Goal: Task Accomplishment & Management: Complete application form

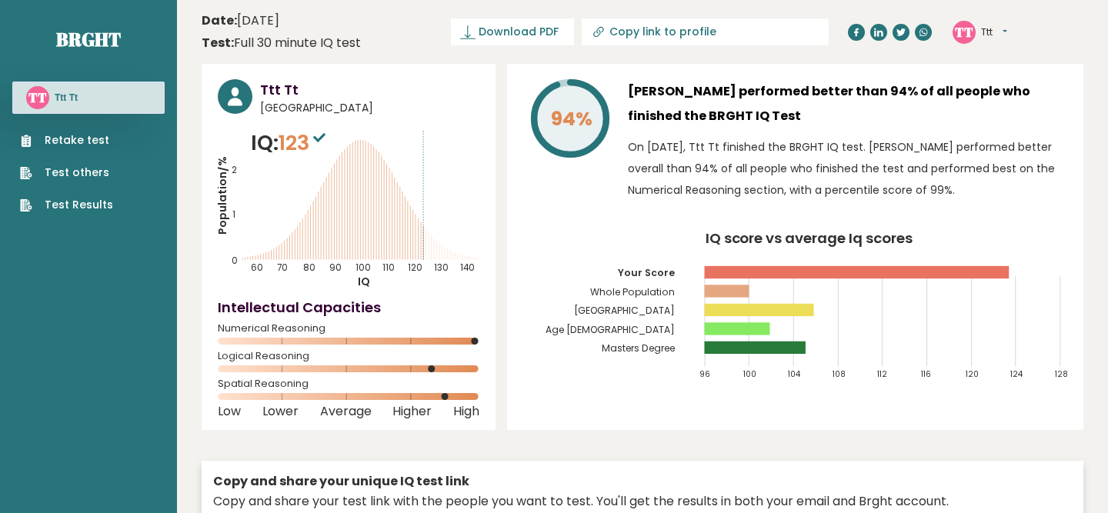
click at [92, 134] on link "Retake test" at bounding box center [66, 140] width 93 height 16
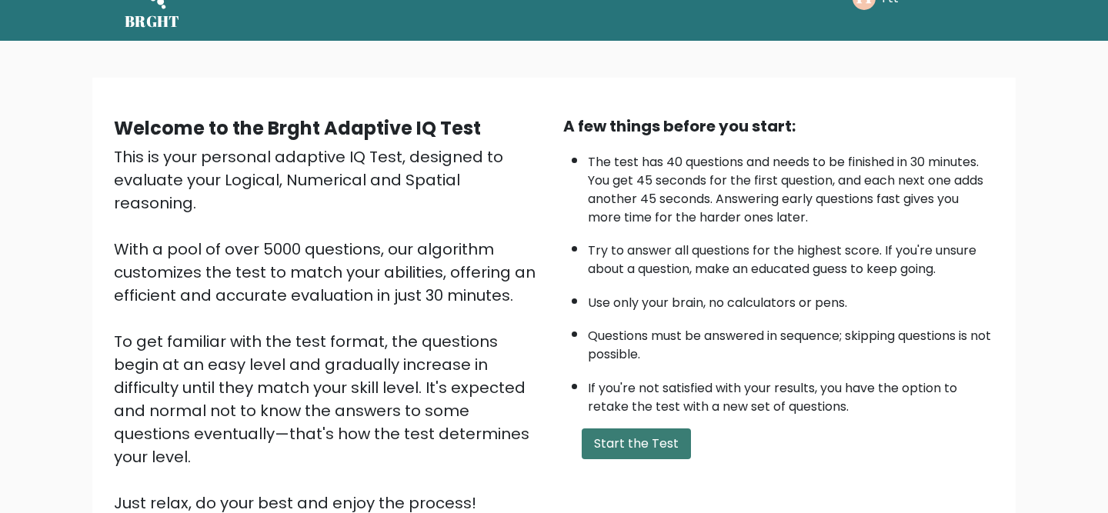
scroll to position [52, 0]
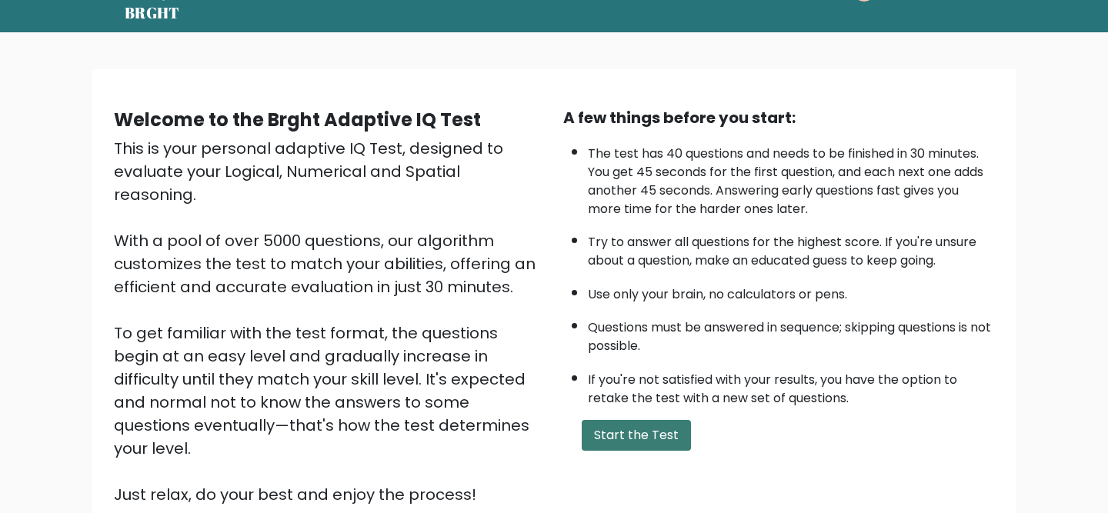
click at [639, 435] on button "Start the Test" at bounding box center [635, 435] width 109 height 31
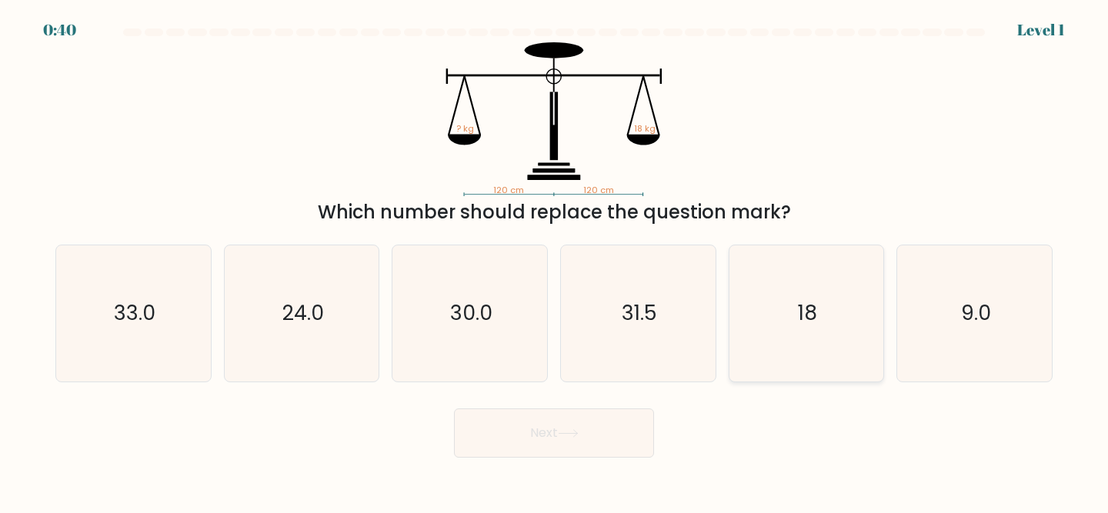
click at [814, 296] on icon "18" at bounding box center [806, 313] width 136 height 136
click at [555, 261] on input "e. 18" at bounding box center [554, 259] width 1 height 4
radio input "true"
click at [591, 440] on button "Next" at bounding box center [554, 432] width 200 height 49
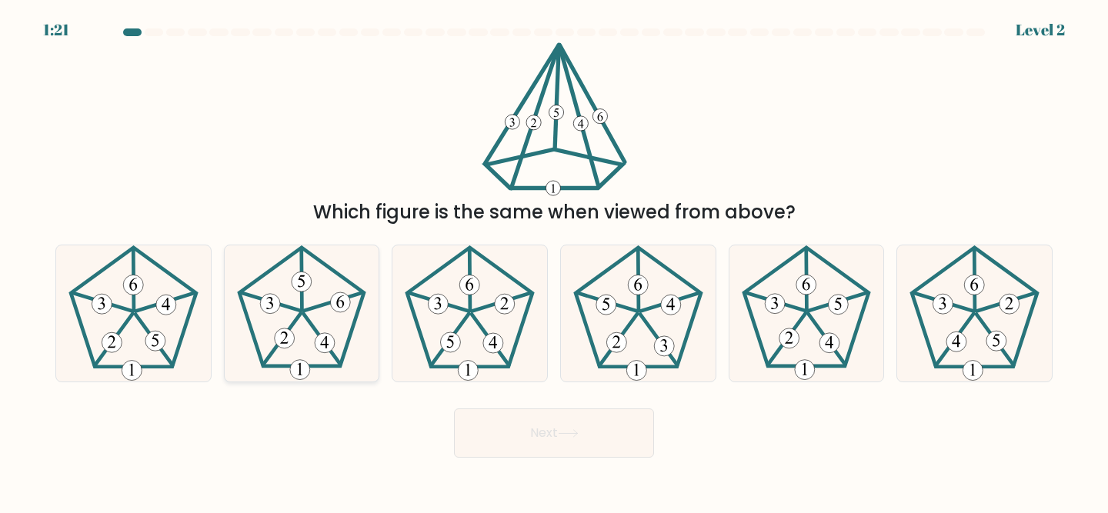
click at [305, 335] on icon at bounding box center [302, 313] width 136 height 136
click at [554, 261] on input "b." at bounding box center [554, 259] width 1 height 4
radio input "true"
click at [521, 420] on button "Next" at bounding box center [554, 432] width 200 height 49
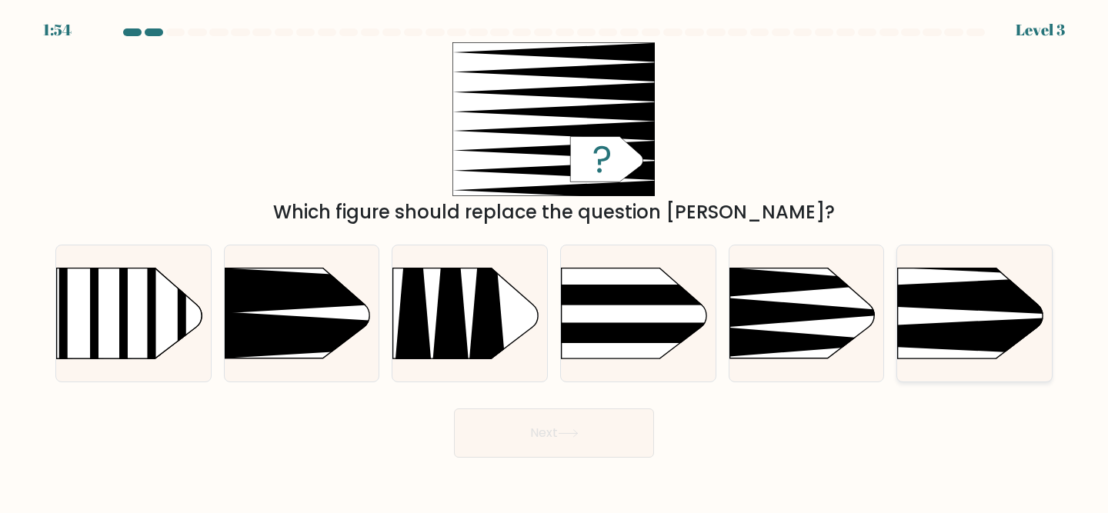
click at [971, 316] on rect at bounding box center [863, 233] width 401 height 305
click at [555, 261] on input "f." at bounding box center [554, 259] width 1 height 4
radio input "true"
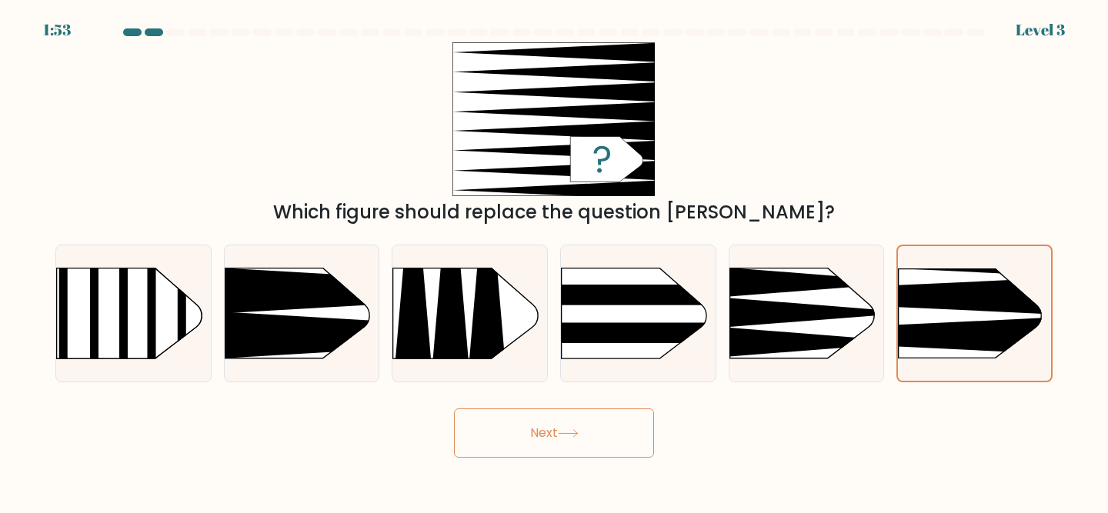
click at [623, 452] on button "Next" at bounding box center [554, 432] width 200 height 49
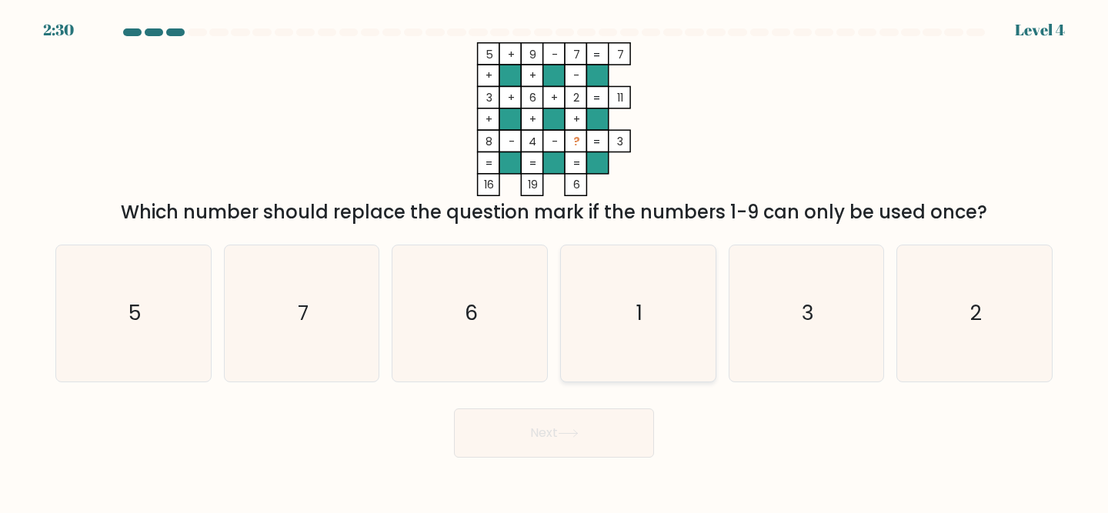
click at [641, 305] on text "1" at bounding box center [639, 313] width 6 height 28
click at [555, 261] on input "d. 1" at bounding box center [554, 259] width 1 height 4
radio input "true"
click at [569, 451] on button "Next" at bounding box center [554, 432] width 200 height 49
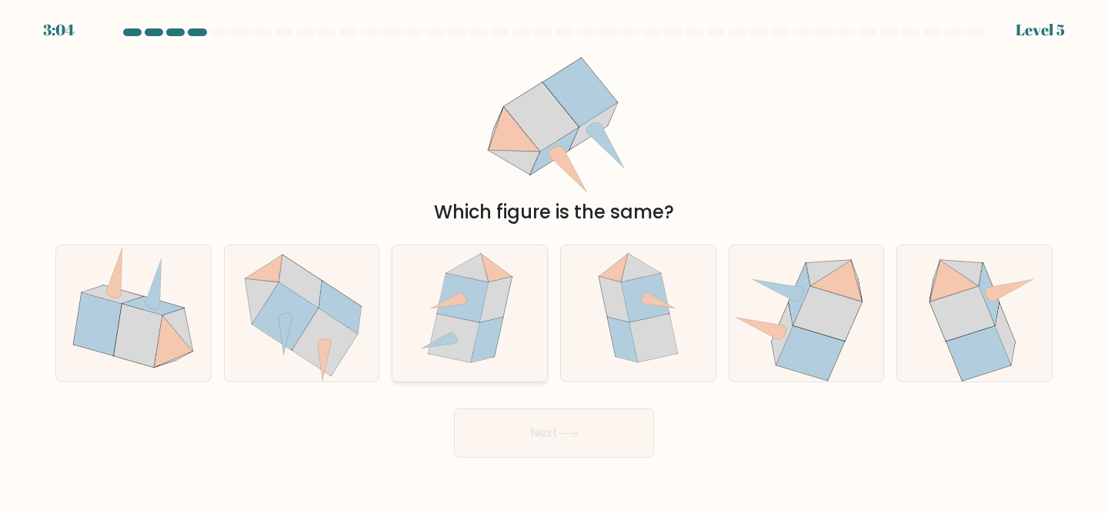
click at [478, 293] on icon at bounding box center [462, 298] width 51 height 48
click at [554, 261] on input "c." at bounding box center [554, 259] width 1 height 4
radio input "true"
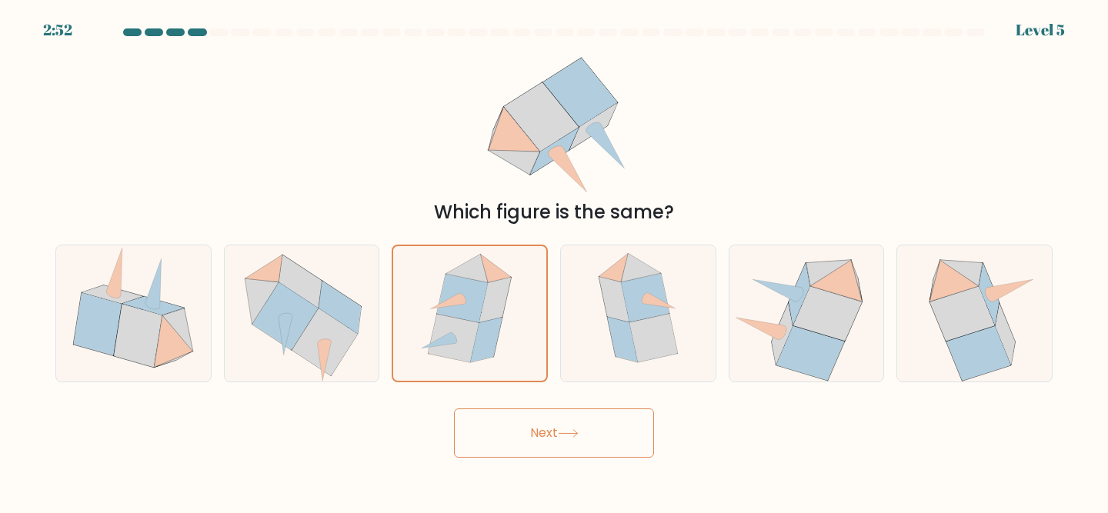
click at [563, 435] on icon at bounding box center [568, 433] width 21 height 8
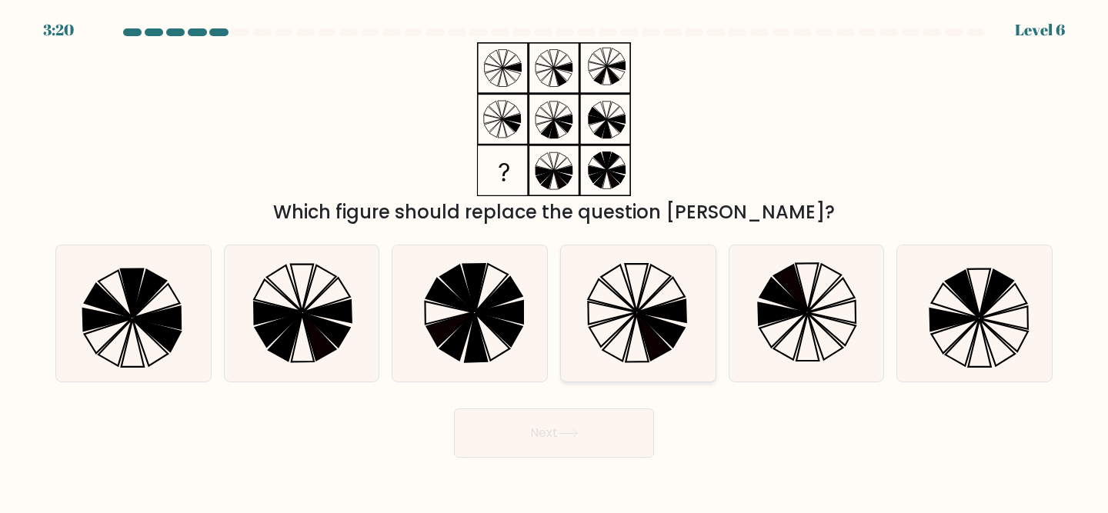
click at [638, 339] on icon at bounding box center [638, 313] width 136 height 136
click at [555, 261] on input "d." at bounding box center [554, 259] width 1 height 4
radio input "true"
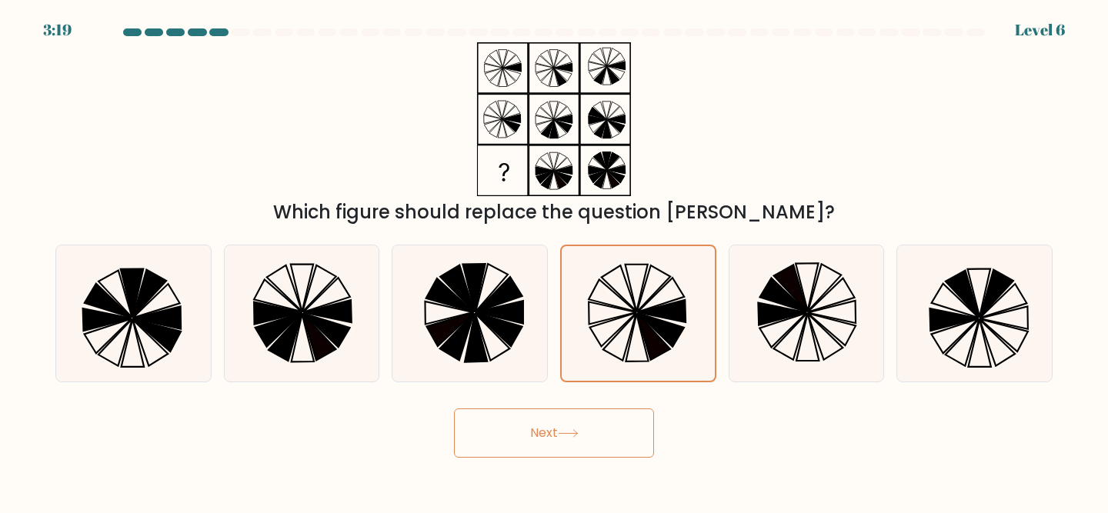
click at [588, 442] on button "Next" at bounding box center [554, 432] width 200 height 49
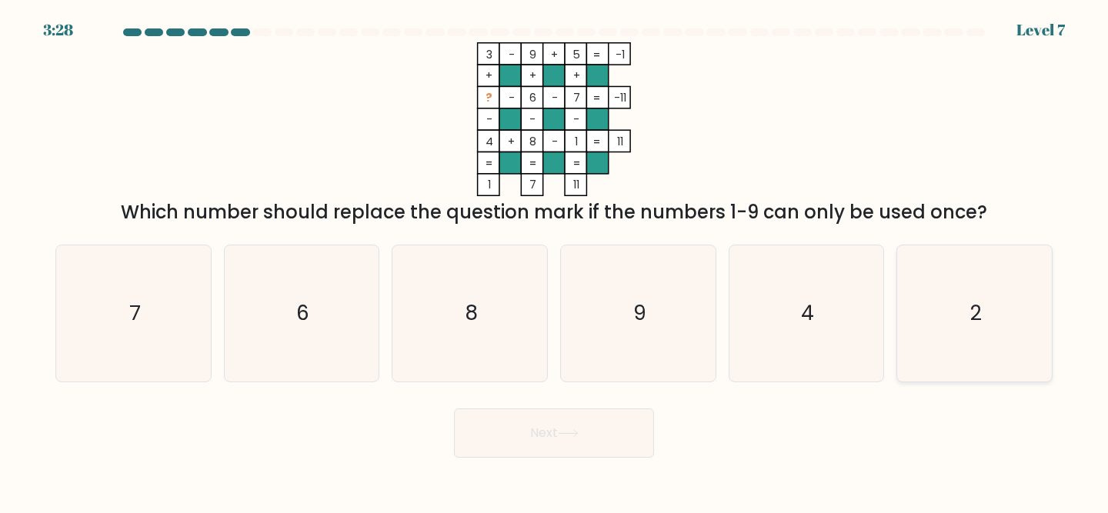
click at [1003, 305] on icon "2" at bounding box center [974, 313] width 136 height 136
click at [555, 261] on input "f. 2" at bounding box center [554, 259] width 1 height 4
radio input "true"
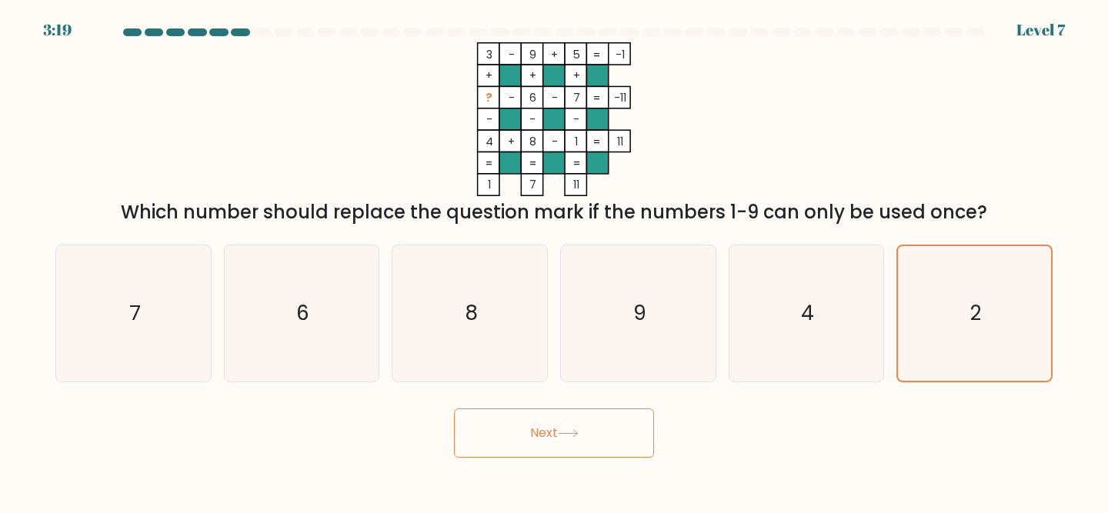
click at [558, 427] on button "Next" at bounding box center [554, 432] width 200 height 49
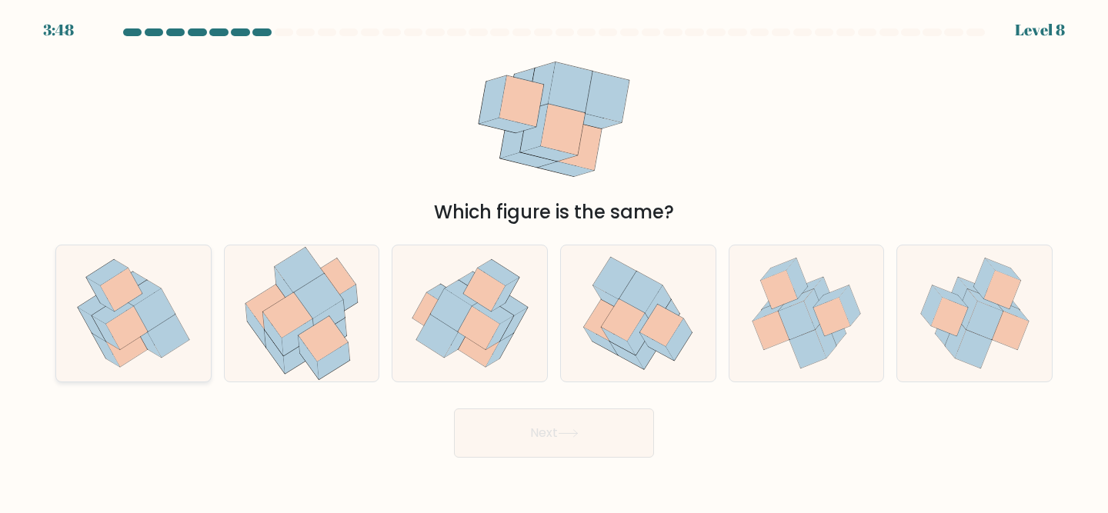
click at [135, 312] on icon at bounding box center [126, 328] width 42 height 43
click at [554, 261] on input "a." at bounding box center [554, 259] width 1 height 4
radio input "true"
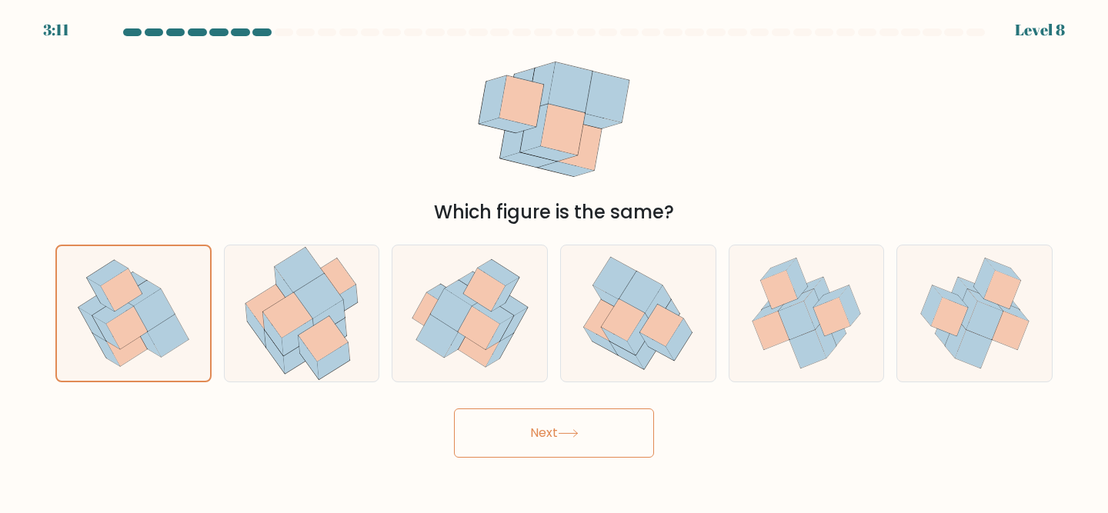
click at [558, 435] on button "Next" at bounding box center [554, 432] width 200 height 49
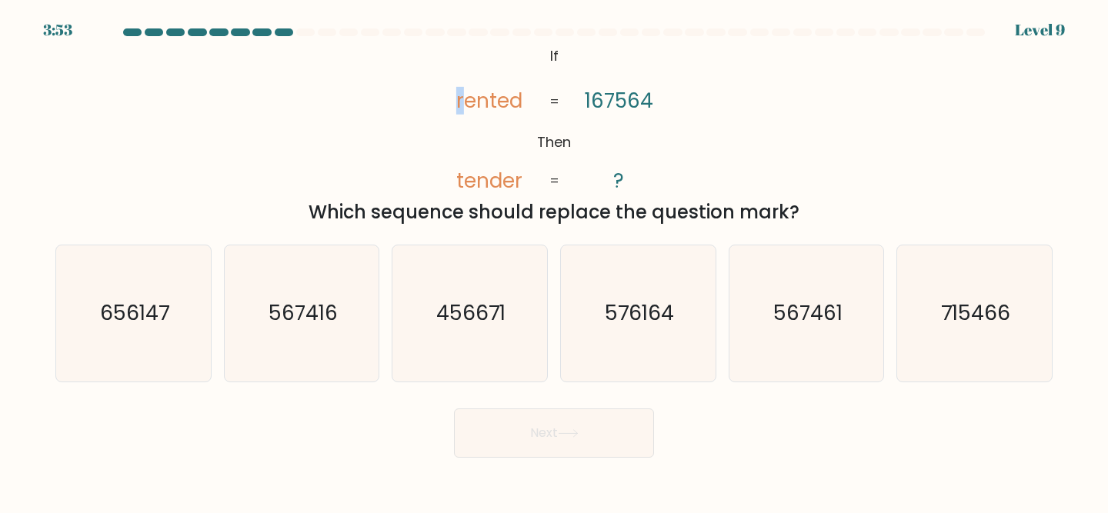
click at [461, 101] on tspan "rented" at bounding box center [489, 101] width 66 height 28
click at [820, 288] on icon "567461" at bounding box center [806, 313] width 136 height 136
click at [555, 261] on input "e. 567461" at bounding box center [554, 259] width 1 height 4
radio input "true"
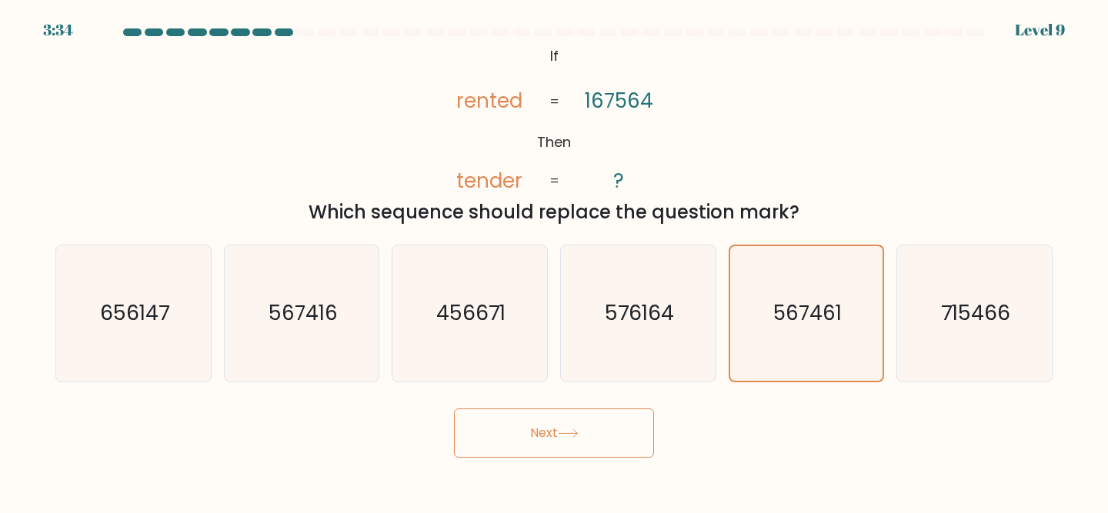
click at [596, 430] on button "Next" at bounding box center [554, 432] width 200 height 49
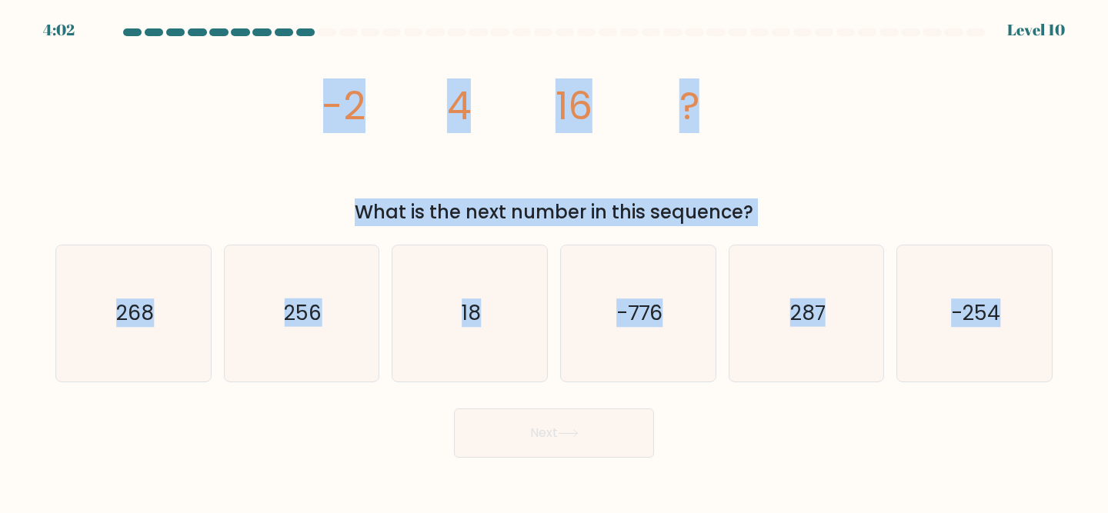
drag, startPoint x: 1065, startPoint y: 393, endPoint x: 297, endPoint y: 117, distance: 816.4
click at [297, 117] on form at bounding box center [554, 242] width 1108 height 429
copy form "-2 4 16 ? What is the next number in this sequence? a. 268 b. 256 c. 18 d. -776…"
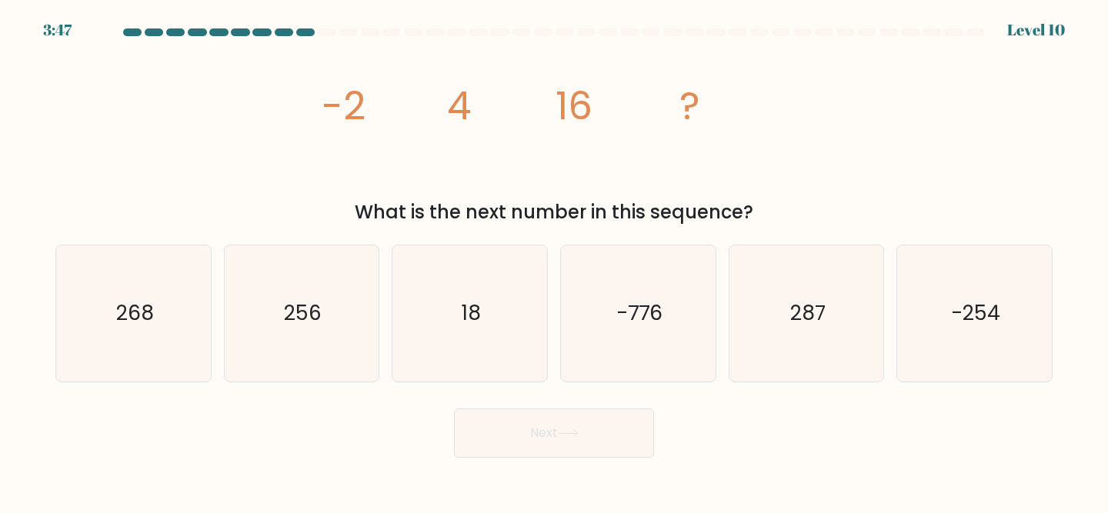
click at [325, 174] on icon "image/svg+xml -2 4 16 ?" at bounding box center [553, 119] width 461 height 154
click at [263, 338] on icon "256" at bounding box center [302, 313] width 136 height 136
click at [554, 261] on input "b. 256" at bounding box center [554, 259] width 1 height 4
radio input "true"
click at [605, 435] on button "Next" at bounding box center [554, 432] width 200 height 49
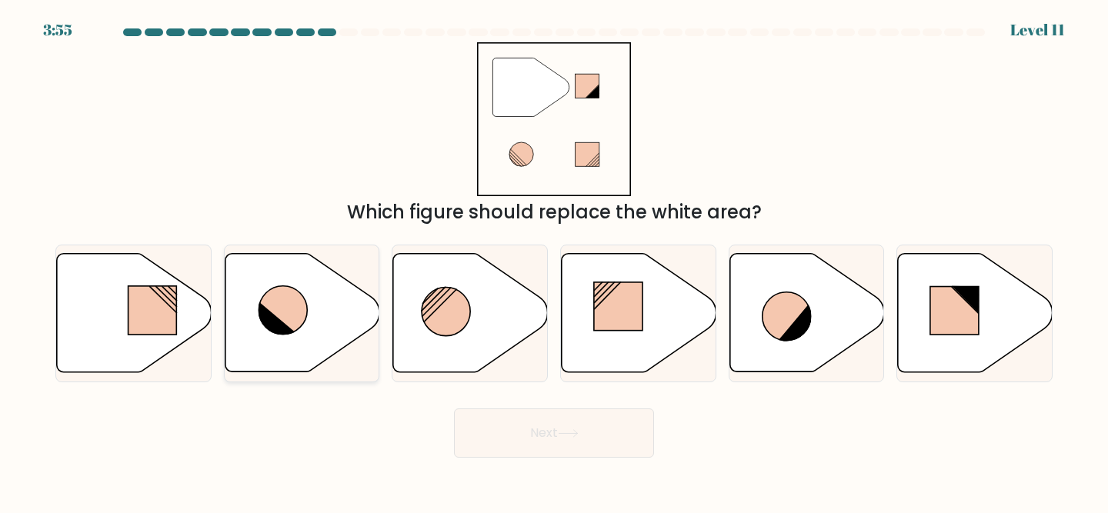
click at [307, 326] on icon at bounding box center [302, 313] width 155 height 118
click at [554, 261] on input "b." at bounding box center [554, 259] width 1 height 4
radio input "true"
click at [537, 438] on button "Next" at bounding box center [554, 432] width 200 height 49
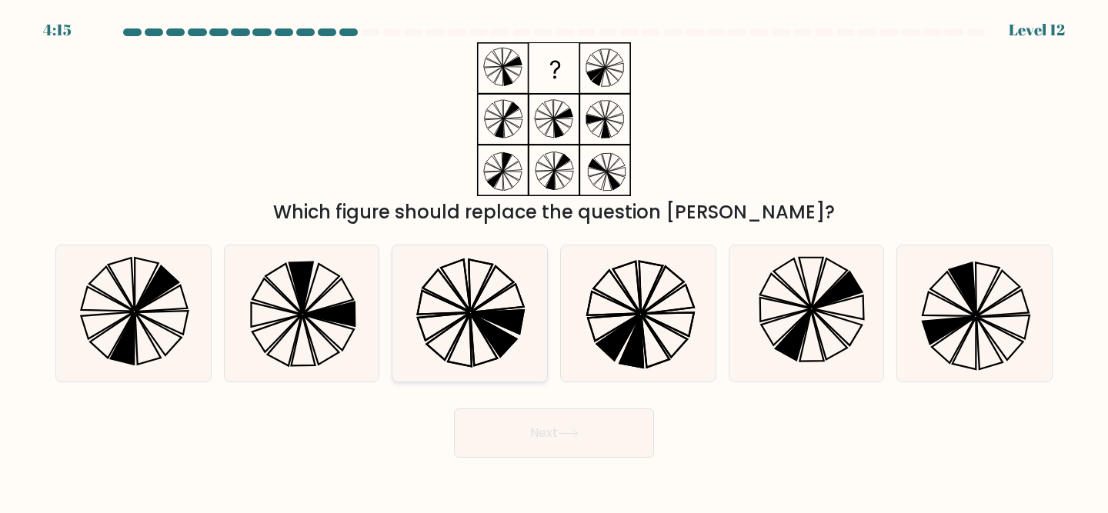
click at [486, 301] on icon at bounding box center [492, 288] width 43 height 45
click at [554, 261] on input "c." at bounding box center [554, 259] width 1 height 4
radio input "true"
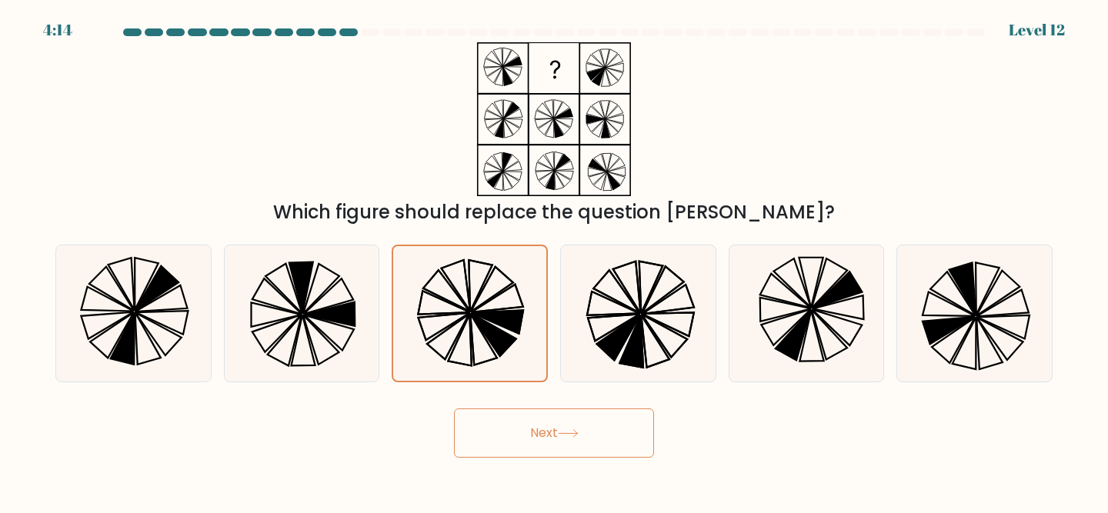
click at [512, 434] on button "Next" at bounding box center [554, 432] width 200 height 49
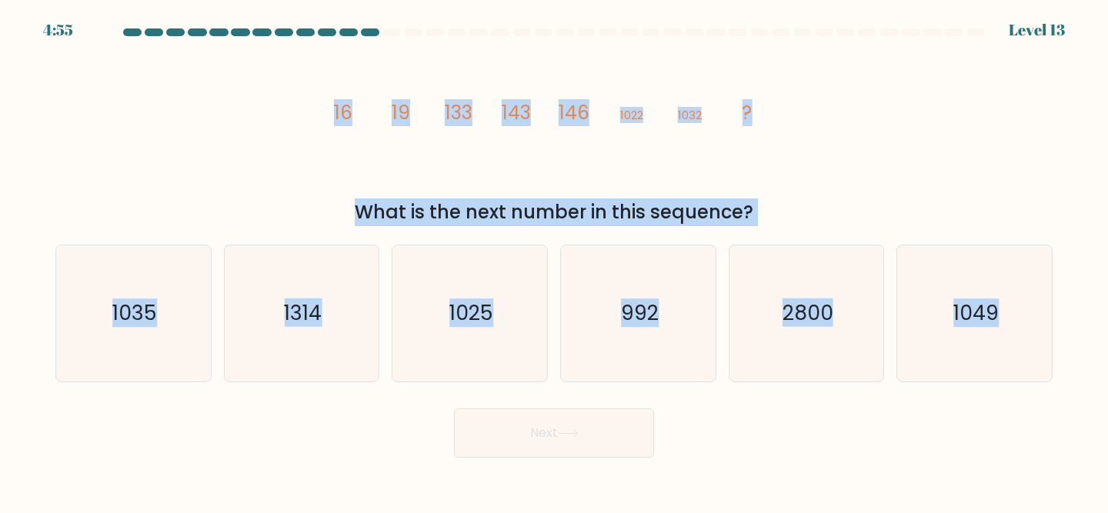
drag, startPoint x: 1061, startPoint y: 421, endPoint x: 321, endPoint y: 127, distance: 796.4
click at [321, 127] on form at bounding box center [554, 242] width 1108 height 429
copy form "16 19 133 143 146 1022 1032 ? What is the next number in this sequence? a. 1035…"
click at [278, 192] on div "image/svg+xml 16 19 133 143 146 1022 1032 ? What is the next number in this seq…" at bounding box center [553, 134] width 1015 height 184
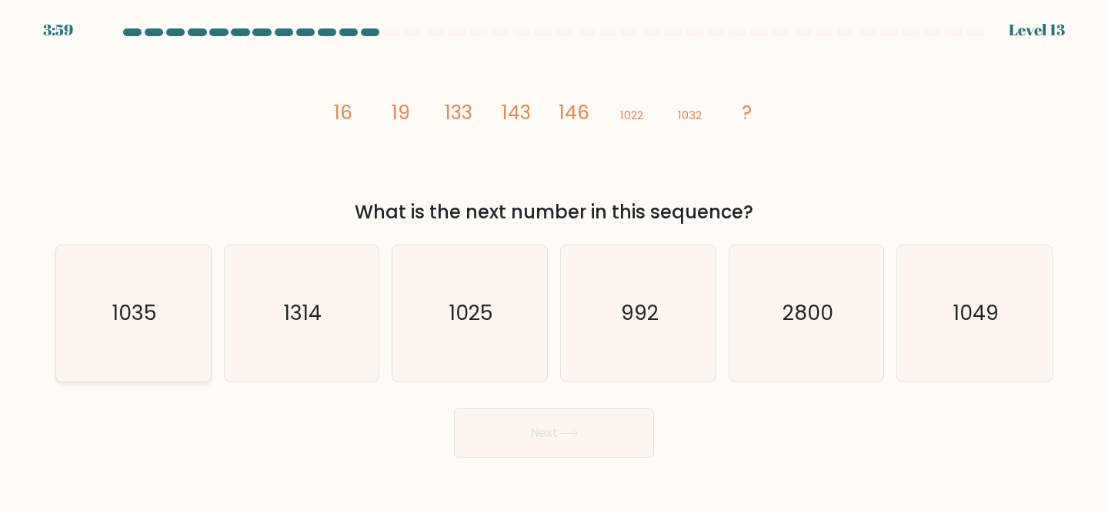
click at [136, 285] on icon "1035" at bounding box center [133, 313] width 136 height 136
click at [554, 261] on input "a. 1035" at bounding box center [554, 259] width 1 height 4
radio input "true"
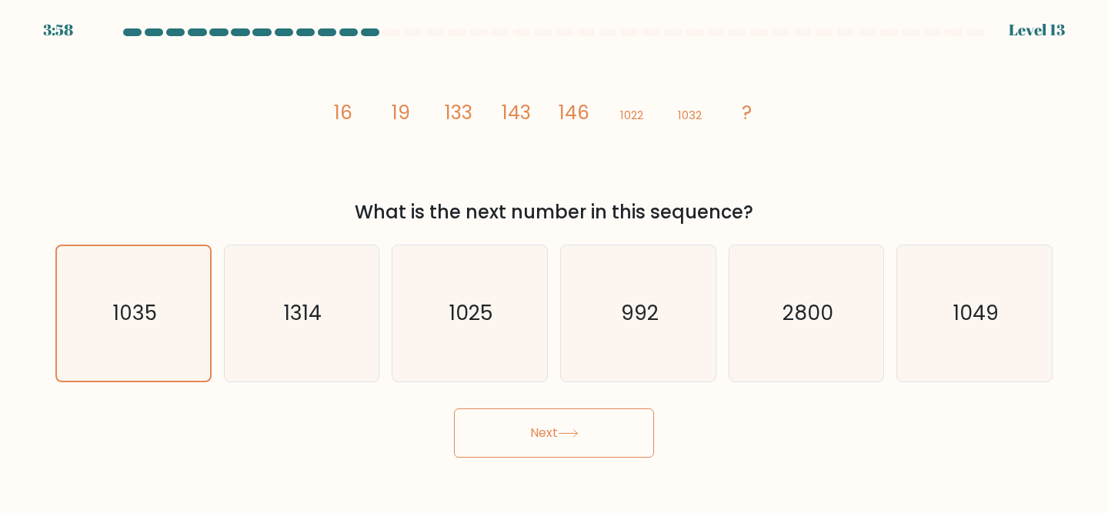
click at [510, 444] on button "Next" at bounding box center [554, 432] width 200 height 49
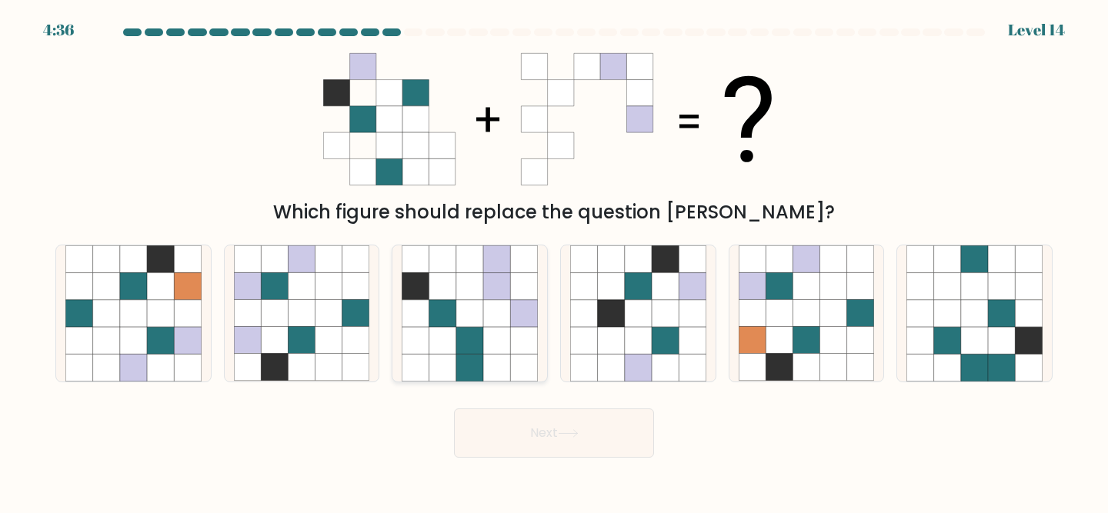
click at [505, 308] on icon at bounding box center [496, 313] width 27 height 27
click at [554, 261] on input "c." at bounding box center [554, 259] width 1 height 4
radio input "true"
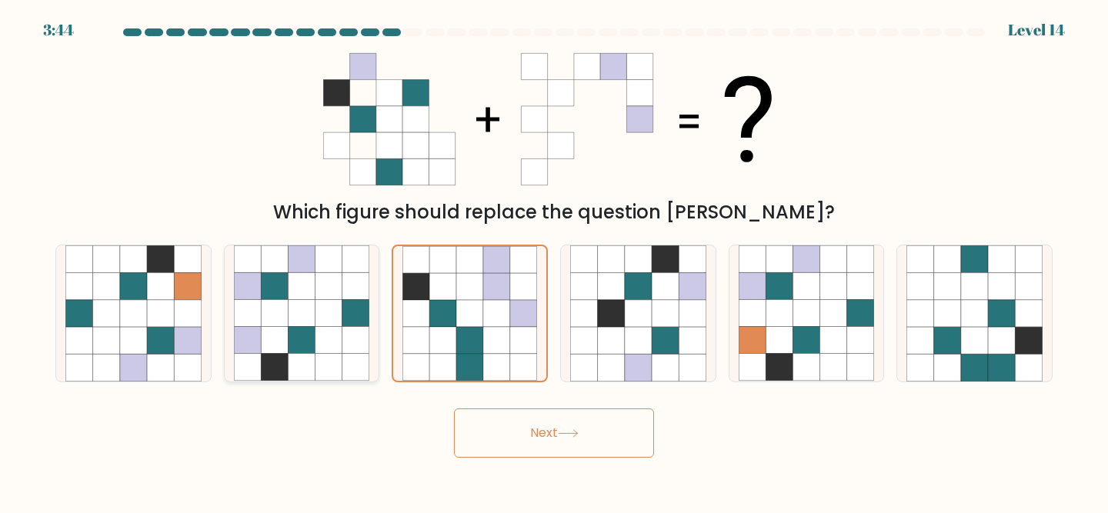
click at [245, 318] on icon at bounding box center [247, 313] width 27 height 27
click at [554, 261] on input "b." at bounding box center [554, 259] width 1 height 4
radio input "true"
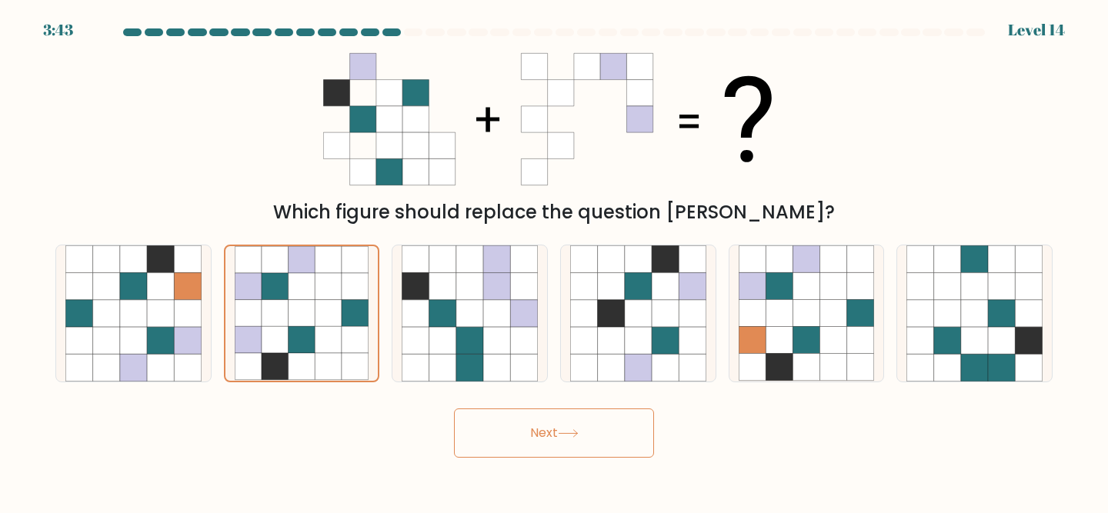
click at [508, 432] on button "Next" at bounding box center [554, 432] width 200 height 49
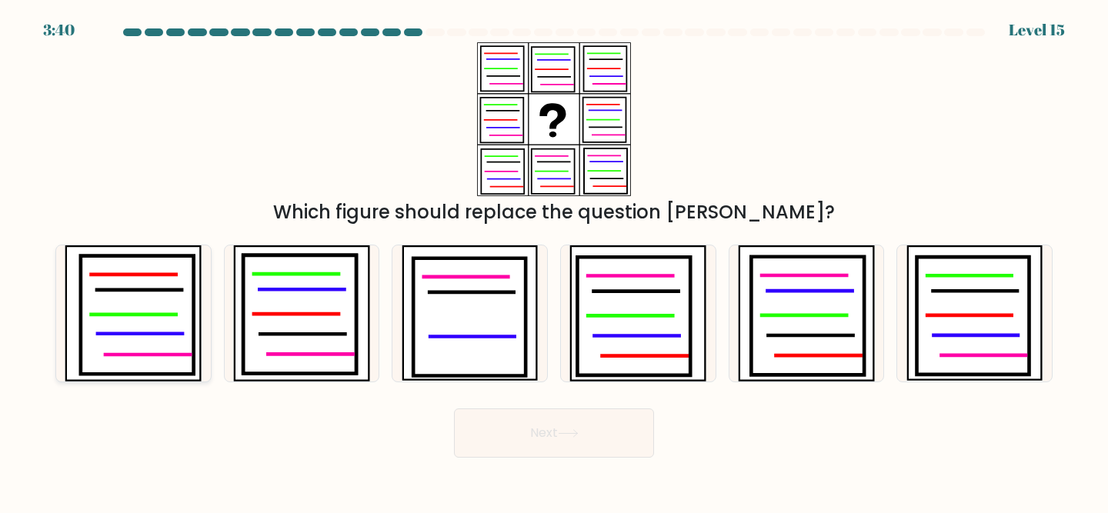
click at [194, 289] on icon at bounding box center [137, 315] width 113 height 118
click at [554, 261] on input "a." at bounding box center [554, 259] width 1 height 4
radio input "true"
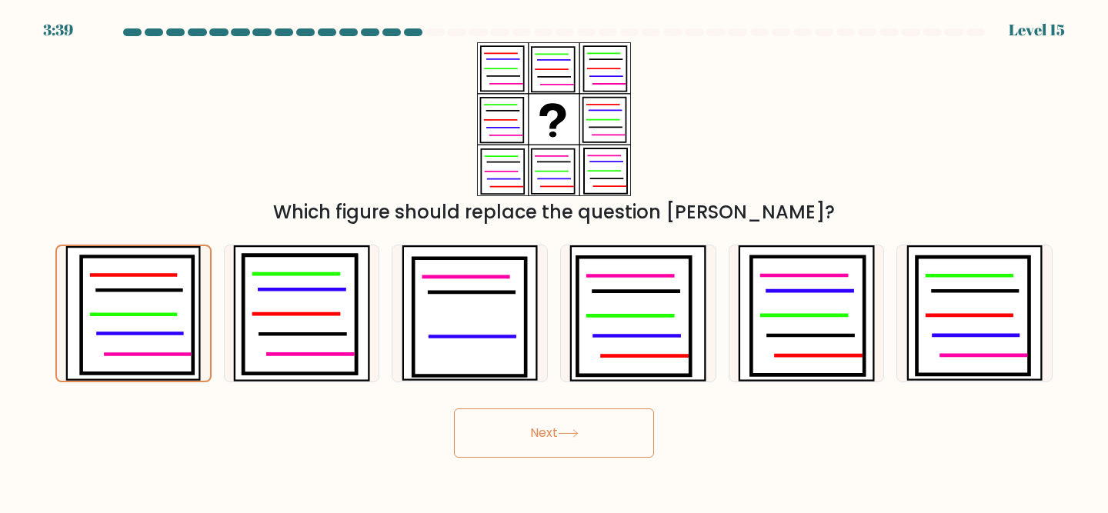
click at [557, 438] on button "Next" at bounding box center [554, 432] width 200 height 49
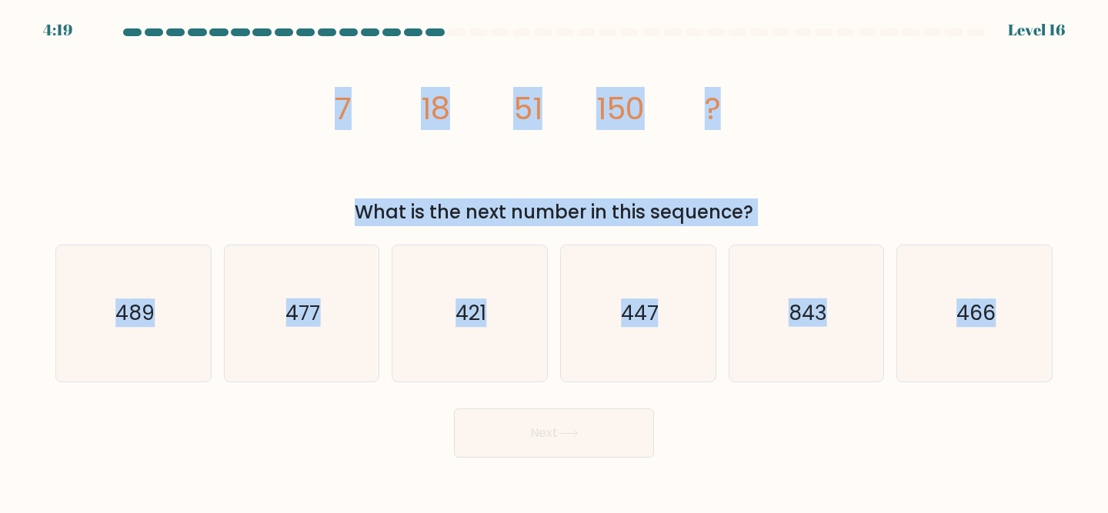
drag, startPoint x: 1078, startPoint y: 385, endPoint x: 235, endPoint y: 133, distance: 880.4
click at [235, 133] on form at bounding box center [554, 242] width 1108 height 429
copy form "7 18 51 150 ? What is the next number in this sequence? a. 489 b. 477 c. 421 d.…"
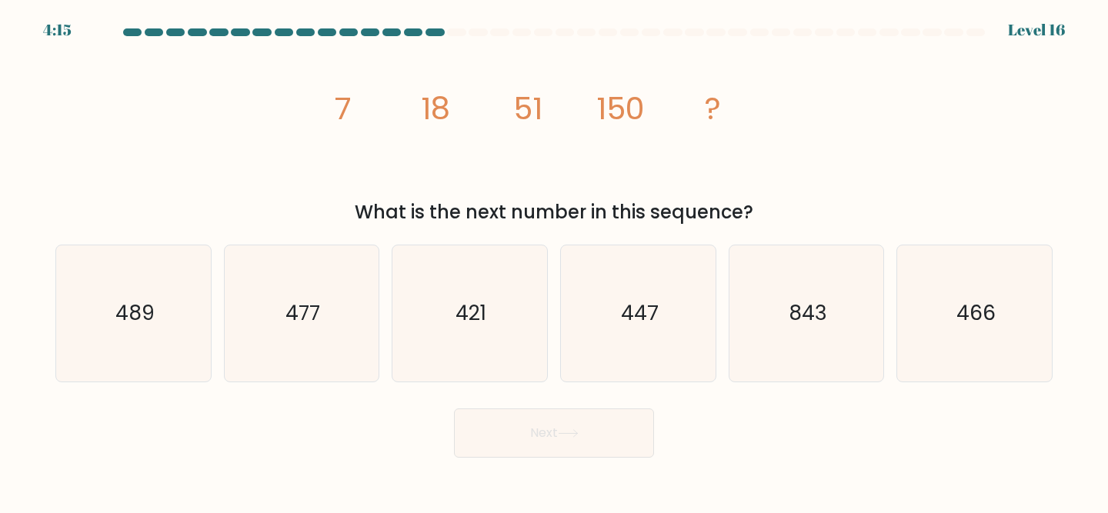
click at [301, 184] on div "image/svg+xml 7 18 51 150 ? What is the next number in this sequence?" at bounding box center [553, 134] width 1015 height 184
click at [646, 299] on text "447" at bounding box center [639, 313] width 37 height 28
click at [555, 261] on input "d. 447" at bounding box center [554, 259] width 1 height 4
radio input "true"
click at [556, 439] on button "Next" at bounding box center [554, 432] width 200 height 49
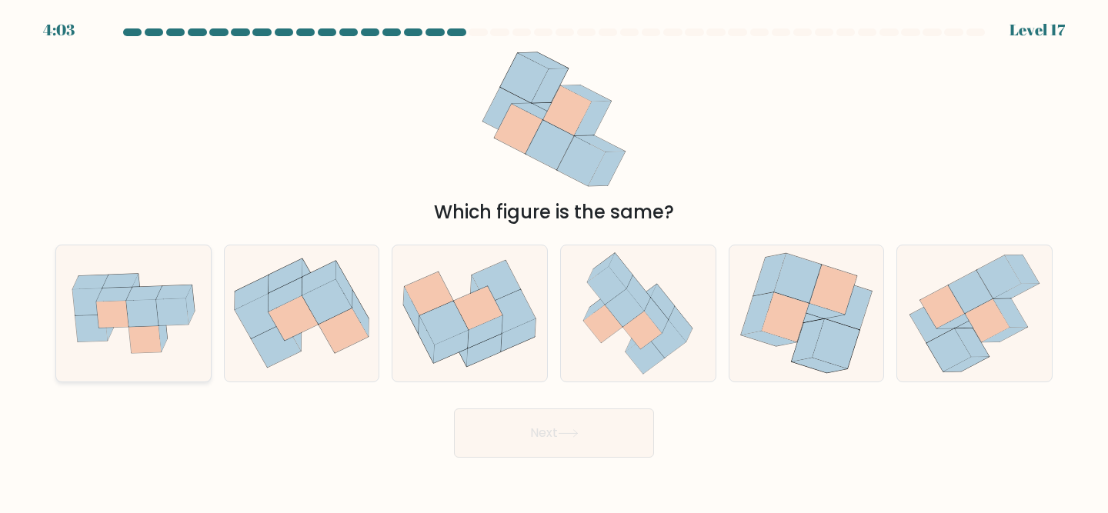
click at [168, 335] on icon at bounding box center [133, 313] width 155 height 108
click at [554, 261] on input "a." at bounding box center [554, 259] width 1 height 4
radio input "true"
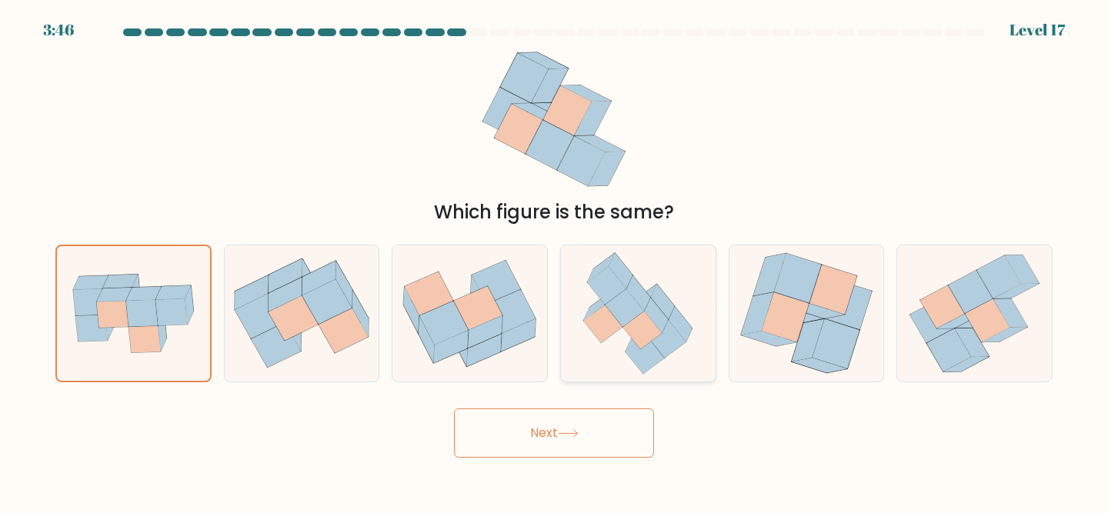
click at [677, 321] on icon at bounding box center [680, 323] width 24 height 35
click at [555, 261] on input "d." at bounding box center [554, 259] width 1 height 4
radio input "true"
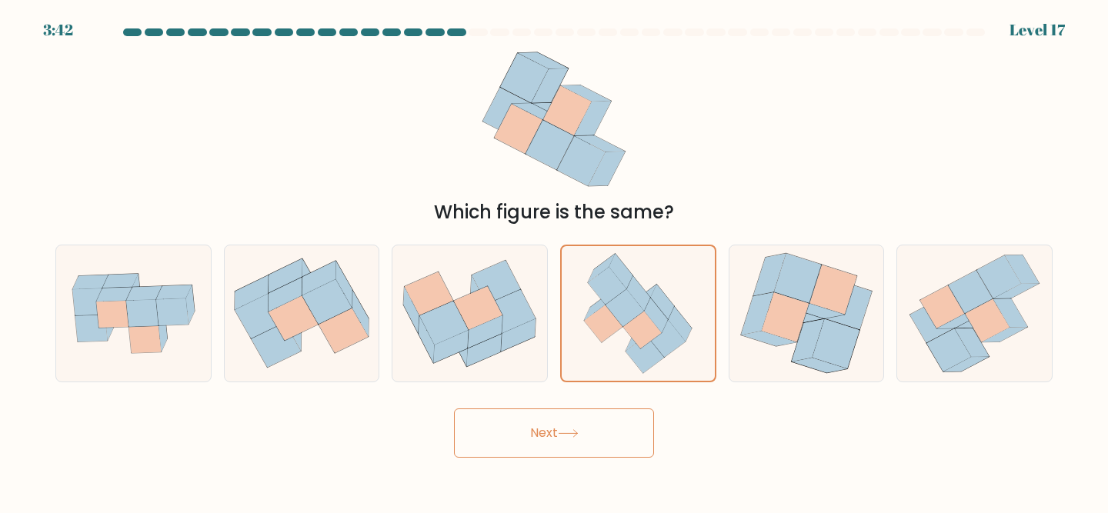
click at [519, 433] on button "Next" at bounding box center [554, 432] width 200 height 49
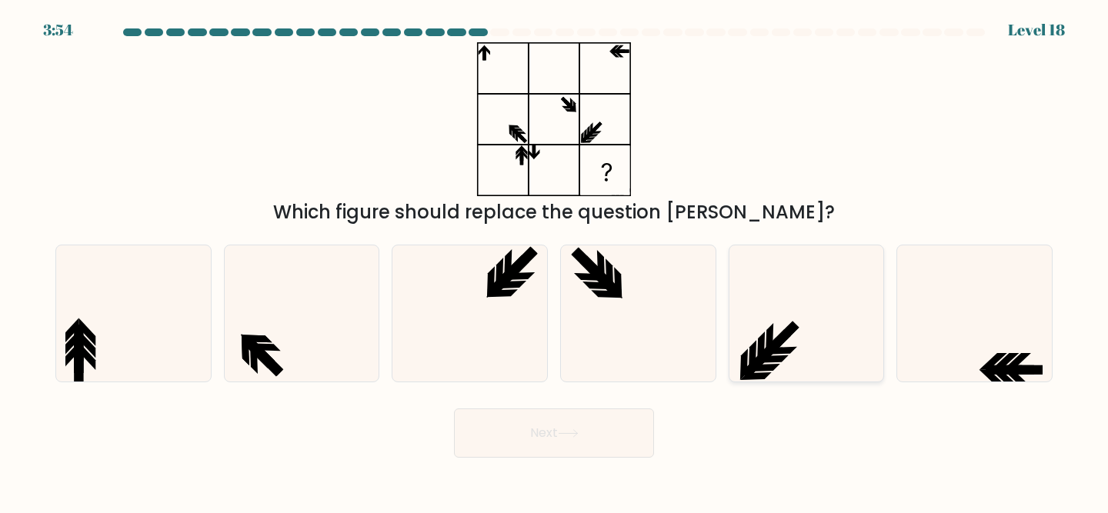
click at [783, 340] on icon at bounding box center [783, 337] width 32 height 32
click at [555, 261] on input "e." at bounding box center [554, 259] width 1 height 4
radio input "true"
click at [526, 434] on button "Next" at bounding box center [554, 432] width 200 height 49
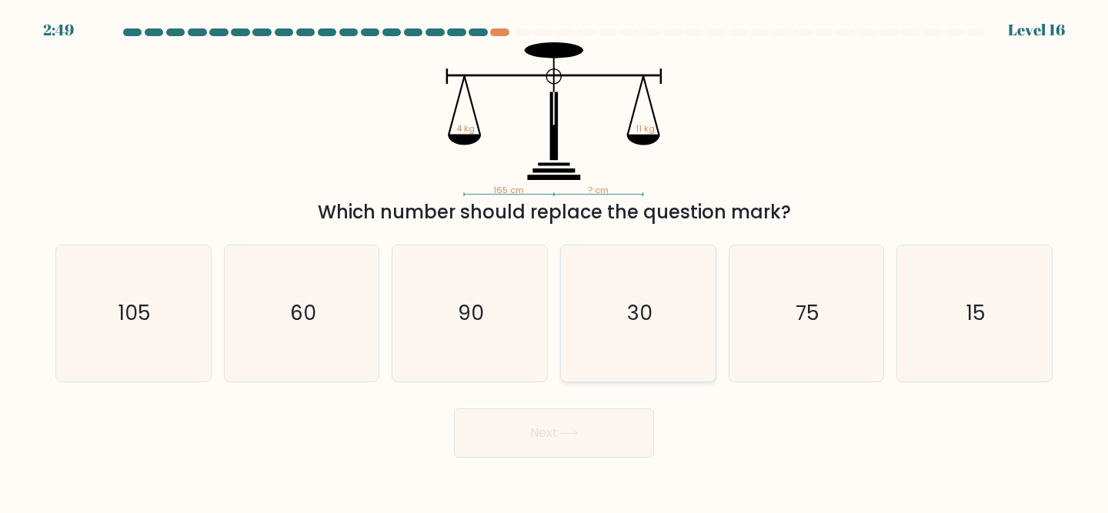
click at [625, 281] on icon "30" at bounding box center [638, 313] width 136 height 136
click at [555, 261] on input "d. 30" at bounding box center [554, 259] width 1 height 4
radio input "true"
click at [491, 426] on button "Next" at bounding box center [554, 432] width 200 height 49
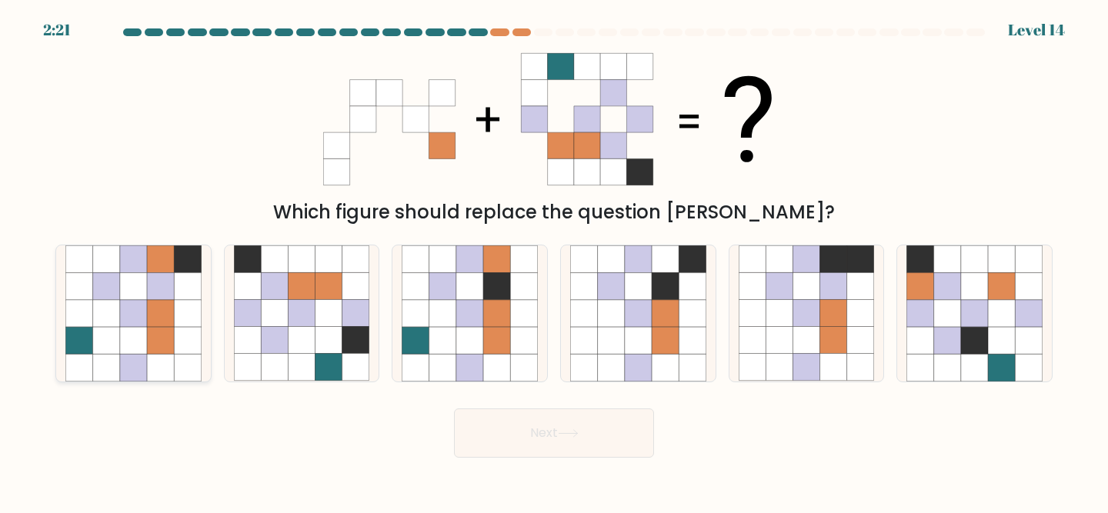
click at [138, 256] on icon at bounding box center [133, 259] width 27 height 27
click at [554, 257] on input "a." at bounding box center [554, 259] width 1 height 4
radio input "true"
click at [486, 439] on button "Next" at bounding box center [554, 432] width 200 height 49
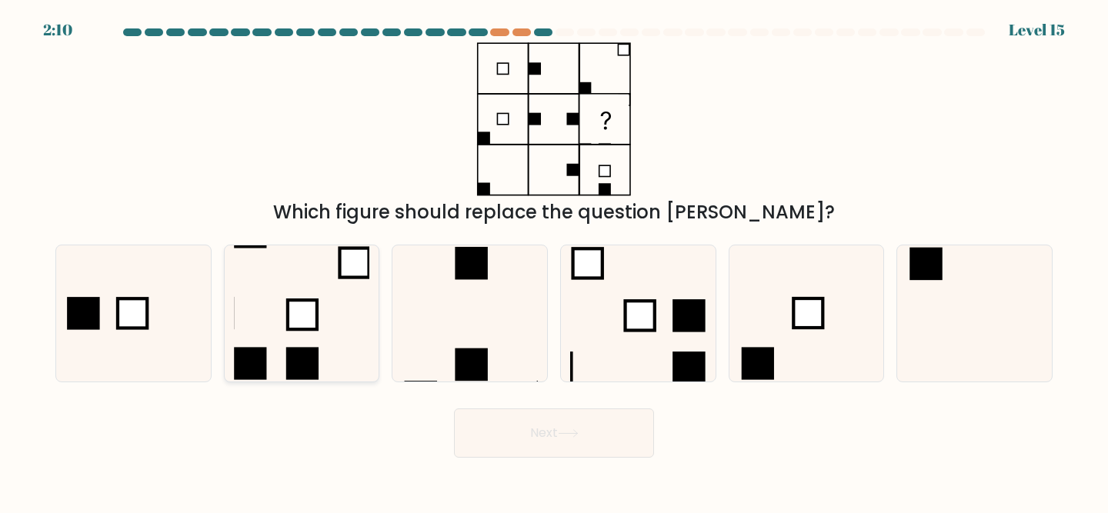
click at [315, 330] on rect at bounding box center [302, 315] width 29 height 29
click at [554, 261] on input "b." at bounding box center [554, 259] width 1 height 4
radio input "true"
click at [585, 445] on button "Next" at bounding box center [554, 432] width 200 height 49
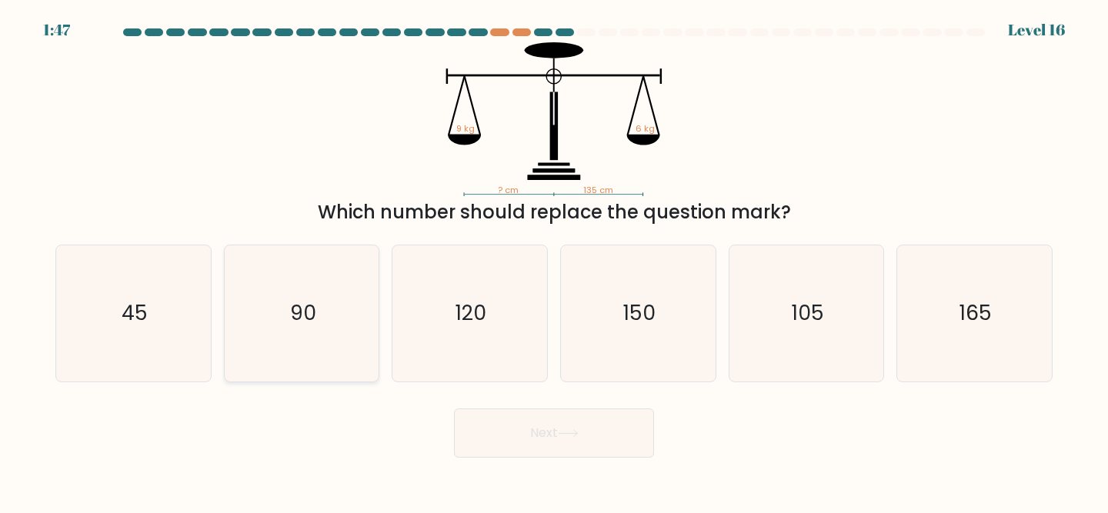
click at [308, 295] on icon "90" at bounding box center [302, 313] width 136 height 136
click at [554, 261] on input "b. 90" at bounding box center [554, 259] width 1 height 4
radio input "true"
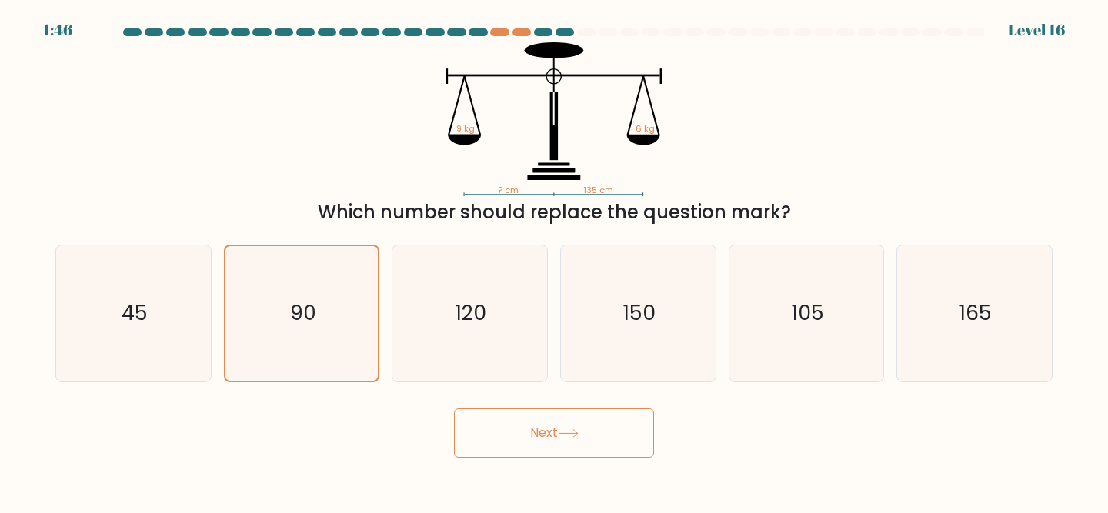
click at [615, 442] on button "Next" at bounding box center [554, 432] width 200 height 49
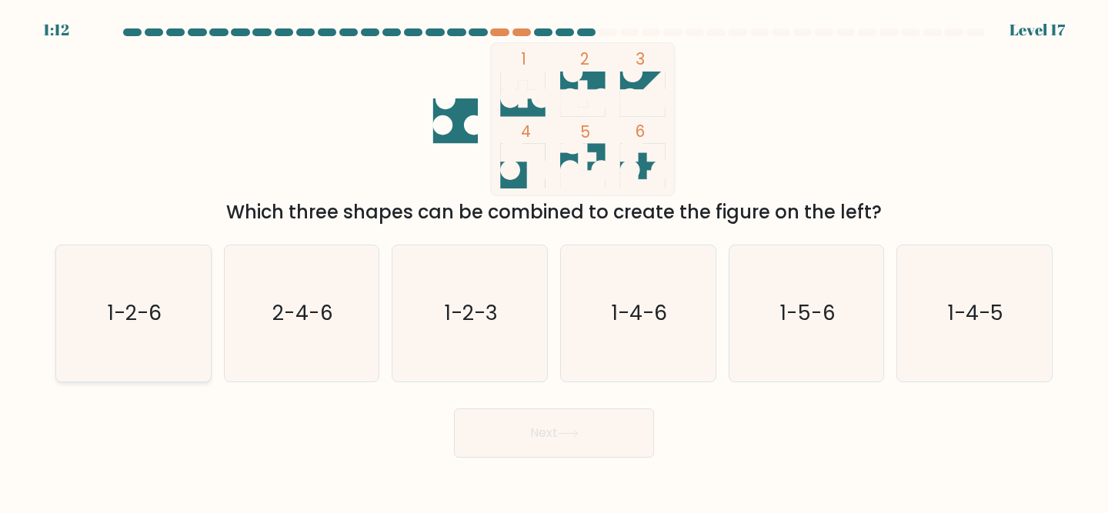
click at [135, 345] on icon "1-2-6" at bounding box center [133, 313] width 136 height 136
click at [554, 261] on input "a. 1-2-6" at bounding box center [554, 259] width 1 height 4
radio input "true"
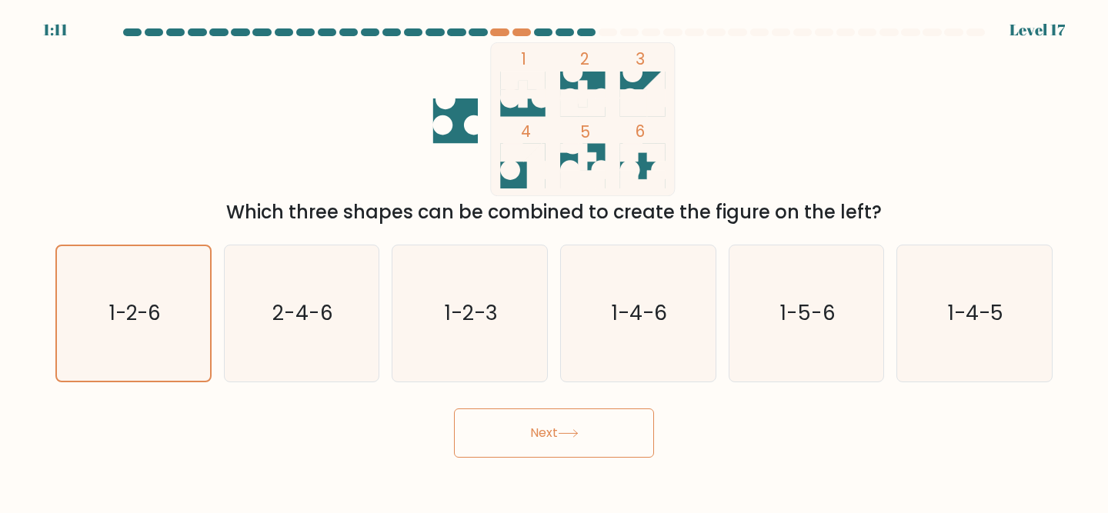
click at [511, 442] on button "Next" at bounding box center [554, 432] width 200 height 49
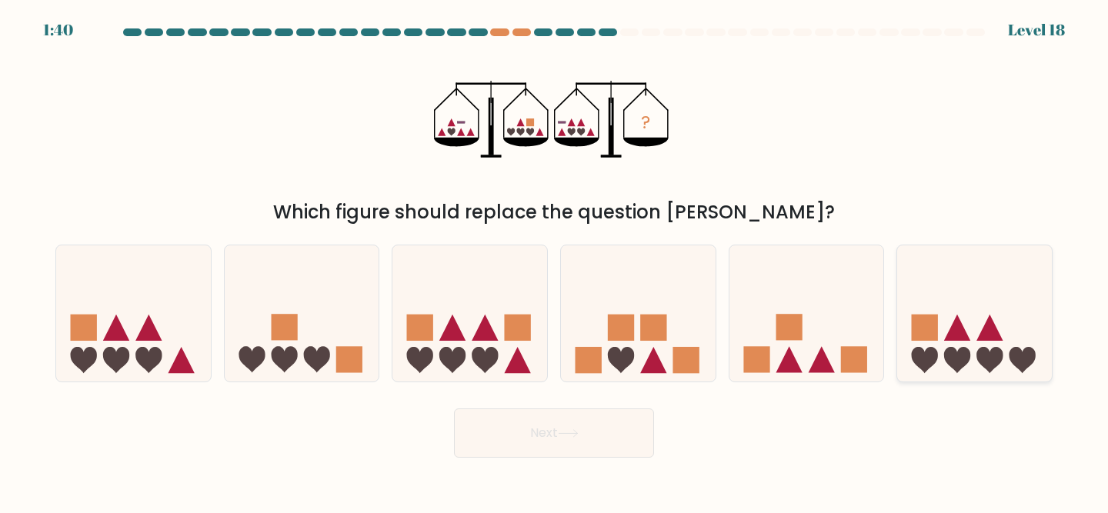
click at [950, 293] on icon at bounding box center [974, 313] width 155 height 128
click at [555, 261] on input "f." at bounding box center [554, 259] width 1 height 4
radio input "true"
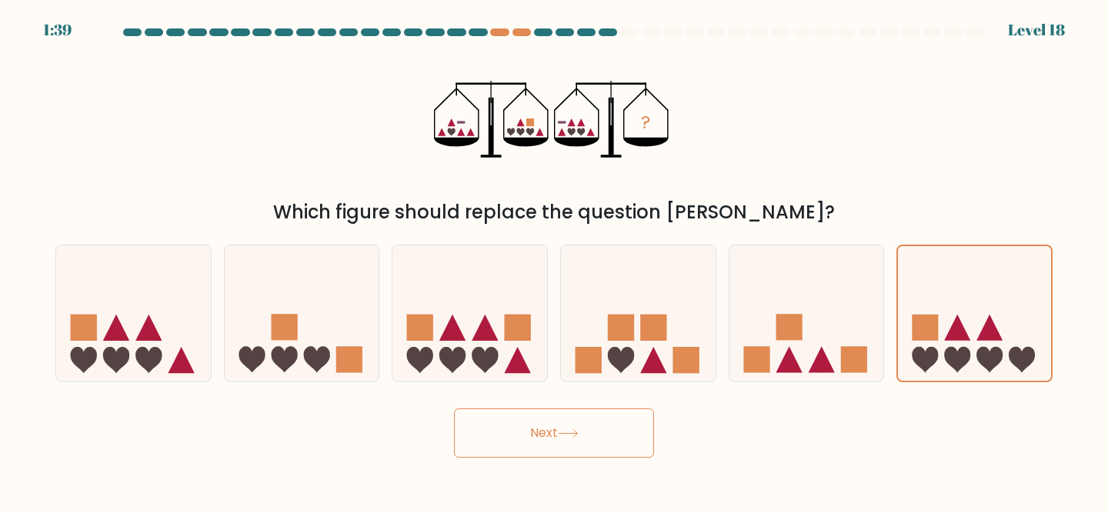
click at [621, 465] on body "1:39 Level 18" at bounding box center [554, 256] width 1108 height 513
click at [626, 438] on button "Next" at bounding box center [554, 432] width 200 height 49
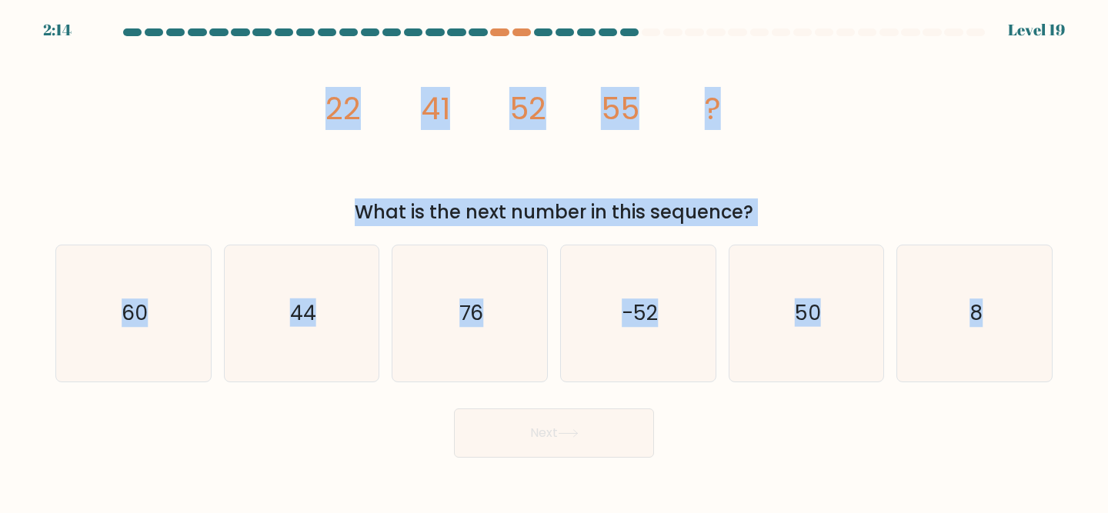
drag, startPoint x: 1064, startPoint y: 427, endPoint x: 268, endPoint y: 171, distance: 837.0
click at [267, 171] on form at bounding box center [554, 242] width 1108 height 429
copy form "22 41 52 55 ? What is the next number in this sequence? a. 60 b. 44 c. 76 d. -5…"
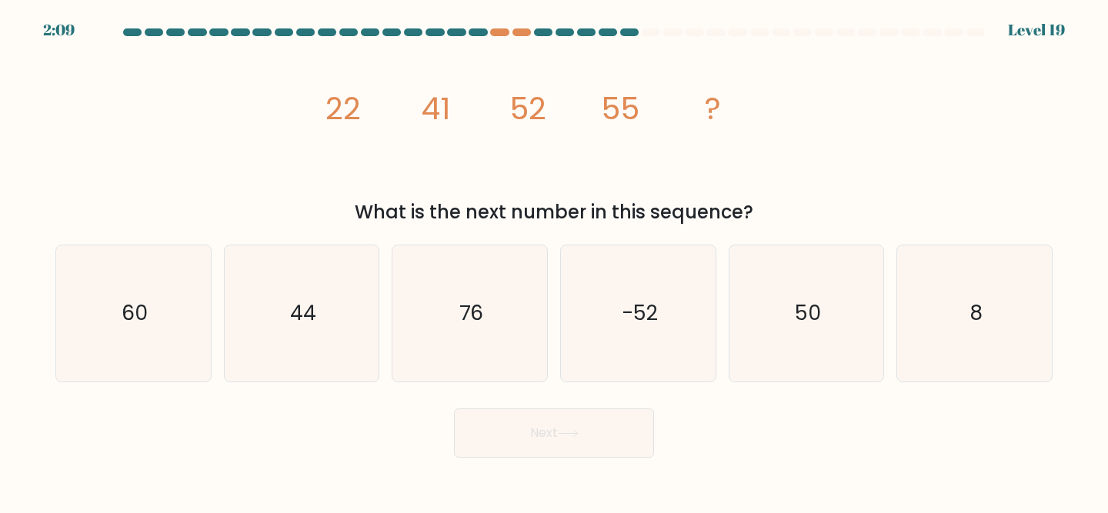
click at [525, 108] on tspan "52" at bounding box center [527, 108] width 37 height 43
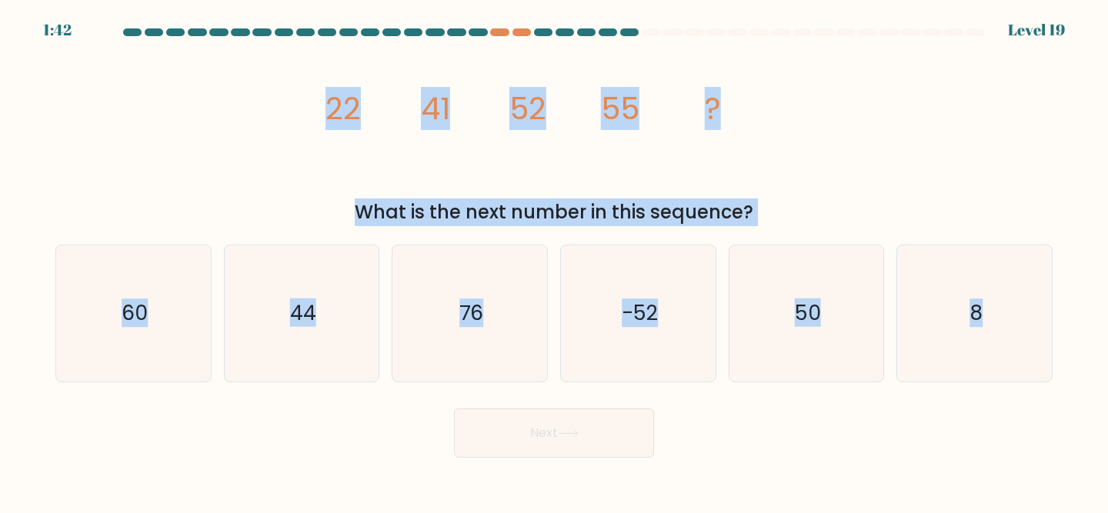
drag, startPoint x: 268, startPoint y: 90, endPoint x: 1086, endPoint y: 355, distance: 860.0
click at [1086, 355] on form at bounding box center [554, 242] width 1108 height 429
copy form "22 41 52 55 ? What is the next number in this sequence? a. 60 b. 44 c. 76 d. -5…"
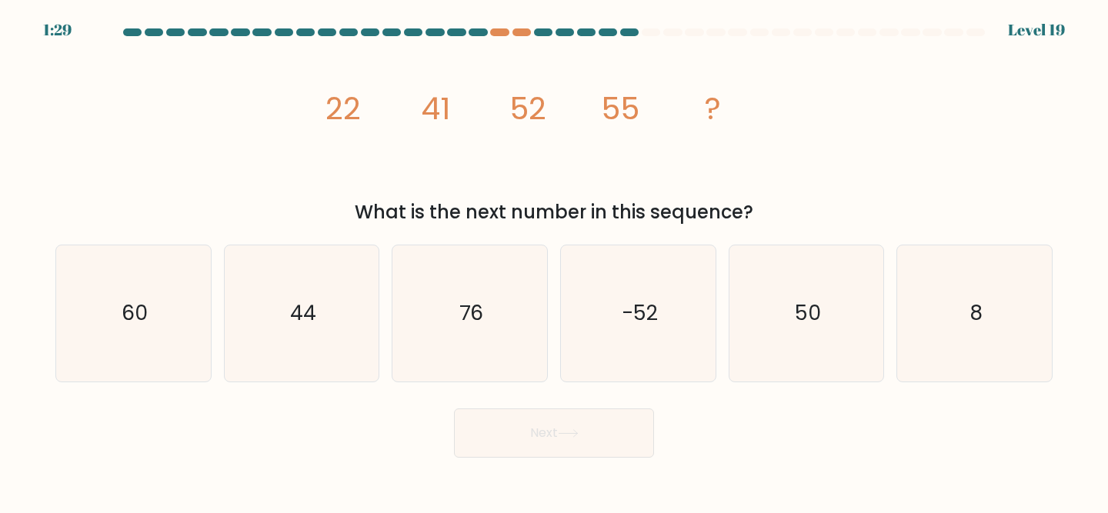
click at [807, 145] on div "image/svg+xml 22 41 52 55 ? What is the next number in this sequence?" at bounding box center [553, 134] width 1015 height 184
click at [781, 336] on icon "50" at bounding box center [806, 313] width 136 height 136
click at [555, 261] on input "e. 50" at bounding box center [554, 259] width 1 height 4
radio input "true"
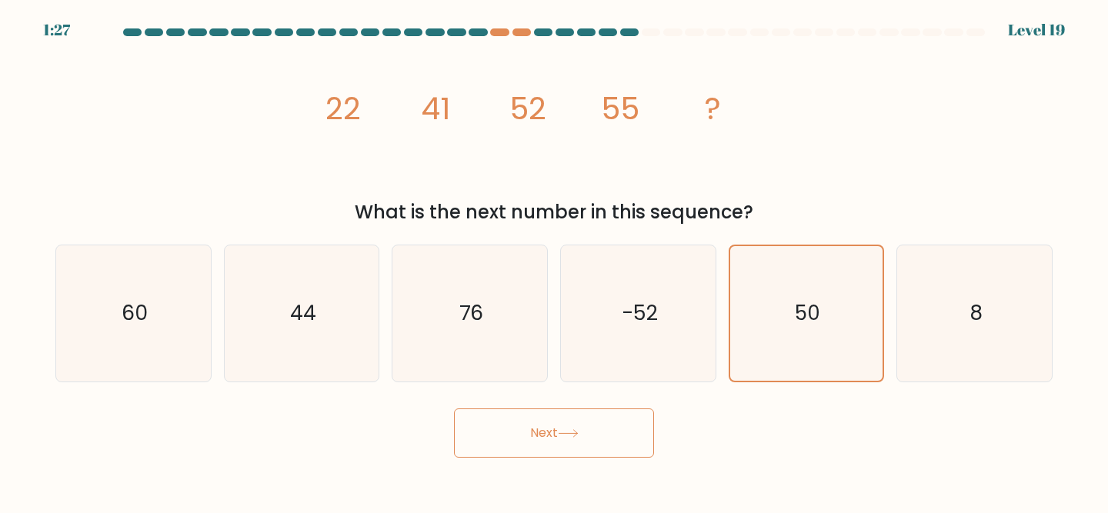
click at [598, 432] on button "Next" at bounding box center [554, 432] width 200 height 49
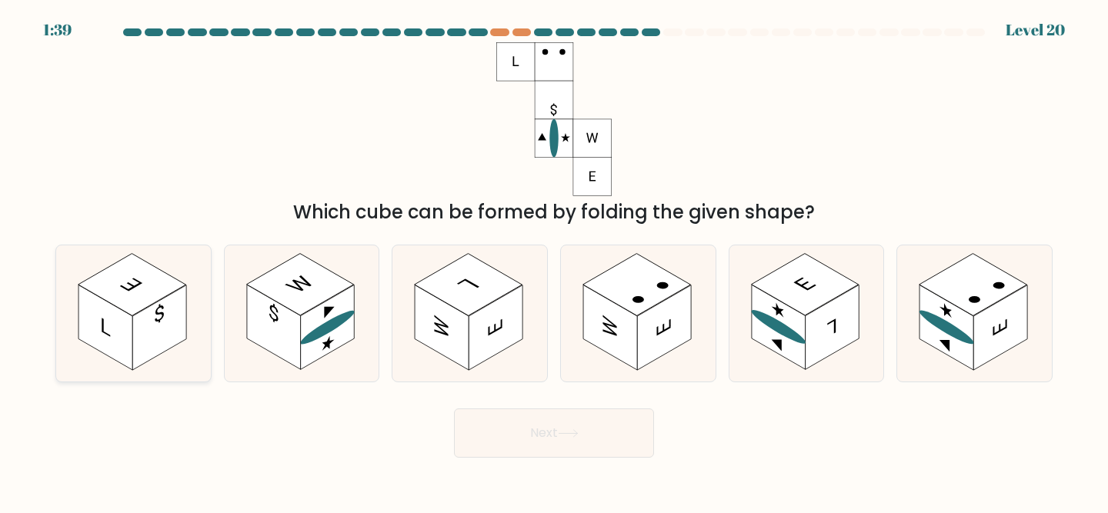
click at [184, 322] on rect at bounding box center [159, 327] width 54 height 85
click at [554, 261] on input "a." at bounding box center [554, 259] width 1 height 4
radio input "true"
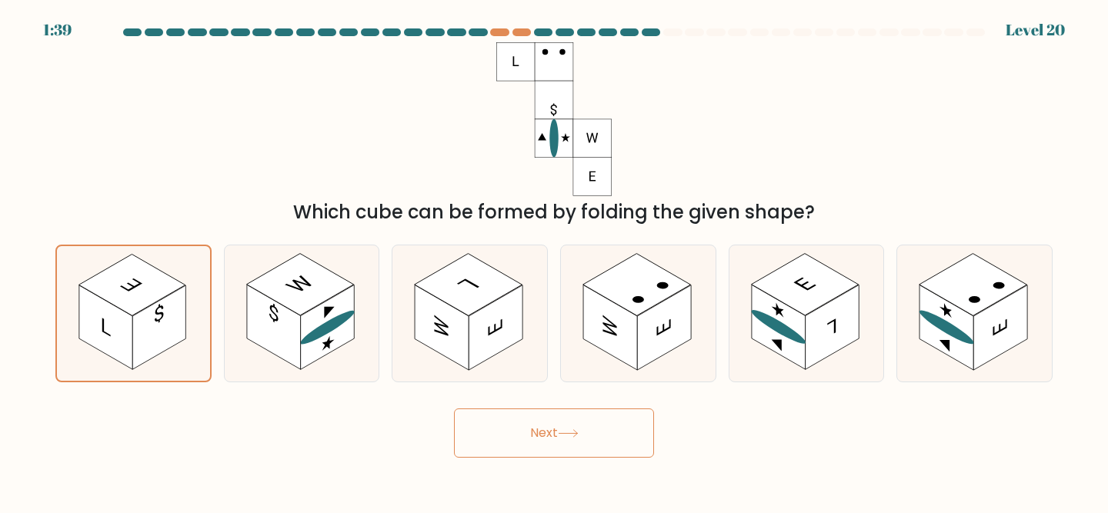
click at [493, 428] on button "Next" at bounding box center [554, 432] width 200 height 49
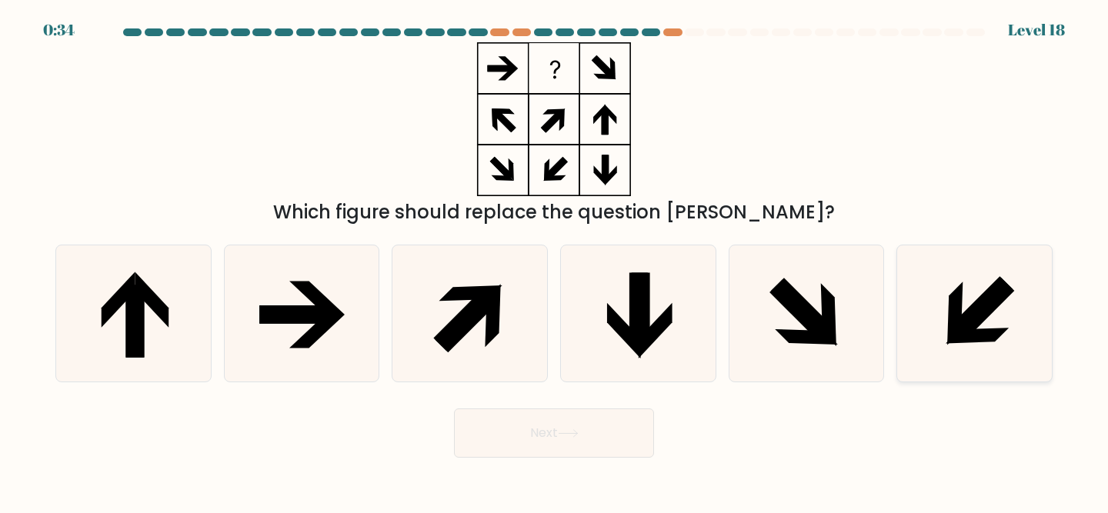
click at [941, 305] on icon at bounding box center [974, 313] width 136 height 136
click at [555, 261] on input "f." at bounding box center [554, 259] width 1 height 4
radio input "true"
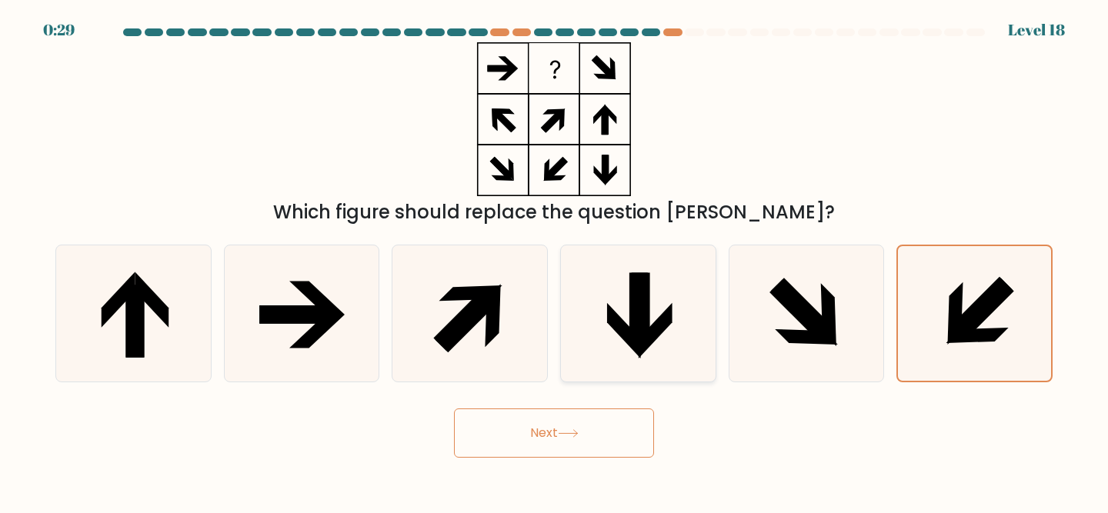
click at [670, 297] on icon at bounding box center [638, 313] width 136 height 136
click at [555, 261] on input "d." at bounding box center [554, 259] width 1 height 4
radio input "true"
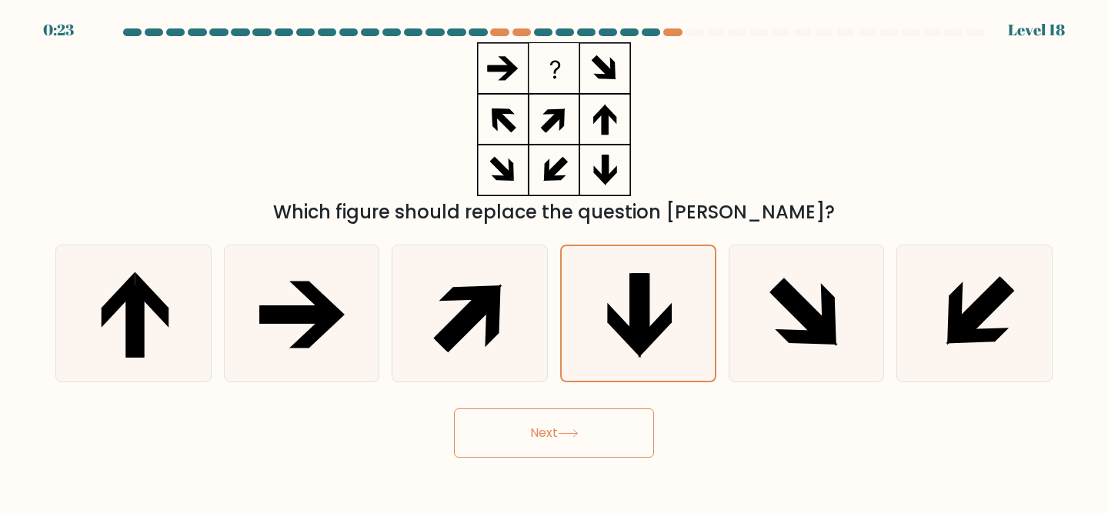
click at [535, 421] on button "Next" at bounding box center [554, 432] width 200 height 49
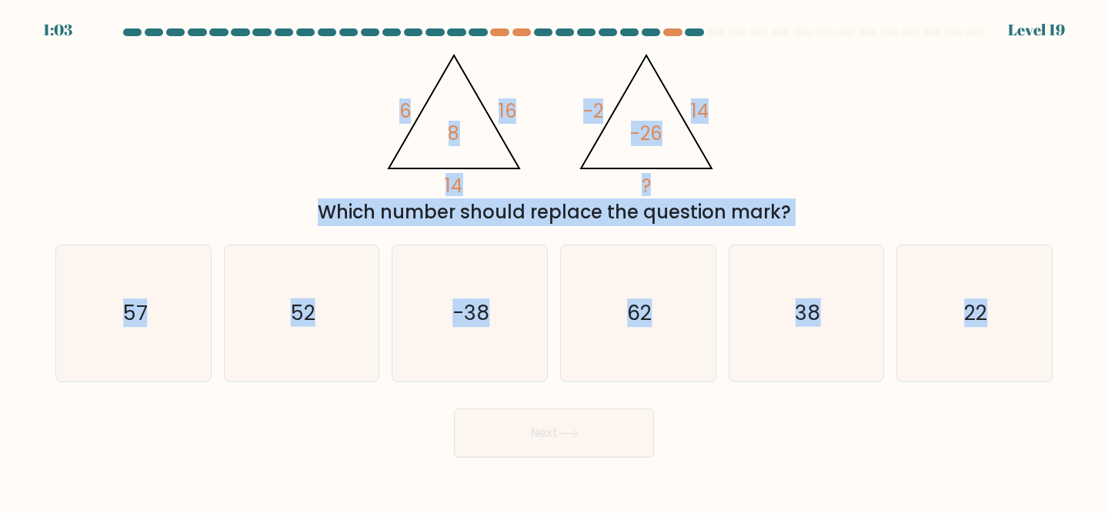
drag, startPoint x: 1087, startPoint y: 429, endPoint x: 362, endPoint y: 93, distance: 798.7
click at [362, 92] on form at bounding box center [554, 242] width 1108 height 429
copy form "6 16 14 8 @import url('https://fonts.googleapis.com/css?family=Abril+Fatface:40…"
click at [272, 160] on div "@import url('https://fonts.googleapis.com/css?family=Abril+Fatface:400,100,100i…" at bounding box center [553, 134] width 1015 height 184
drag, startPoint x: 379, startPoint y: 98, endPoint x: 848, endPoint y: 418, distance: 567.2
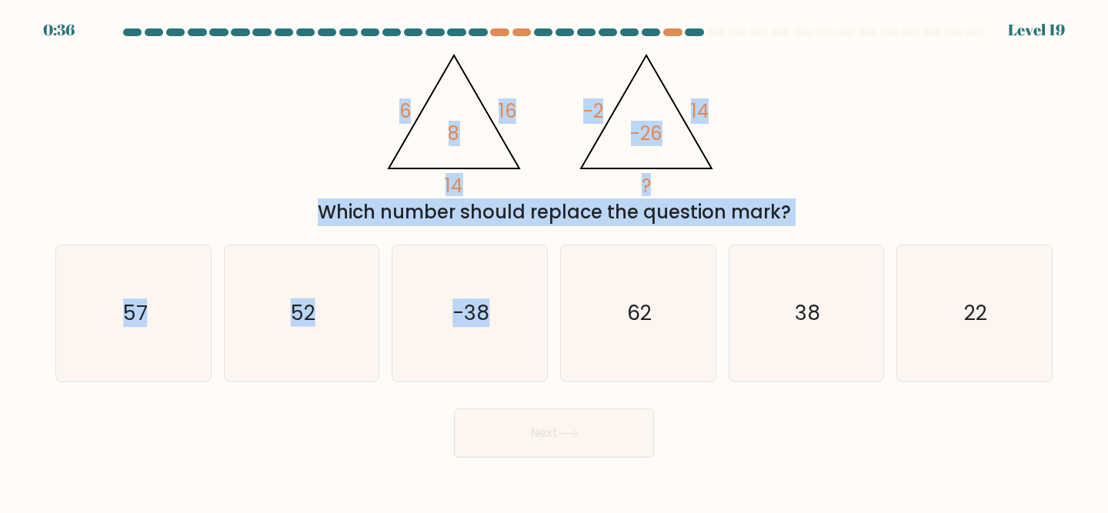
click at [848, 418] on form at bounding box center [554, 242] width 1108 height 429
drag, startPoint x: 1074, startPoint y: 424, endPoint x: 374, endPoint y: 112, distance: 766.4
click at [374, 111] on form at bounding box center [554, 242] width 1108 height 429
copy form "6 16 14 8 @import url('https://fonts.googleapis.com/css?family=Abril+Fatface:40…"
click at [268, 165] on div "@import url('https://fonts.googleapis.com/css?family=Abril+Fatface:400,100,100i…" at bounding box center [553, 134] width 1015 height 184
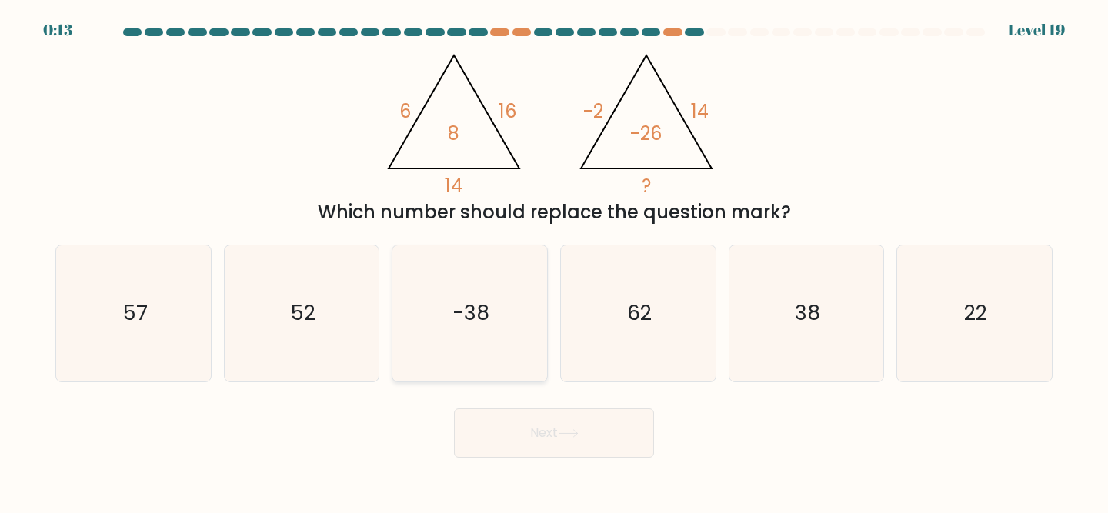
click at [479, 279] on icon "-38" at bounding box center [469, 313] width 136 height 136
click at [554, 261] on input "c. -38" at bounding box center [554, 259] width 1 height 4
radio input "true"
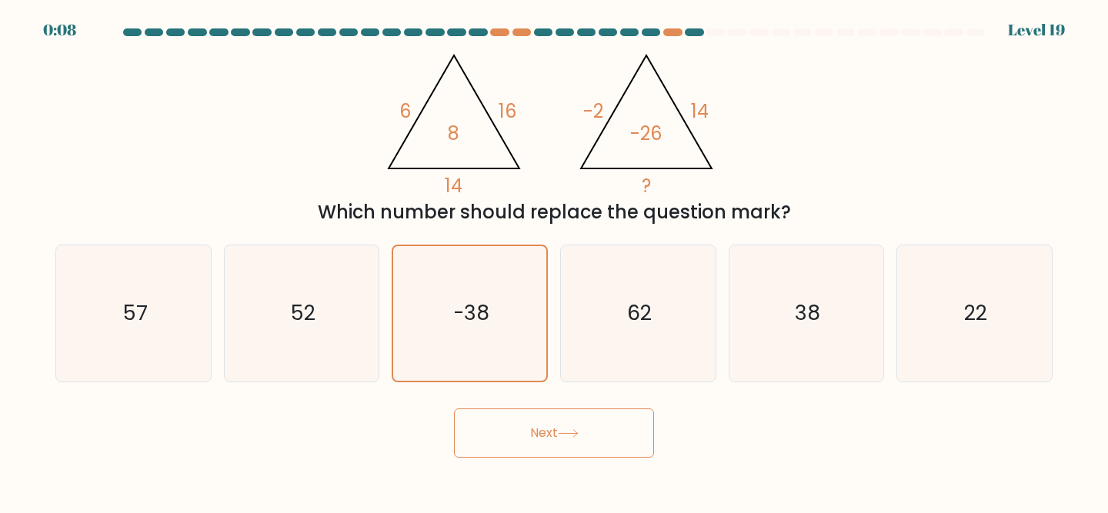
click at [555, 435] on button "Next" at bounding box center [554, 432] width 200 height 49
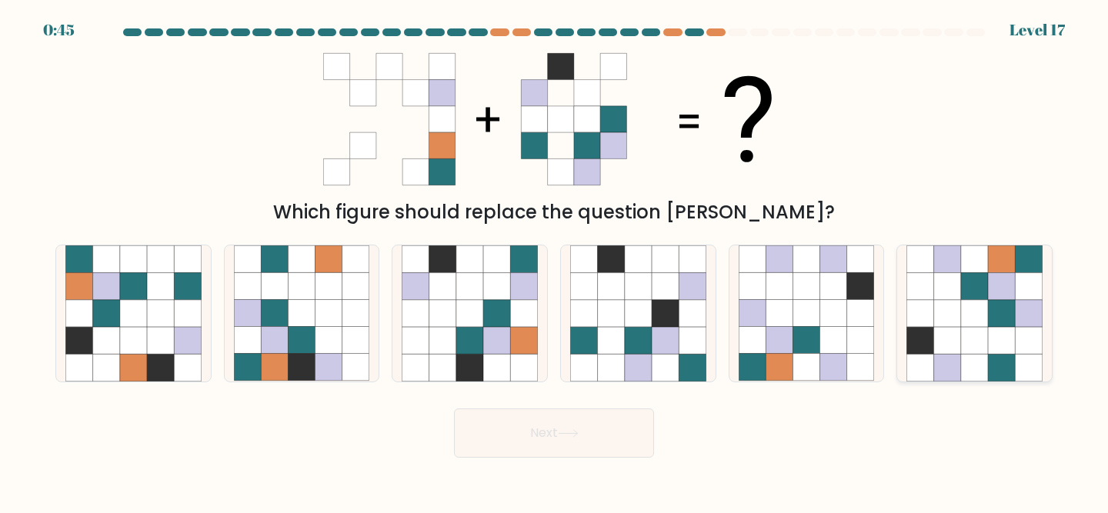
click at [1005, 311] on icon at bounding box center [1001, 313] width 27 height 27
click at [555, 261] on input "f." at bounding box center [554, 259] width 1 height 4
radio input "true"
click at [1005, 311] on icon at bounding box center [1001, 313] width 27 height 27
click at [555, 261] on input "f." at bounding box center [554, 259] width 1 height 4
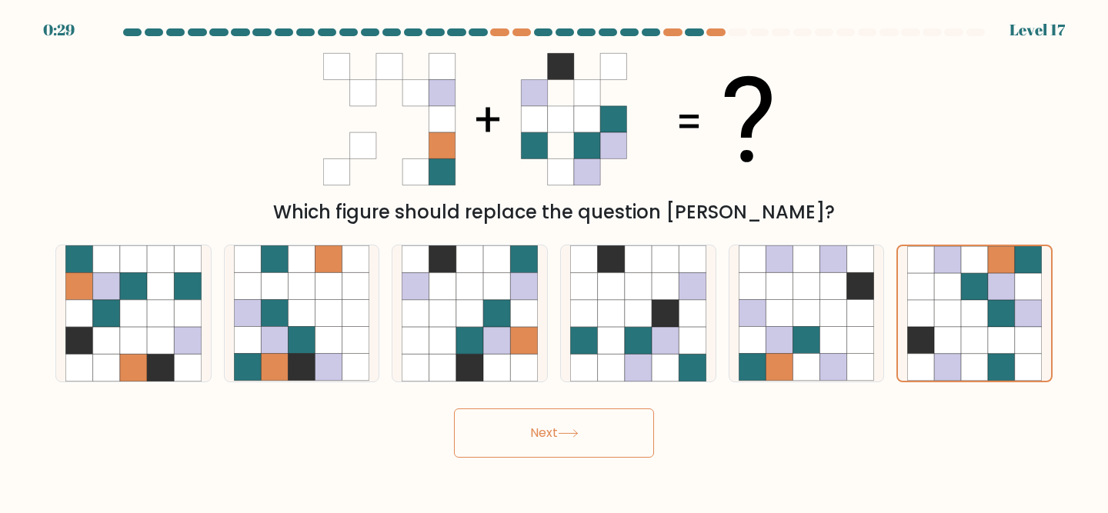
click at [569, 426] on button "Next" at bounding box center [554, 432] width 200 height 49
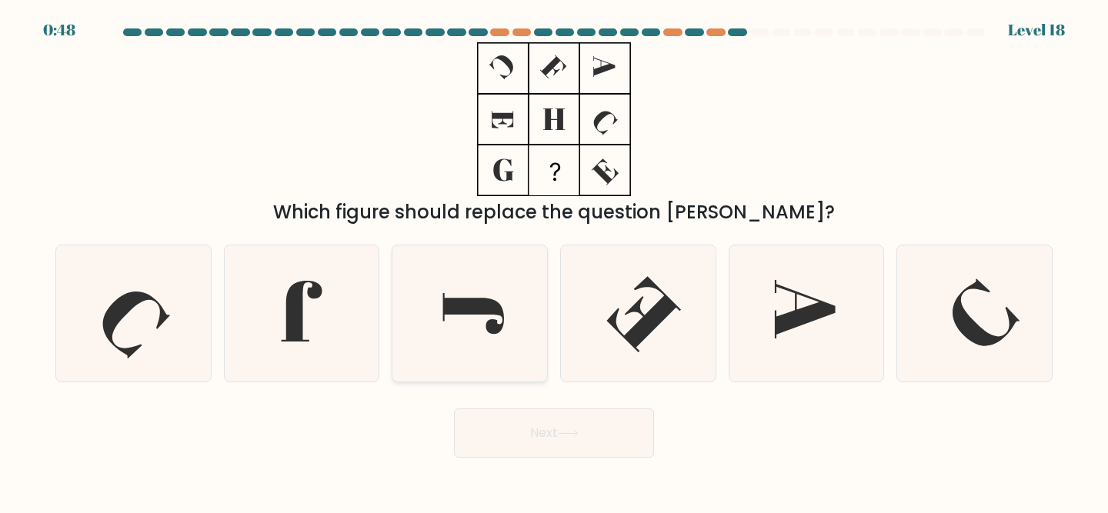
click at [501, 281] on icon at bounding box center [469, 313] width 136 height 136
click at [554, 261] on input "c." at bounding box center [554, 259] width 1 height 4
radio input "true"
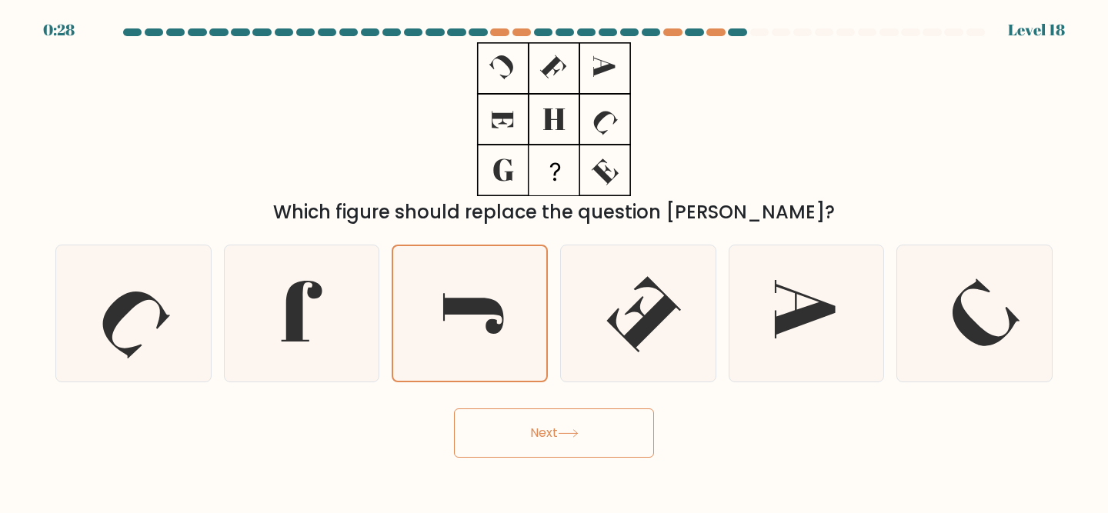
click at [519, 439] on button "Next" at bounding box center [554, 432] width 200 height 49
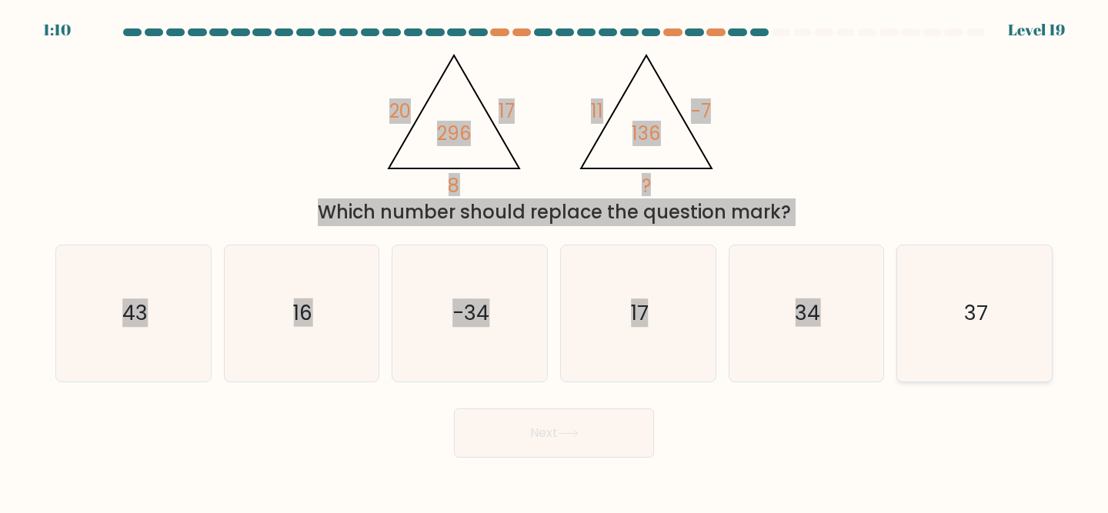
drag, startPoint x: 345, startPoint y: 112, endPoint x: 941, endPoint y: 357, distance: 643.9
click at [941, 357] on form at bounding box center [554, 242] width 1108 height 429
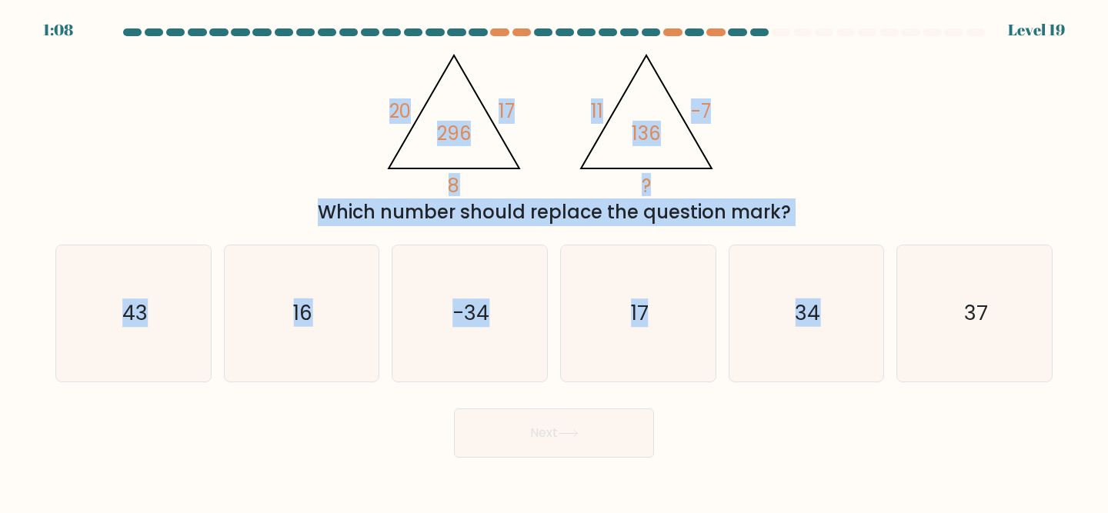
click at [347, 132] on div "@import url('https://fonts.googleapis.com/css?family=Abril+Fatface:400,100,100i…" at bounding box center [553, 134] width 1015 height 184
drag, startPoint x: 352, startPoint y: 96, endPoint x: 937, endPoint y: 455, distance: 685.7
click at [937, 455] on form at bounding box center [554, 242] width 1108 height 429
copy form "20 17 8 296 @import url('https://fonts.googleapis.com/css?family=Abril+Fatface:…"
click at [118, 235] on div "a. 43 b. 16 c." at bounding box center [553, 307] width 1009 height 150
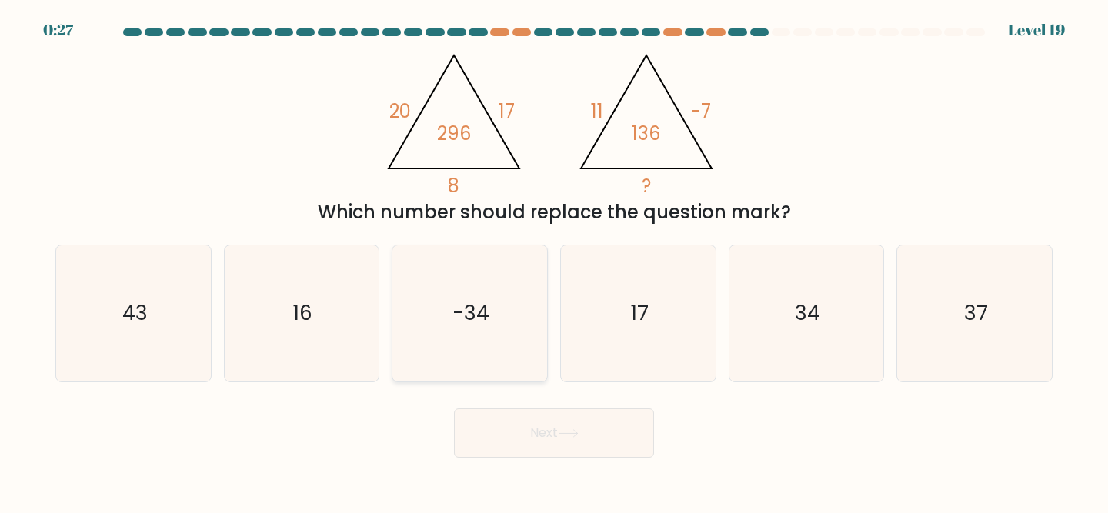
click at [463, 311] on text "-34" at bounding box center [470, 313] width 37 height 28
click at [554, 261] on input "c. -34" at bounding box center [554, 259] width 1 height 4
radio input "true"
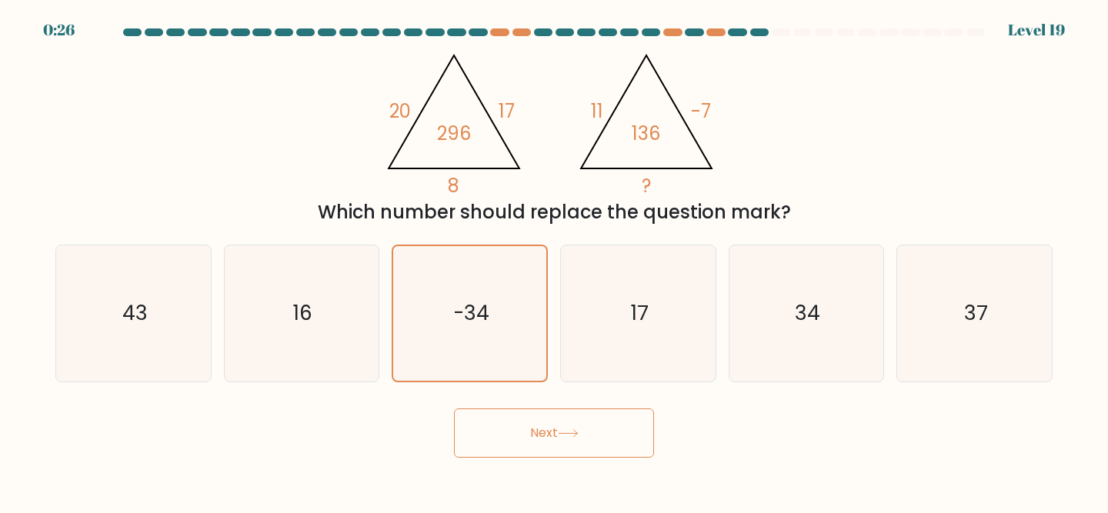
click at [505, 438] on button "Next" at bounding box center [554, 432] width 200 height 49
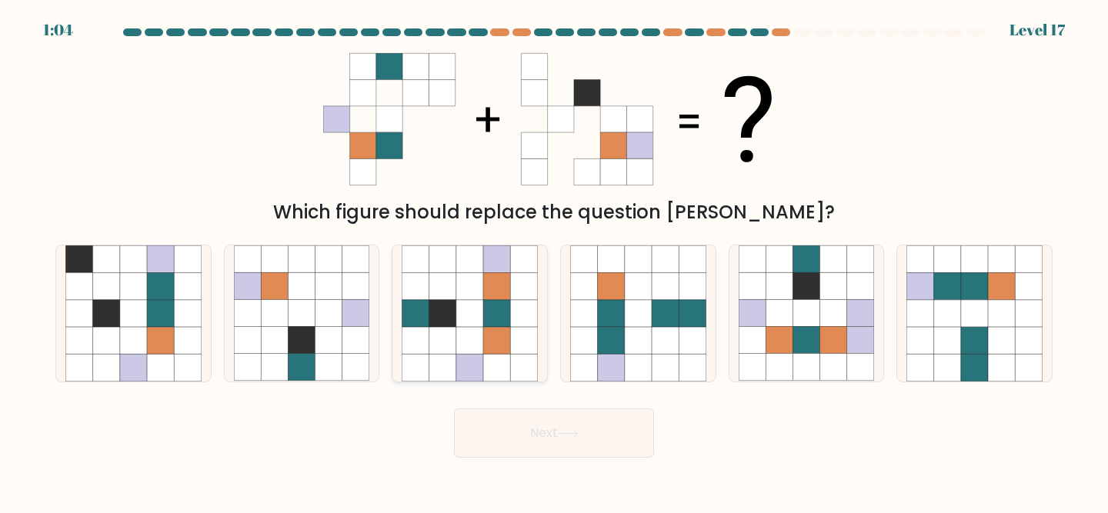
click at [491, 317] on icon at bounding box center [496, 313] width 27 height 27
click at [554, 261] on input "c." at bounding box center [554, 259] width 1 height 4
radio input "true"
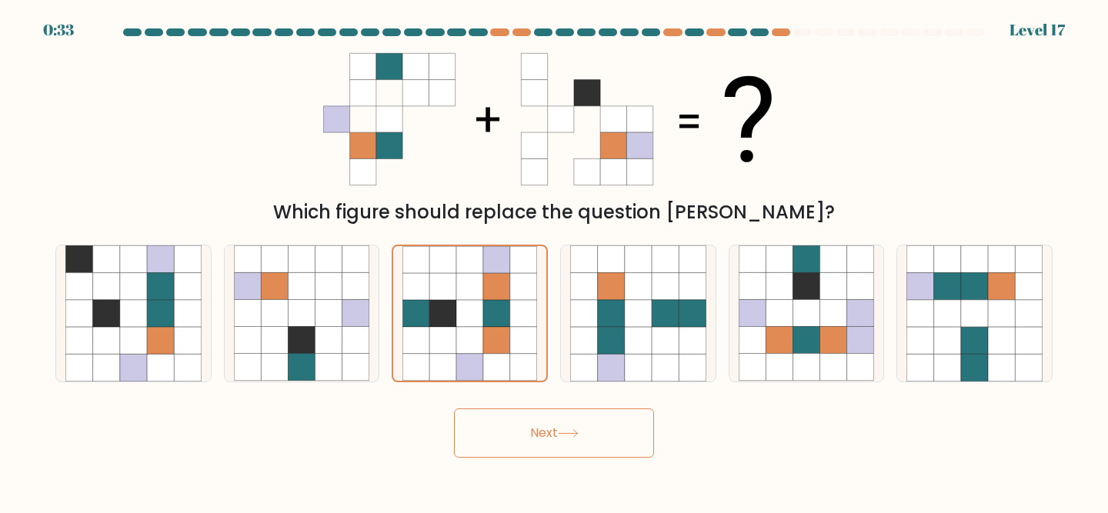
click at [488, 430] on button "Next" at bounding box center [554, 432] width 200 height 49
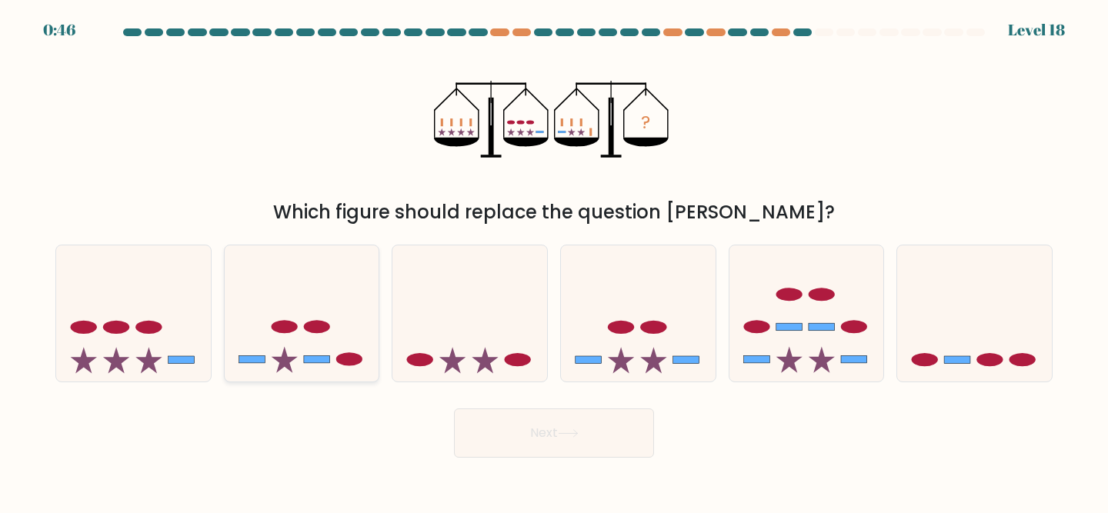
click at [288, 325] on ellipse at bounding box center [284, 327] width 26 height 13
click at [554, 261] on input "b." at bounding box center [554, 259] width 1 height 4
radio input "true"
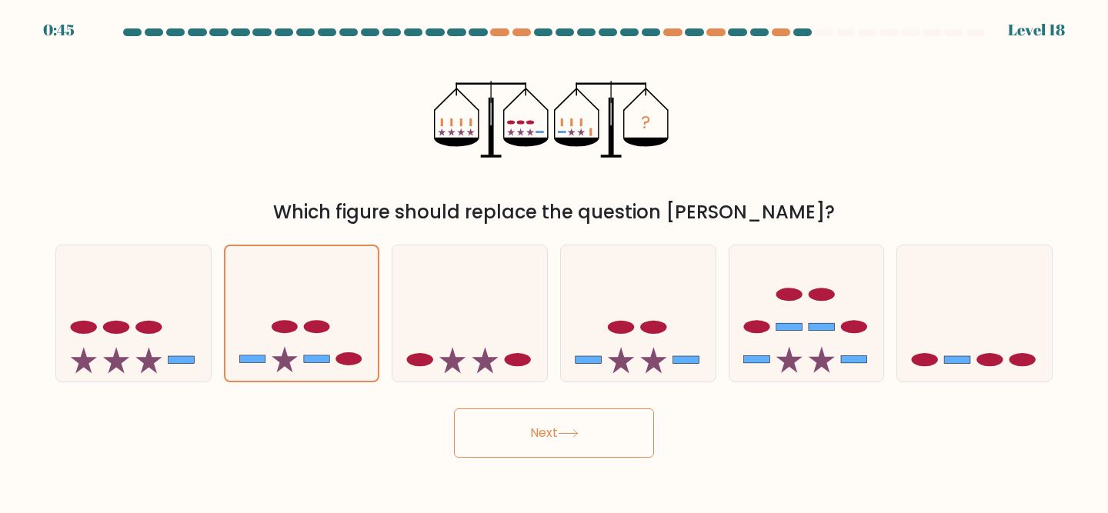
click at [515, 438] on button "Next" at bounding box center [554, 432] width 200 height 49
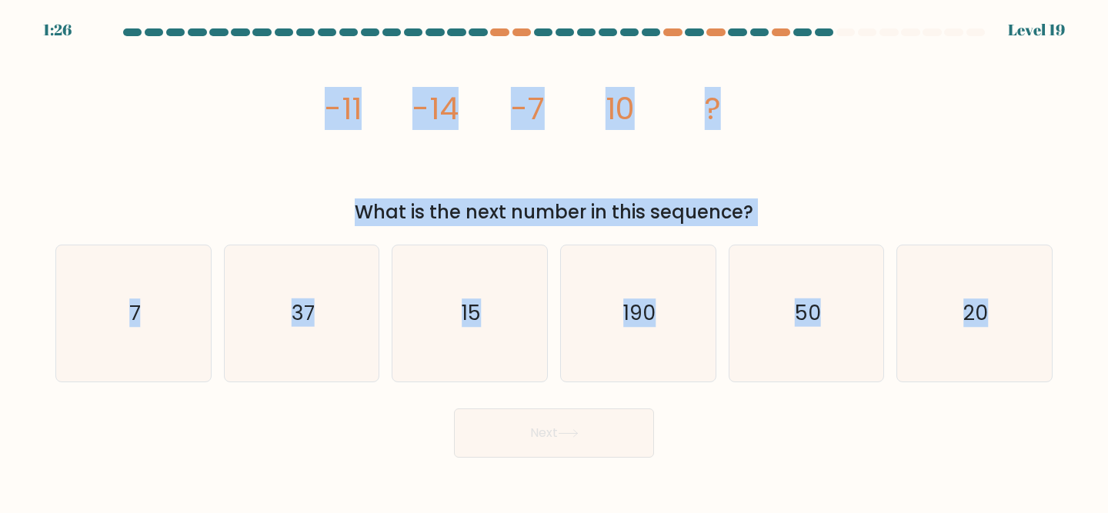
drag, startPoint x: 317, startPoint y: 93, endPoint x: 1083, endPoint y: 441, distance: 841.5
click at [1083, 441] on form at bounding box center [554, 242] width 1108 height 429
copy form "-11 -14 -7 10 ? What is the next number in this sequence? a. 7 b. 37 c. 15 d. 1…"
click at [223, 175] on div "image/svg+xml -11 -14 -7 10 ? What is the next number in this sequence?" at bounding box center [553, 134] width 1015 height 184
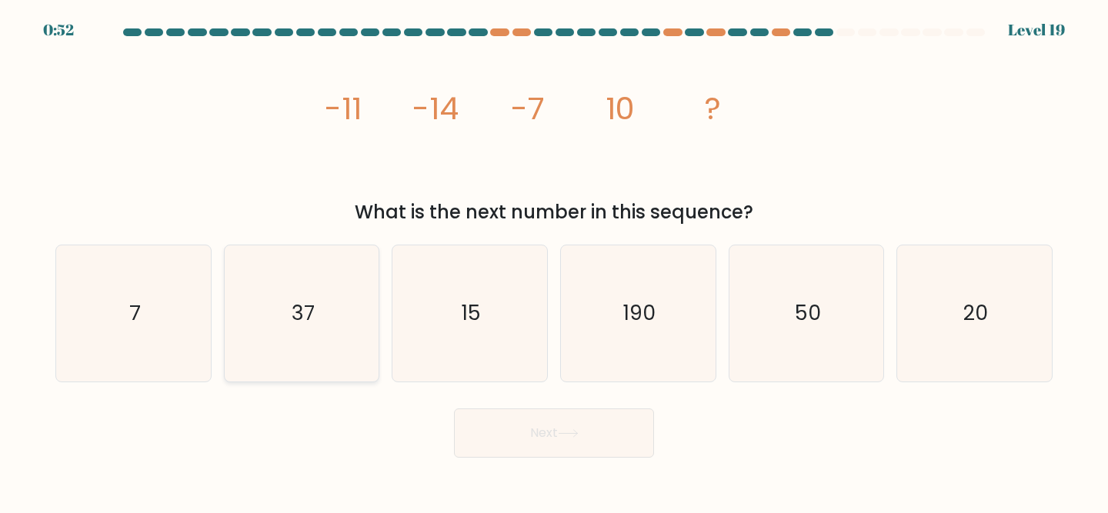
click at [345, 305] on icon "37" at bounding box center [302, 313] width 136 height 136
click at [554, 261] on input "b. 37" at bounding box center [554, 259] width 1 height 4
radio input "true"
click at [562, 439] on button "Next" at bounding box center [554, 432] width 200 height 49
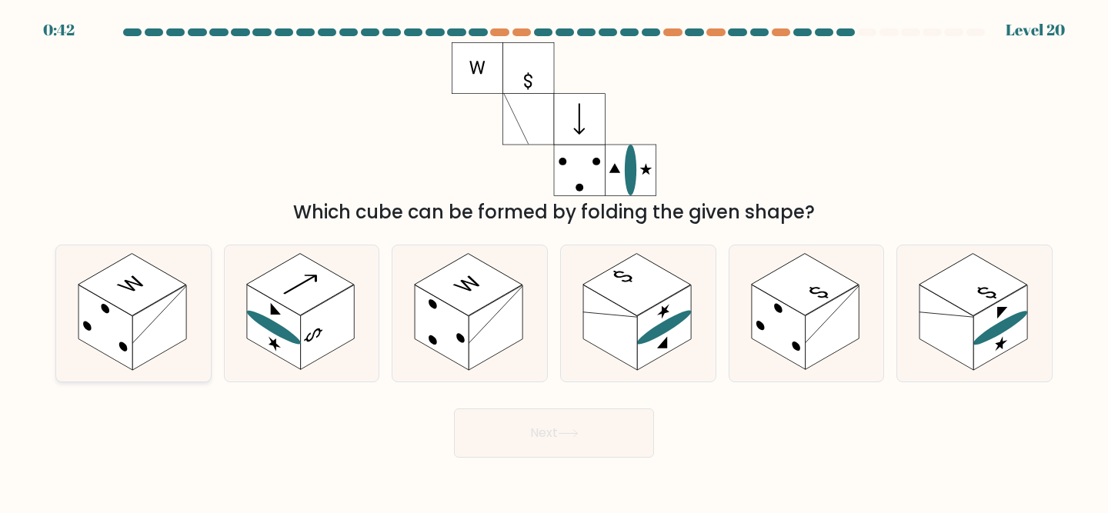
click at [169, 325] on rect at bounding box center [159, 327] width 54 height 85
click at [554, 261] on input "a." at bounding box center [554, 259] width 1 height 4
radio input "true"
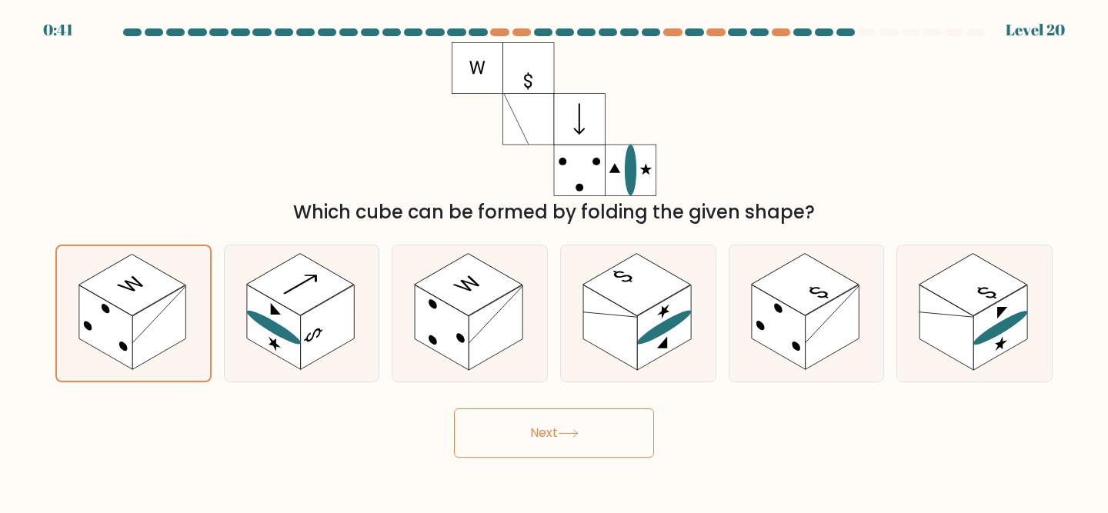
click at [488, 437] on button "Next" at bounding box center [554, 432] width 200 height 49
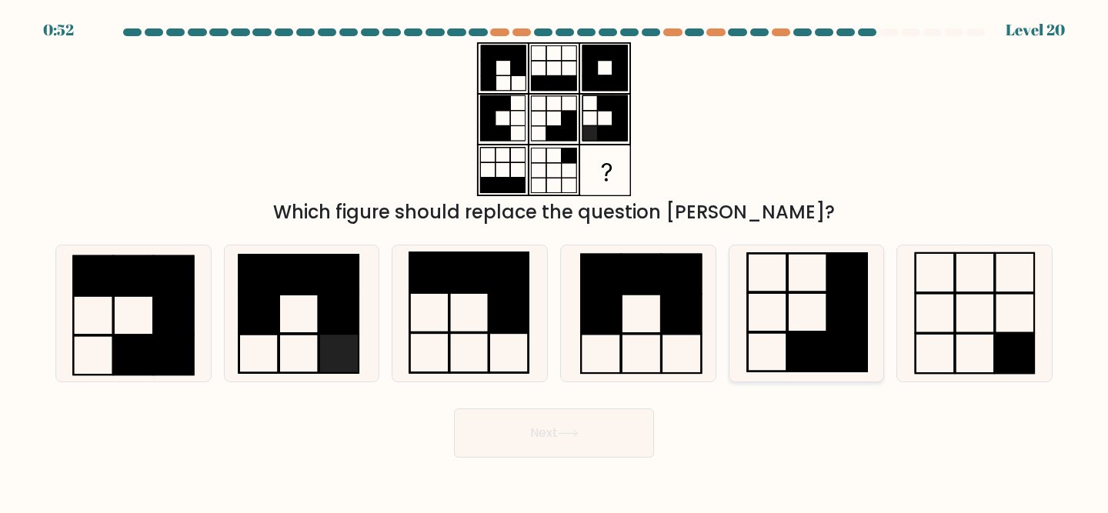
click at [786, 285] on rect at bounding box center [766, 273] width 39 height 39
click at [555, 261] on input "e." at bounding box center [554, 259] width 1 height 4
radio input "true"
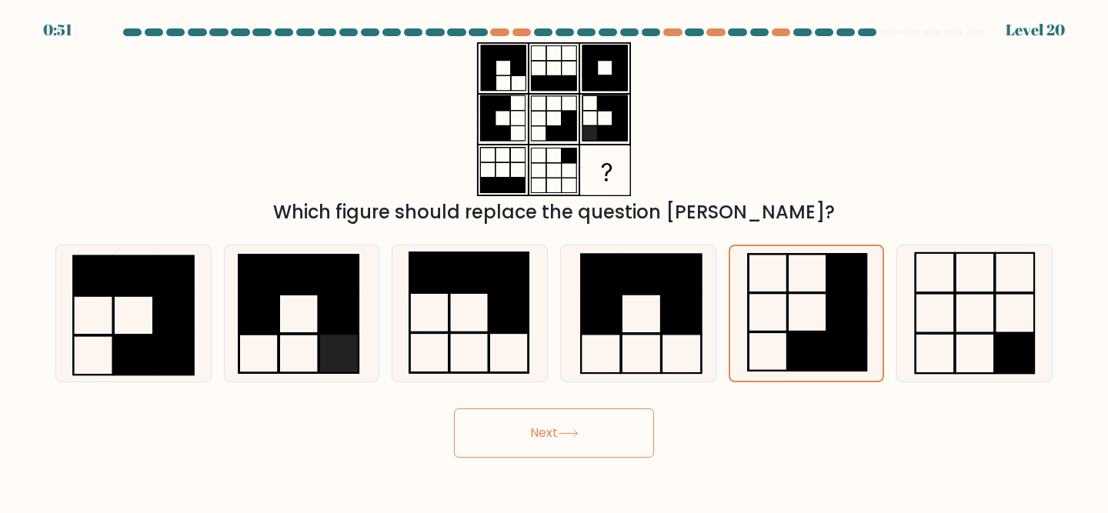
click at [593, 426] on button "Next" at bounding box center [554, 432] width 200 height 49
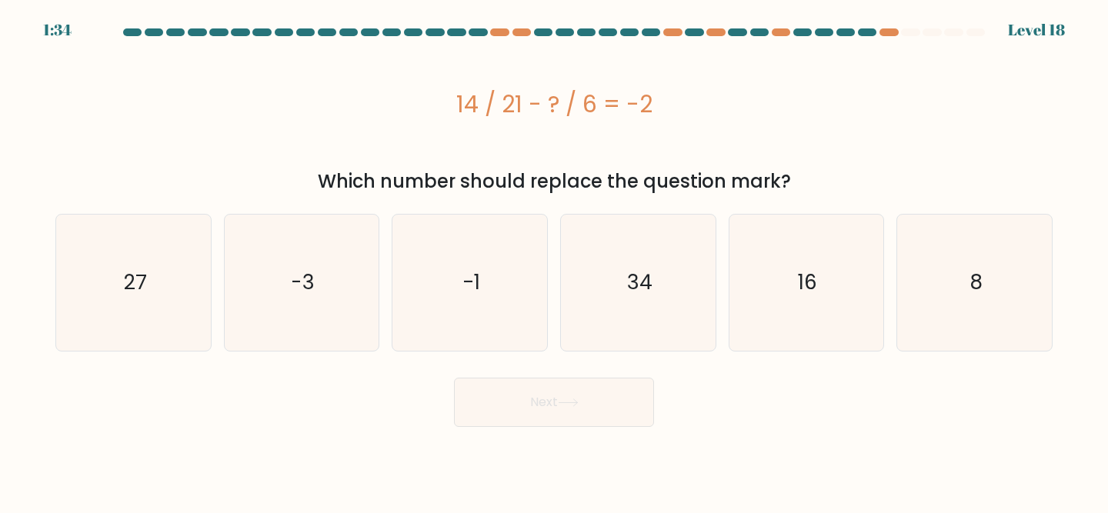
drag, startPoint x: 458, startPoint y: 112, endPoint x: 691, endPoint y: 92, distance: 234.7
click at [691, 92] on div "14 / 21 - ? / 6 = -2" at bounding box center [553, 104] width 997 height 35
copy div "14 / 21 - ? / 6 = -2"
click at [794, 288] on icon "16" at bounding box center [806, 283] width 136 height 136
click at [555, 261] on input "e. 16" at bounding box center [554, 259] width 1 height 4
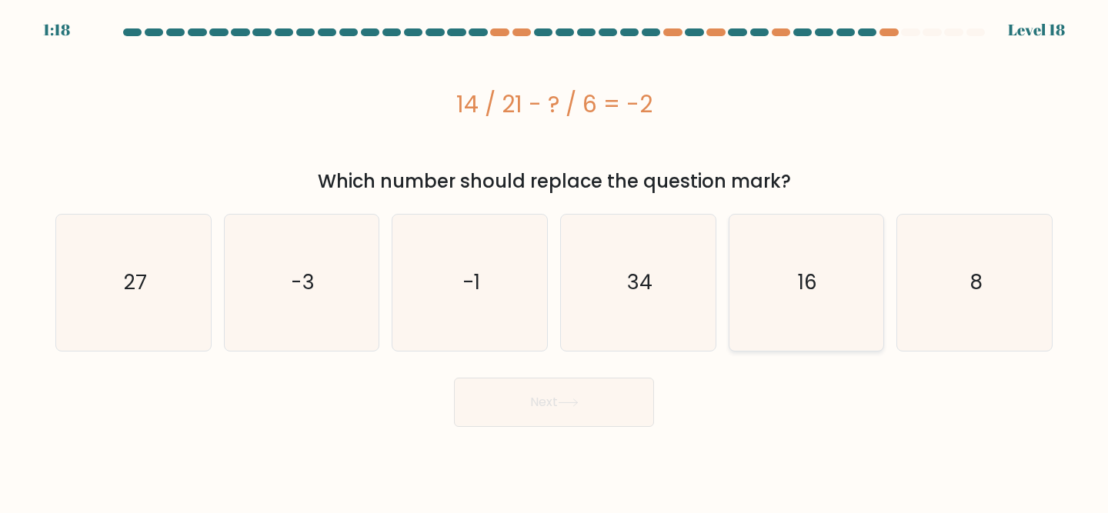
radio input "true"
click at [537, 401] on button "Next" at bounding box center [554, 402] width 200 height 49
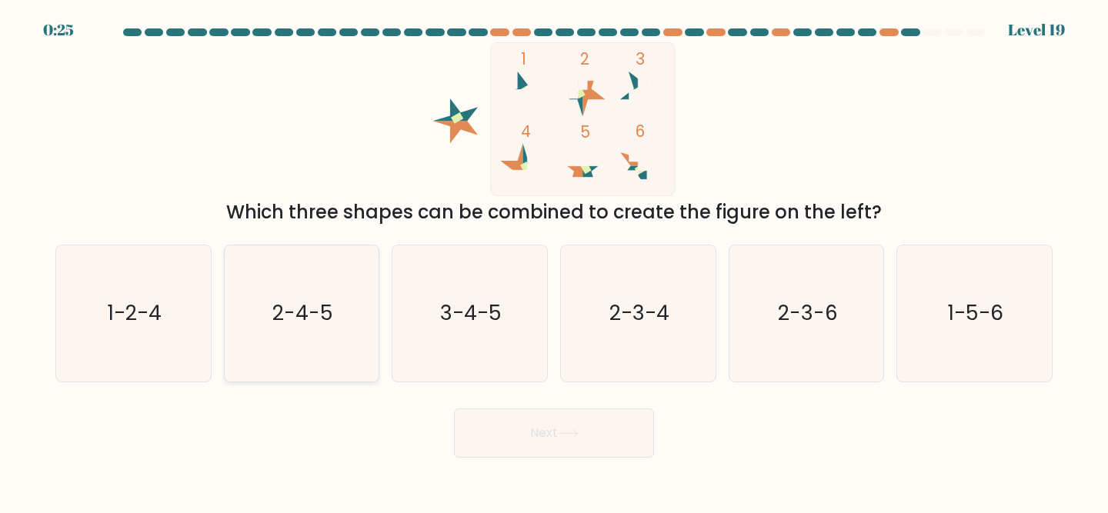
click at [285, 313] on text "2-4-5" at bounding box center [302, 313] width 61 height 28
click at [554, 261] on input "b. 2-4-5" at bounding box center [554, 259] width 1 height 4
radio input "true"
click at [505, 431] on button "Next" at bounding box center [554, 432] width 200 height 49
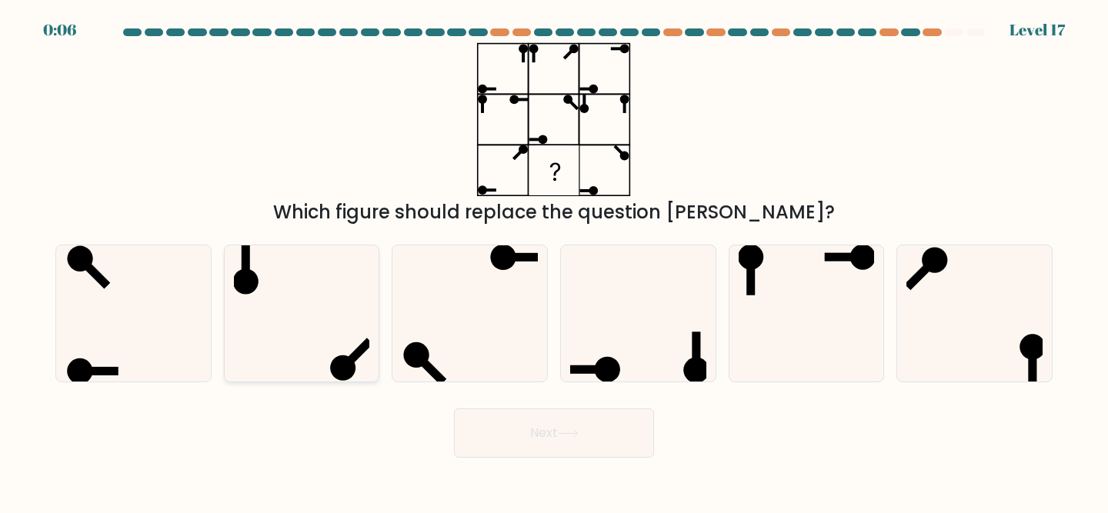
click at [355, 317] on icon at bounding box center [302, 313] width 136 height 136
click at [554, 261] on input "b." at bounding box center [554, 259] width 1 height 4
radio input "true"
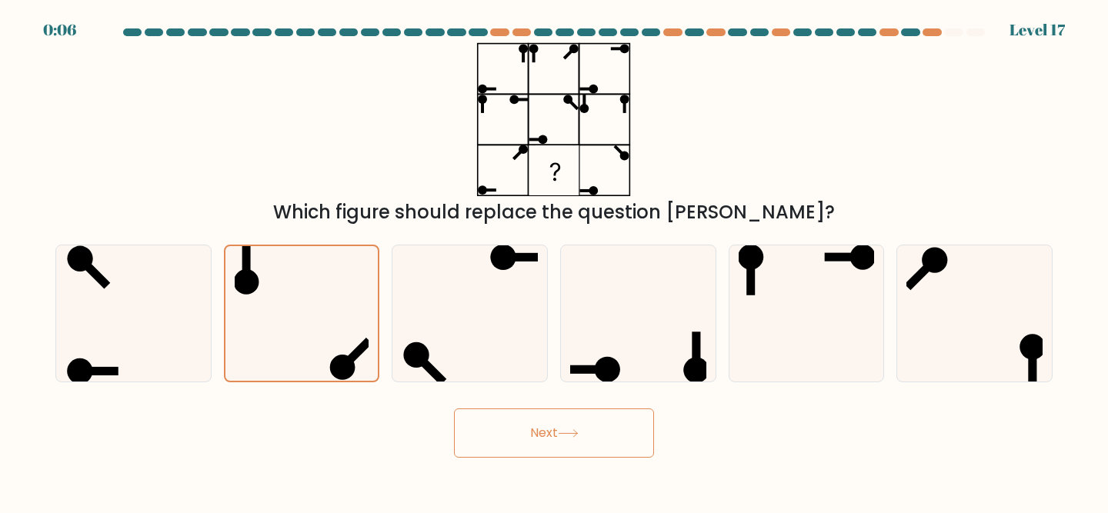
click at [521, 444] on button "Next" at bounding box center [554, 432] width 200 height 49
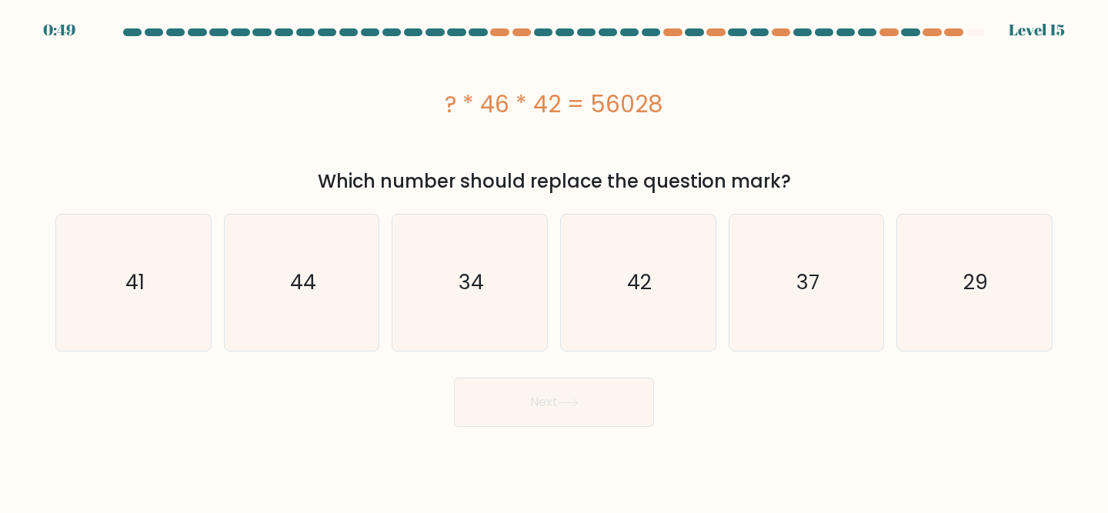
drag, startPoint x: 664, startPoint y: 106, endPoint x: 399, endPoint y: 100, distance: 264.6
click at [399, 100] on div "? * 46 * 42 = 56028" at bounding box center [553, 104] width 997 height 35
click at [509, 128] on div "? * 46 * 42 = 56028" at bounding box center [553, 103] width 997 height 123
drag, startPoint x: 463, startPoint y: 102, endPoint x: 567, endPoint y: 103, distance: 103.8
click at [567, 103] on div "? * 46 * 42 = 56028" at bounding box center [553, 104] width 997 height 35
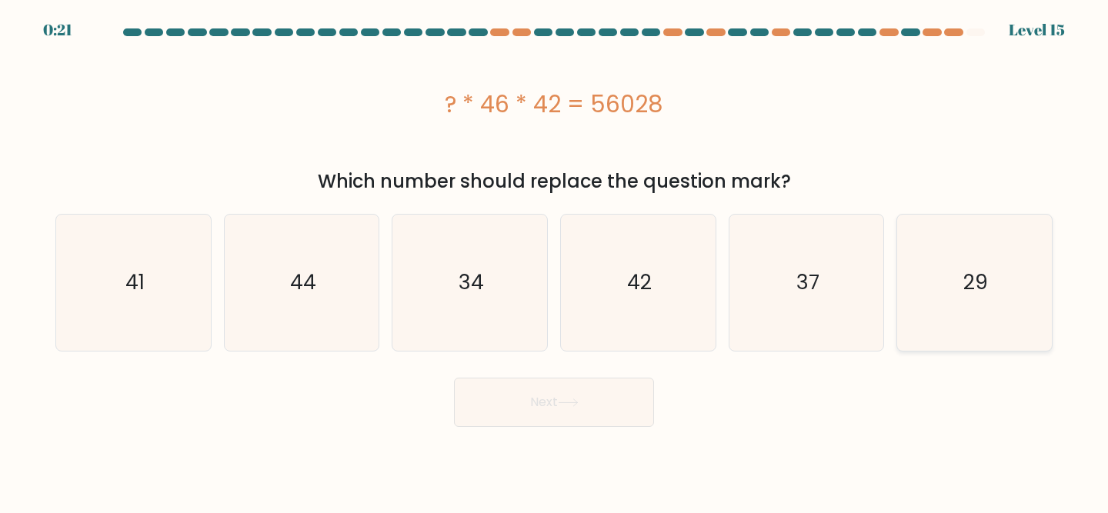
click at [969, 259] on icon "29" at bounding box center [974, 283] width 136 height 136
click at [555, 259] on input "f. 29" at bounding box center [554, 259] width 1 height 4
radio input "true"
click at [611, 415] on button "Next" at bounding box center [554, 402] width 200 height 49
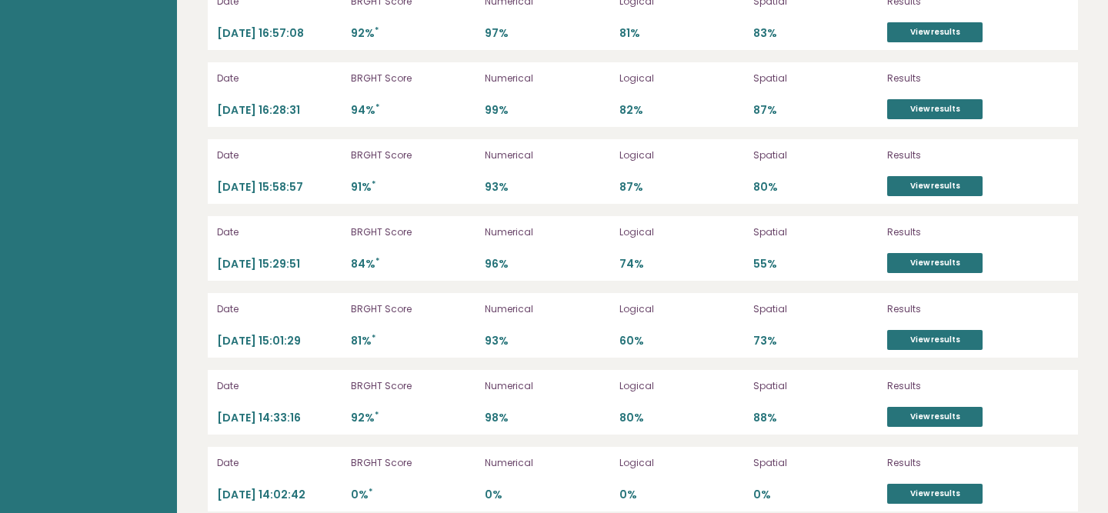
scroll to position [4101, 0]
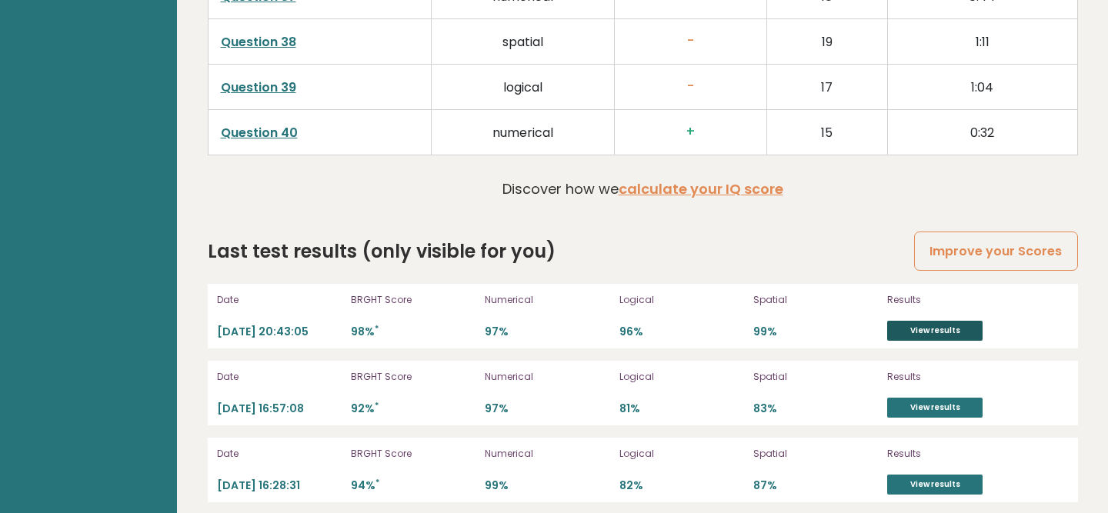
click at [930, 321] on link "View results" at bounding box center [934, 331] width 95 height 20
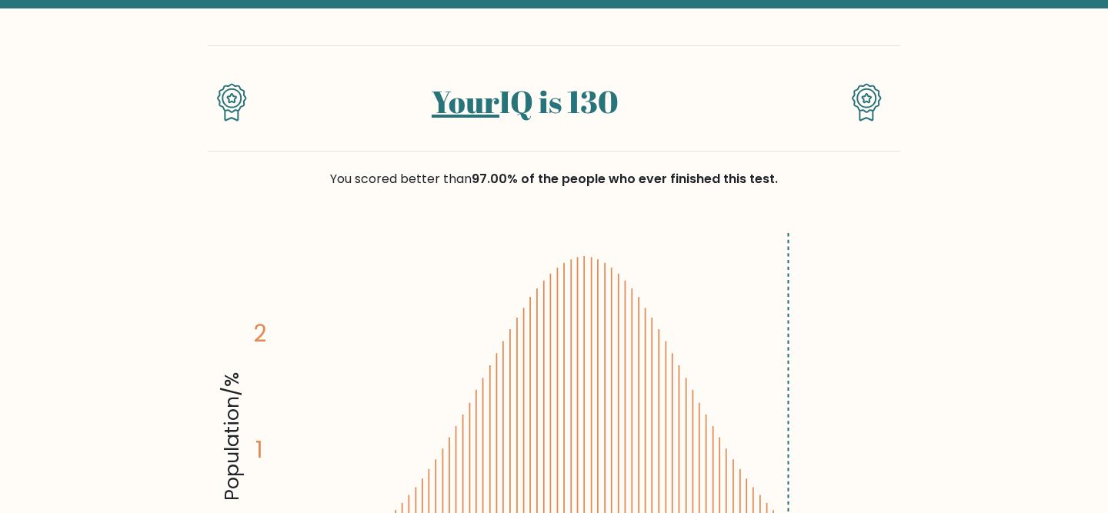
scroll to position [75, 0]
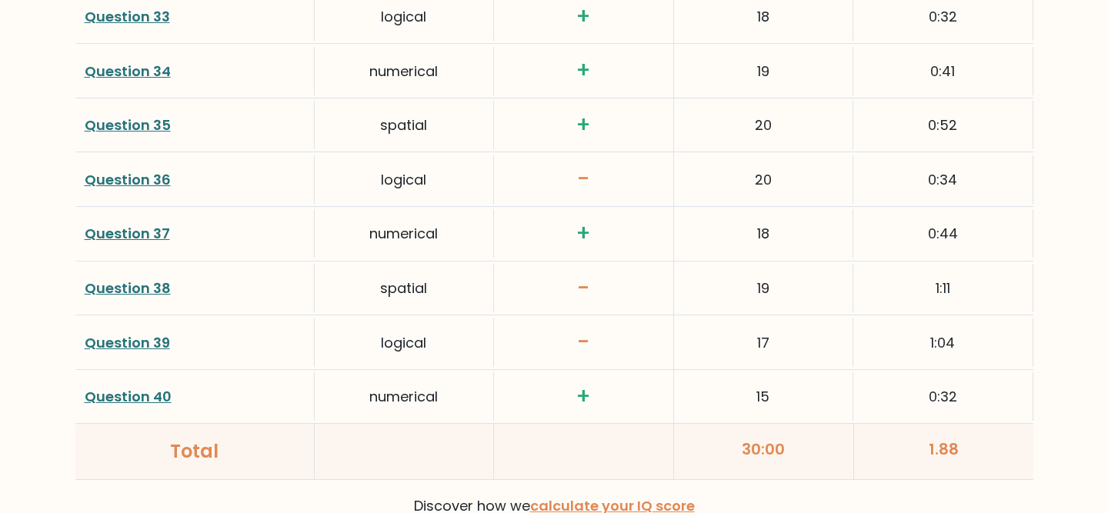
scroll to position [4063, 0]
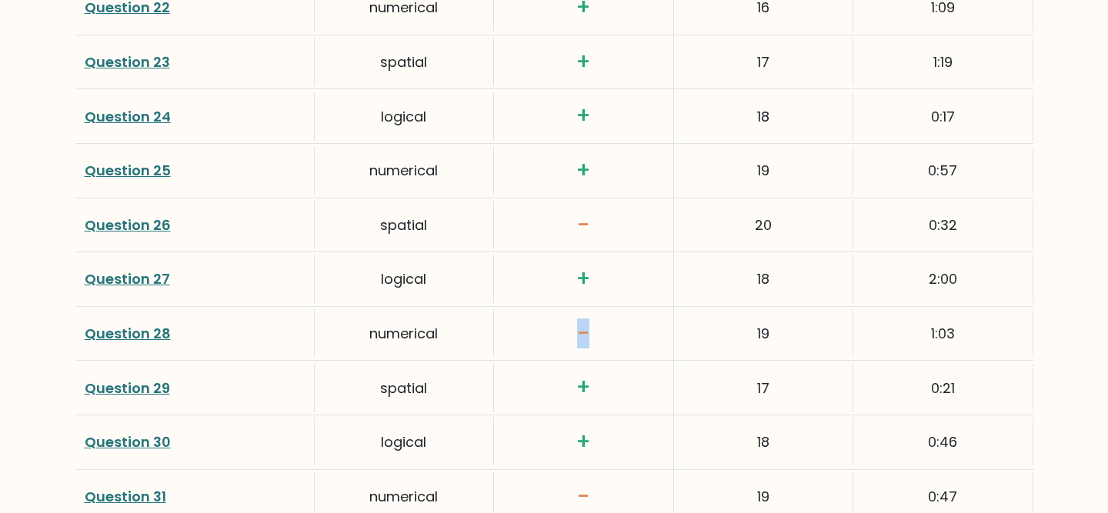
drag, startPoint x: 589, startPoint y: 333, endPoint x: 588, endPoint y: 309, distance: 23.9
click at [588, 309] on div "-" at bounding box center [583, 334] width 179 height 54
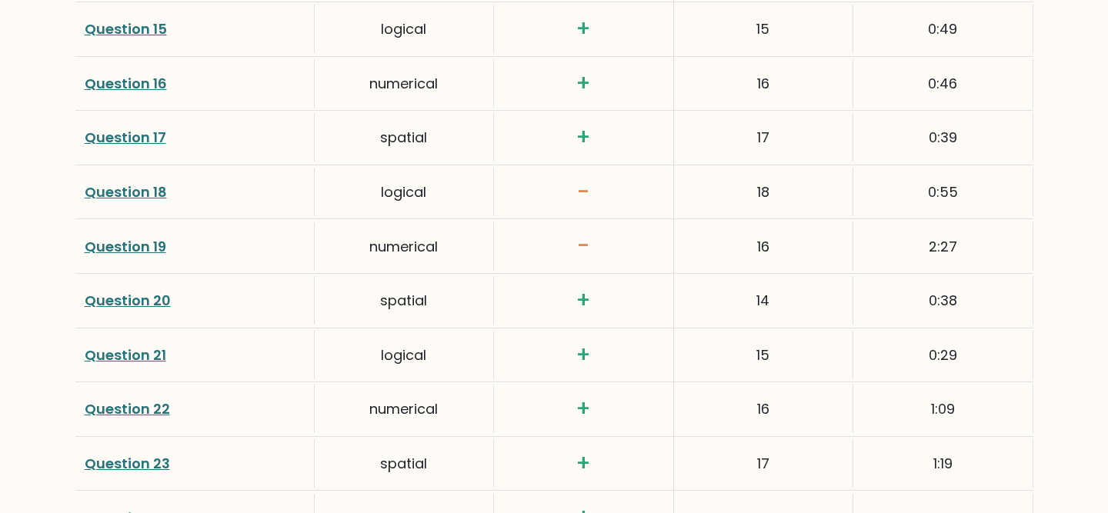
scroll to position [2996, 0]
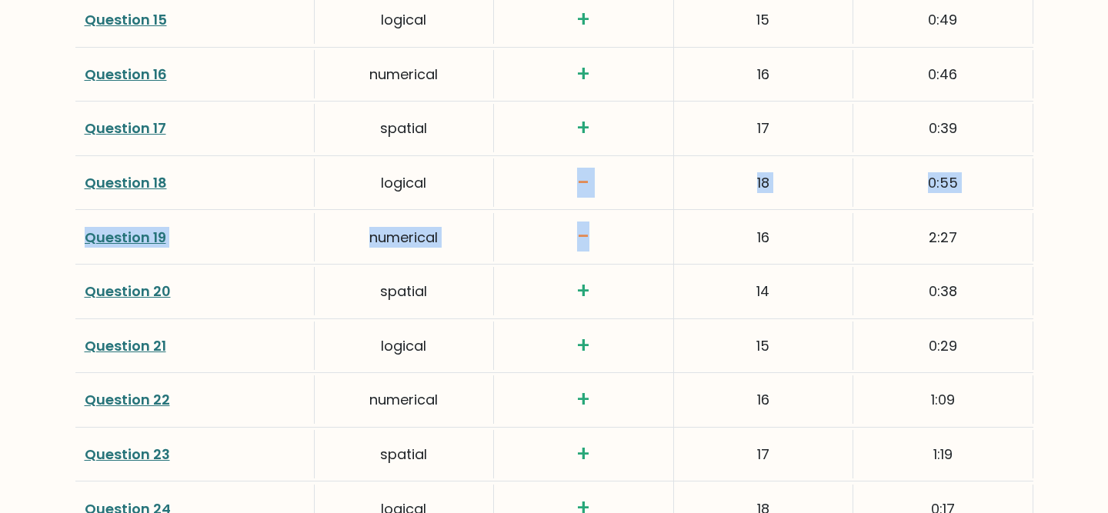
drag, startPoint x: 578, startPoint y: 163, endPoint x: 628, endPoint y: 243, distance: 94.3
click at [628, 243] on div "Score calculation Click on the question number to see the solution to the quest…" at bounding box center [554, 289] width 958 height 2447
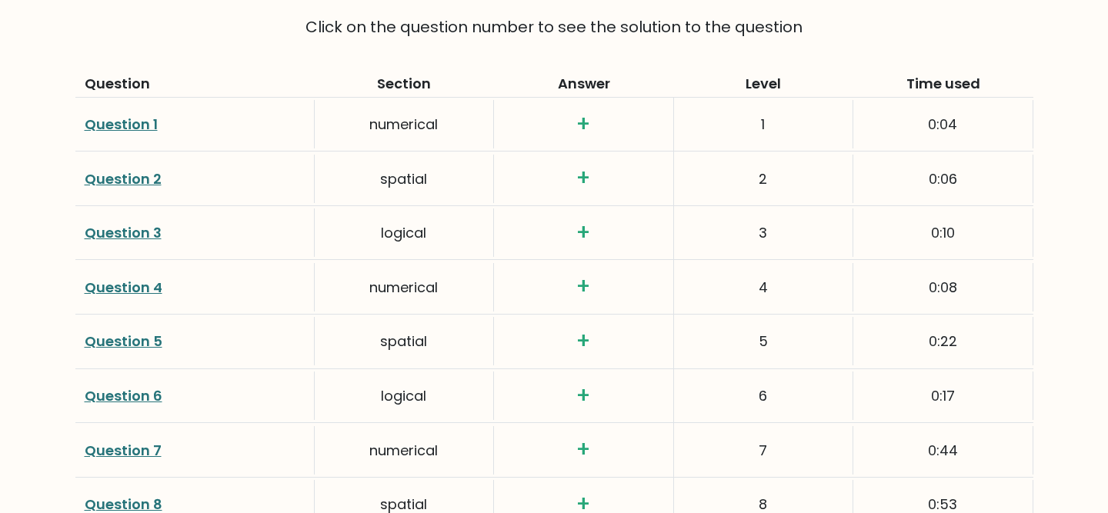
scroll to position [2122, 0]
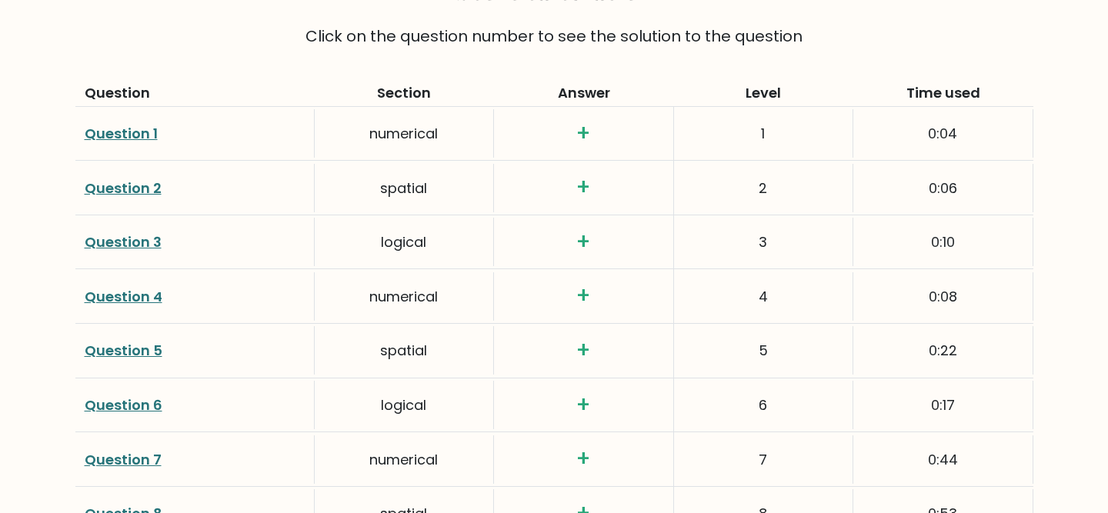
drag, startPoint x: 978, startPoint y: 397, endPoint x: 807, endPoint y: 43, distance: 393.2
copy div "Question Section Answer Level Time used Question 1 numerical + 1 0:04 Question …"
click at [484, 330] on div "spatial" at bounding box center [404, 350] width 179 height 48
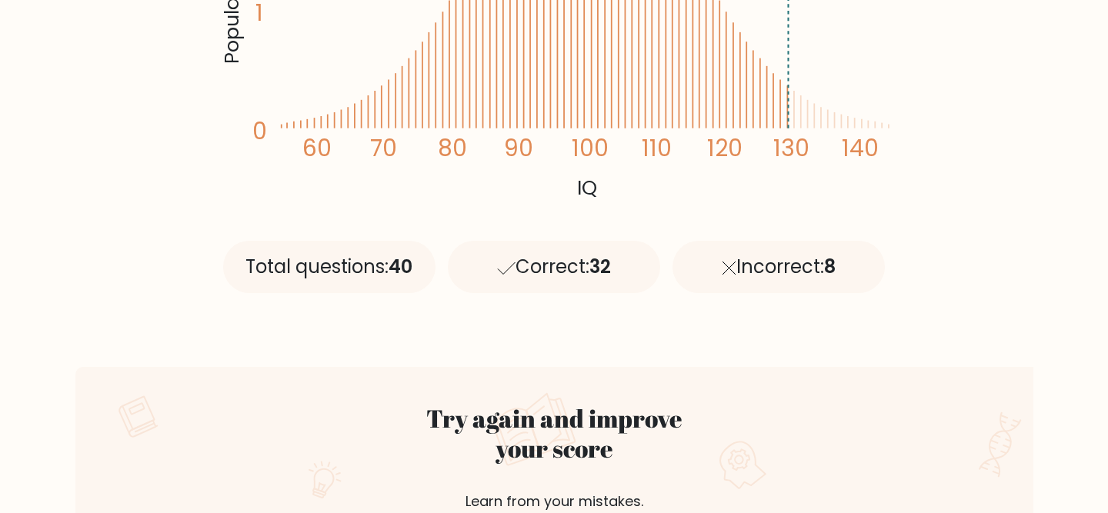
scroll to position [0, 0]
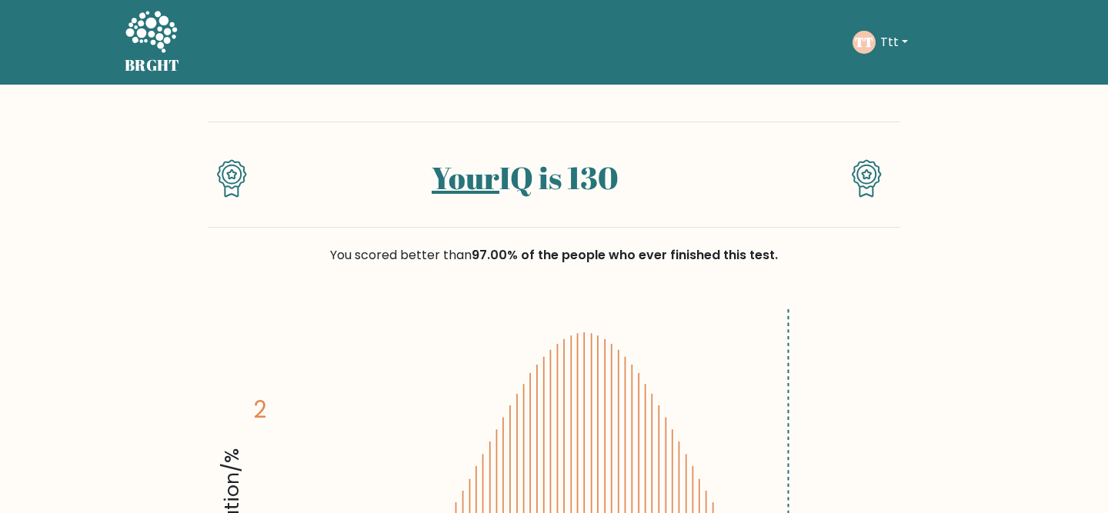
click at [155, 33] on icon at bounding box center [151, 33] width 53 height 46
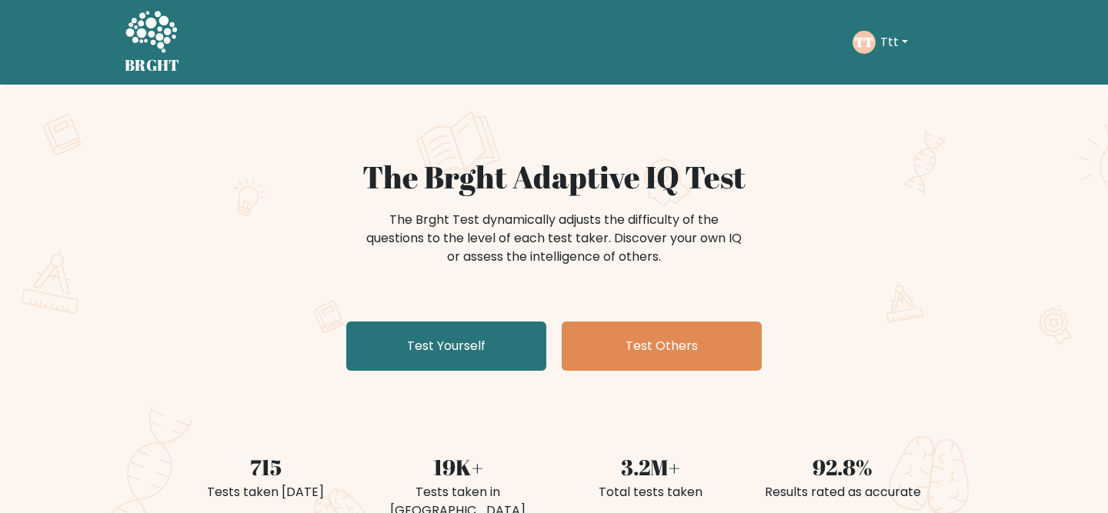
click at [869, 45] on text "TT" at bounding box center [863, 42] width 18 height 18
click at [887, 43] on button "Ttt" at bounding box center [893, 42] width 37 height 20
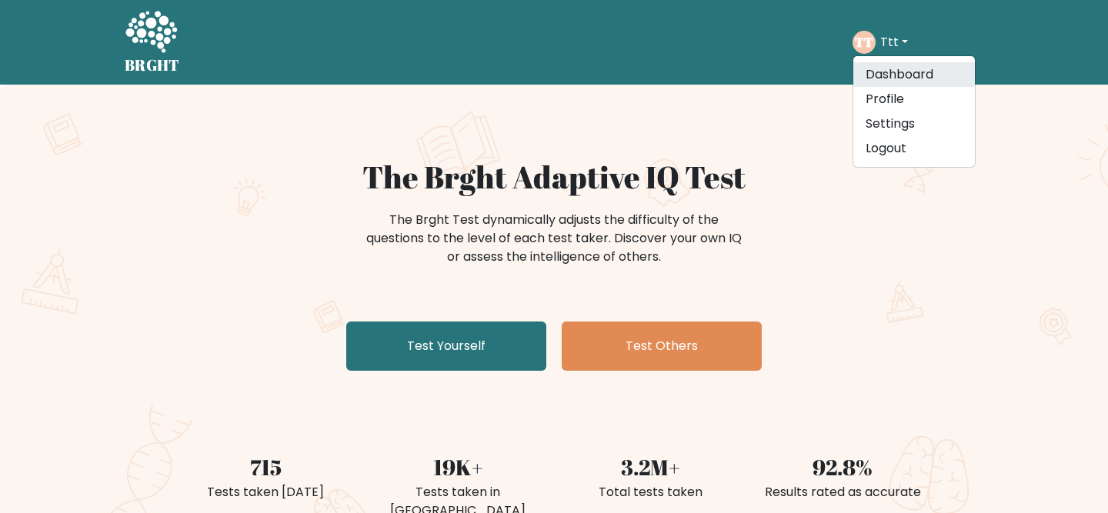
click at [888, 74] on link "Dashboard" at bounding box center [914, 74] width 122 height 25
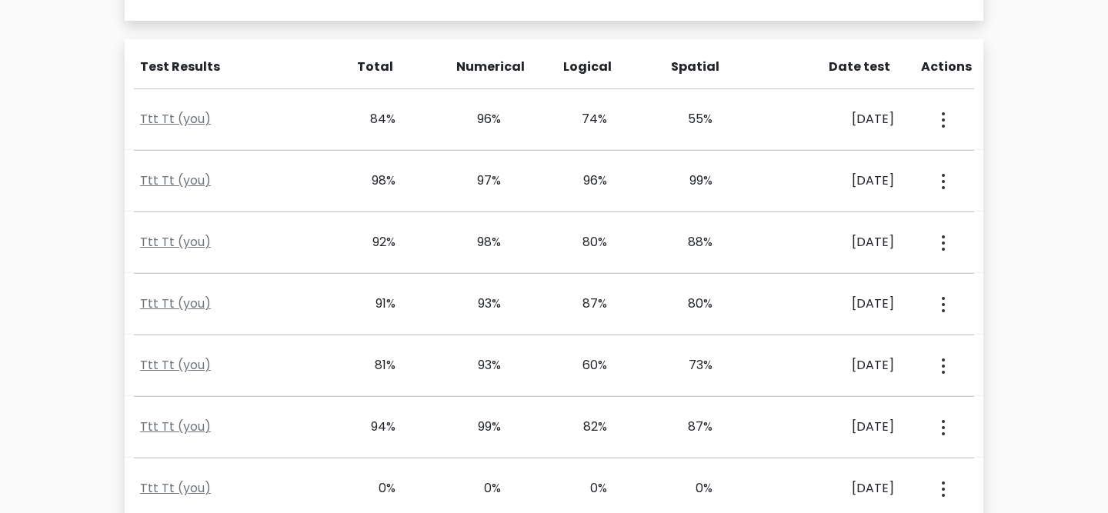
scroll to position [584, 0]
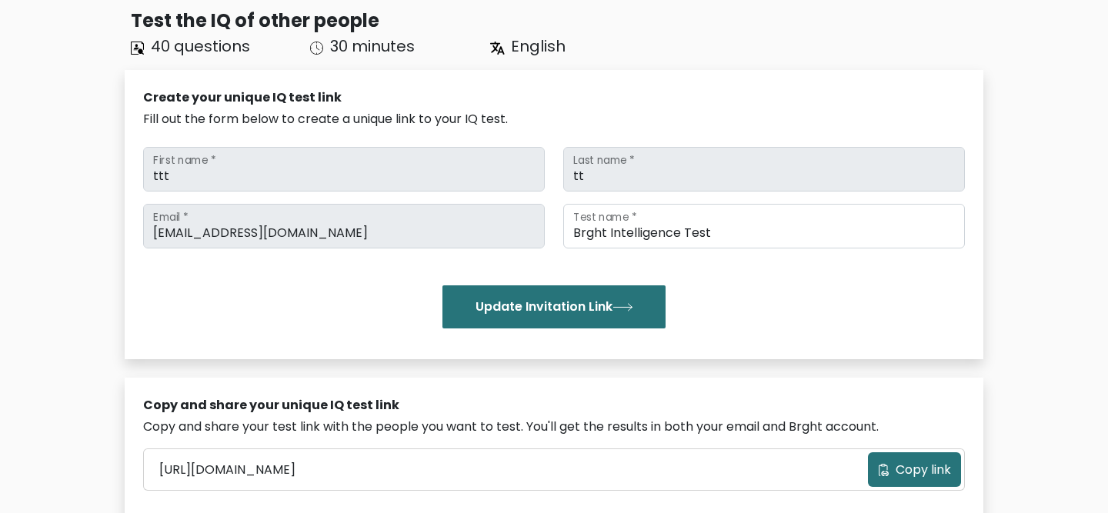
scroll to position [0, 0]
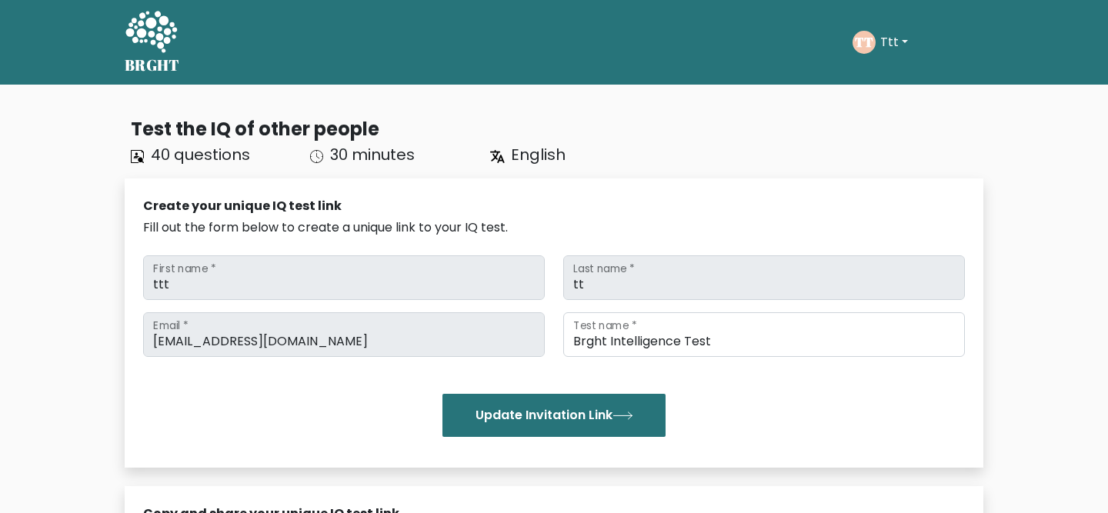
click at [911, 38] on button "Ttt" at bounding box center [893, 42] width 37 height 20
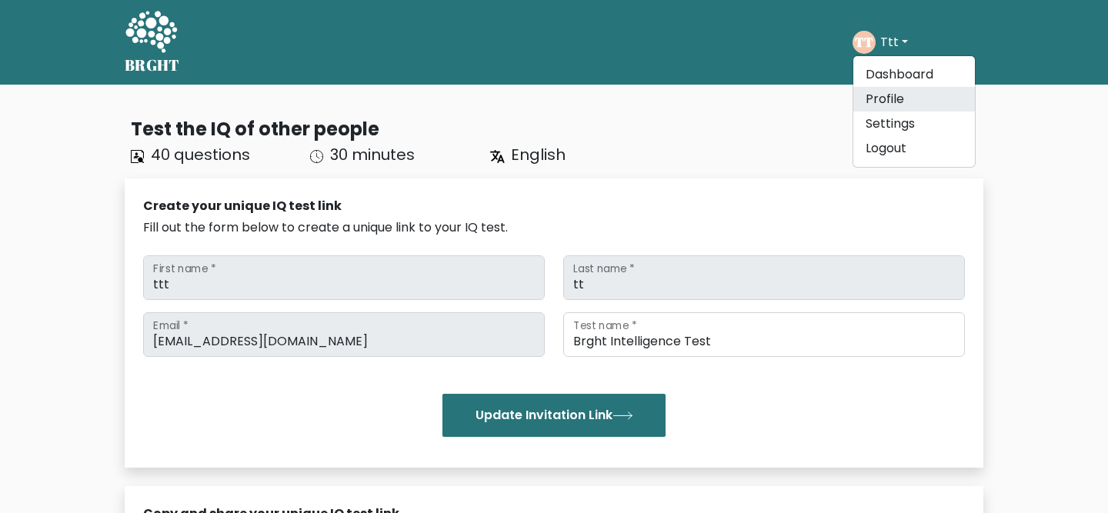
click at [903, 105] on link "Profile" at bounding box center [914, 99] width 122 height 25
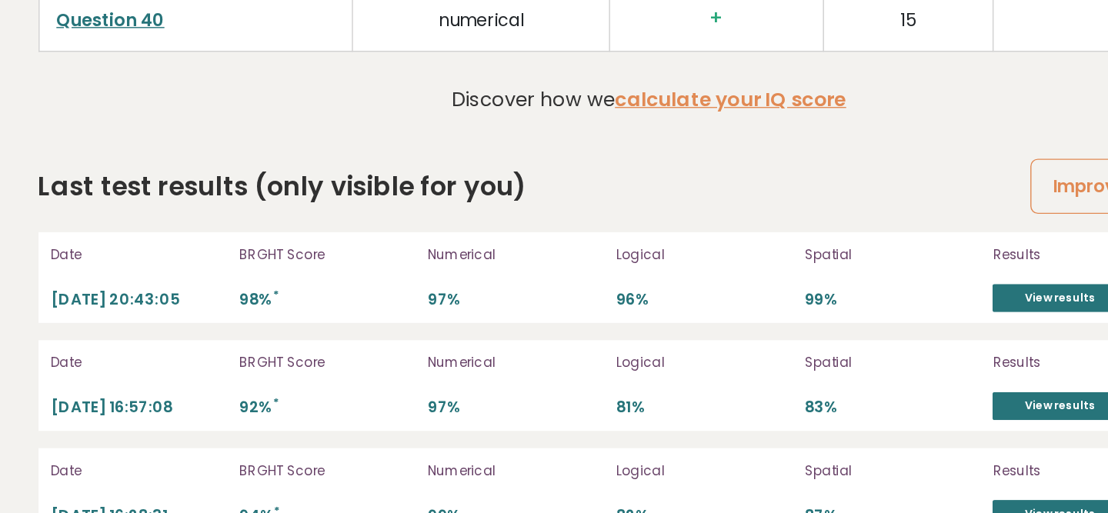
scroll to position [4207, 0]
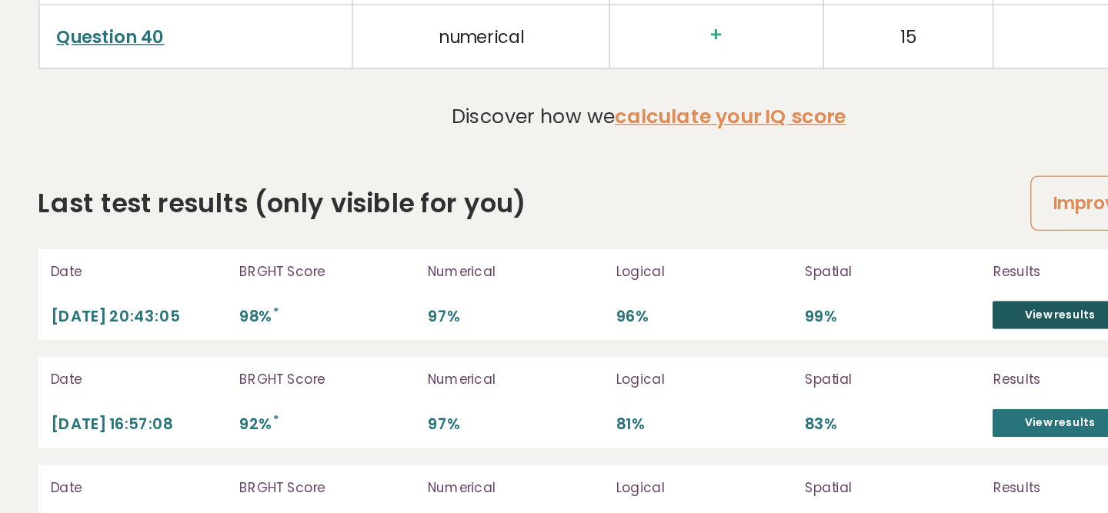
click at [901, 215] on link "View results" at bounding box center [934, 225] width 95 height 20
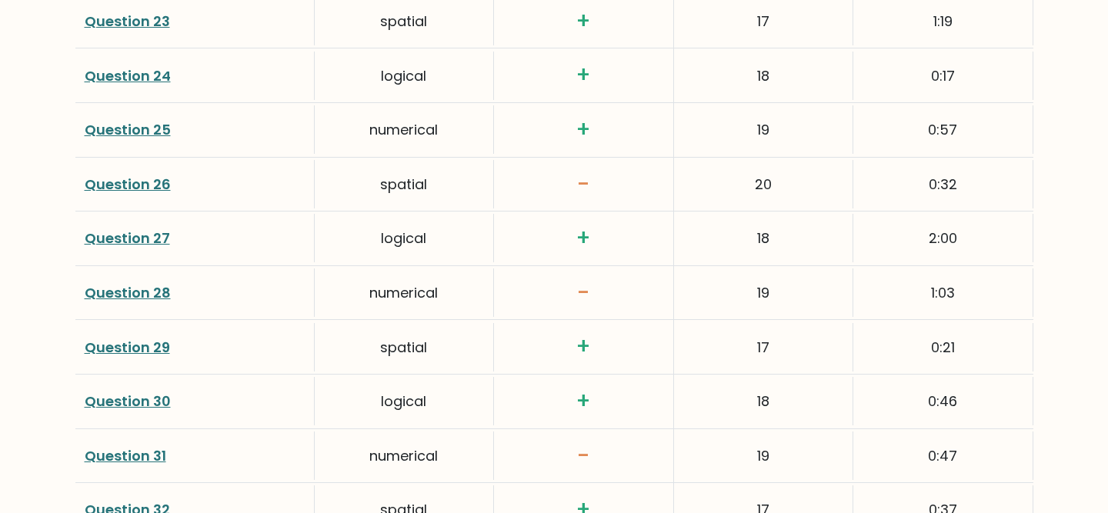
scroll to position [3446, 0]
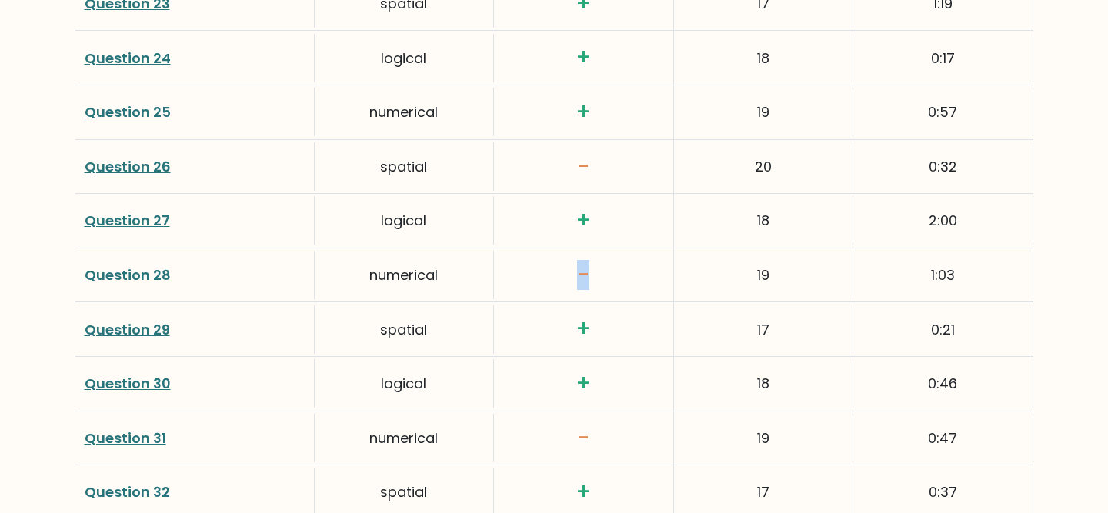
drag, startPoint x: 598, startPoint y: 271, endPoint x: 559, endPoint y: 275, distance: 38.7
click at [559, 275] on h3 "-" at bounding box center [583, 275] width 160 height 26
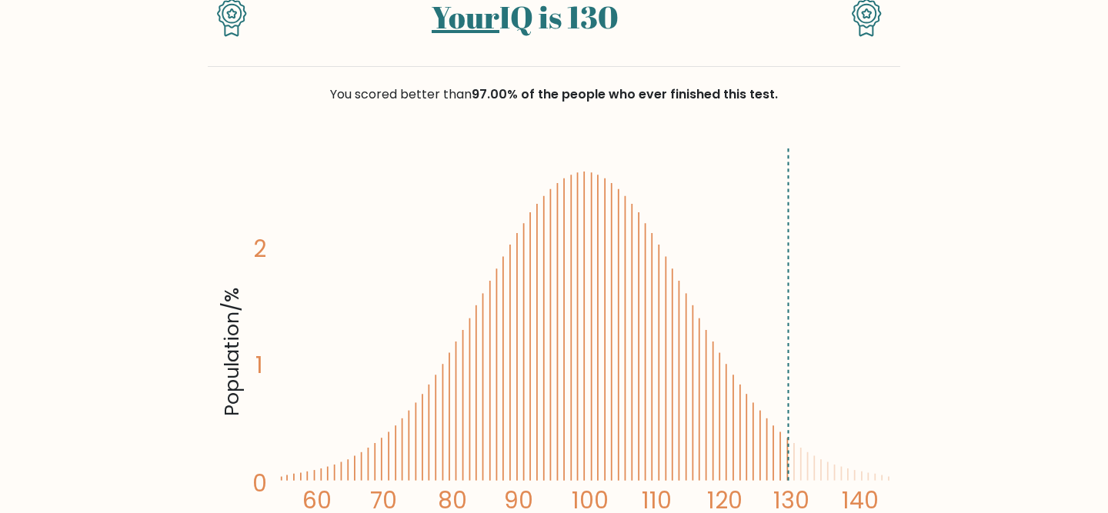
scroll to position [0, 0]
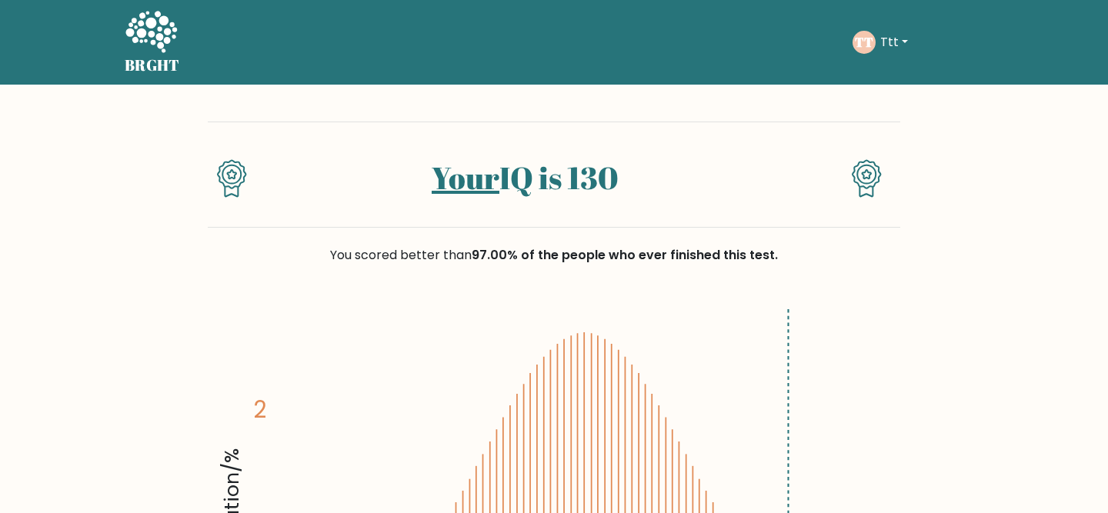
click at [158, 40] on icon at bounding box center [151, 33] width 53 height 46
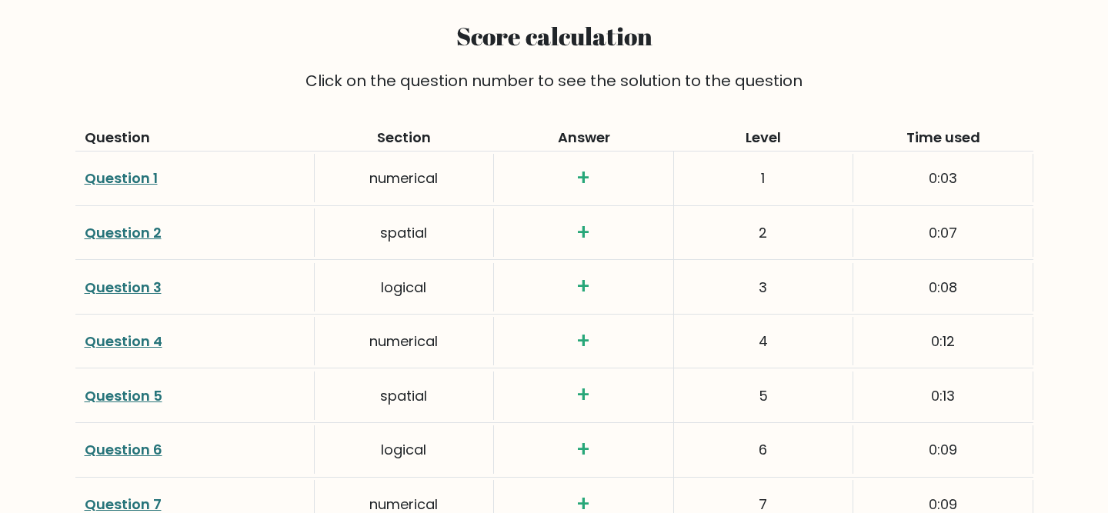
scroll to position [1868, 0]
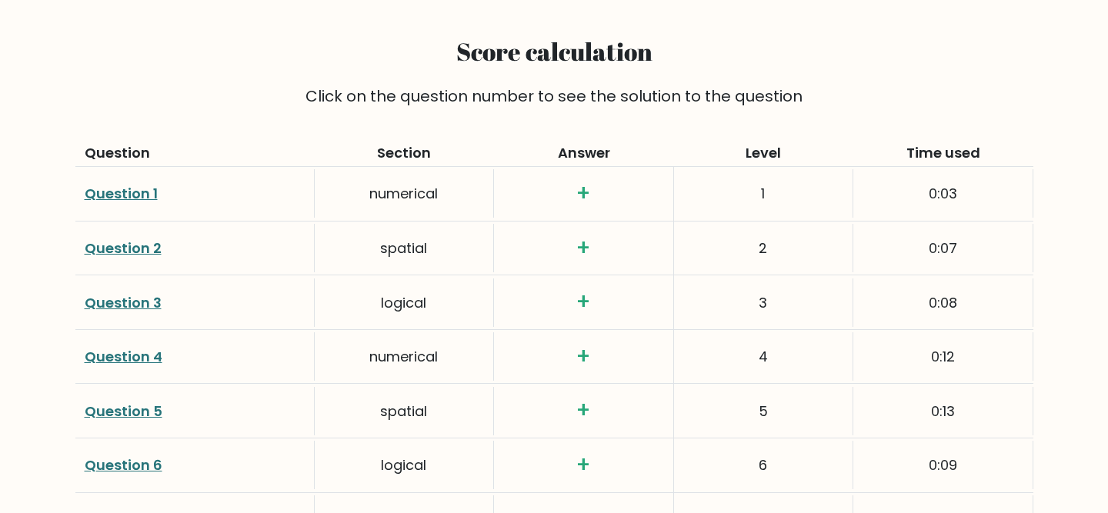
drag, startPoint x: 962, startPoint y: 370, endPoint x: 725, endPoint y: 45, distance: 402.9
click at [98, 85] on div "Click on the question number to see the solution to the question" at bounding box center [554, 96] width 939 height 23
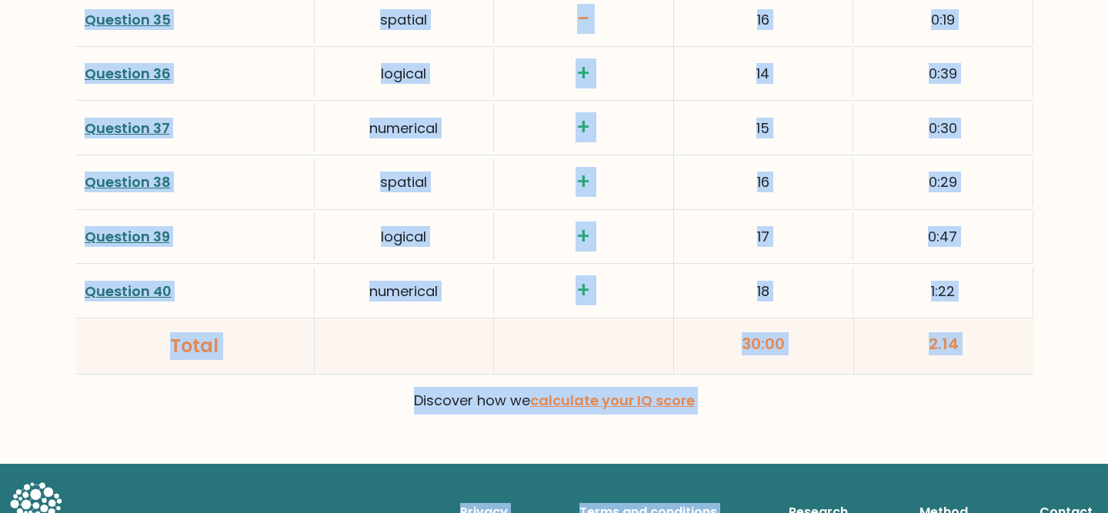
scroll to position [3906, 0]
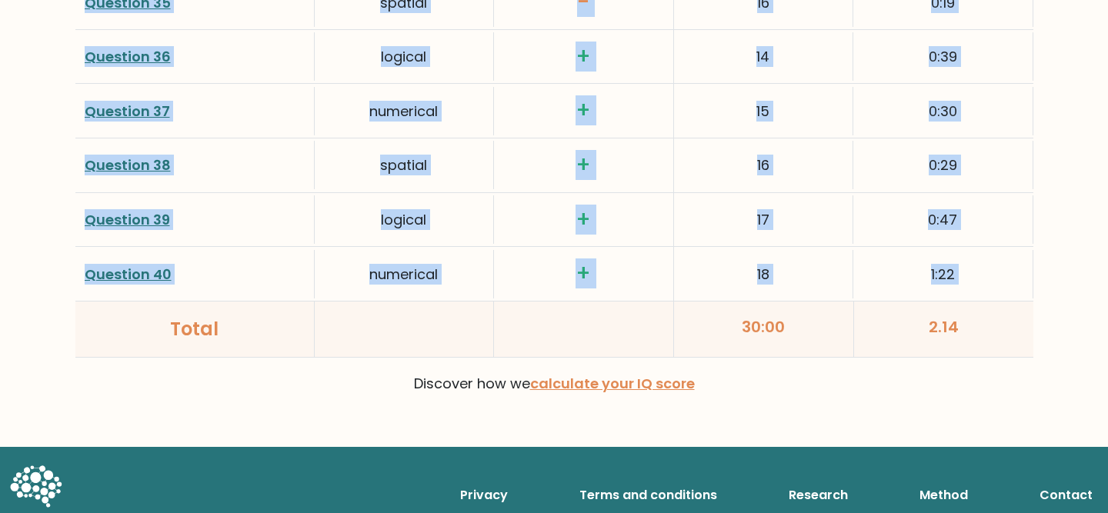
drag, startPoint x: 98, startPoint y: 57, endPoint x: 968, endPoint y: 245, distance: 889.1
click at [828, 146] on div "16" at bounding box center [763, 165] width 179 height 48
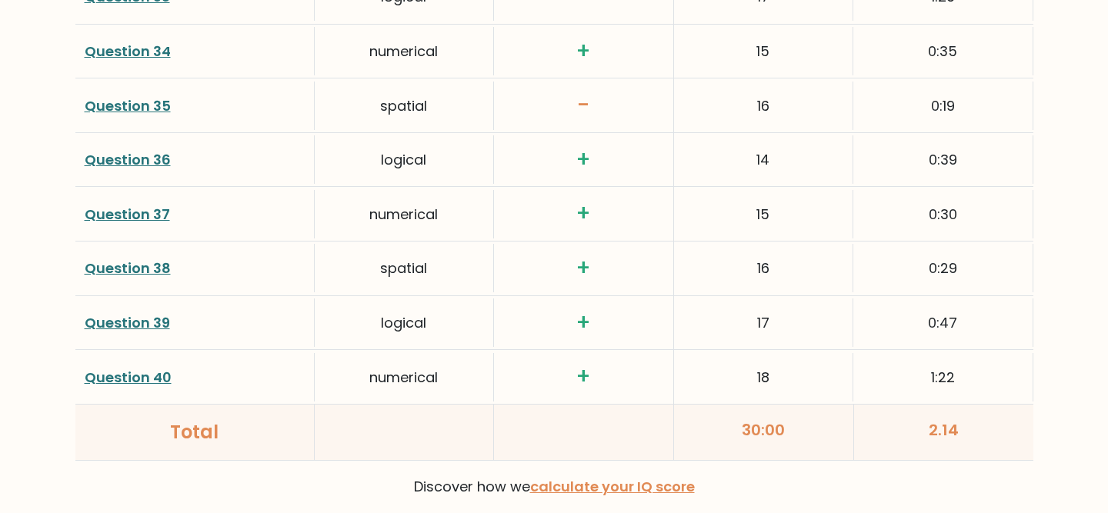
scroll to position [3802, 0]
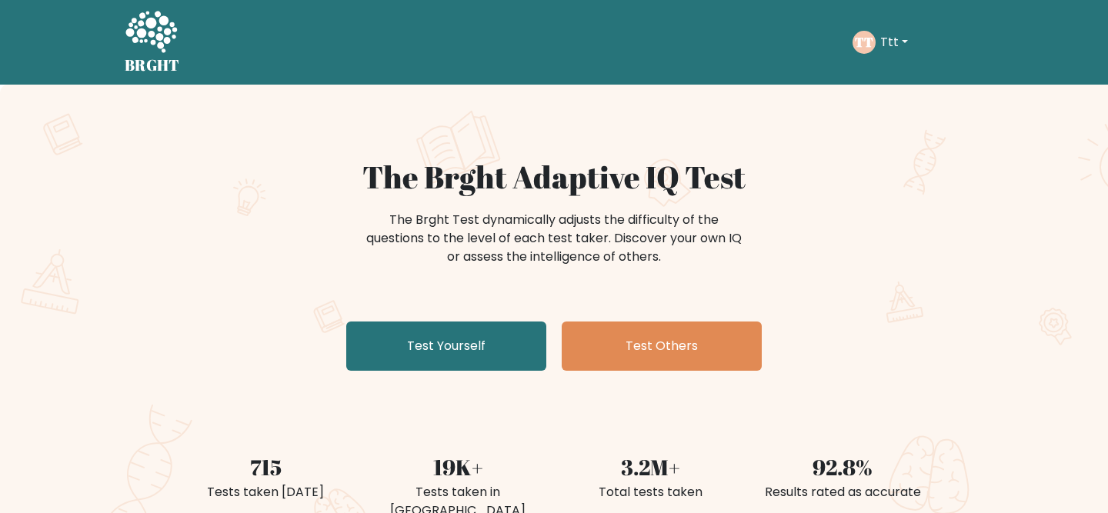
click at [902, 43] on button "Ttt" at bounding box center [893, 42] width 37 height 20
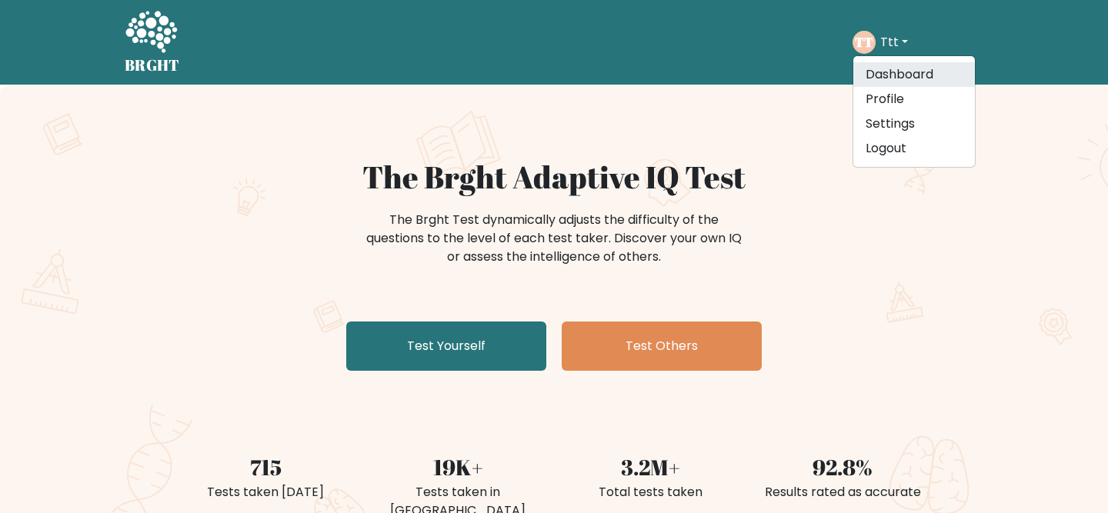
click at [889, 79] on link "Dashboard" at bounding box center [914, 74] width 122 height 25
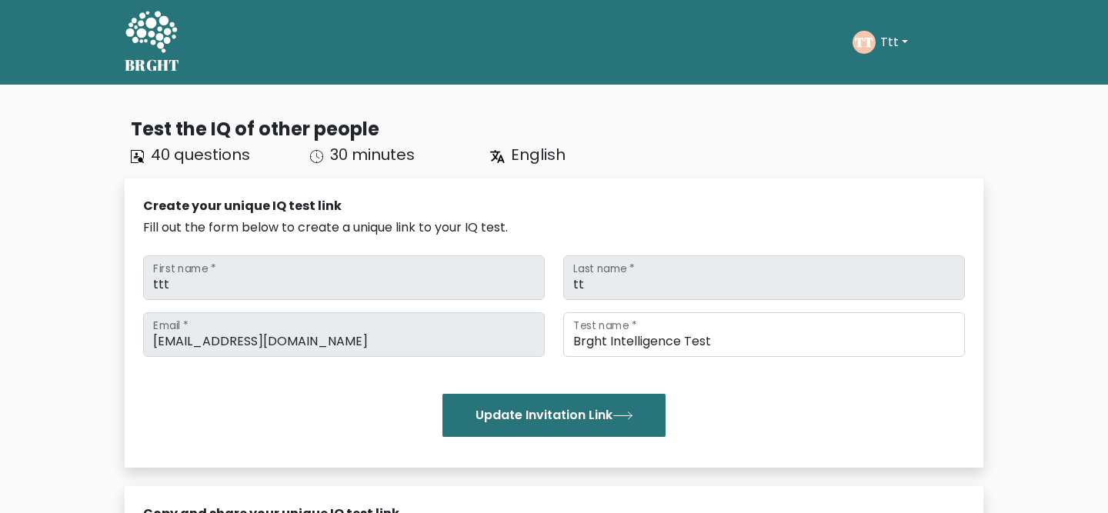
click at [904, 38] on button "Ttt" at bounding box center [893, 42] width 37 height 20
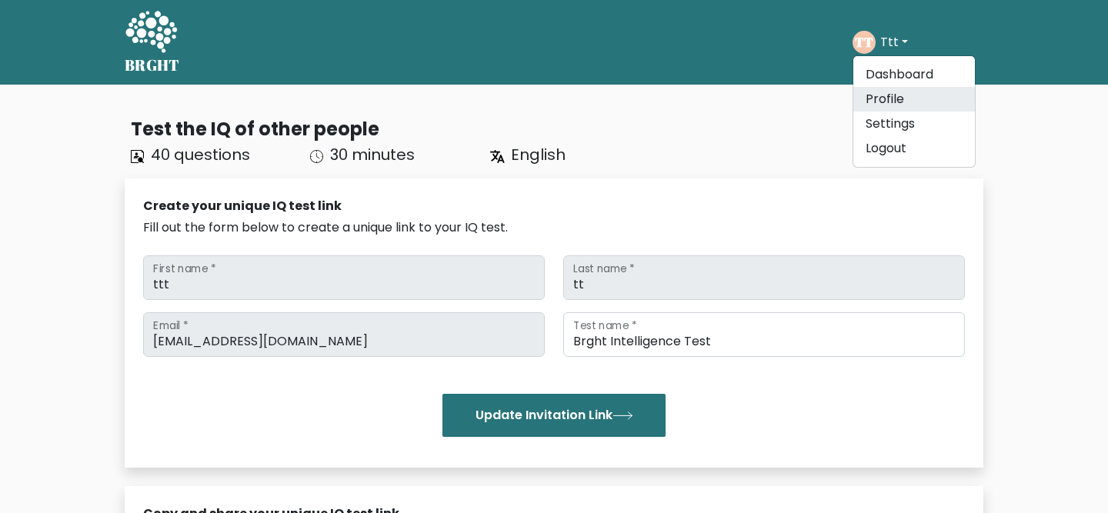
click at [884, 98] on link "Profile" at bounding box center [914, 99] width 122 height 25
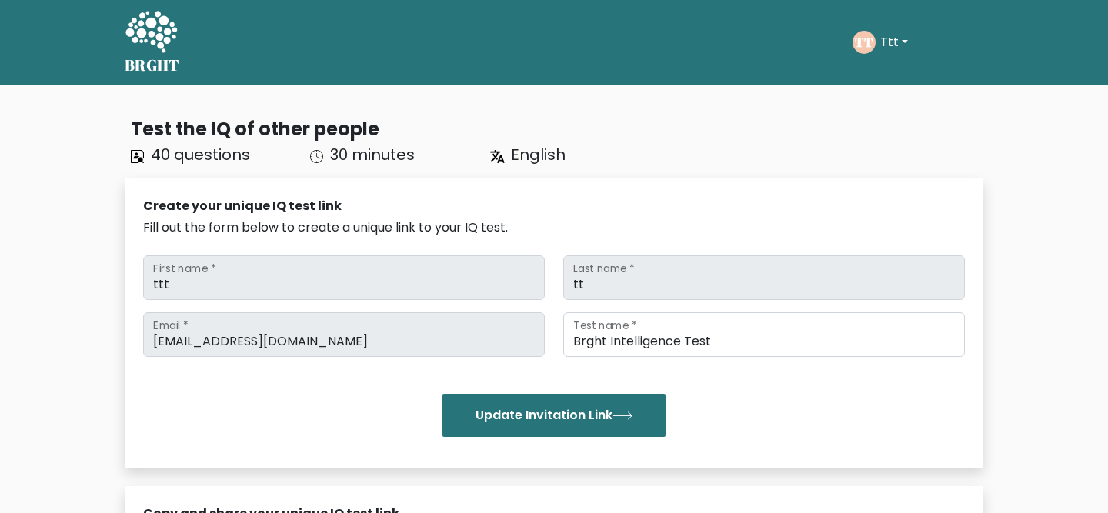
click at [313, 156] on icon at bounding box center [317, 157] width 14 height 14
click at [885, 44] on button "Ttt" at bounding box center [893, 42] width 37 height 20
click at [879, 78] on link "Dashboard" at bounding box center [914, 74] width 122 height 25
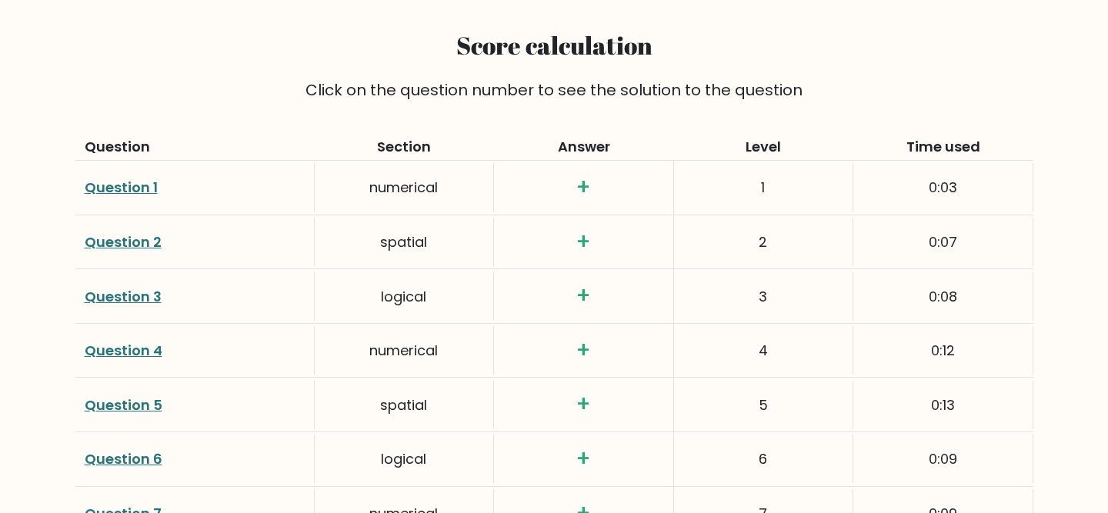
scroll to position [1885, 0]
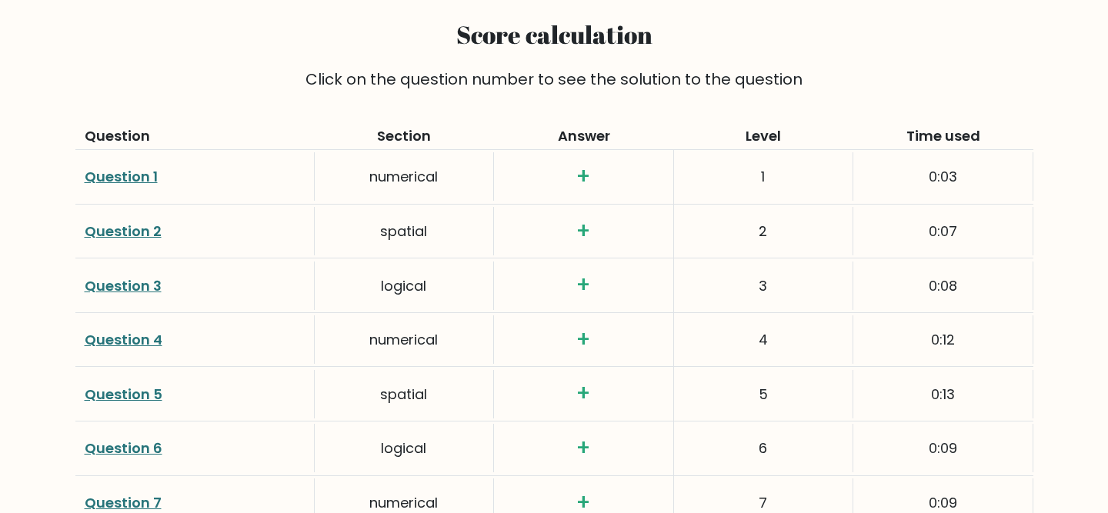
click at [114, 167] on link "Question 1" at bounding box center [121, 176] width 73 height 19
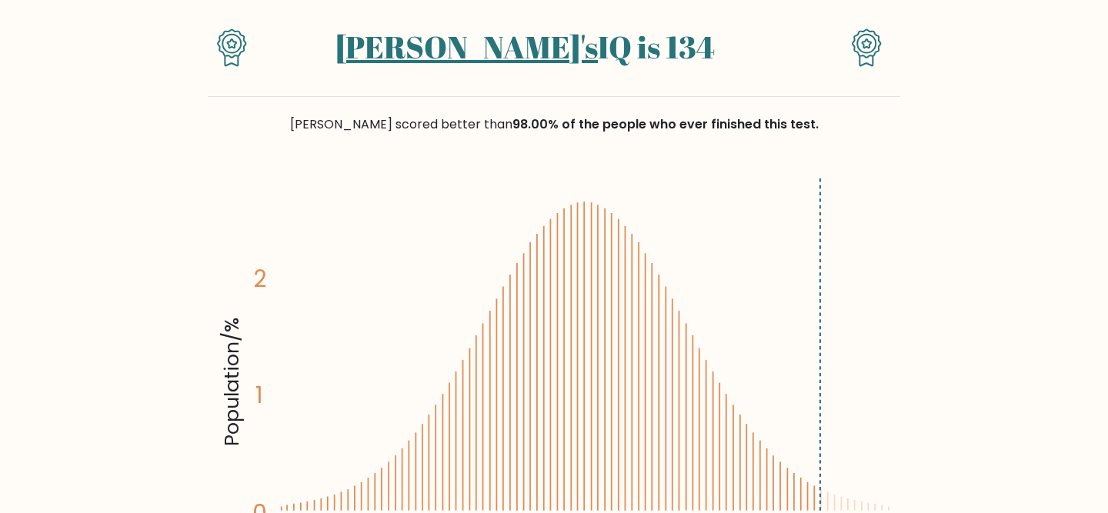
scroll to position [0, 0]
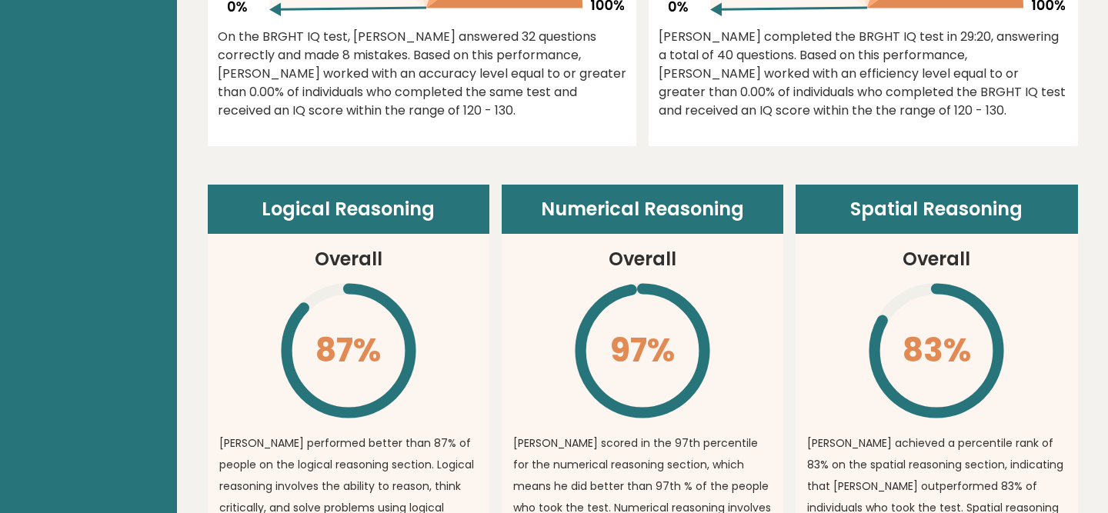
scroll to position [465, 0]
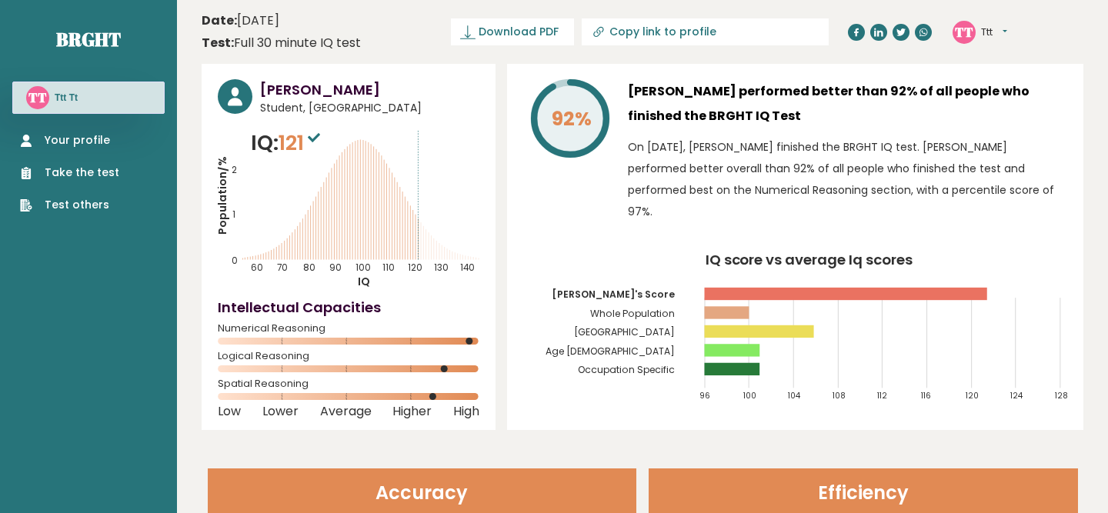
click at [1007, 23] on div "TT Ttt Dashboard Profile Settings Logout" at bounding box center [979, 32] width 55 height 23
click at [1001, 28] on button "Ttt" at bounding box center [994, 32] width 26 height 15
click at [1004, 68] on link "Profile" at bounding box center [1020, 78] width 78 height 22
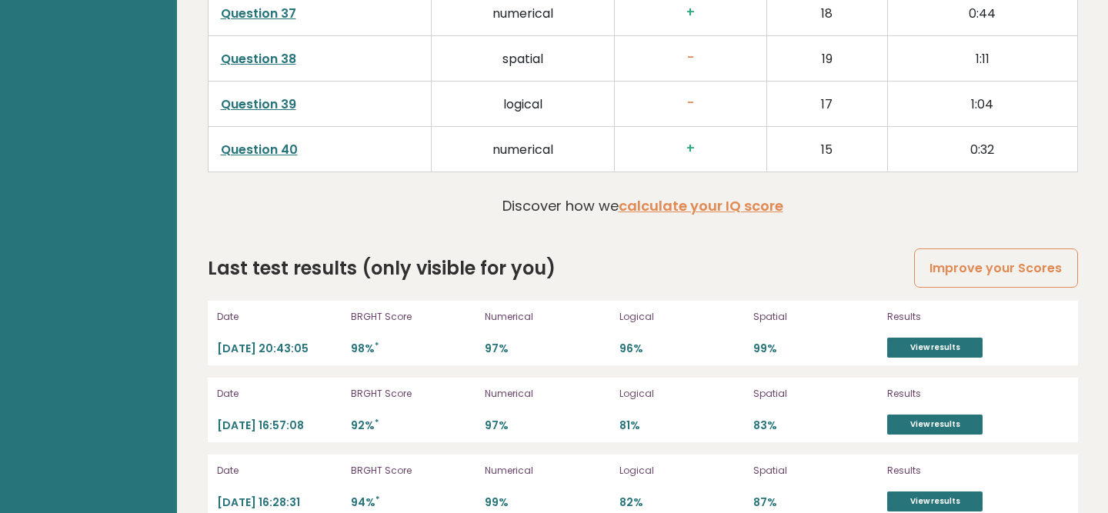
scroll to position [4115, 0]
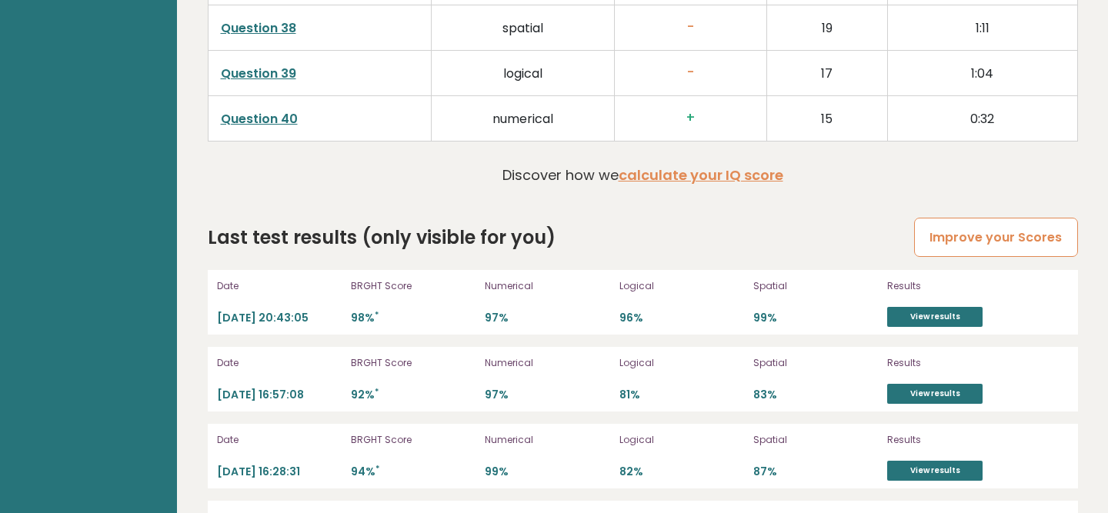
click at [984, 218] on link "Improve your Scores" at bounding box center [995, 237] width 163 height 39
click at [943, 307] on link "View results" at bounding box center [934, 317] width 95 height 20
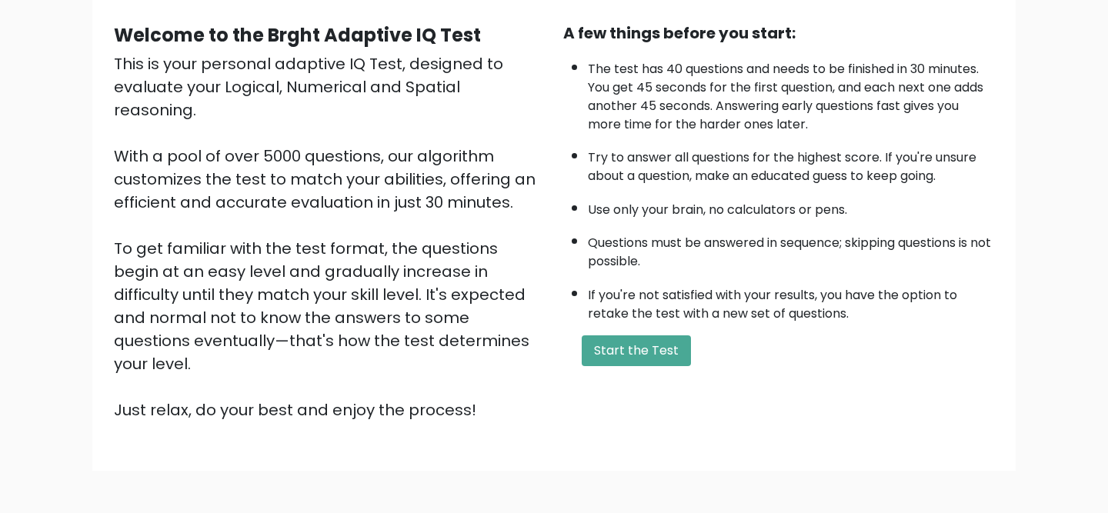
scroll to position [192, 0]
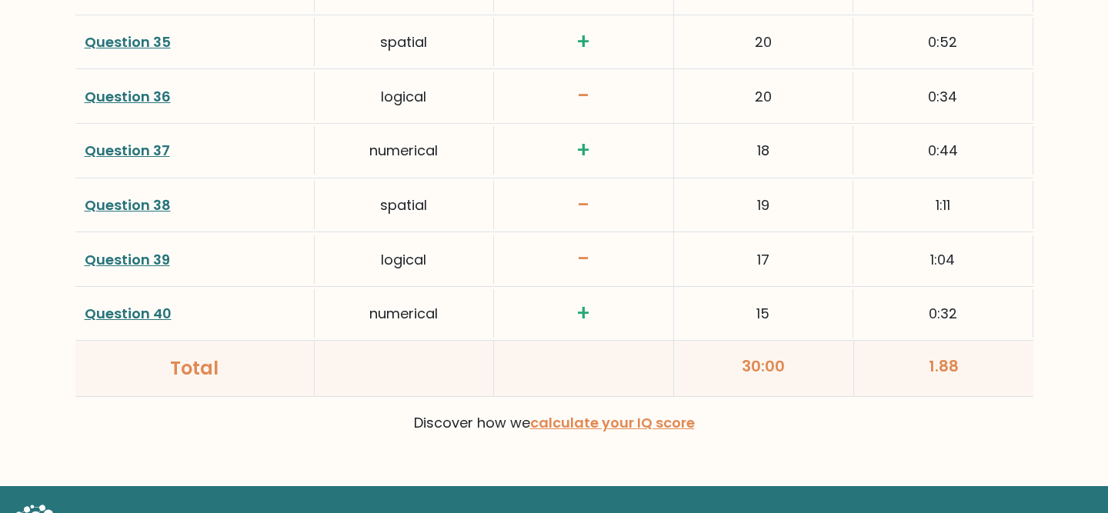
scroll to position [4024, 0]
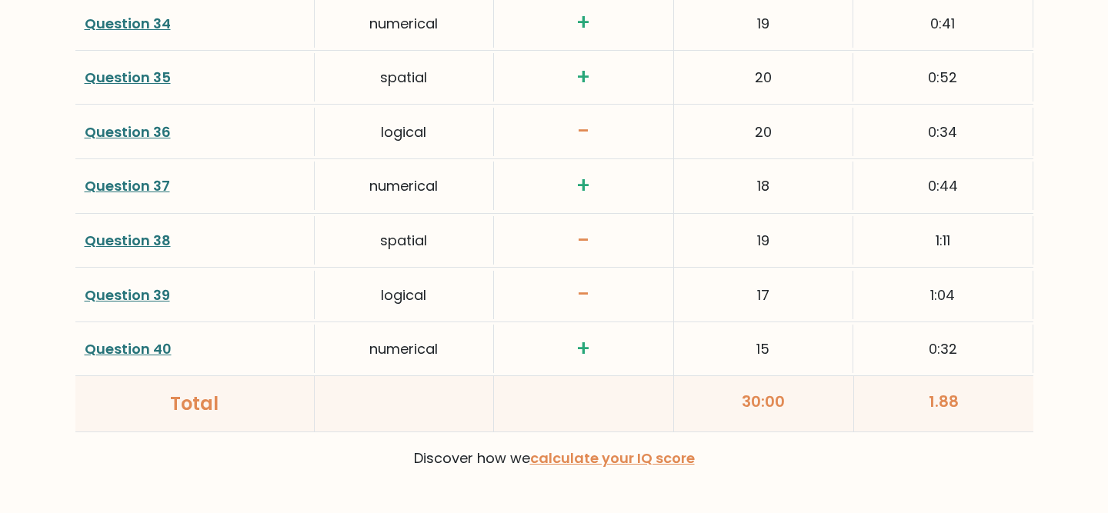
click at [169, 135] on div "Question 36" at bounding box center [194, 132] width 239 height 48
click at [157, 135] on link "Question 36" at bounding box center [128, 131] width 86 height 19
click at [139, 134] on link "Question 36" at bounding box center [128, 131] width 86 height 19
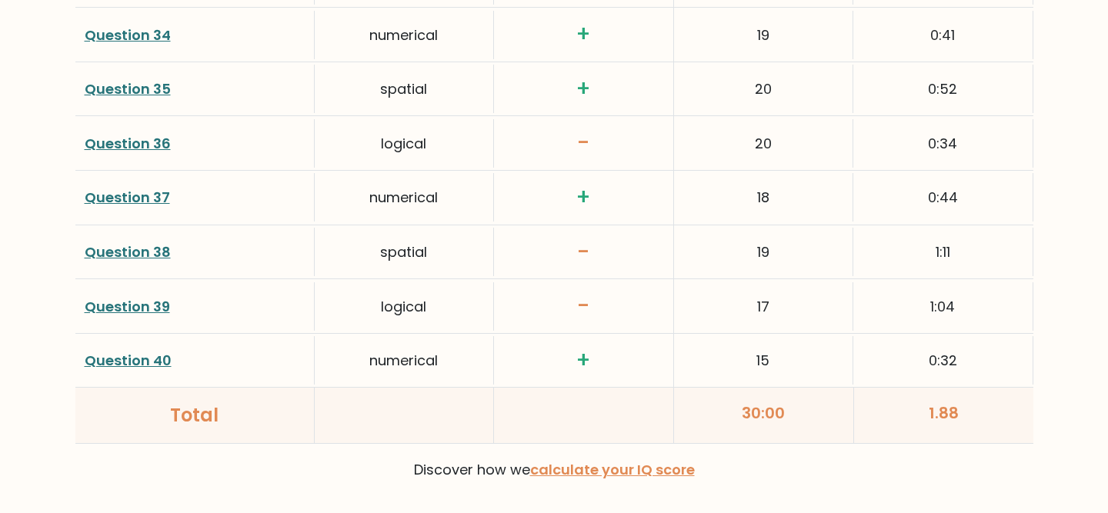
click at [161, 251] on link "Question 38" at bounding box center [128, 251] width 86 height 19
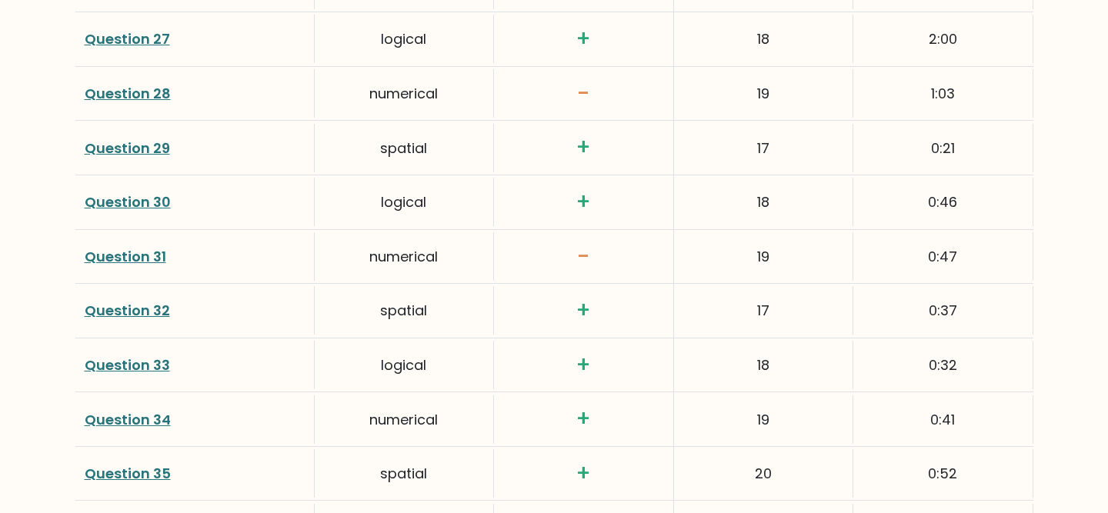
scroll to position [3630, 0]
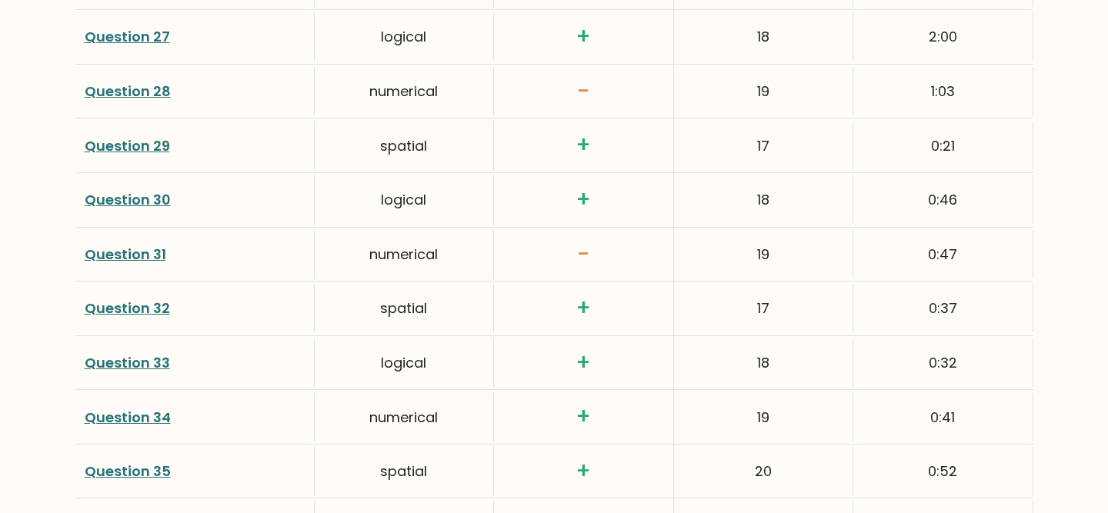
click at [154, 256] on link "Question 31" at bounding box center [126, 254] width 82 height 19
click at [148, 90] on link "Question 28" at bounding box center [128, 91] width 86 height 19
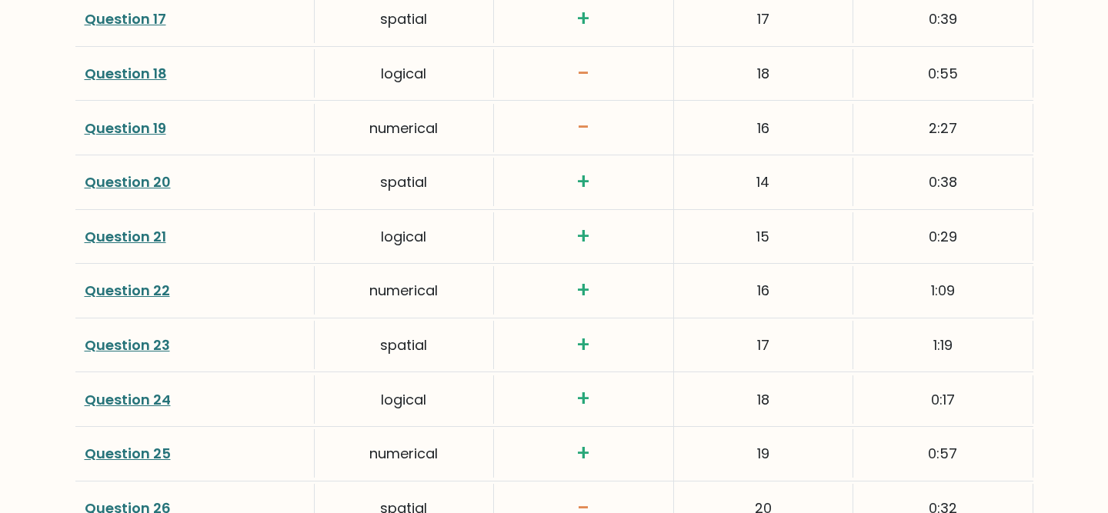
scroll to position [3043, 0]
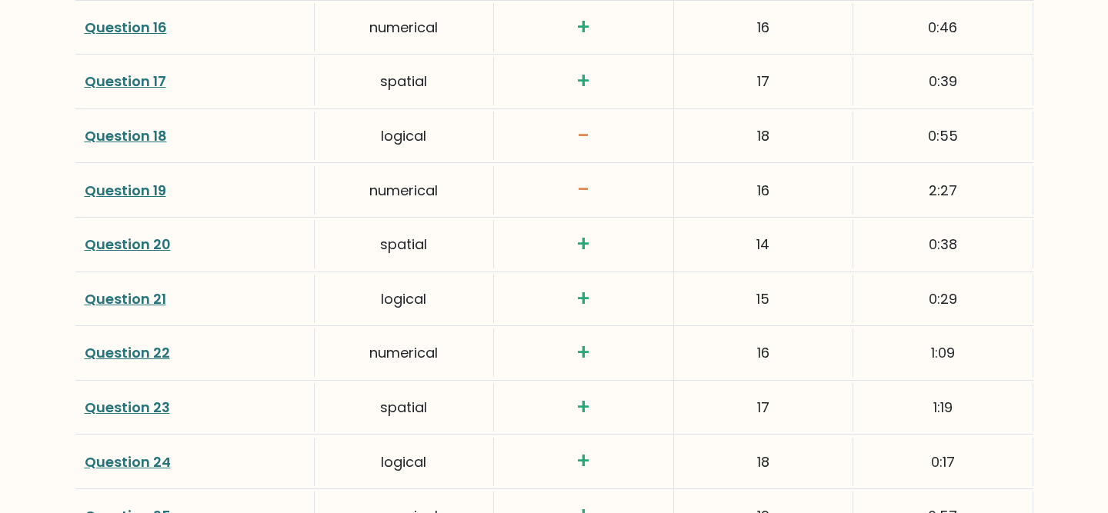
click at [156, 138] on link "Question 18" at bounding box center [126, 135] width 82 height 19
click at [158, 133] on link "Question 18" at bounding box center [126, 135] width 82 height 19
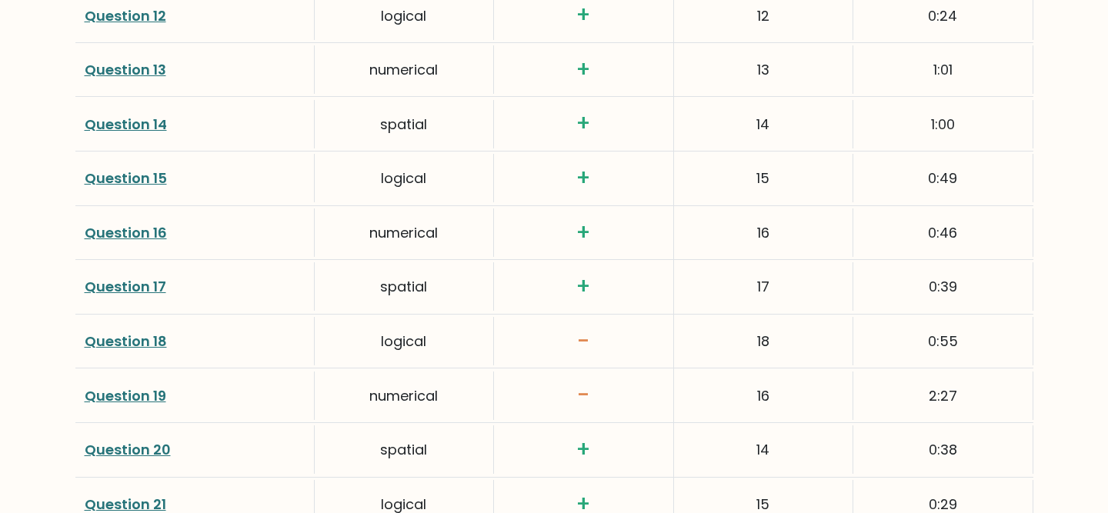
scroll to position [2933, 0]
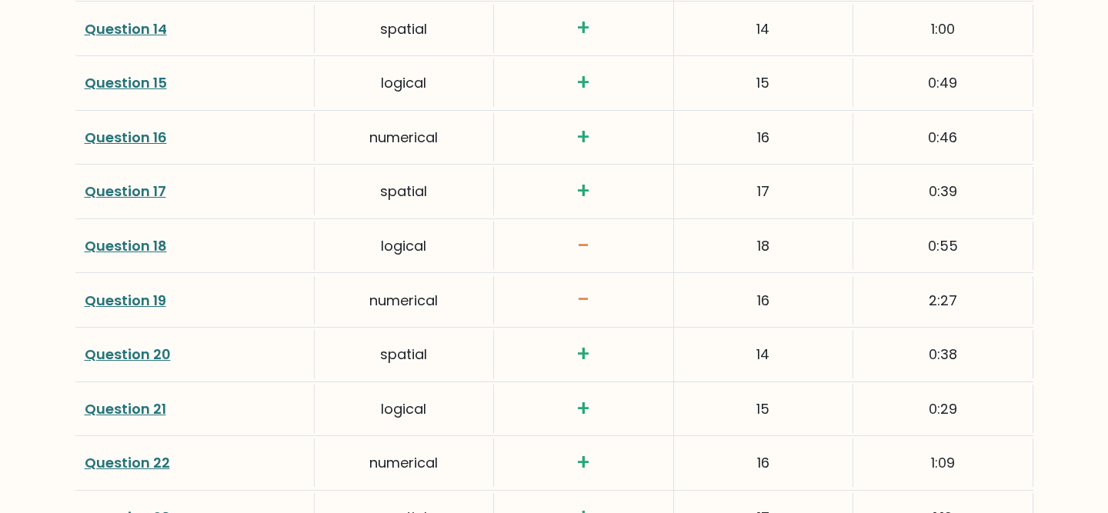
click at [152, 301] on link "Question 19" at bounding box center [126, 300] width 82 height 19
click at [152, 251] on link "Question 18" at bounding box center [126, 245] width 82 height 19
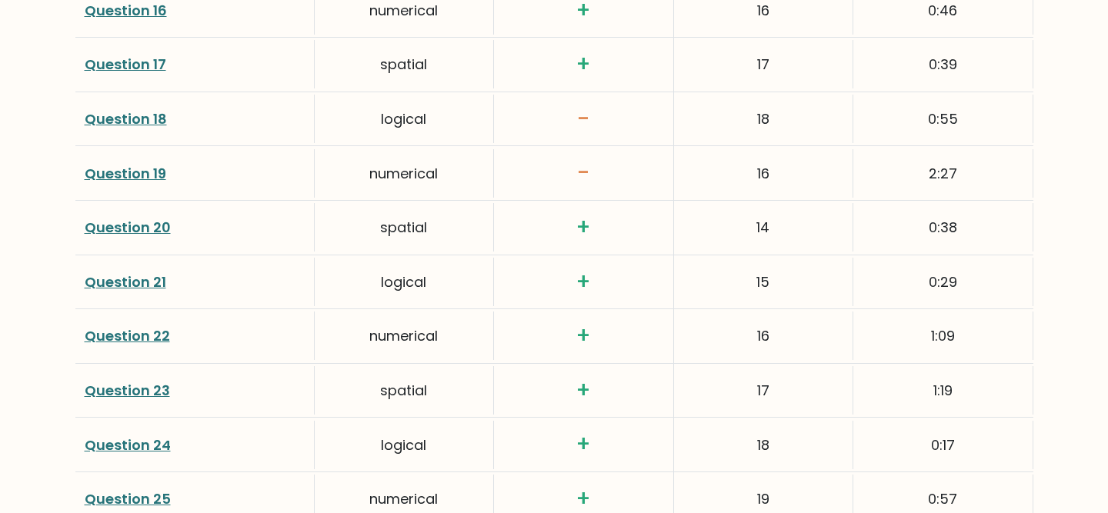
scroll to position [3012, 0]
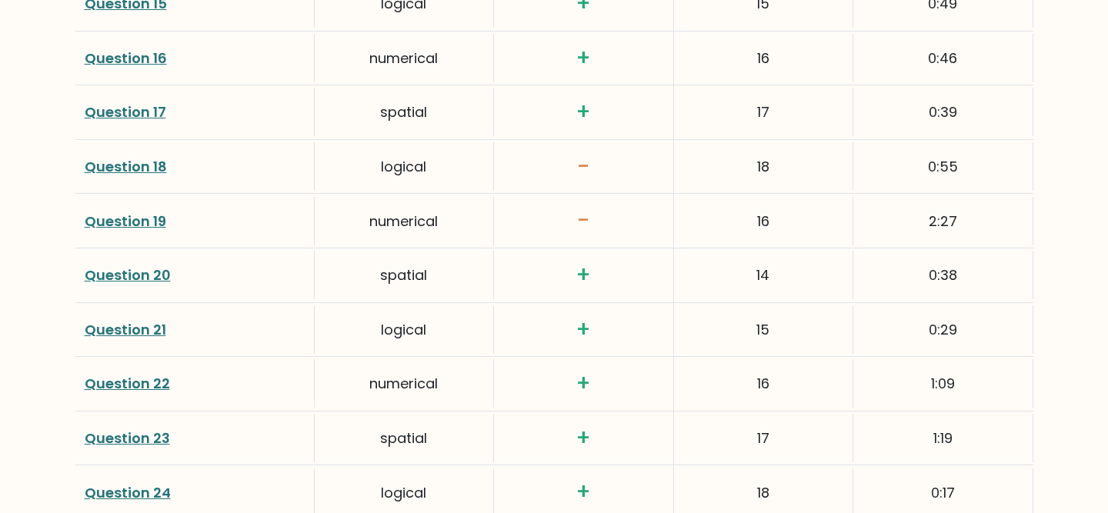
click at [153, 166] on link "Question 18" at bounding box center [126, 166] width 82 height 19
click at [155, 222] on link "Question 19" at bounding box center [126, 221] width 82 height 19
click at [148, 168] on link "Question 18" at bounding box center [126, 166] width 82 height 19
click at [143, 223] on link "Question 19" at bounding box center [126, 221] width 82 height 19
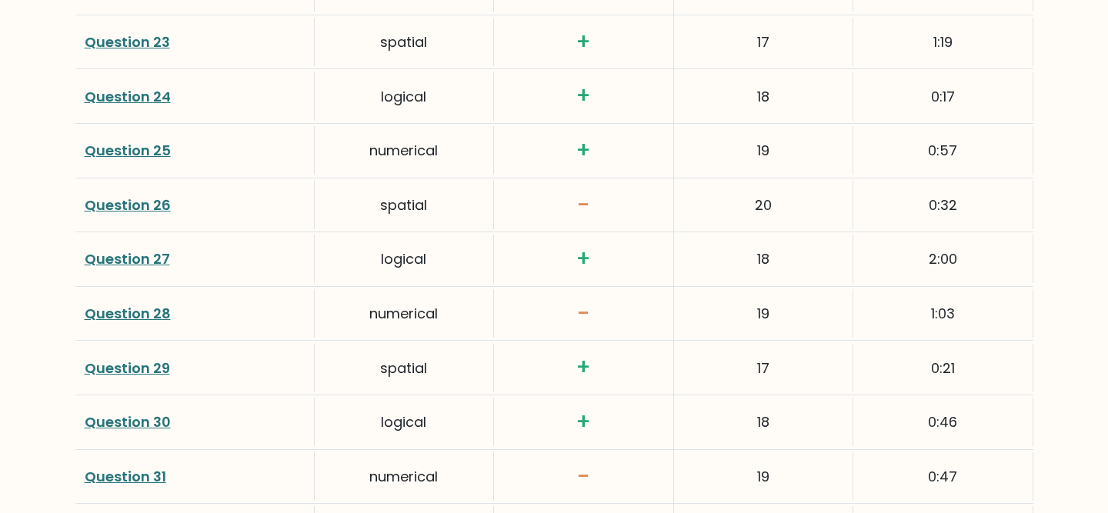
scroll to position [3448, 0]
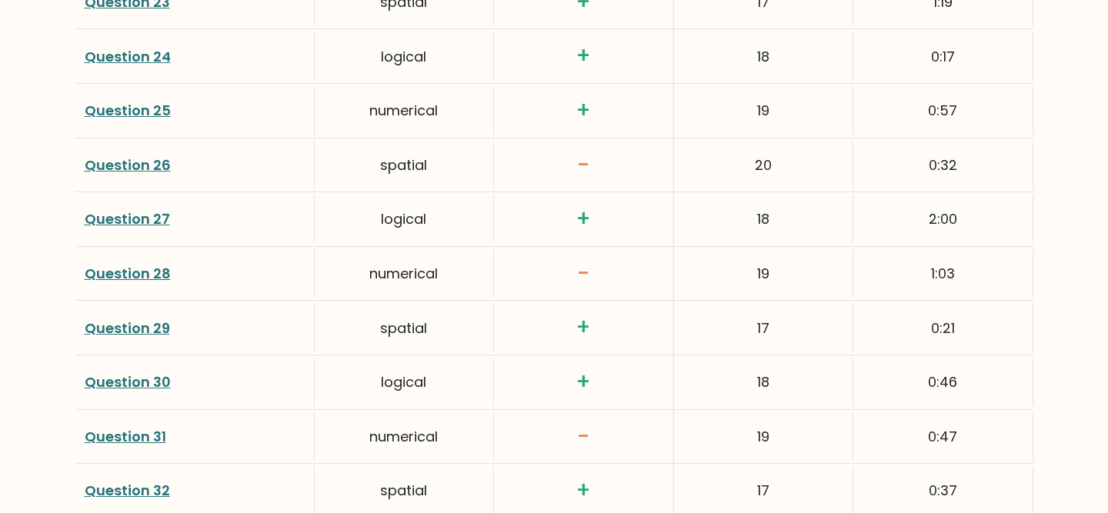
click at [125, 165] on link "Question 26" at bounding box center [128, 164] width 86 height 19
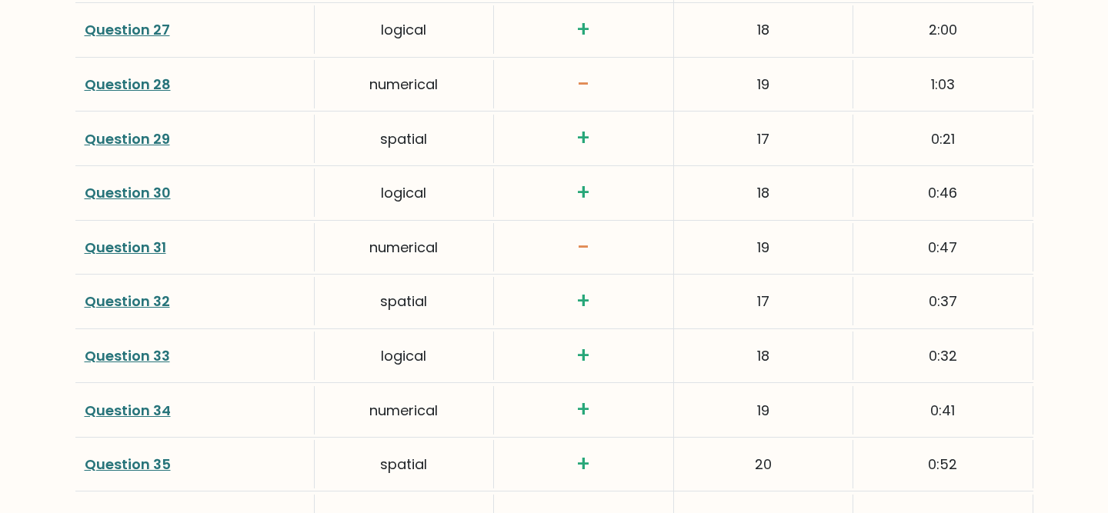
scroll to position [3648, 0]
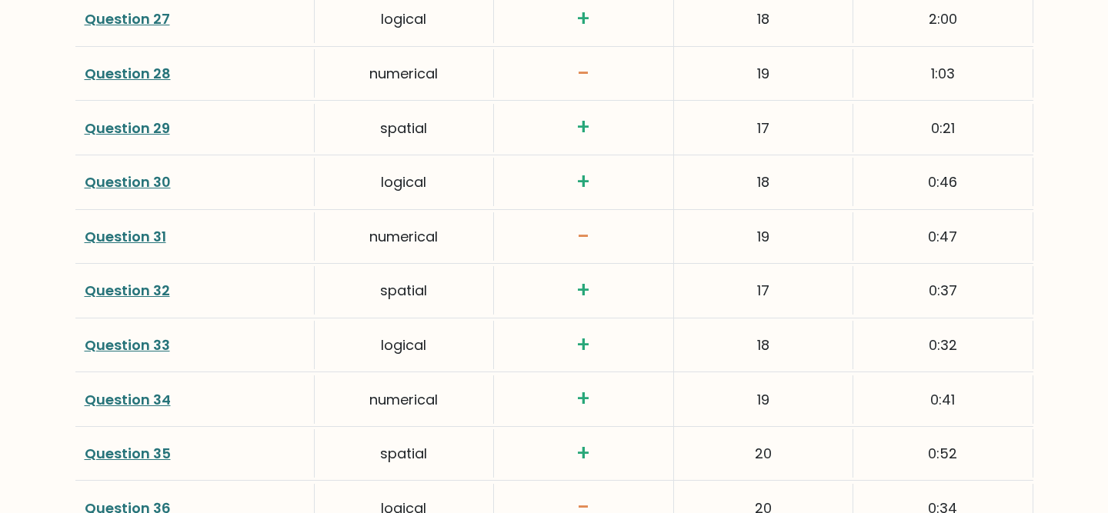
click at [113, 238] on link "Question 31" at bounding box center [126, 236] width 82 height 19
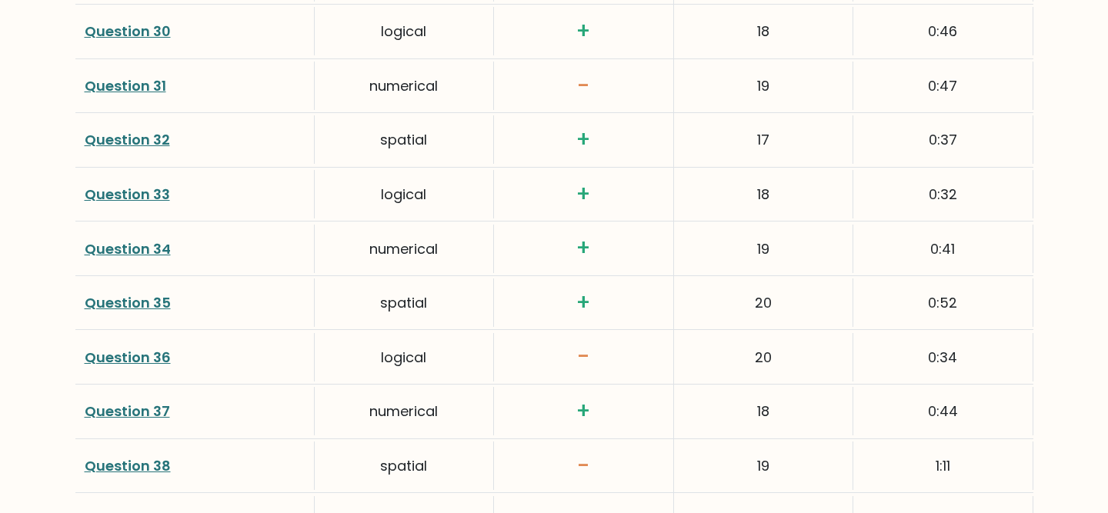
scroll to position [3804, 0]
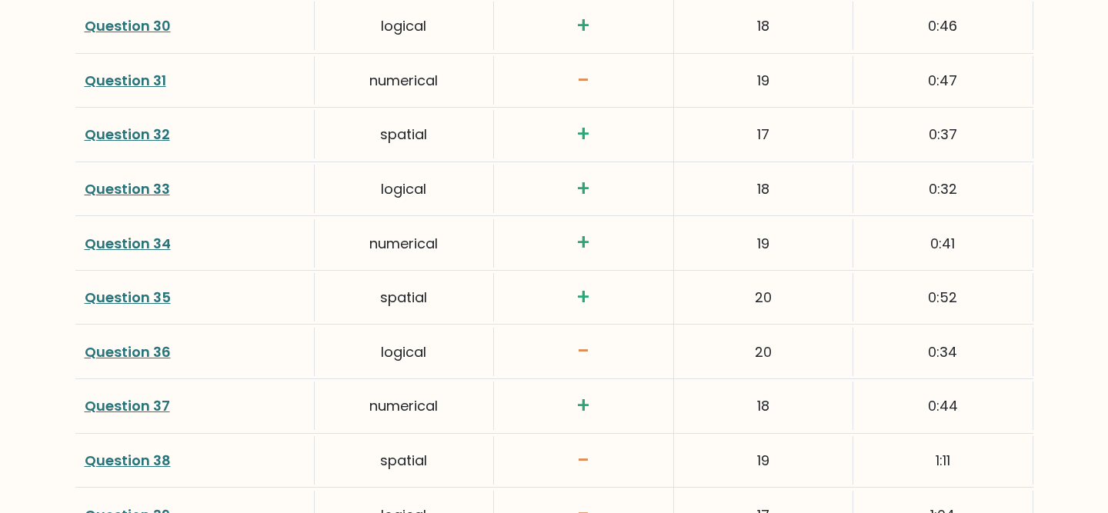
click at [135, 358] on link "Question 36" at bounding box center [128, 351] width 86 height 19
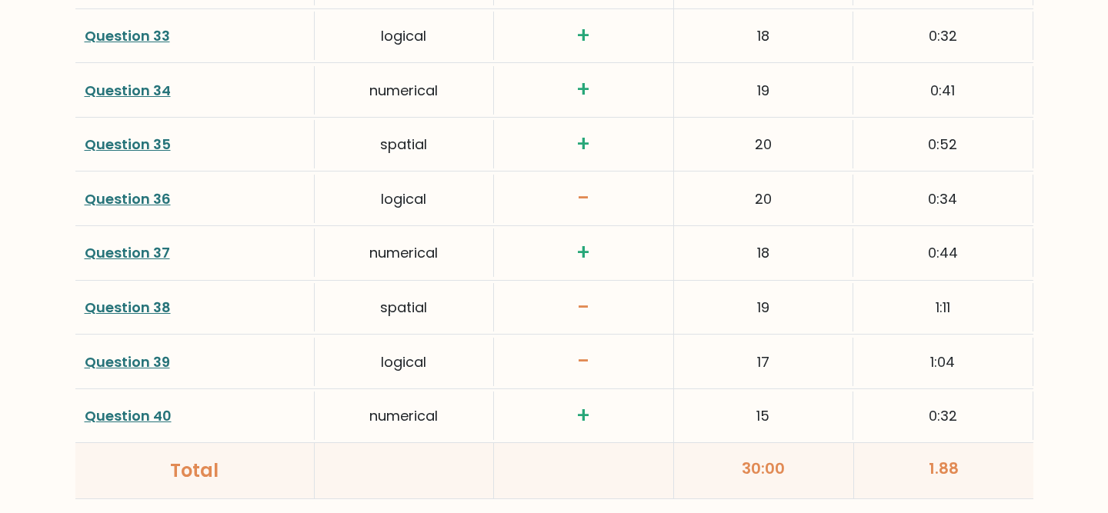
click at [142, 308] on link "Question 38" at bounding box center [128, 307] width 86 height 19
click at [160, 361] on link "Question 39" at bounding box center [127, 361] width 85 height 19
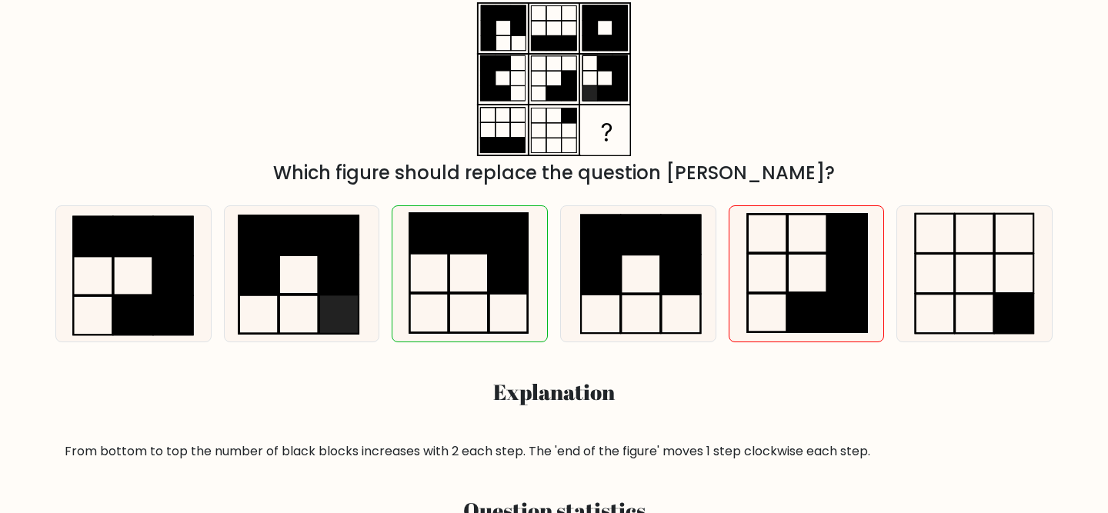
scroll to position [285, 0]
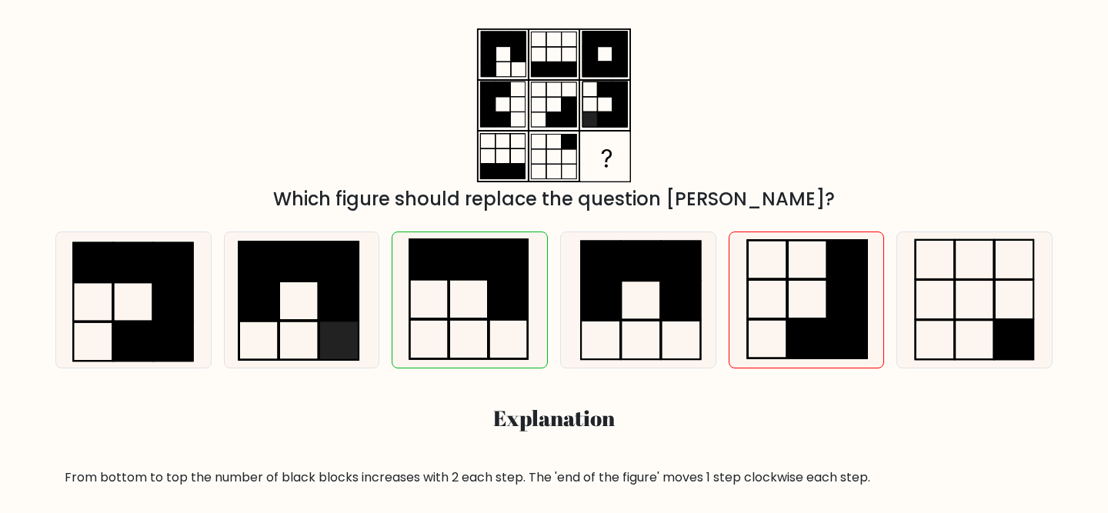
scroll to position [273, 0]
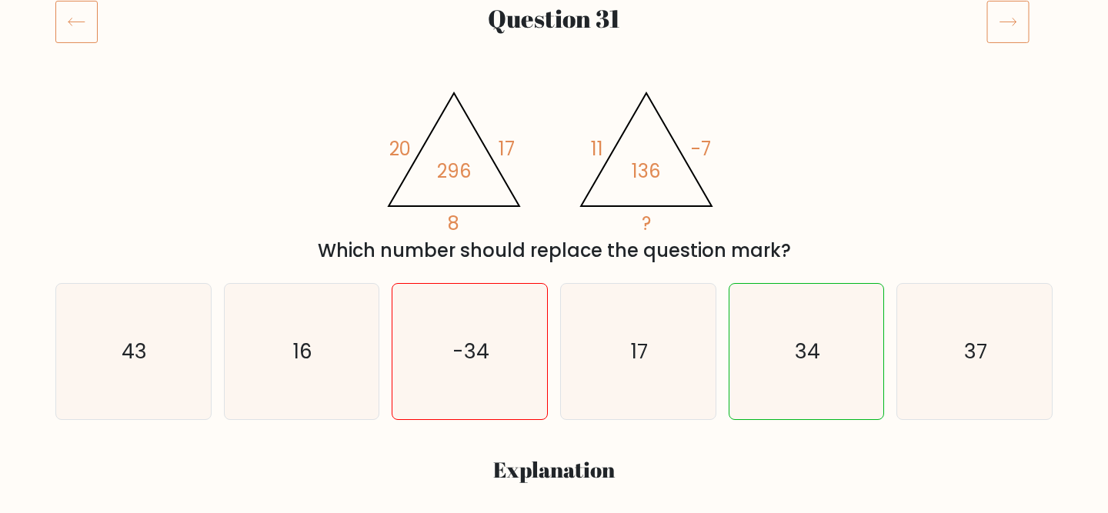
scroll to position [198, 0]
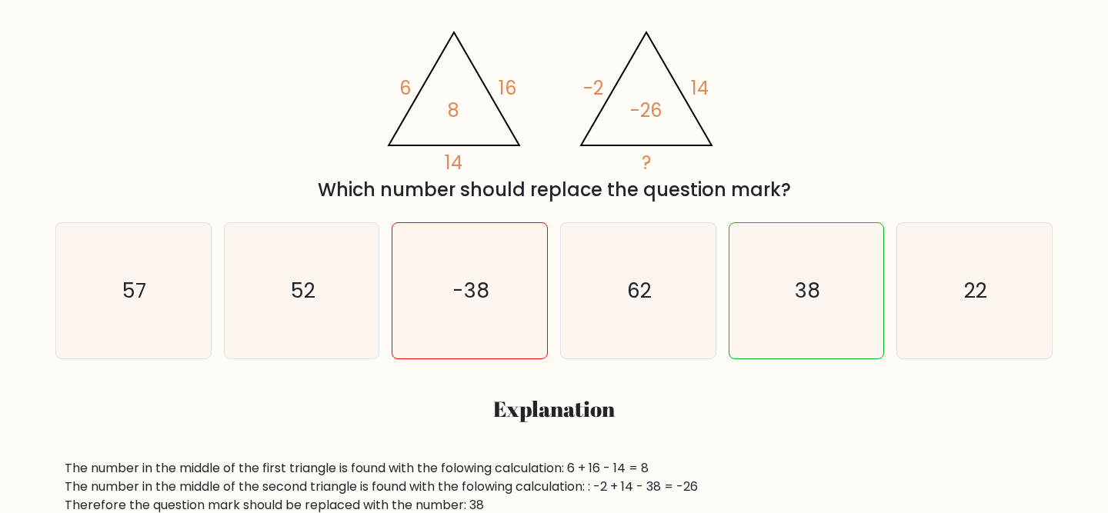
scroll to position [244, 0]
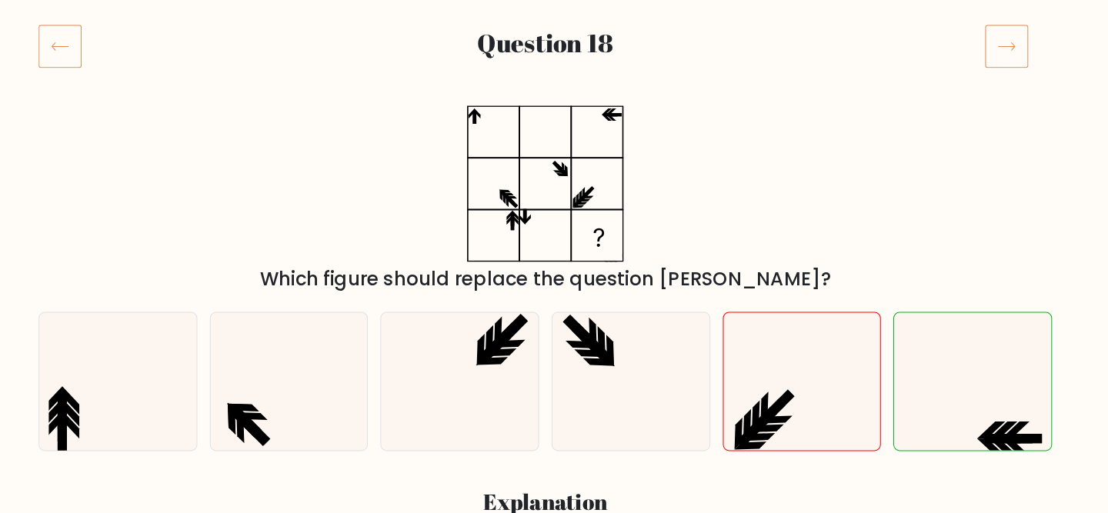
scroll to position [185, 0]
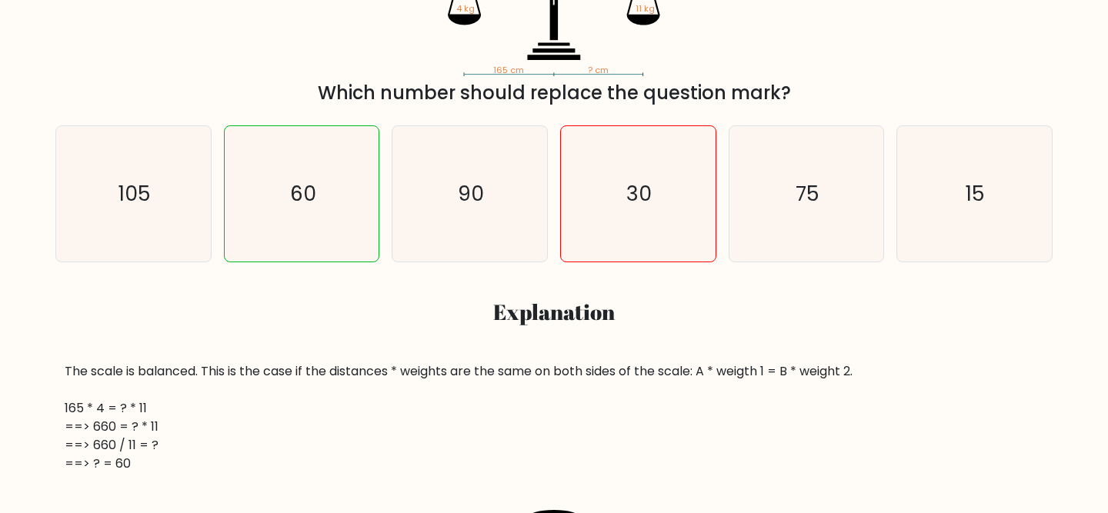
scroll to position [375, 0]
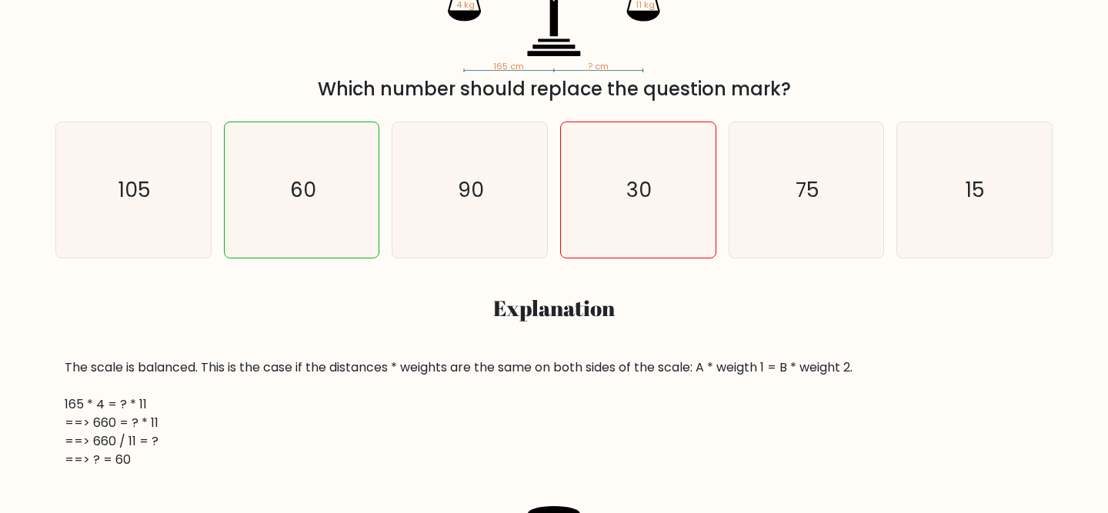
click at [156, 405] on div "The scale is balanced. This is the case if the distances * weights are the same…" at bounding box center [554, 413] width 978 height 111
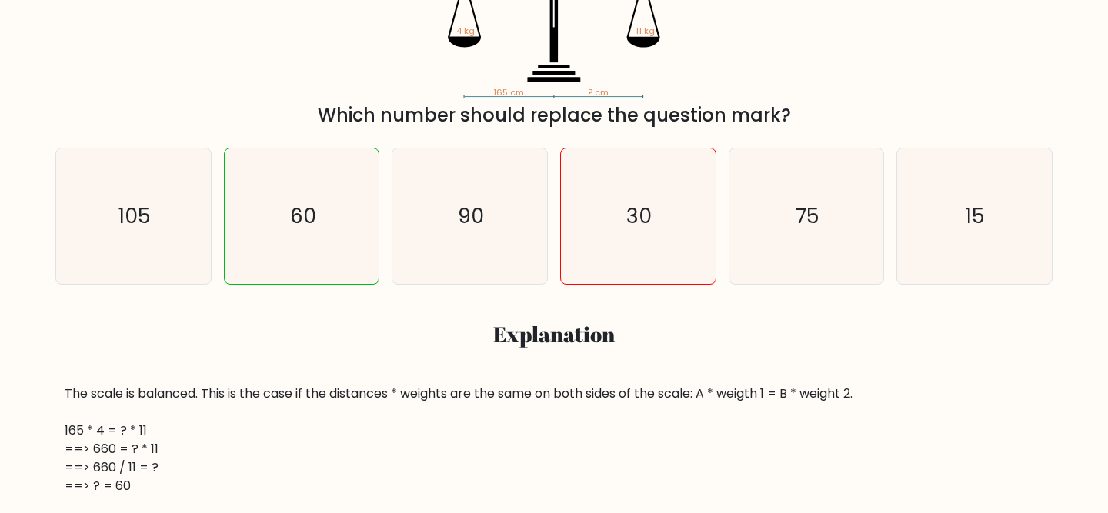
scroll to position [344, 0]
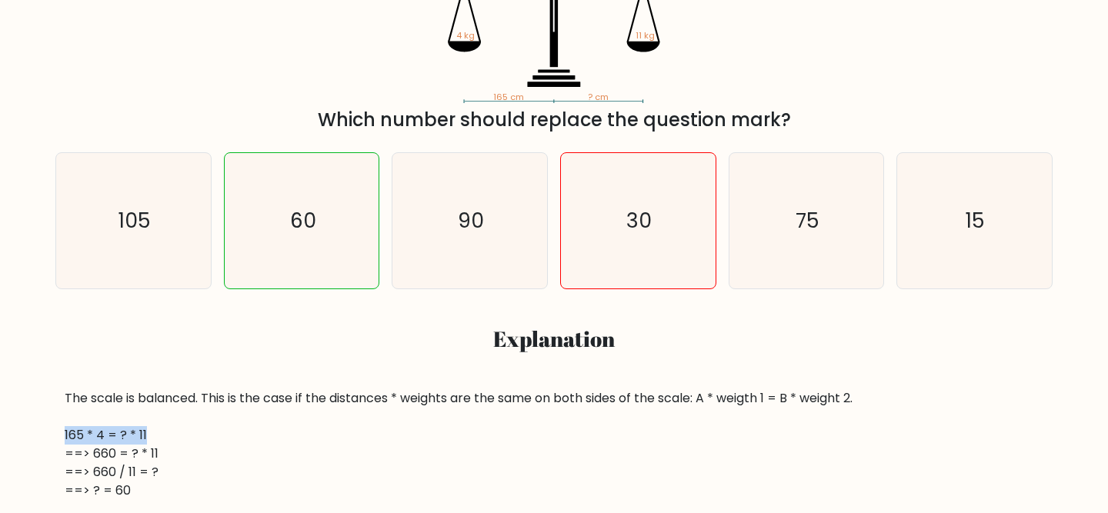
drag, startPoint x: 155, startPoint y: 428, endPoint x: 39, endPoint y: 428, distance: 116.1
copy div "165 * 4 = ? * 11"
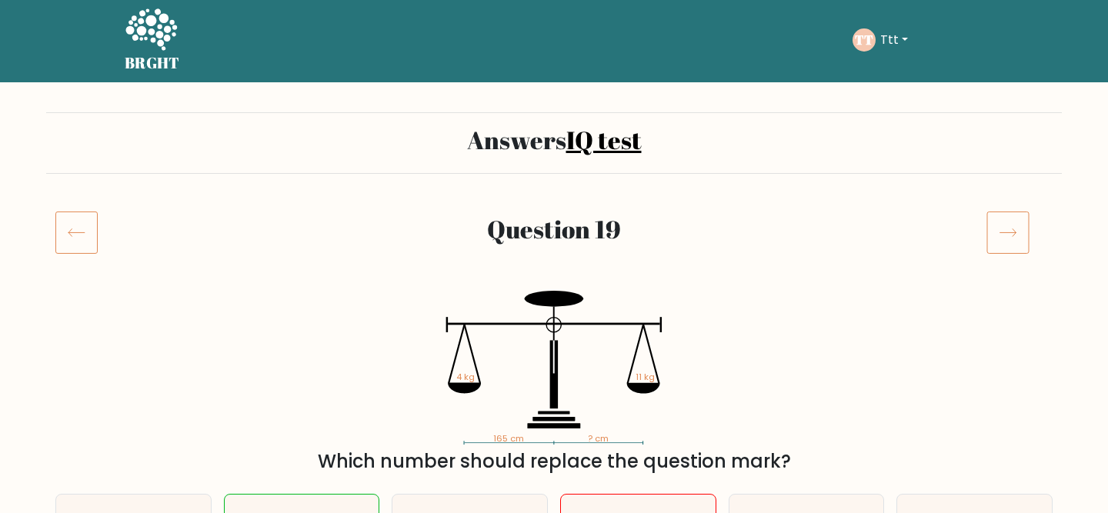
scroll to position [0, 0]
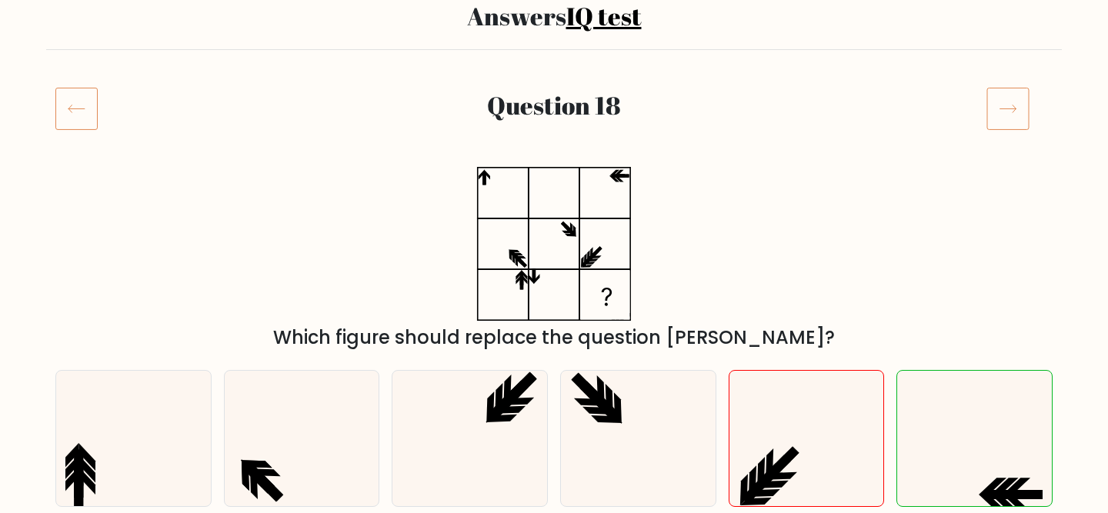
scroll to position [96, 0]
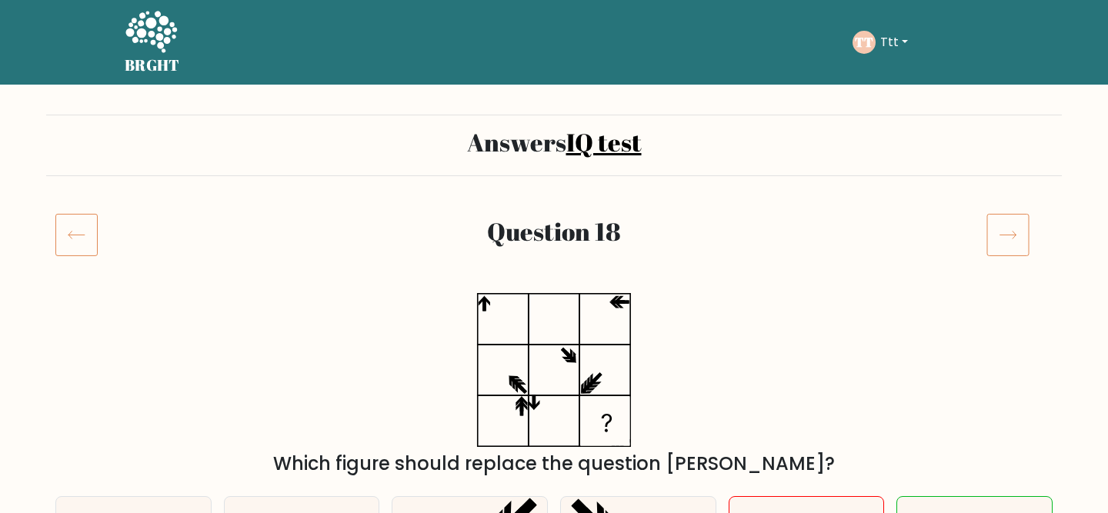
scroll to position [245, 0]
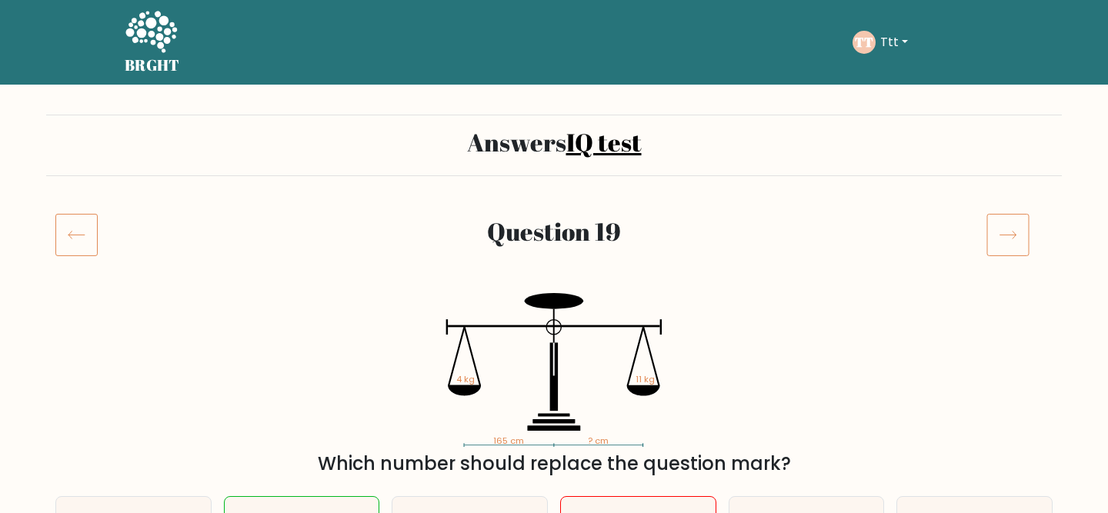
scroll to position [238, 0]
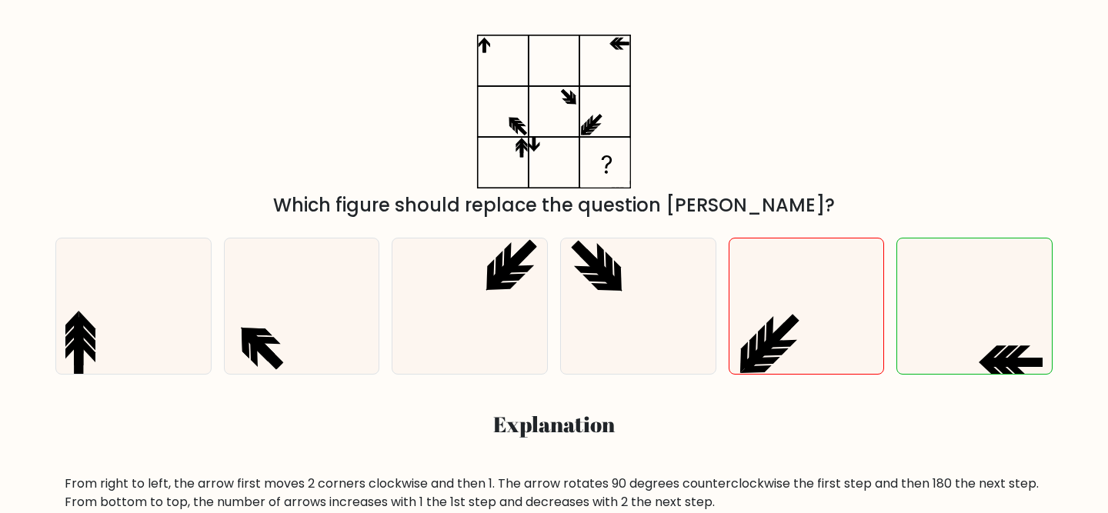
scroll to position [459, 0]
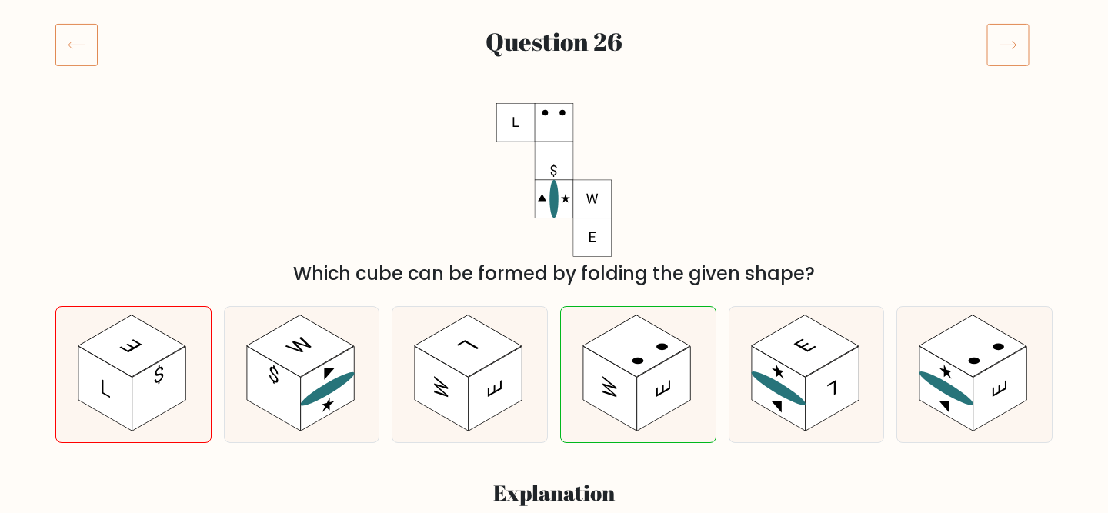
scroll to position [188, 0]
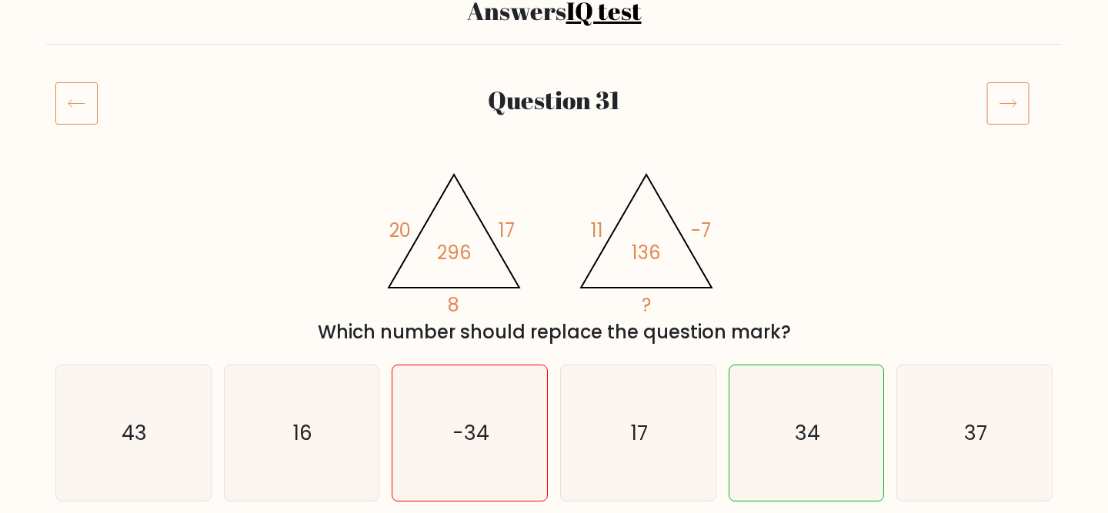
scroll to position [113, 0]
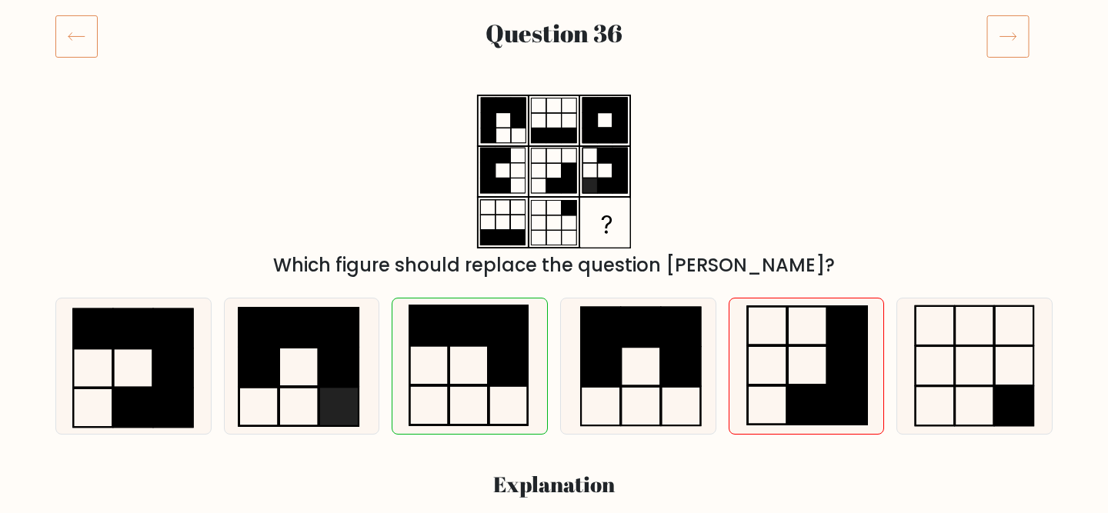
scroll to position [205, 0]
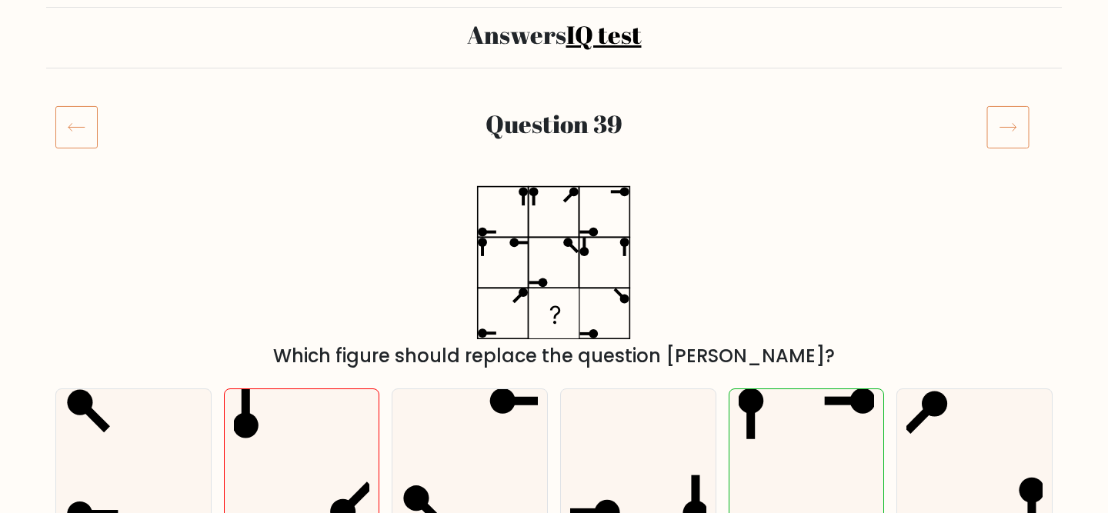
scroll to position [122, 0]
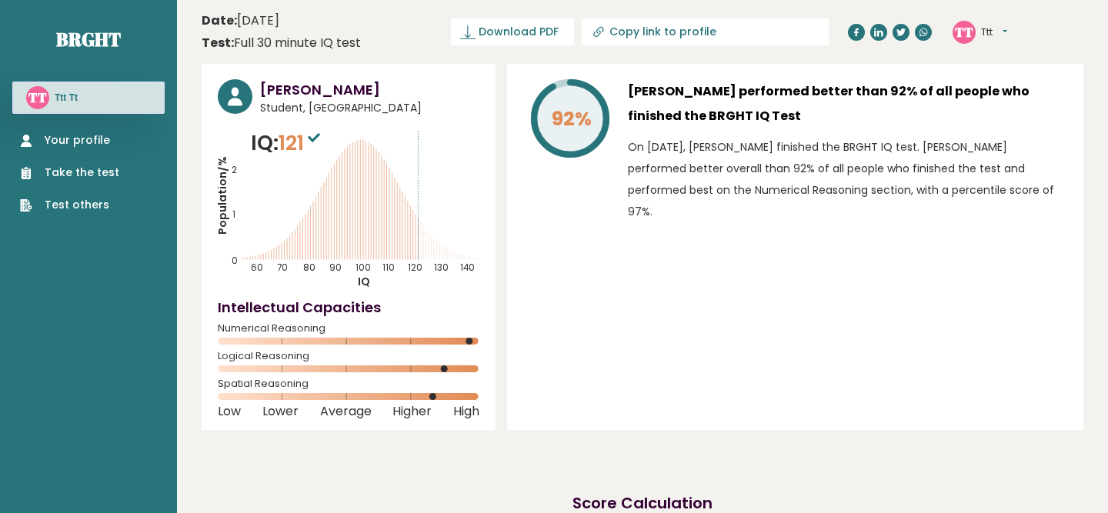
click at [89, 168] on link "Take the test" at bounding box center [69, 173] width 99 height 16
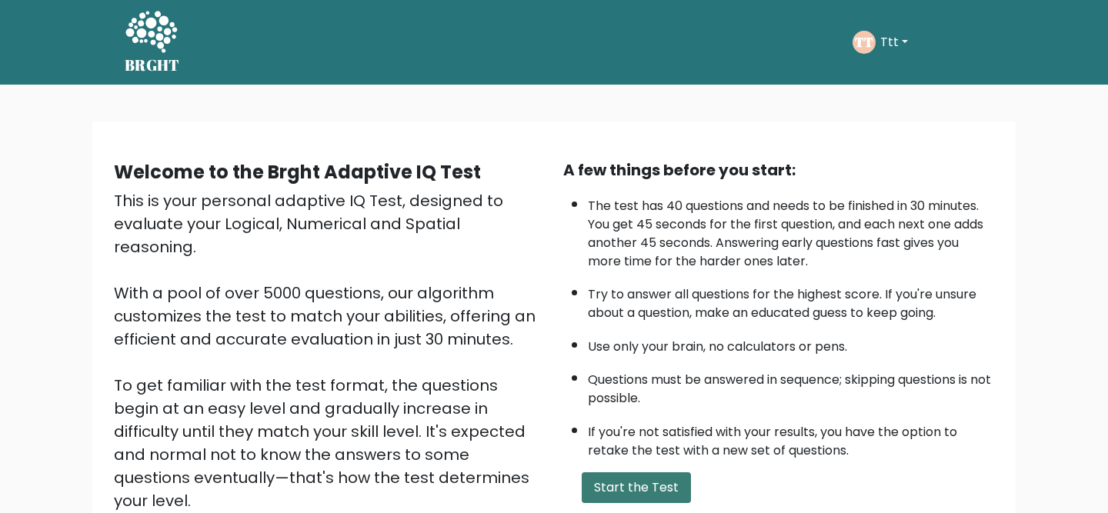
click at [629, 488] on button "Start the Test" at bounding box center [635, 487] width 109 height 31
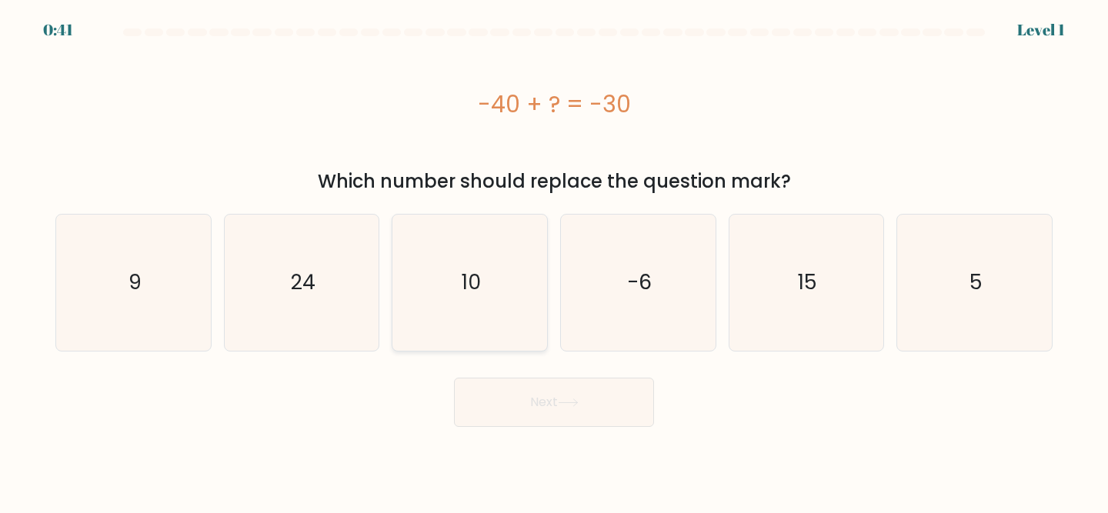
click at [466, 244] on icon "10" at bounding box center [469, 283] width 136 height 136
click at [554, 257] on input "c. 10" at bounding box center [554, 259] width 1 height 4
radio input "true"
click at [517, 387] on button "Next" at bounding box center [554, 402] width 200 height 49
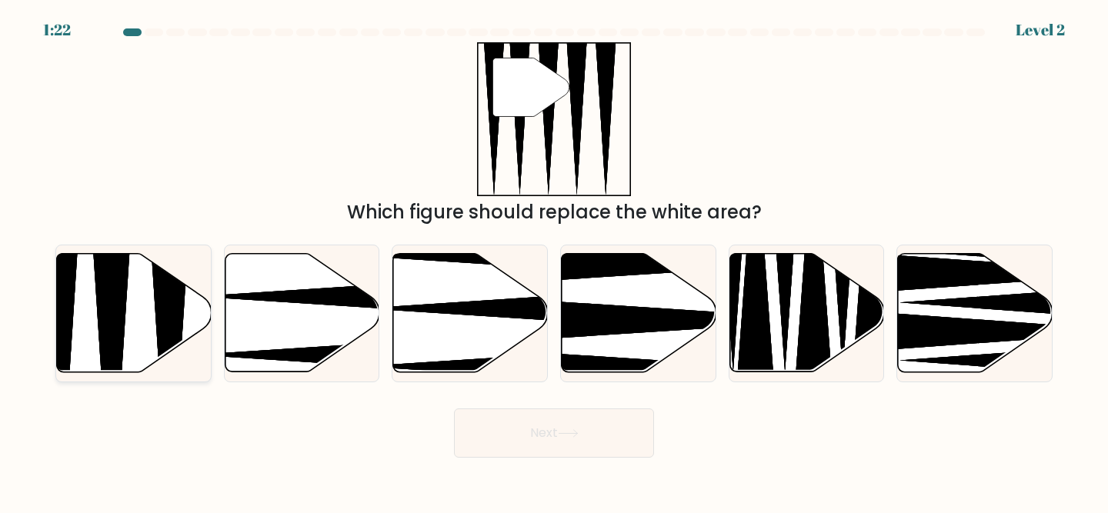
click at [150, 288] on icon at bounding box center [134, 313] width 155 height 118
click at [554, 261] on input "a." at bounding box center [554, 259] width 1 height 4
radio input "true"
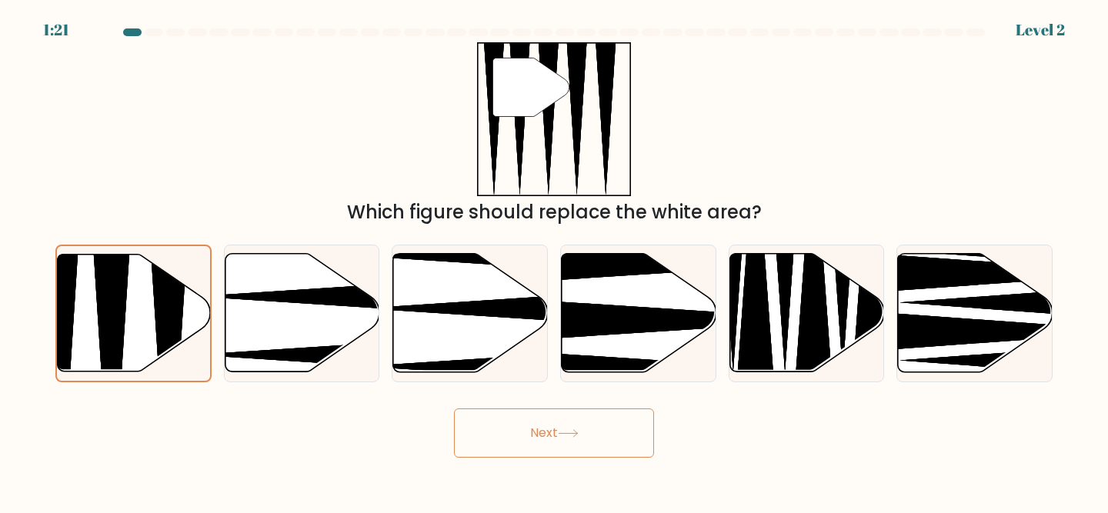
click at [513, 432] on button "Next" at bounding box center [554, 432] width 200 height 49
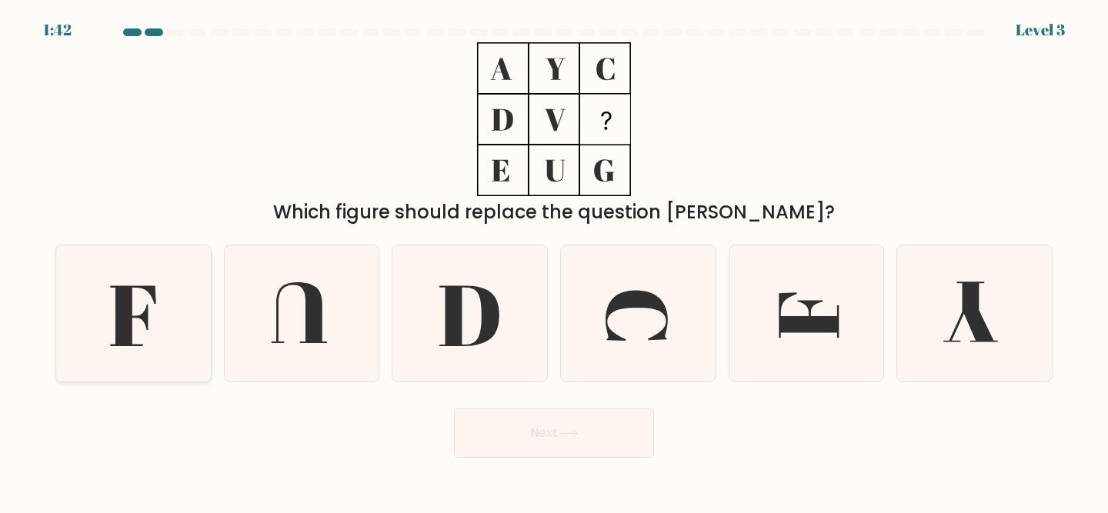
click at [137, 274] on icon at bounding box center [133, 313] width 136 height 136
click at [554, 261] on input "a." at bounding box center [554, 259] width 1 height 4
radio input "true"
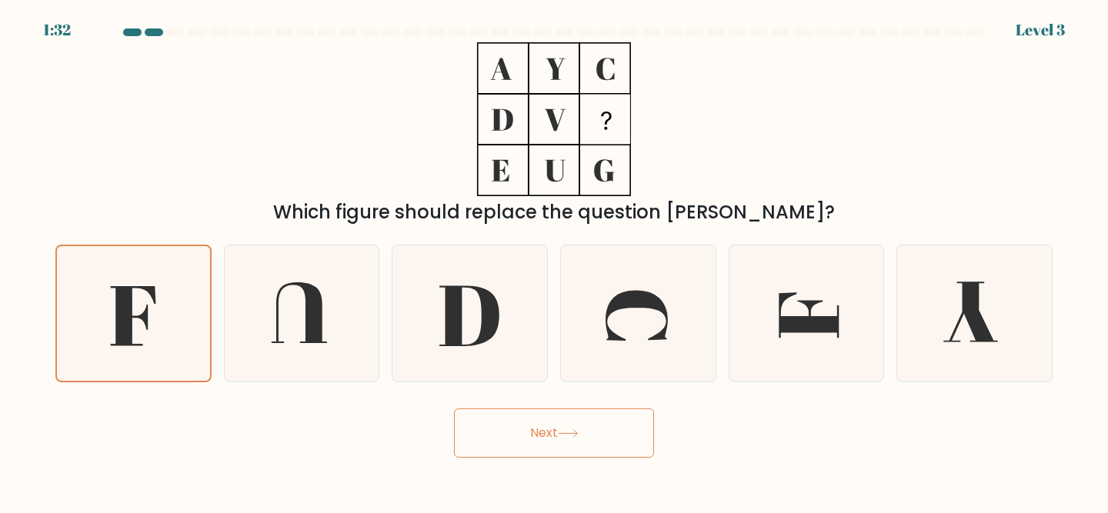
click at [533, 436] on button "Next" at bounding box center [554, 432] width 200 height 49
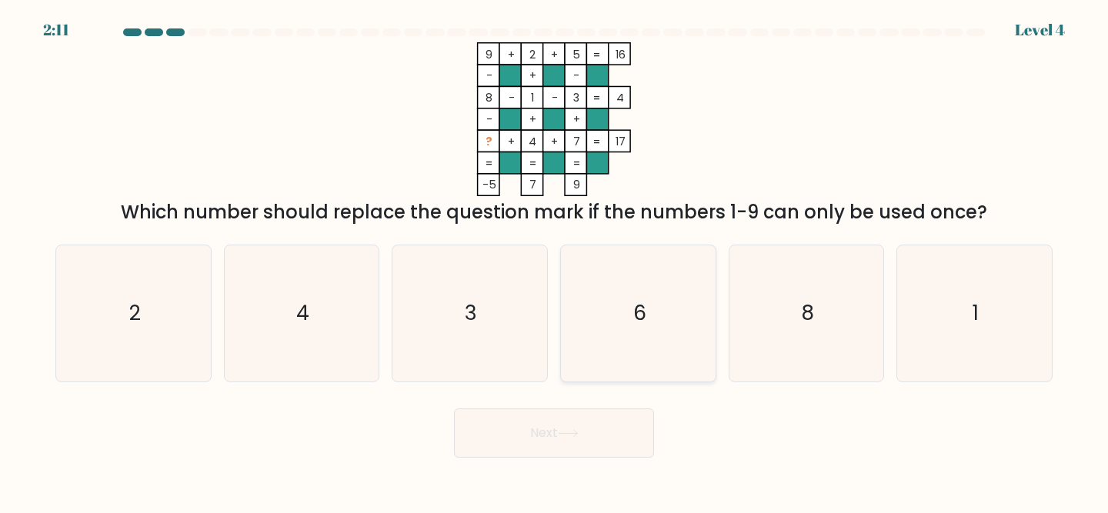
click at [626, 298] on icon "6" at bounding box center [638, 313] width 136 height 136
click at [555, 261] on input "d. 6" at bounding box center [554, 259] width 1 height 4
radio input "true"
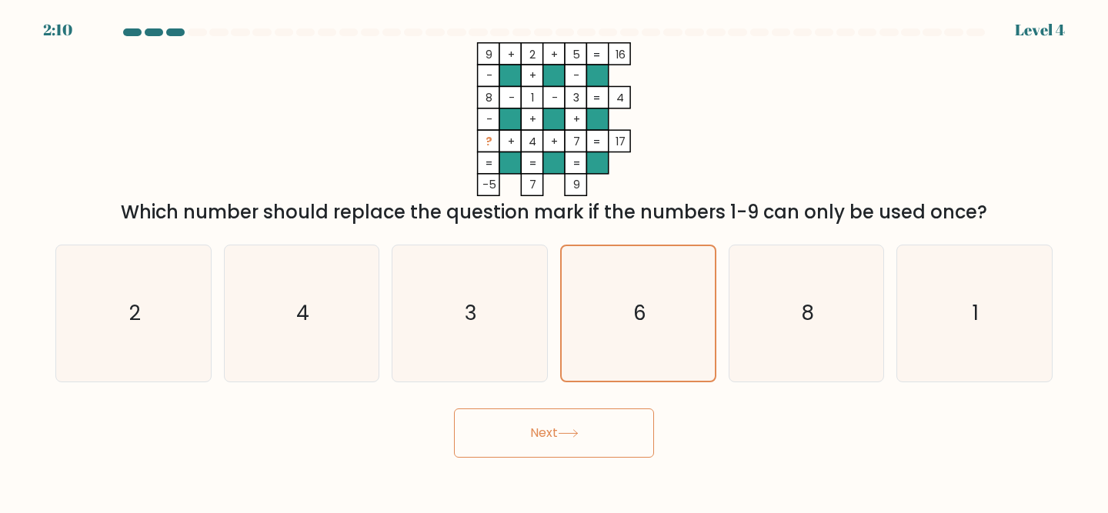
click at [573, 442] on button "Next" at bounding box center [554, 432] width 200 height 49
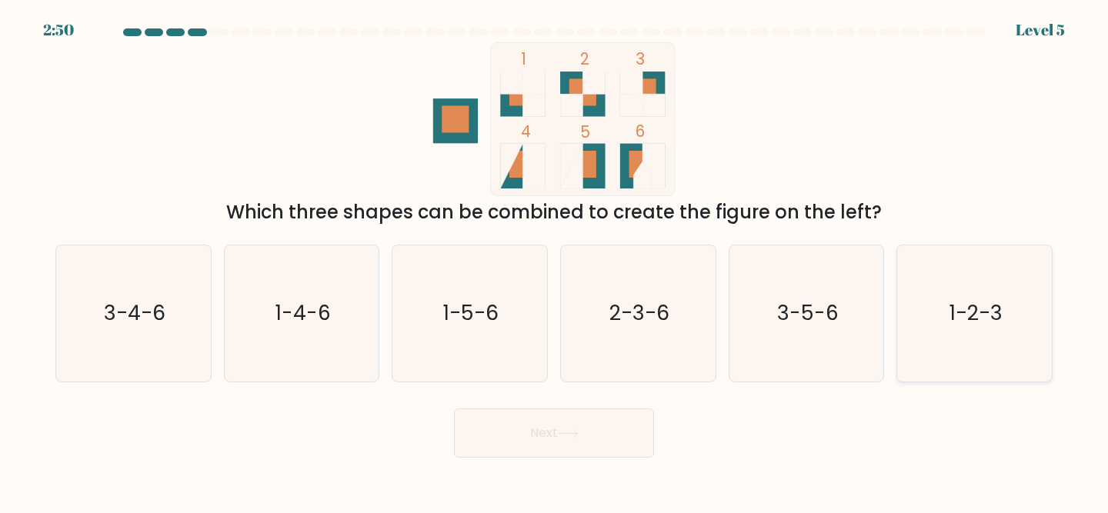
click at [951, 302] on text "1-2-3" at bounding box center [975, 313] width 53 height 28
click at [555, 261] on input "f. 1-2-3" at bounding box center [554, 259] width 1 height 4
radio input "true"
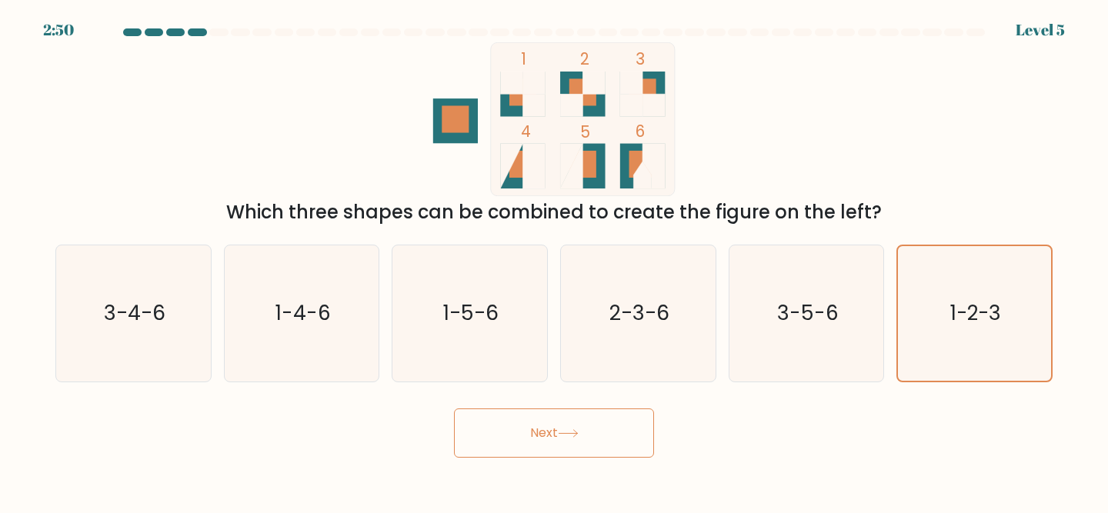
click at [558, 433] on button "Next" at bounding box center [554, 432] width 200 height 49
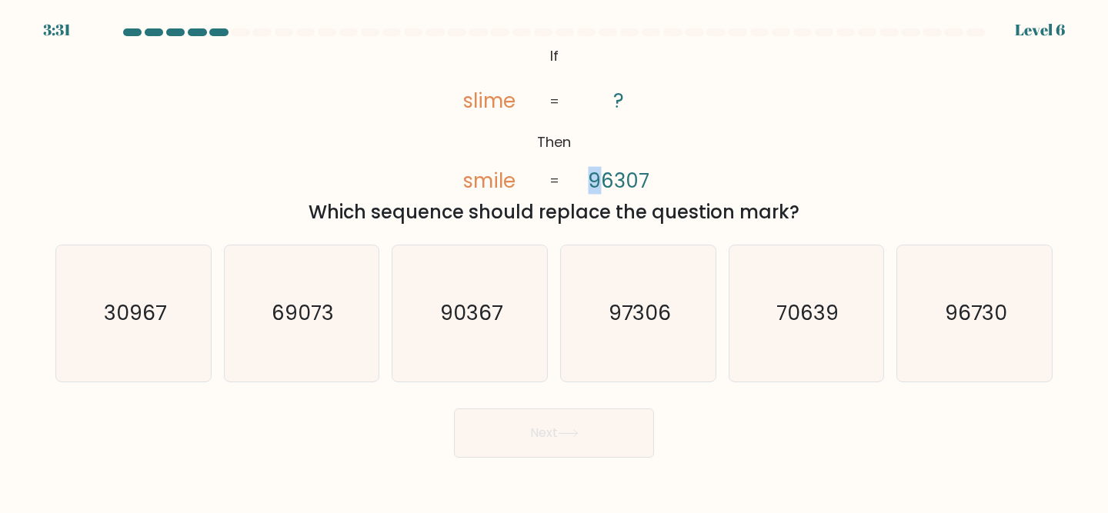
drag, startPoint x: 595, startPoint y: 179, endPoint x: 581, endPoint y: 179, distance: 14.6
click at [581, 179] on icon "@import url('https://fonts.googleapis.com/css?family=Abril+Fatface:400,100,100i…" at bounding box center [554, 119] width 250 height 154
click at [494, 293] on icon "90367" at bounding box center [469, 313] width 136 height 136
click at [554, 261] on input "c. 90367" at bounding box center [554, 259] width 1 height 4
radio input "true"
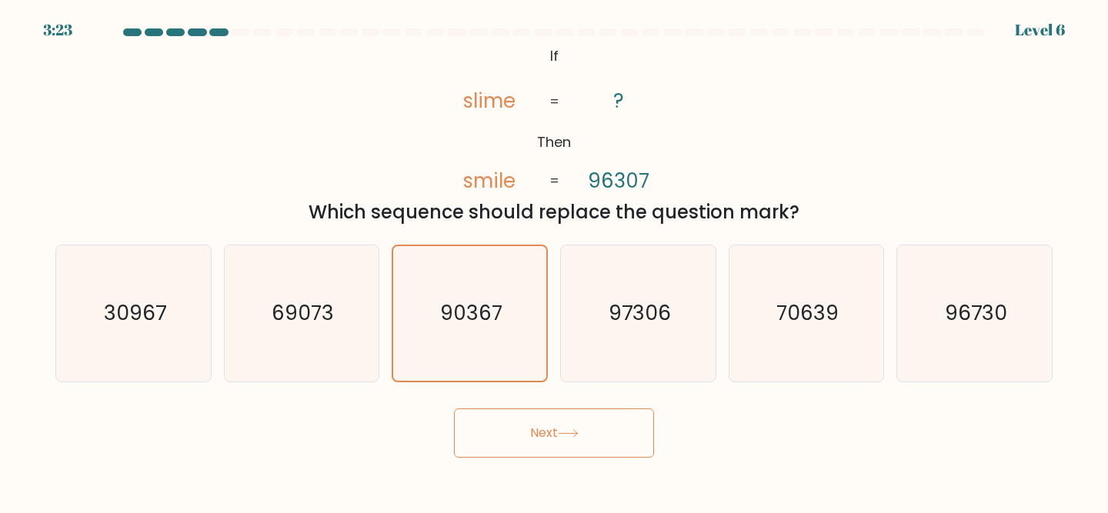
click at [548, 432] on button "Next" at bounding box center [554, 432] width 200 height 49
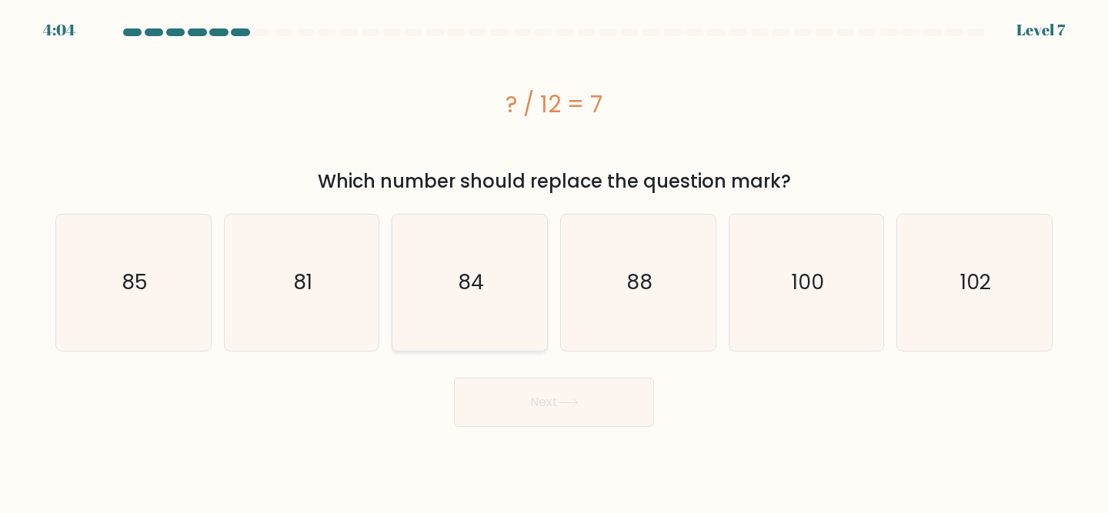
click at [507, 255] on icon "84" at bounding box center [469, 283] width 136 height 136
click at [554, 257] on input "c. 84" at bounding box center [554, 259] width 1 height 4
radio input "true"
click at [545, 399] on button "Next" at bounding box center [554, 402] width 200 height 49
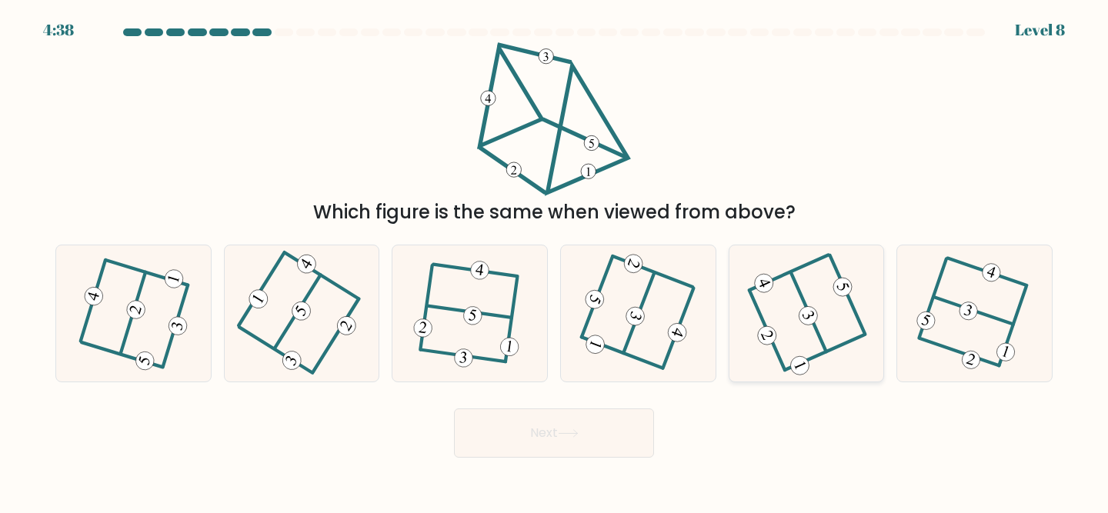
click at [820, 299] on icon at bounding box center [805, 313] width 109 height 108
click at [555, 261] on input "e." at bounding box center [554, 259] width 1 height 4
radio input "true"
click at [568, 441] on button "Next" at bounding box center [554, 432] width 200 height 49
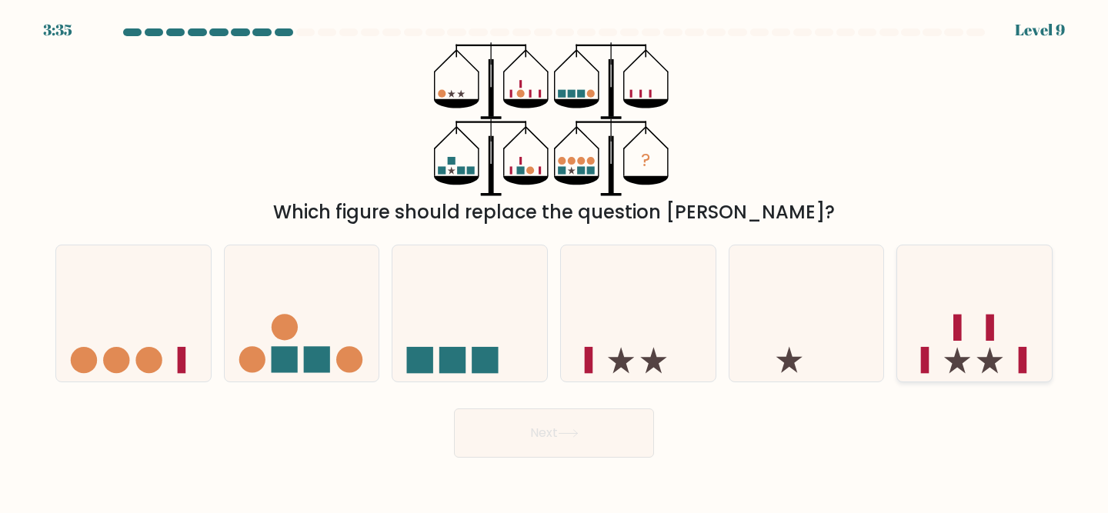
click at [954, 335] on rect at bounding box center [957, 328] width 8 height 26
click at [555, 261] on input "f." at bounding box center [554, 259] width 1 height 4
radio input "true"
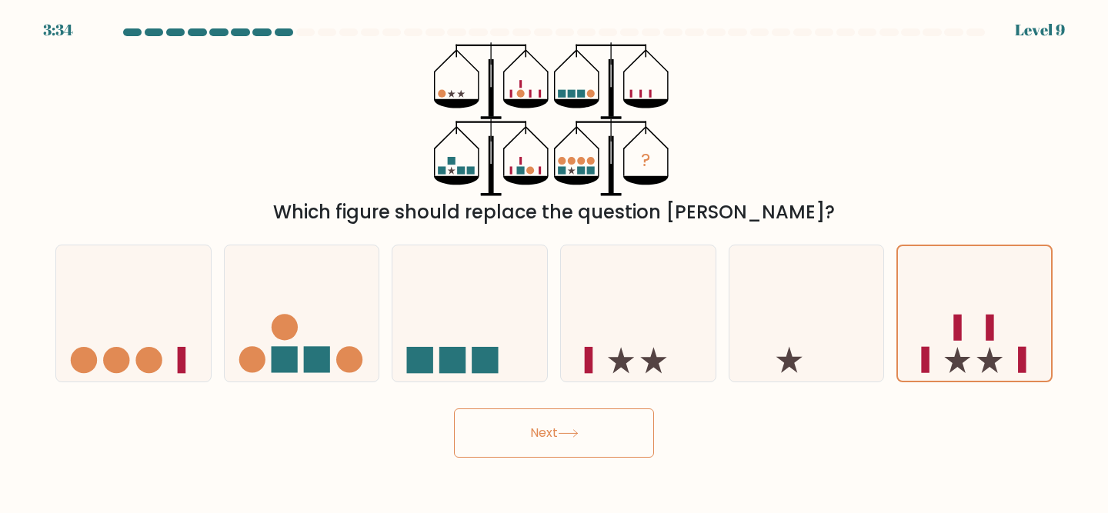
click at [620, 436] on button "Next" at bounding box center [554, 432] width 200 height 49
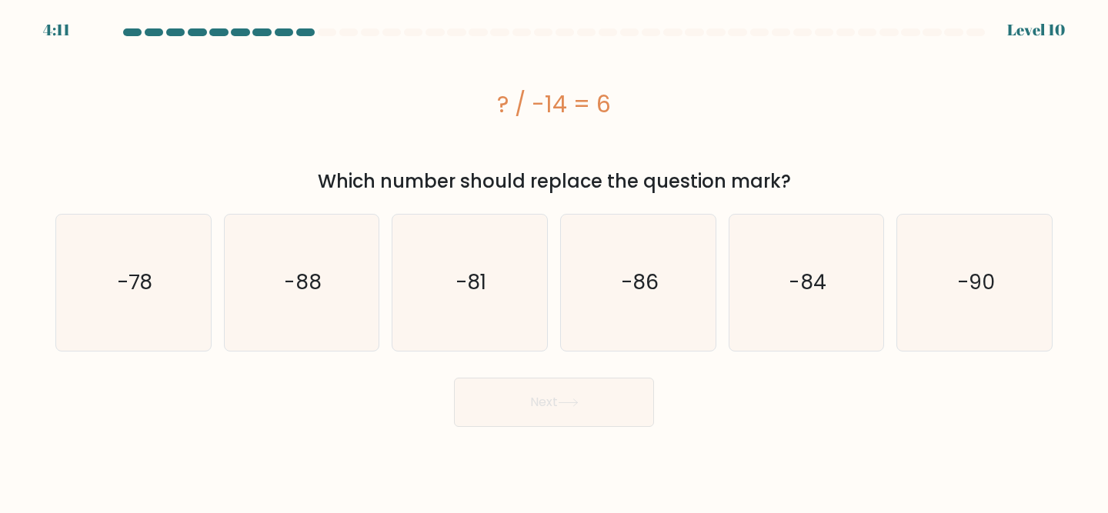
drag, startPoint x: 614, startPoint y: 94, endPoint x: 468, endPoint y: 95, distance: 146.1
click at [468, 95] on div "? / -14 = 6" at bounding box center [553, 104] width 997 height 35
copy div "? / -14 = 6"
click at [566, 177] on div "Which number should replace the question mark?" at bounding box center [554, 182] width 978 height 28
click at [805, 267] on icon "-84" at bounding box center [806, 283] width 136 height 136
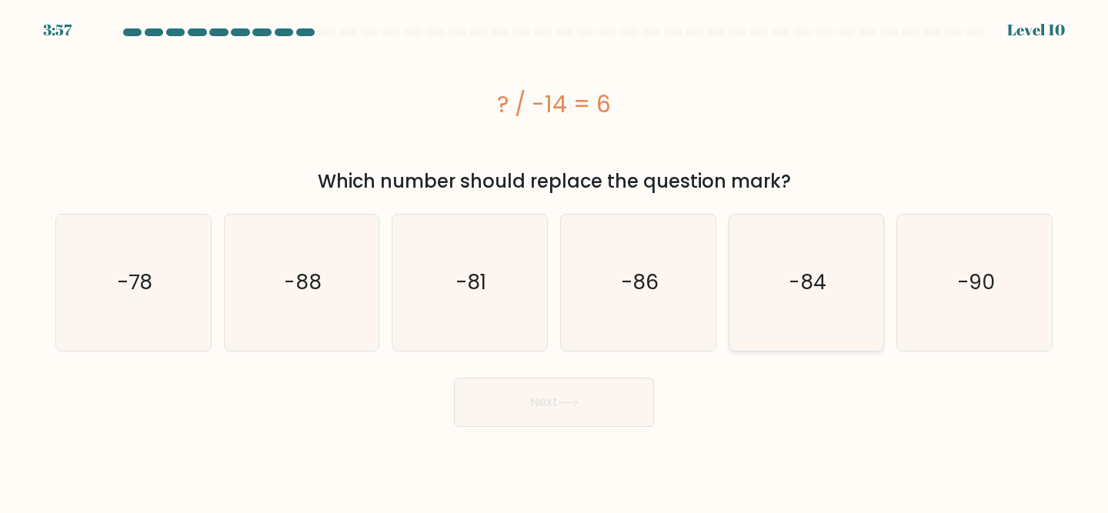
click at [555, 261] on input "e. -84" at bounding box center [554, 259] width 1 height 4
radio input "true"
click at [535, 395] on button "Next" at bounding box center [554, 402] width 200 height 49
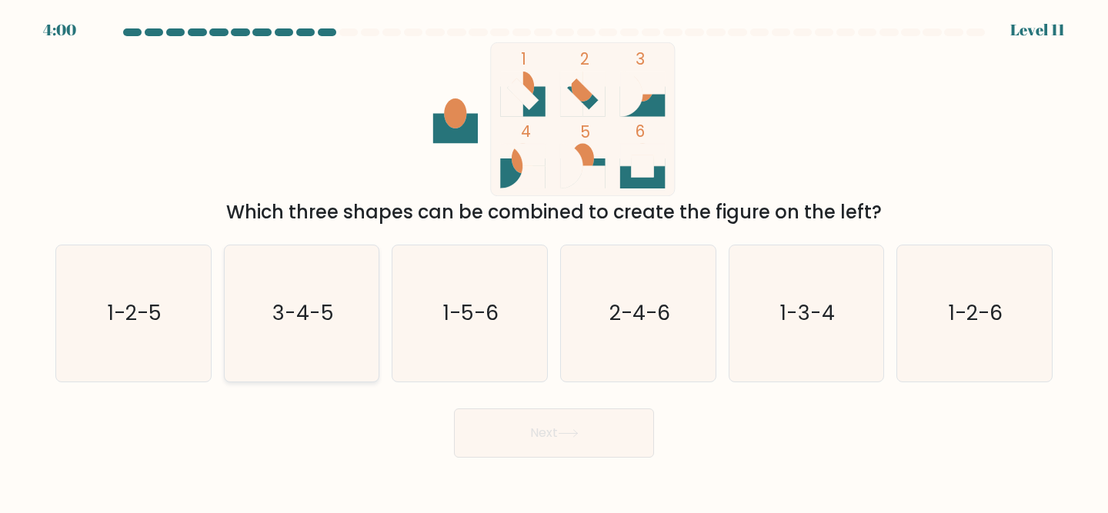
click at [291, 311] on text "3-4-5" at bounding box center [303, 313] width 62 height 28
click at [554, 261] on input "b. 3-4-5" at bounding box center [554, 259] width 1 height 4
radio input "true"
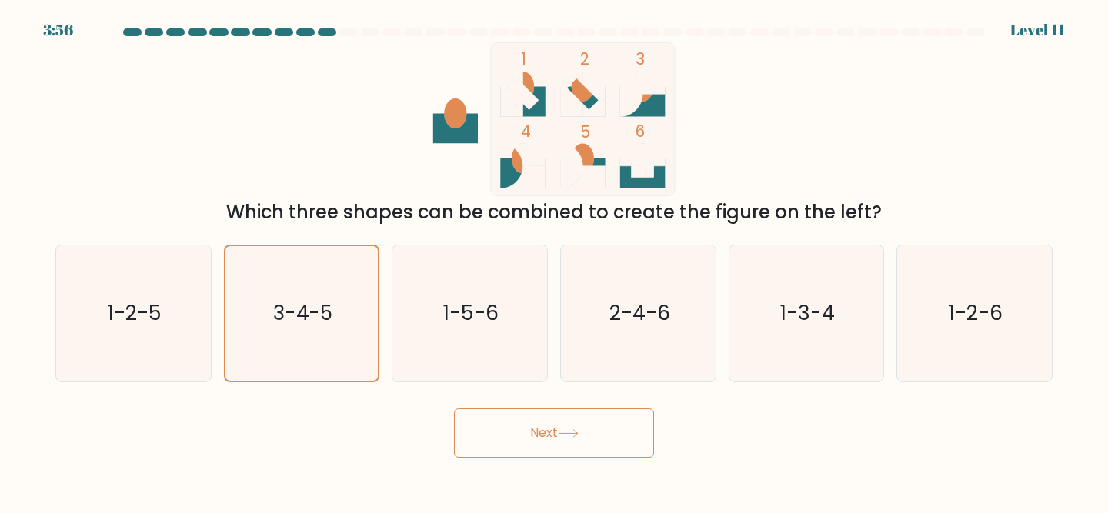
click at [546, 436] on button "Next" at bounding box center [554, 432] width 200 height 49
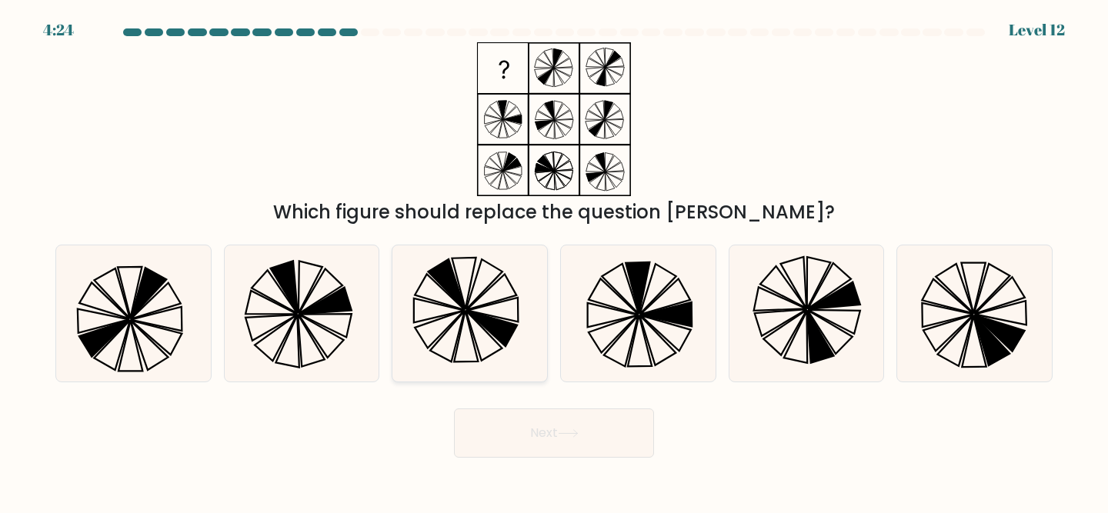
click at [506, 291] on icon at bounding box center [469, 313] width 136 height 136
click at [554, 261] on input "c." at bounding box center [554, 259] width 1 height 4
radio input "true"
click at [535, 433] on button "Next" at bounding box center [554, 432] width 200 height 49
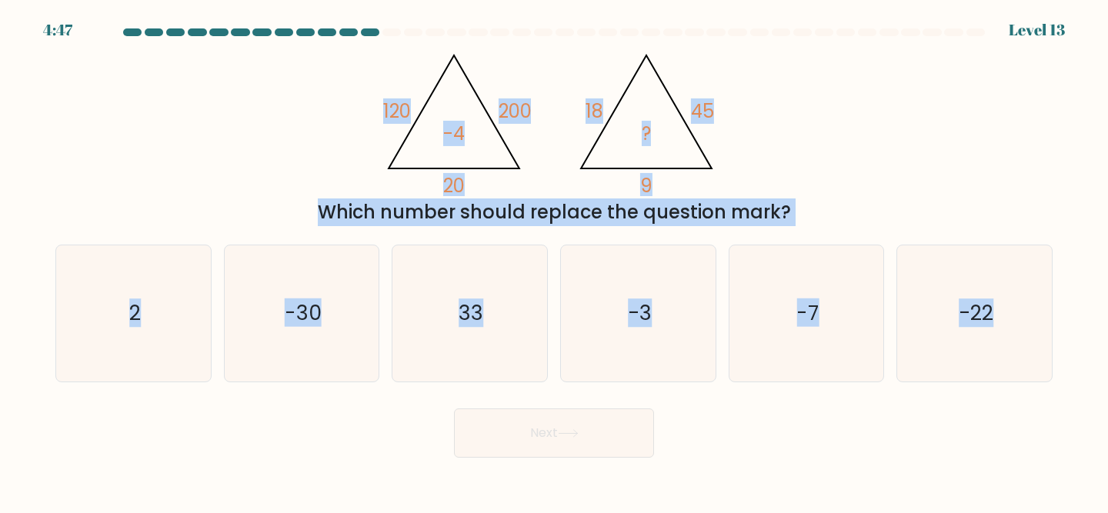
drag, startPoint x: 350, startPoint y: 73, endPoint x: 1026, endPoint y: 451, distance: 774.4
click at [1026, 451] on form at bounding box center [554, 242] width 1108 height 429
copy form "120 200 20 -4 @import url('https://fonts.googleapis.com/css?family=Abril+Fatfac…"
click at [454, 207] on div "Which number should replace the question mark?" at bounding box center [554, 212] width 978 height 28
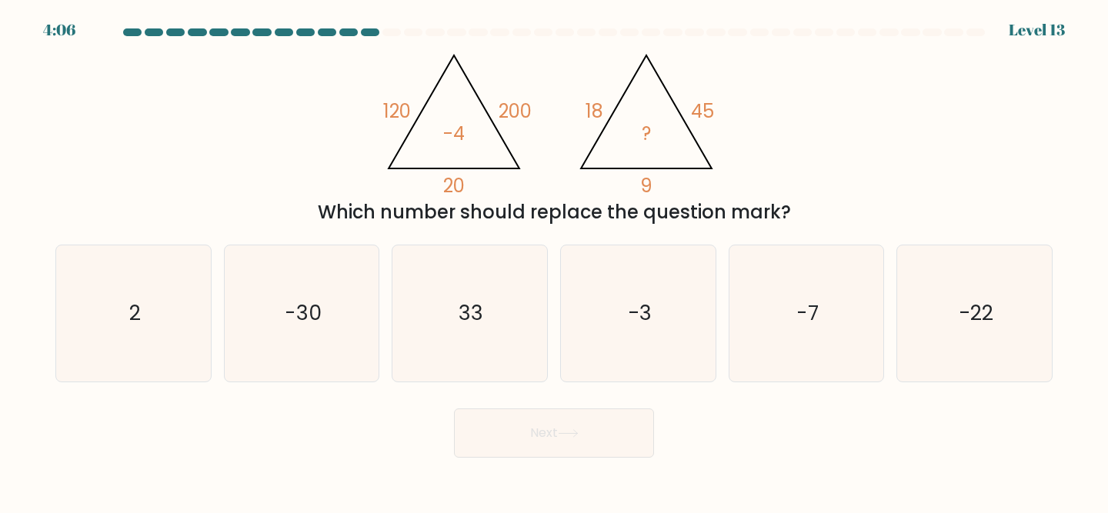
click at [387, 138] on icon "@import url('https://fonts.googleapis.com/css?family=Abril+Fatface:400,100,100i…" at bounding box center [554, 119] width 354 height 154
click at [642, 295] on icon "-3" at bounding box center [638, 313] width 136 height 136
click at [555, 261] on input "d. -3" at bounding box center [554, 259] width 1 height 4
radio input "true"
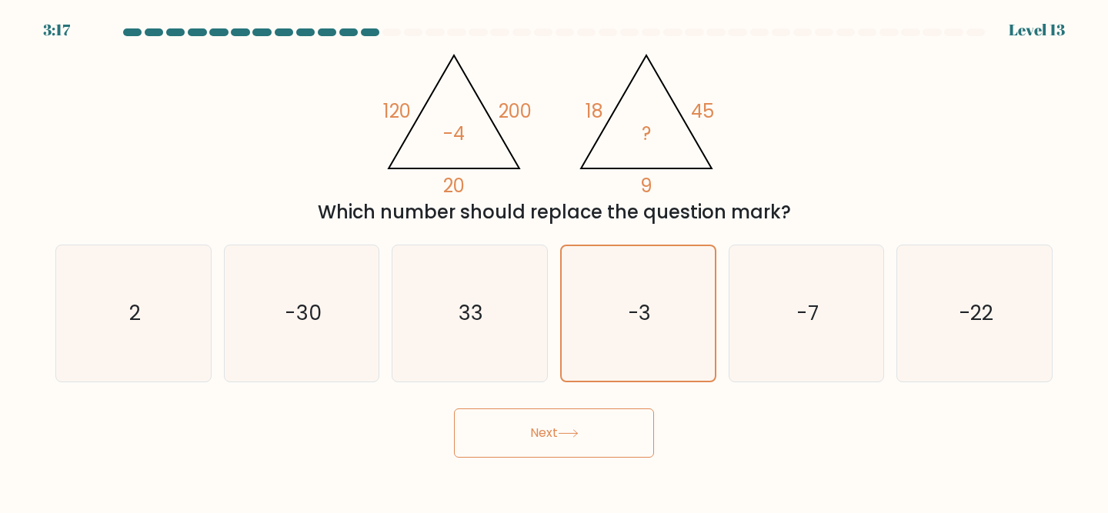
click at [556, 435] on button "Next" at bounding box center [554, 432] width 200 height 49
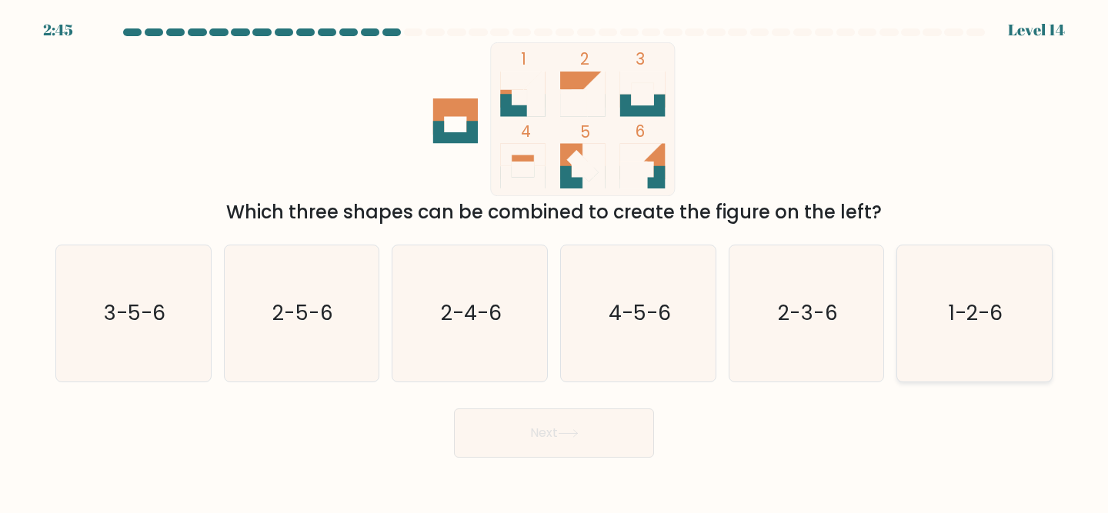
click at [969, 346] on icon "1-2-6" at bounding box center [974, 313] width 136 height 136
click at [555, 261] on input "f. 1-2-6" at bounding box center [554, 259] width 1 height 4
radio input "true"
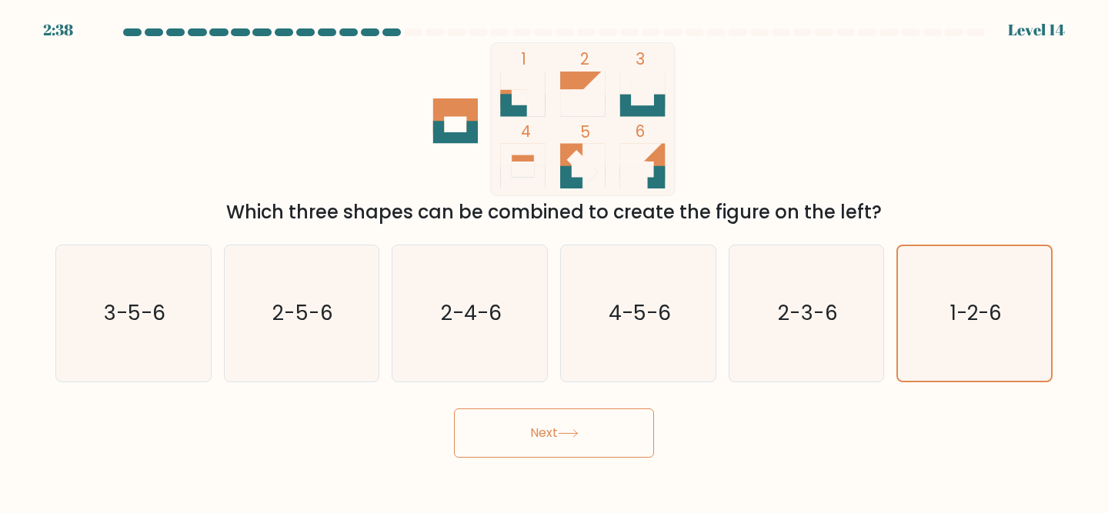
click at [539, 431] on button "Next" at bounding box center [554, 432] width 200 height 49
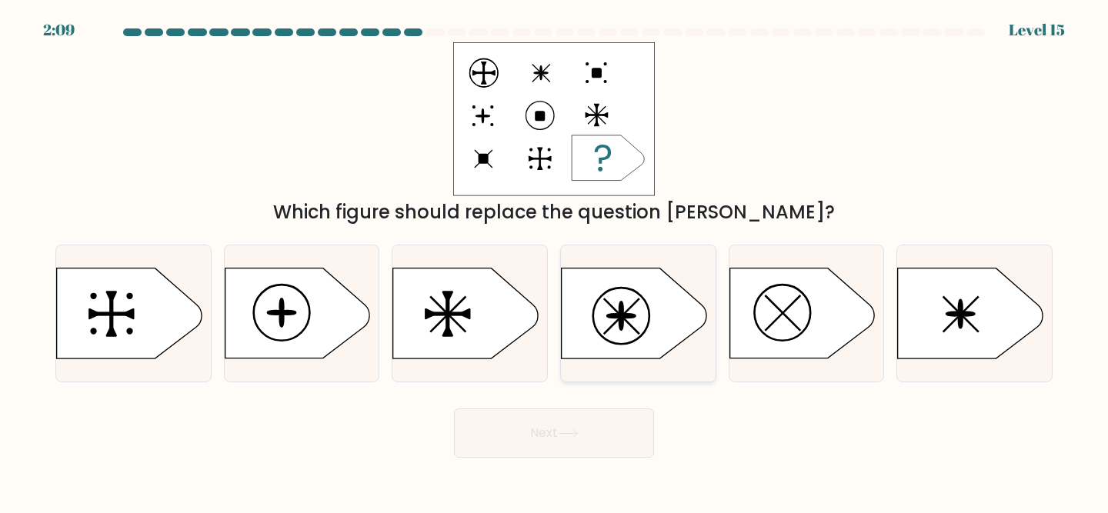
click at [601, 306] on icon at bounding box center [633, 313] width 145 height 90
click at [555, 261] on input "d." at bounding box center [554, 259] width 1 height 4
radio input "true"
click at [516, 434] on button "Next" at bounding box center [554, 432] width 200 height 49
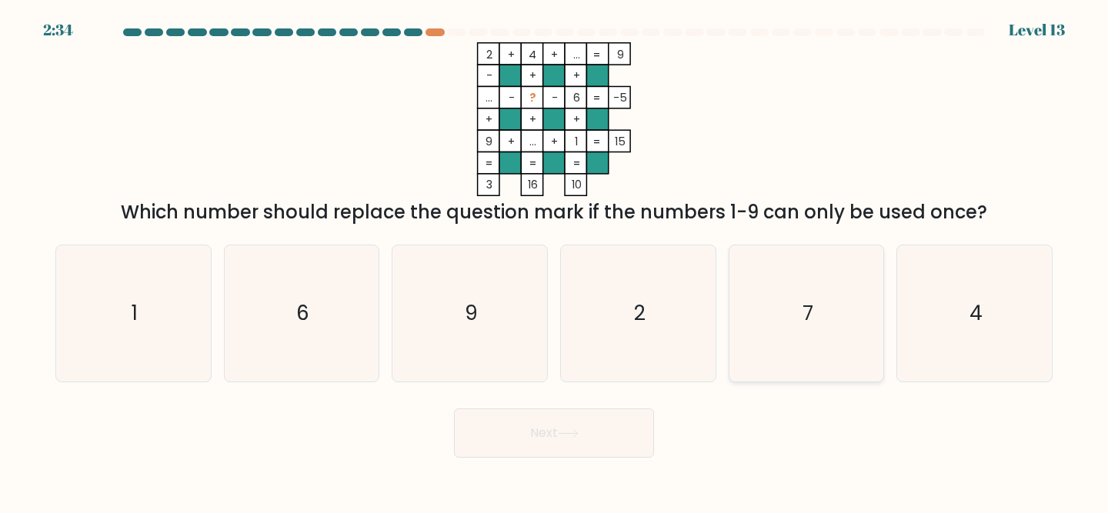
click at [753, 294] on icon "7" at bounding box center [806, 313] width 136 height 136
click at [555, 261] on input "e. 7" at bounding box center [554, 259] width 1 height 4
radio input "true"
click at [557, 438] on button "Next" at bounding box center [554, 432] width 200 height 49
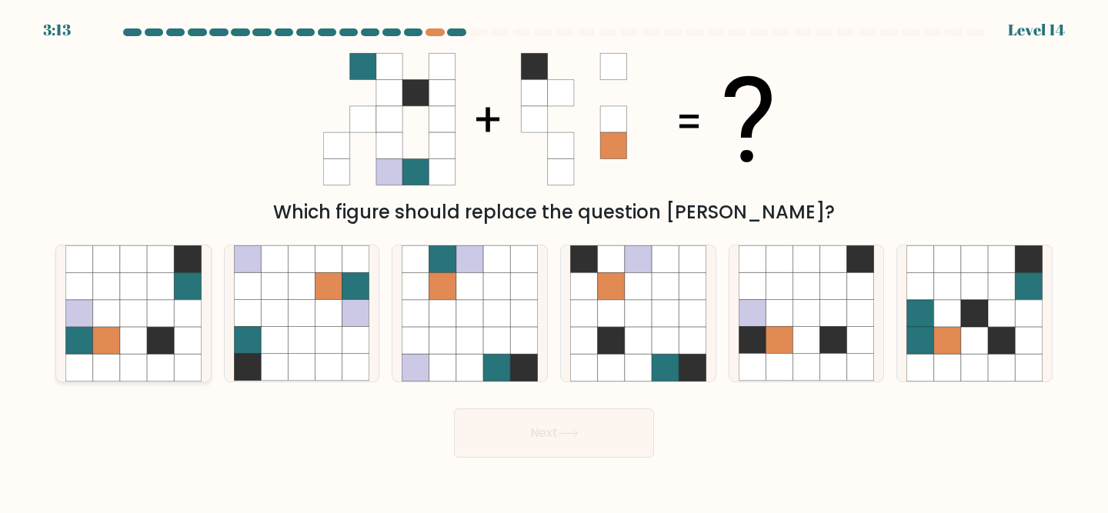
click at [184, 288] on icon at bounding box center [187, 286] width 27 height 27
click at [554, 261] on input "a." at bounding box center [554, 259] width 1 height 4
radio input "true"
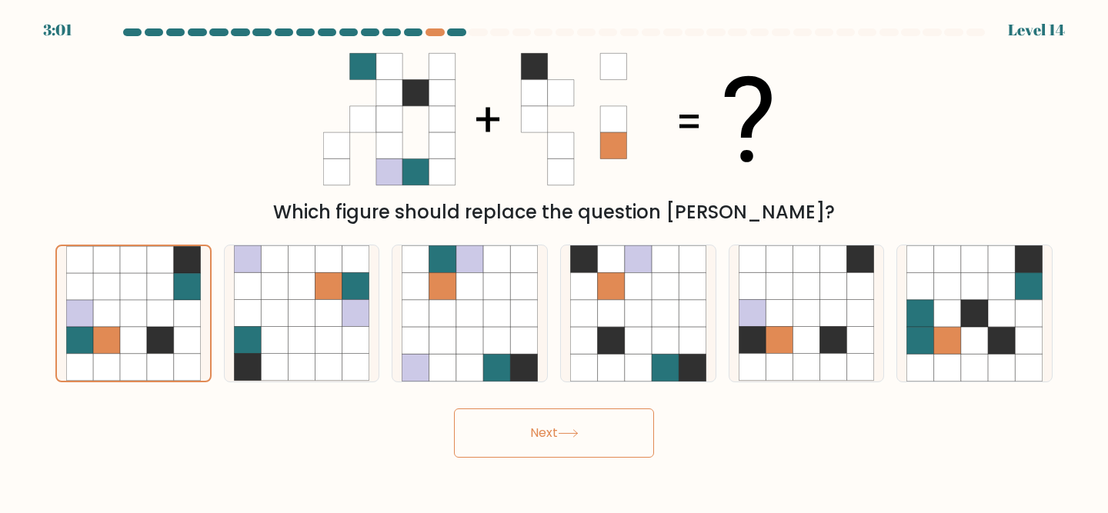
click at [578, 437] on icon at bounding box center [568, 433] width 21 height 8
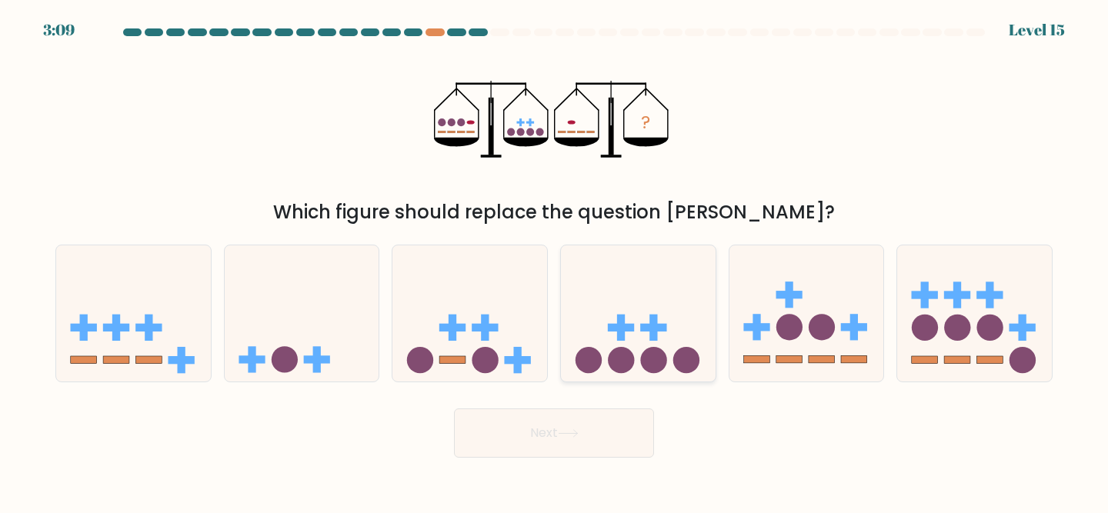
click at [614, 303] on icon at bounding box center [638, 313] width 155 height 128
click at [555, 261] on input "d." at bounding box center [554, 259] width 1 height 4
radio input "true"
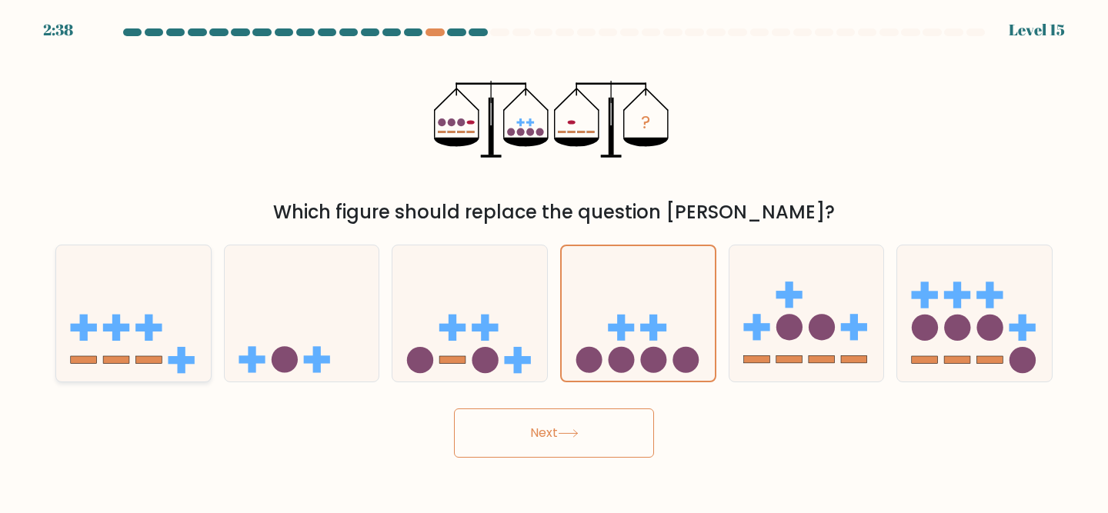
click at [182, 330] on icon at bounding box center [133, 313] width 155 height 128
click at [554, 261] on input "a." at bounding box center [554, 259] width 1 height 4
radio input "true"
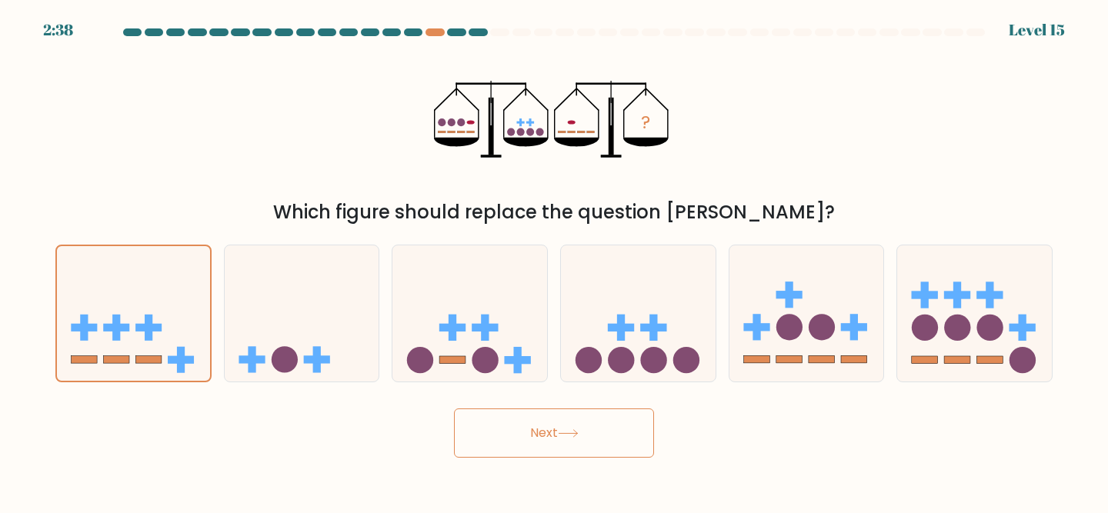
click at [556, 438] on button "Next" at bounding box center [554, 432] width 200 height 49
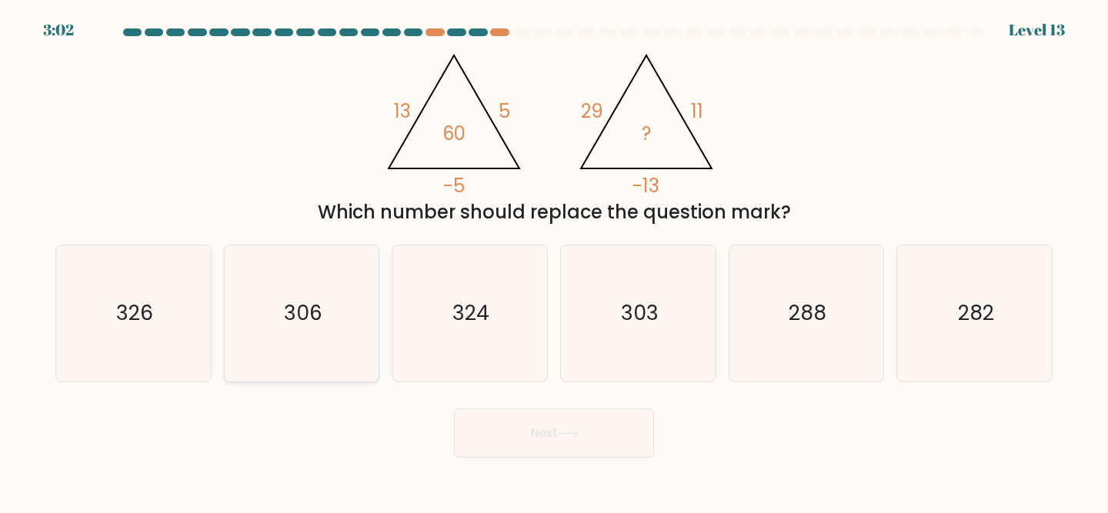
click at [305, 291] on icon "306" at bounding box center [302, 313] width 136 height 136
click at [554, 261] on input "b. 306" at bounding box center [554, 259] width 1 height 4
radio input "true"
click at [595, 441] on button "Next" at bounding box center [554, 432] width 200 height 49
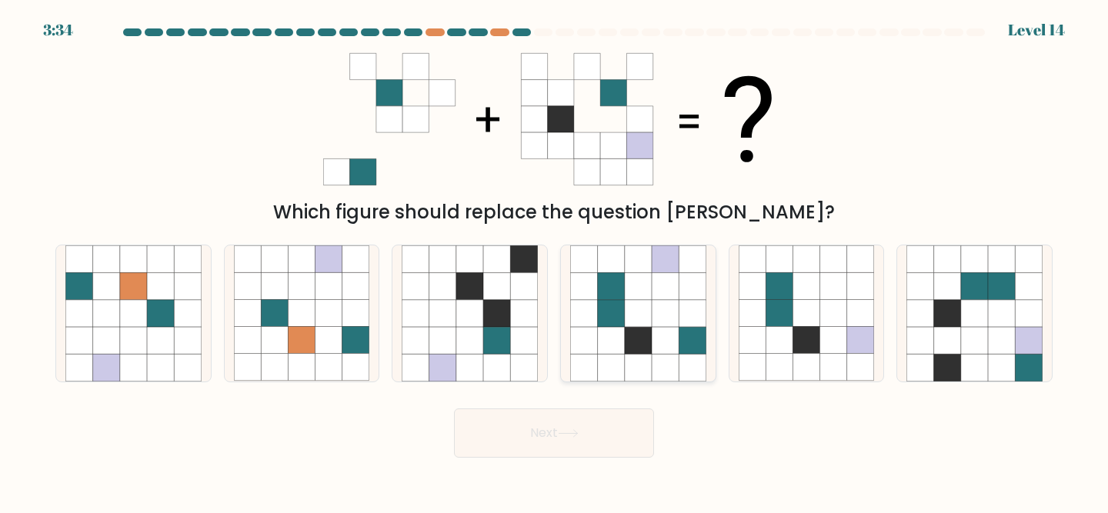
click at [691, 345] on icon at bounding box center [691, 340] width 27 height 27
click at [555, 261] on input "d." at bounding box center [554, 259] width 1 height 4
radio input "true"
click at [513, 436] on button "Next" at bounding box center [554, 432] width 200 height 49
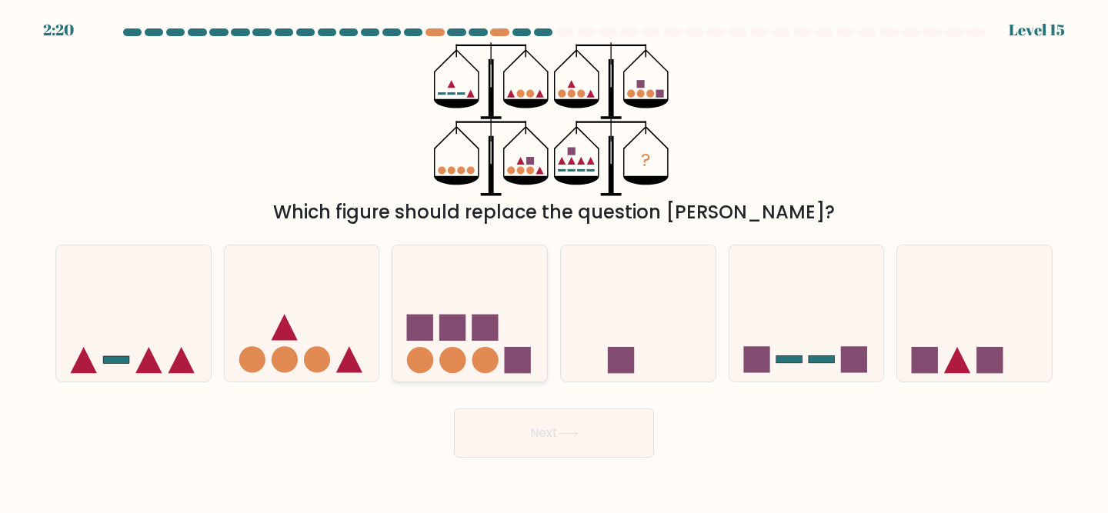
click at [478, 328] on rect at bounding box center [484, 328] width 26 height 26
click at [554, 261] on input "c." at bounding box center [554, 259] width 1 height 4
radio input "true"
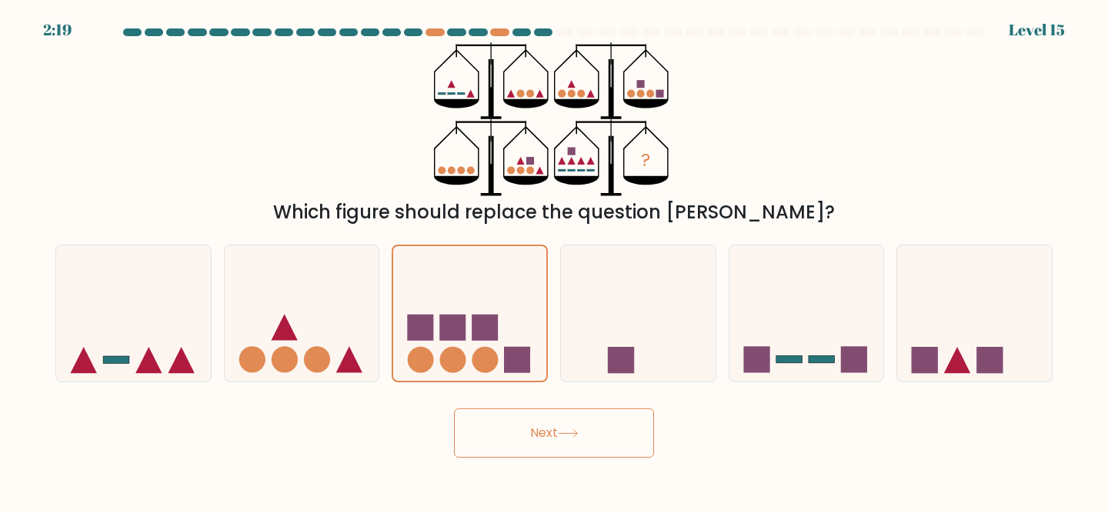
click at [529, 427] on button "Next" at bounding box center [554, 432] width 200 height 49
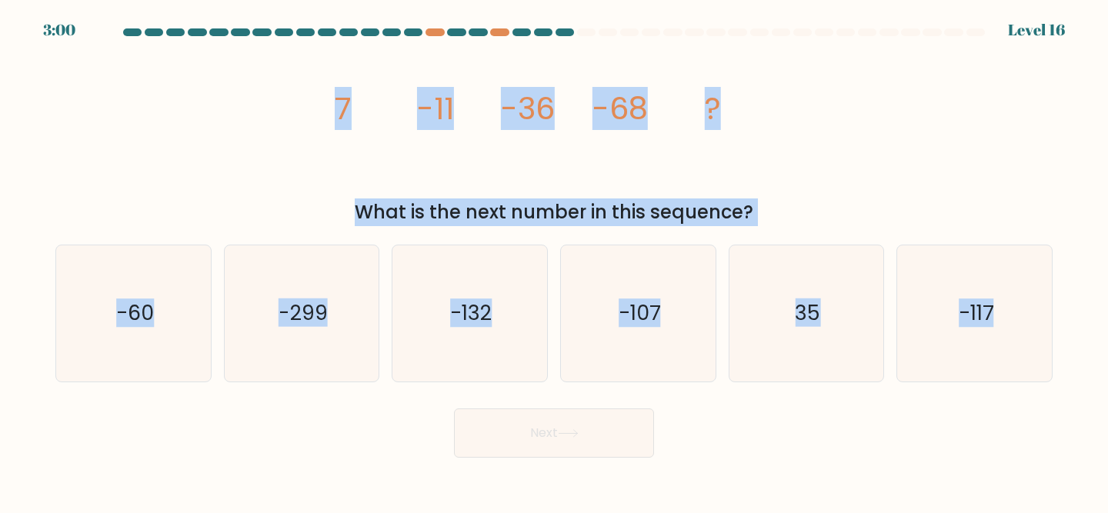
drag, startPoint x: 295, startPoint y: 100, endPoint x: 1033, endPoint y: 432, distance: 809.7
click at [1033, 432] on form at bounding box center [554, 242] width 1108 height 429
copy form "7 -11 -36 -68 ? What is the next number in this sequence? a. -60 b. -299 c. -13…"
click at [335, 251] on icon "-299" at bounding box center [302, 313] width 136 height 136
click at [554, 257] on input "b. -299" at bounding box center [554, 259] width 1 height 4
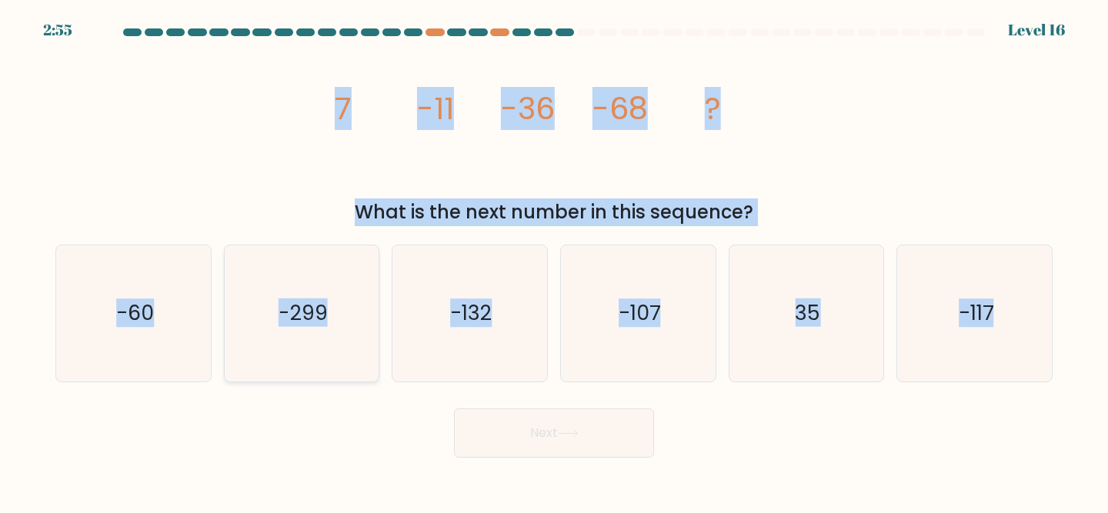
radio input "true"
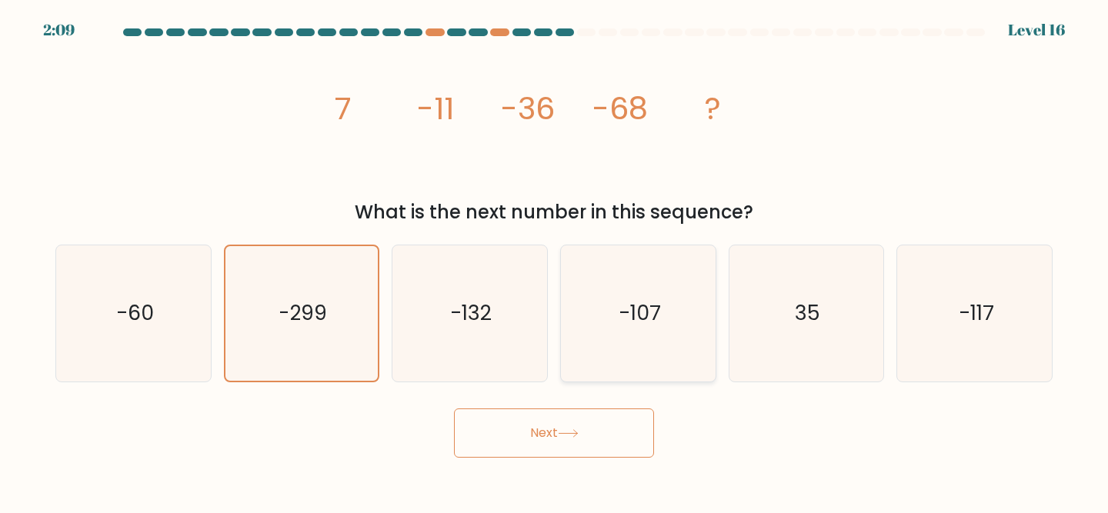
click at [616, 285] on icon "-107" at bounding box center [638, 313] width 136 height 136
click at [555, 261] on input "d. -107" at bounding box center [554, 259] width 1 height 4
radio input "true"
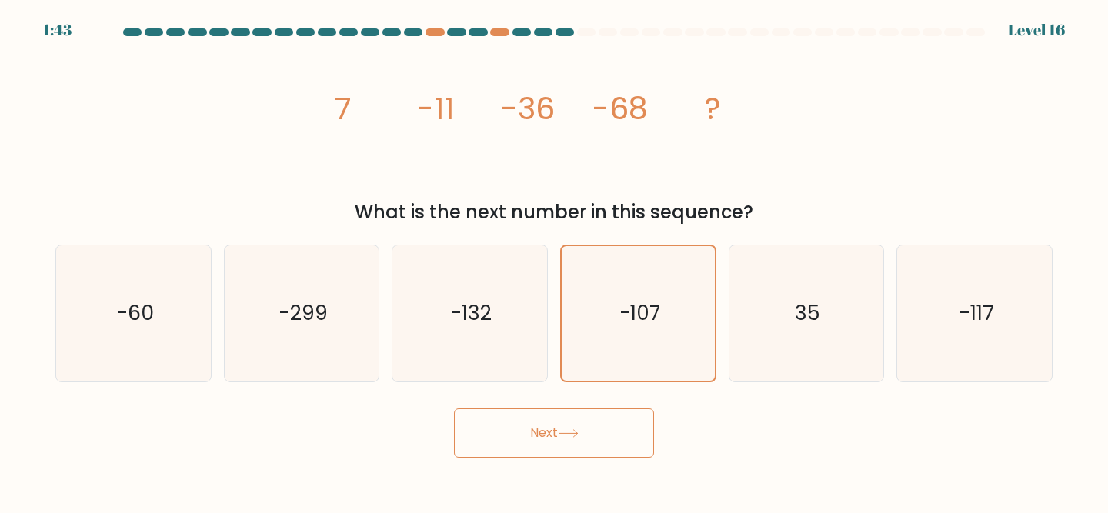
click at [571, 441] on button "Next" at bounding box center [554, 432] width 200 height 49
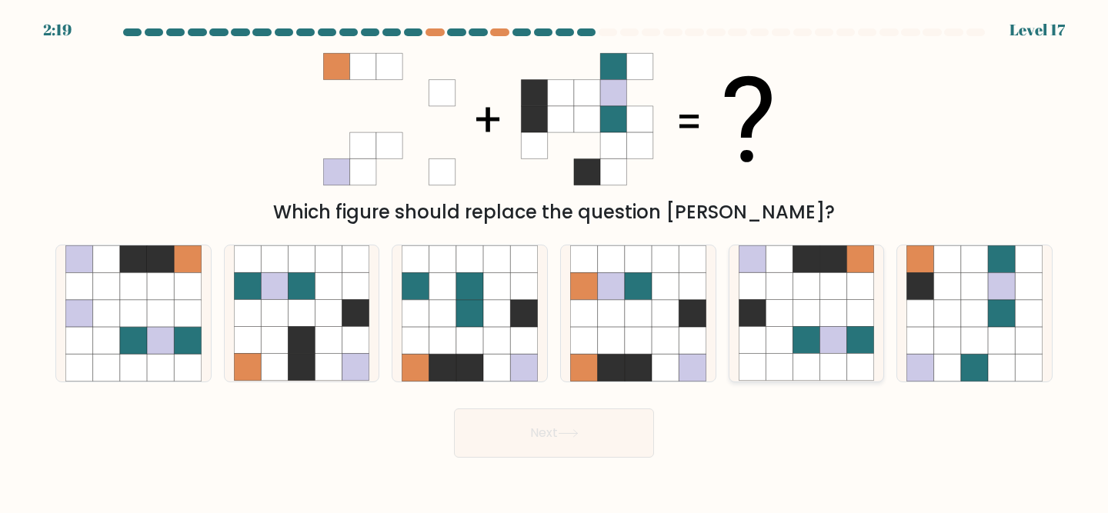
click at [835, 311] on icon at bounding box center [833, 313] width 27 height 27
click at [555, 261] on input "e." at bounding box center [554, 259] width 1 height 4
radio input "true"
click at [511, 433] on button "Next" at bounding box center [554, 432] width 200 height 49
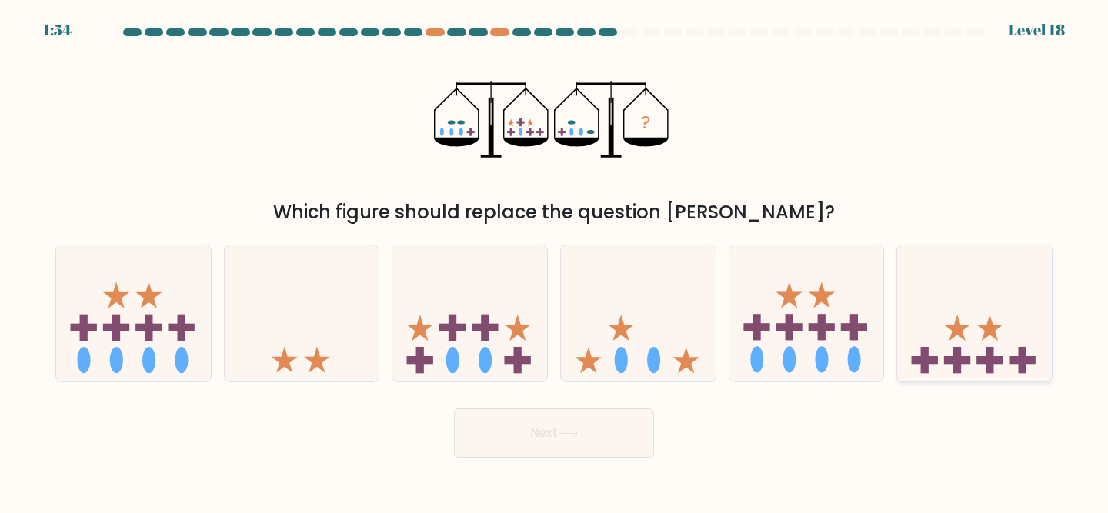
click at [978, 335] on icon at bounding box center [974, 313] width 155 height 128
click at [555, 261] on input "f." at bounding box center [554, 259] width 1 height 4
radio input "true"
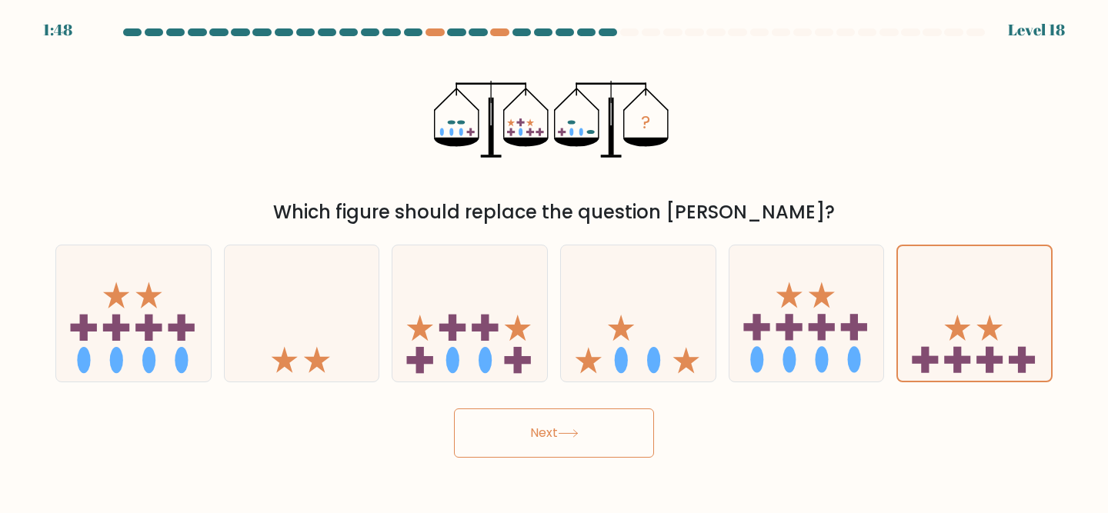
click at [543, 444] on button "Next" at bounding box center [554, 432] width 200 height 49
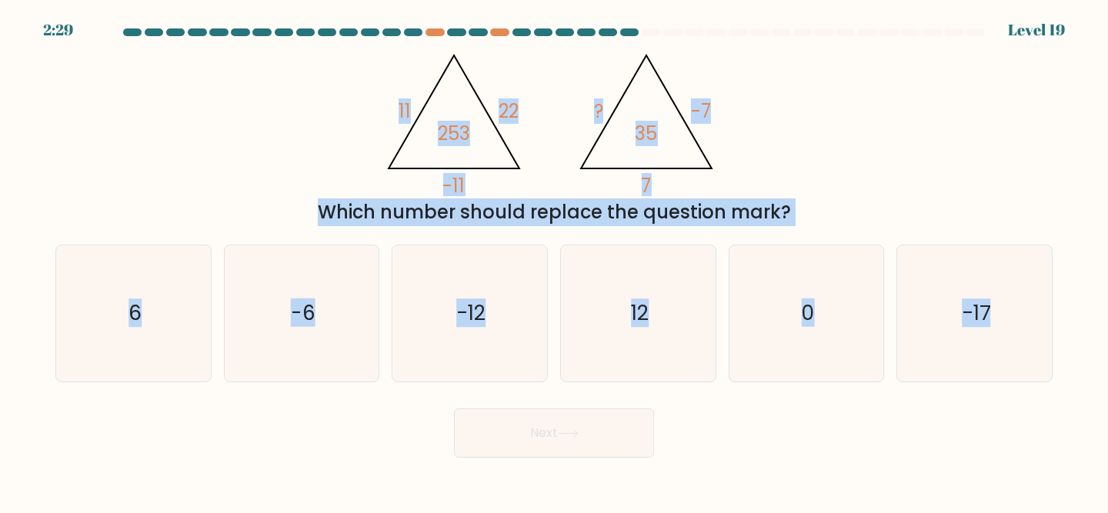
drag, startPoint x: 365, startPoint y: 96, endPoint x: 1008, endPoint y: 420, distance: 719.9
click at [1008, 420] on form at bounding box center [554, 242] width 1108 height 429
copy form "11 22 -11 253 @import url('https://fonts.googleapis.com/css?family=Abril+Fatfac…"
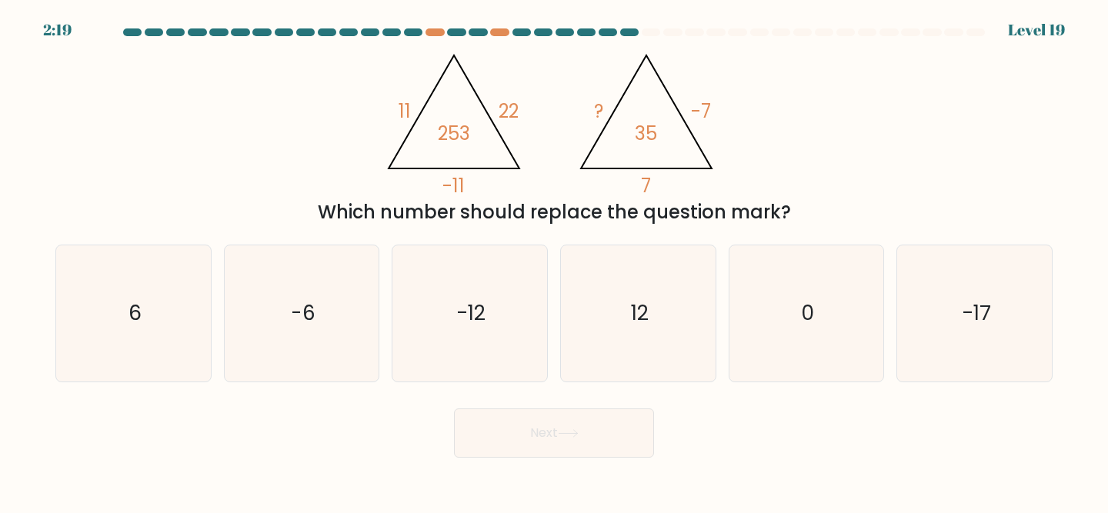
click at [318, 141] on div "@import url('https://fonts.googleapis.com/css?family=Abril+Fatface:400,100,100i…" at bounding box center [553, 134] width 1015 height 184
click at [280, 332] on icon "-6" at bounding box center [302, 313] width 136 height 136
click at [554, 261] on input "b. -6" at bounding box center [554, 259] width 1 height 4
radio input "true"
click at [502, 425] on button "Next" at bounding box center [554, 432] width 200 height 49
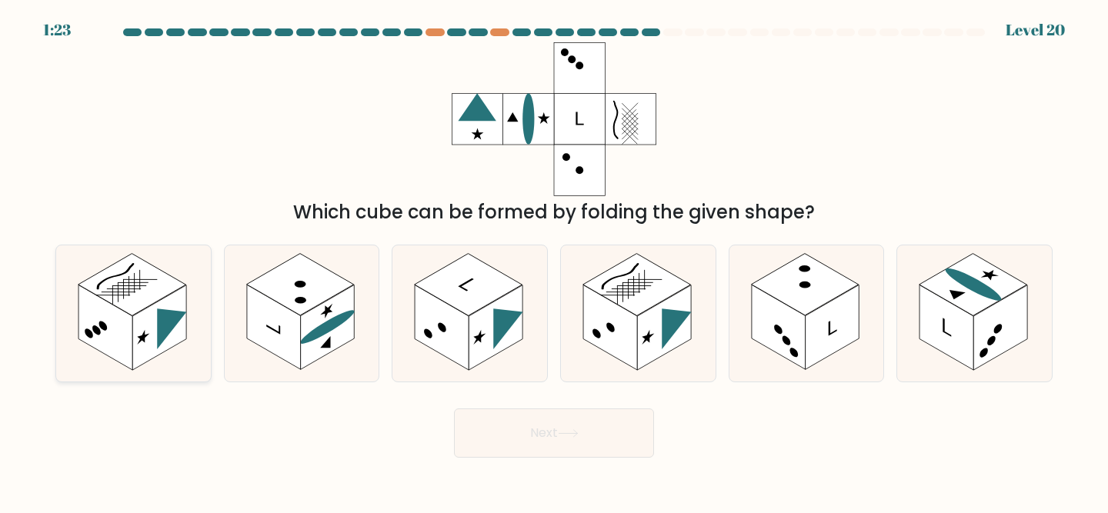
click at [172, 335] on rect at bounding box center [159, 327] width 54 height 85
click at [554, 261] on input "a." at bounding box center [554, 259] width 1 height 4
radio input "true"
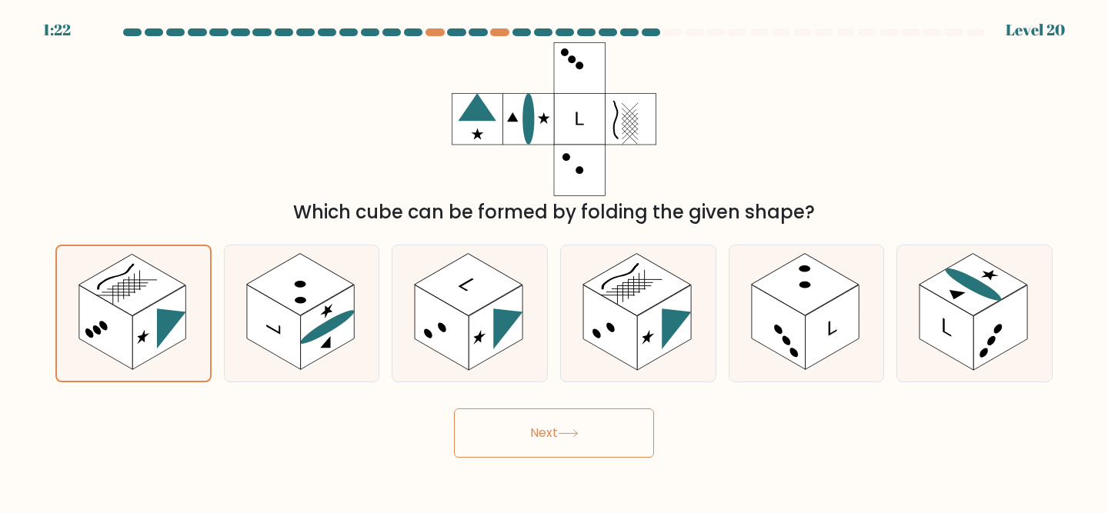
click at [608, 437] on button "Next" at bounding box center [554, 432] width 200 height 49
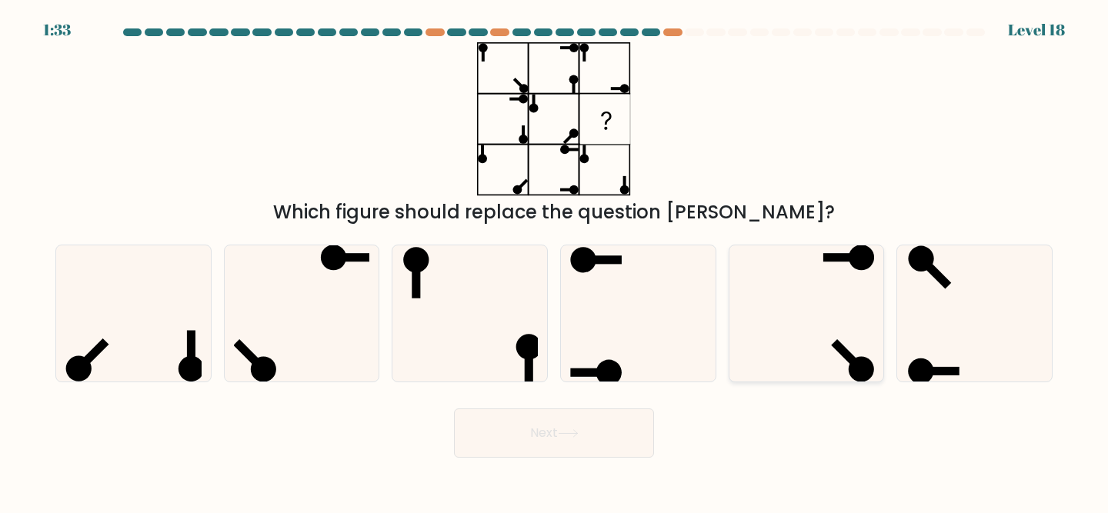
click at [815, 339] on icon at bounding box center [806, 313] width 136 height 136
click at [555, 261] on input "e." at bounding box center [554, 259] width 1 height 4
radio input "true"
click at [568, 429] on icon at bounding box center [568, 433] width 21 height 8
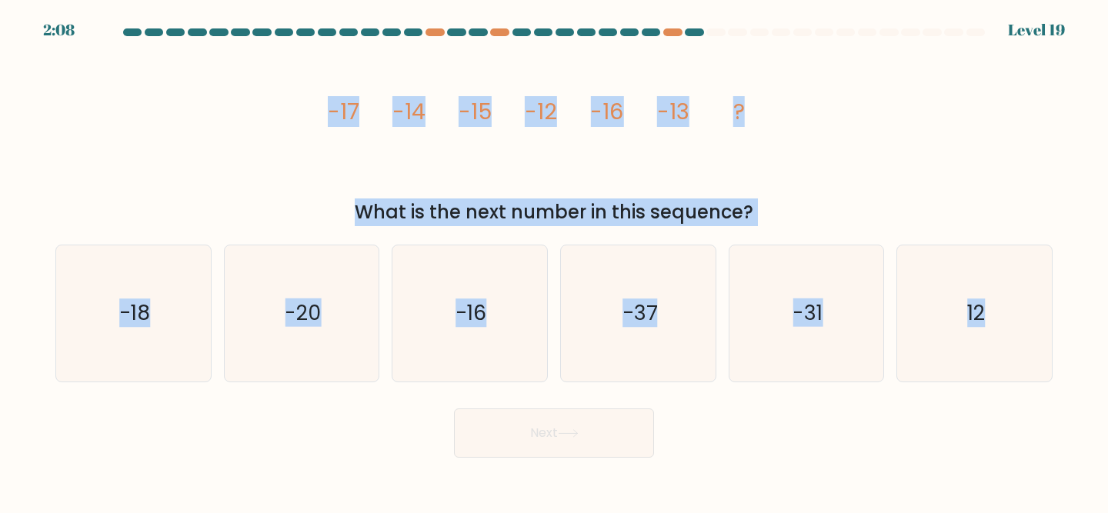
drag, startPoint x: 330, startPoint y: 83, endPoint x: 864, endPoint y: 491, distance: 672.1
click at [864, 491] on body "2:08 Level 19" at bounding box center [554, 256] width 1108 height 513
copy form "-17 -14 -15 -12 -16 -13 ? What is the next number in this sequence? a. -18 b. -…"
click at [293, 125] on div "image/svg+xml -17 -14 -15 -12 -16 -13 ? What is the next number in this sequenc…" at bounding box center [553, 134] width 1015 height 184
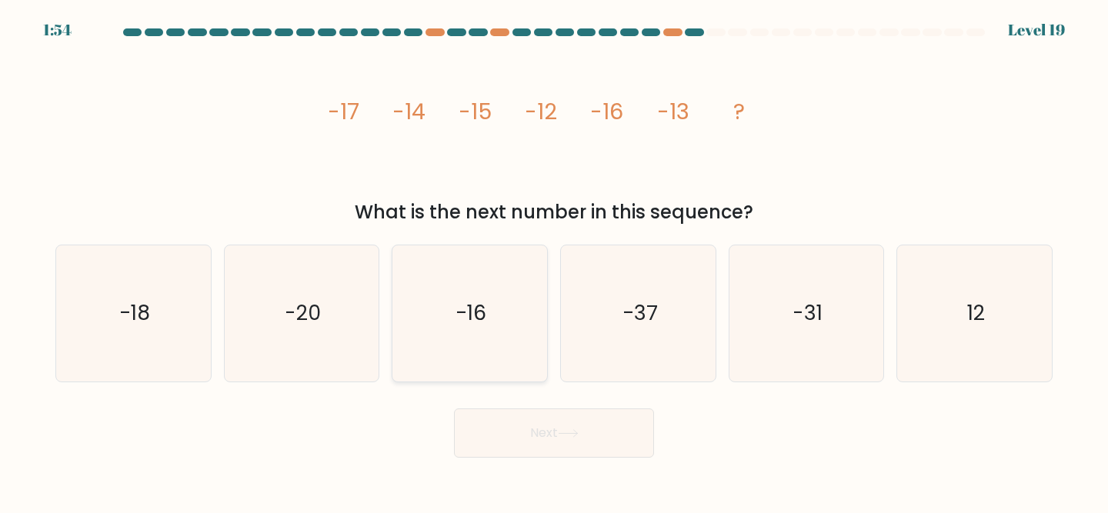
click at [471, 292] on icon "-16" at bounding box center [469, 313] width 136 height 136
click at [554, 261] on input "c. -16" at bounding box center [554, 259] width 1 height 4
radio input "true"
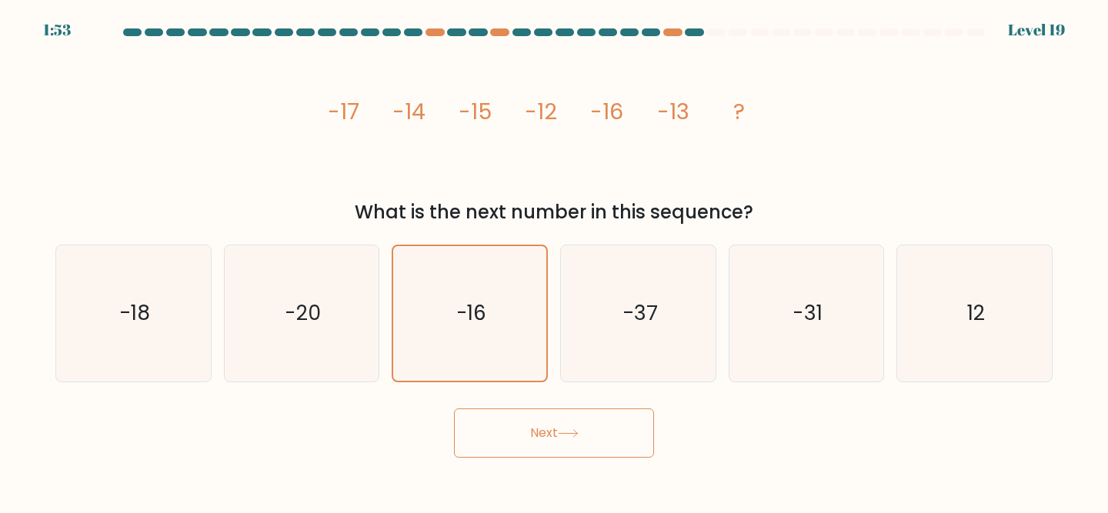
click at [535, 438] on button "Next" at bounding box center [554, 432] width 200 height 49
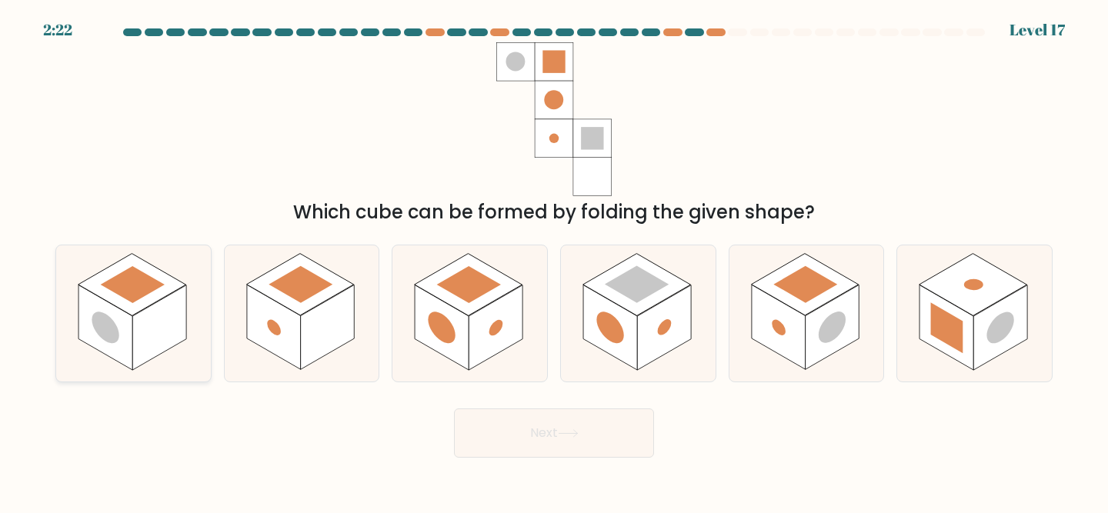
click at [141, 308] on rect at bounding box center [132, 285] width 108 height 62
click at [554, 261] on input "a." at bounding box center [554, 259] width 1 height 4
radio input "true"
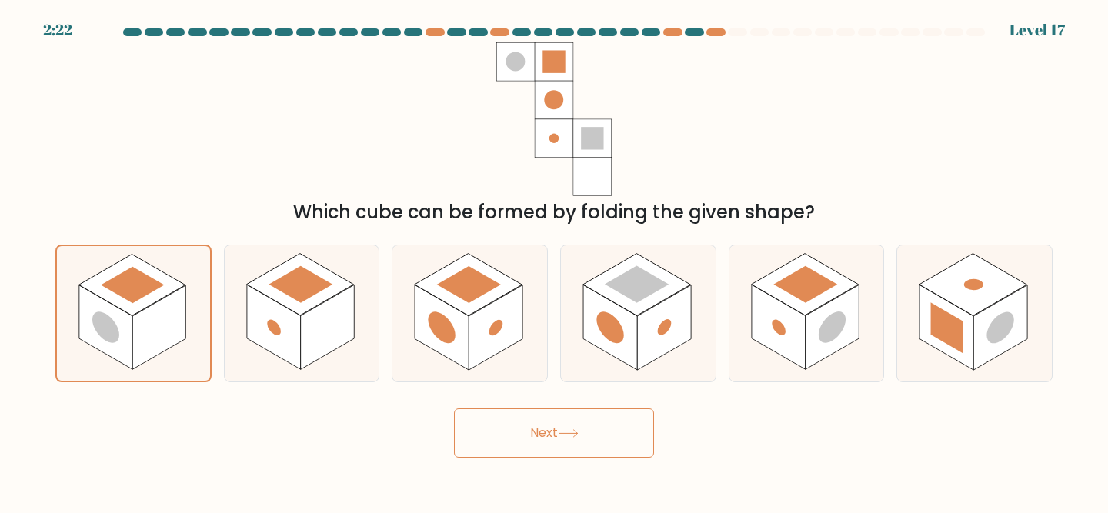
click at [503, 430] on button "Next" at bounding box center [554, 432] width 200 height 49
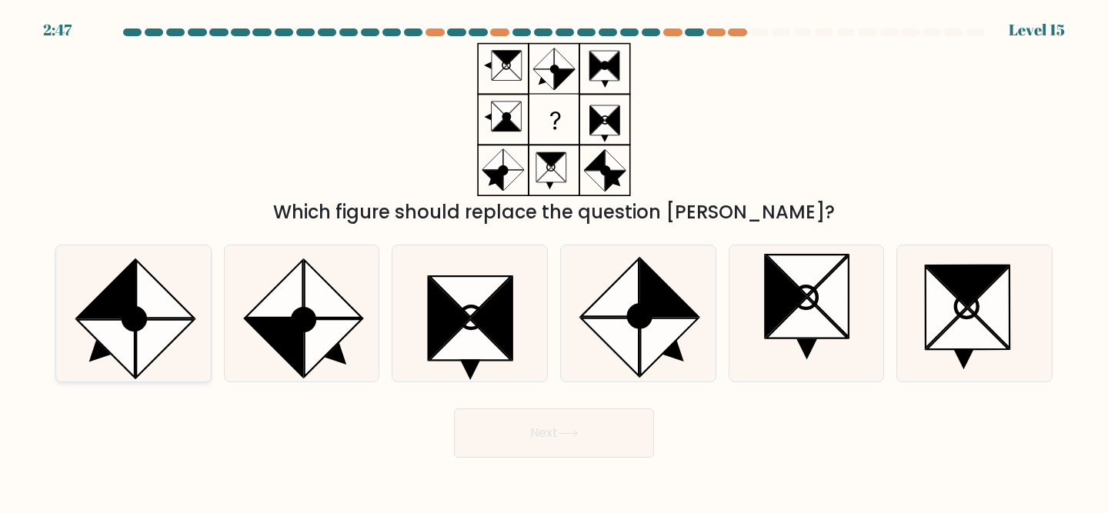
click at [141, 307] on icon at bounding box center [165, 290] width 58 height 58
click at [554, 261] on input "a." at bounding box center [554, 259] width 1 height 4
radio input "true"
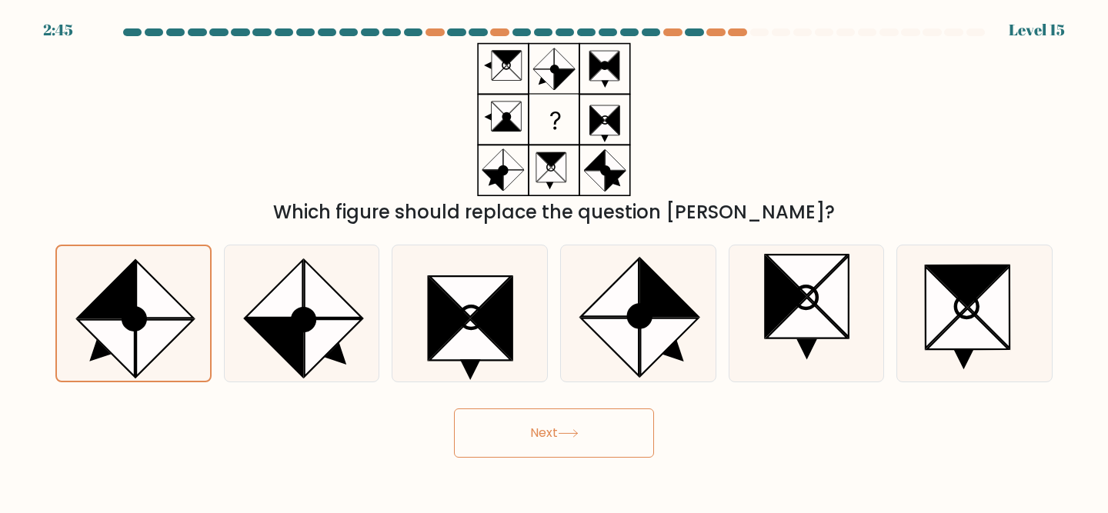
click at [501, 432] on button "Next" at bounding box center [554, 432] width 200 height 49
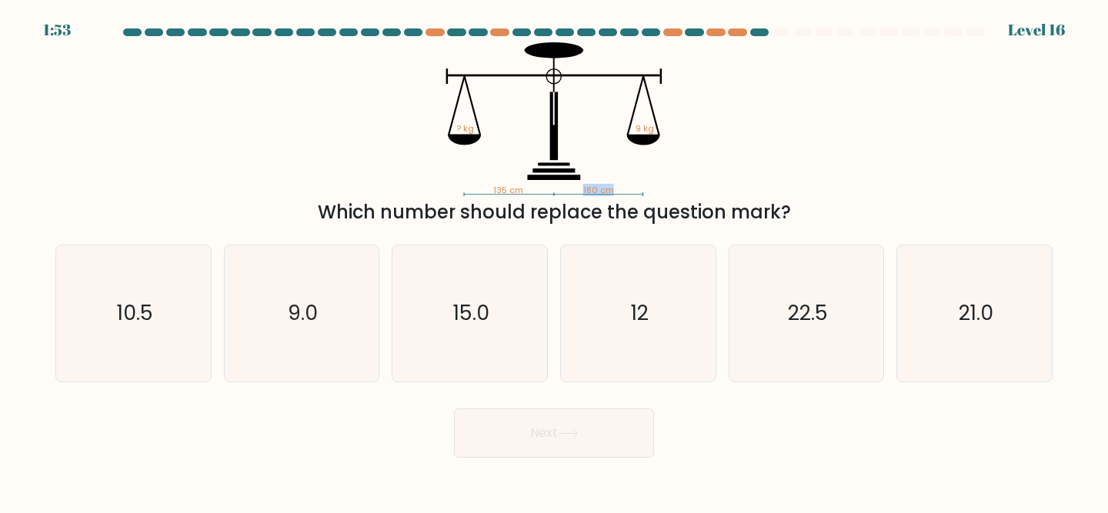
drag, startPoint x: 452, startPoint y: 110, endPoint x: 559, endPoint y: 184, distance: 129.9
click at [560, 184] on icon "135 cm 180 cm ? kg 9 kg" at bounding box center [553, 119] width 461 height 154
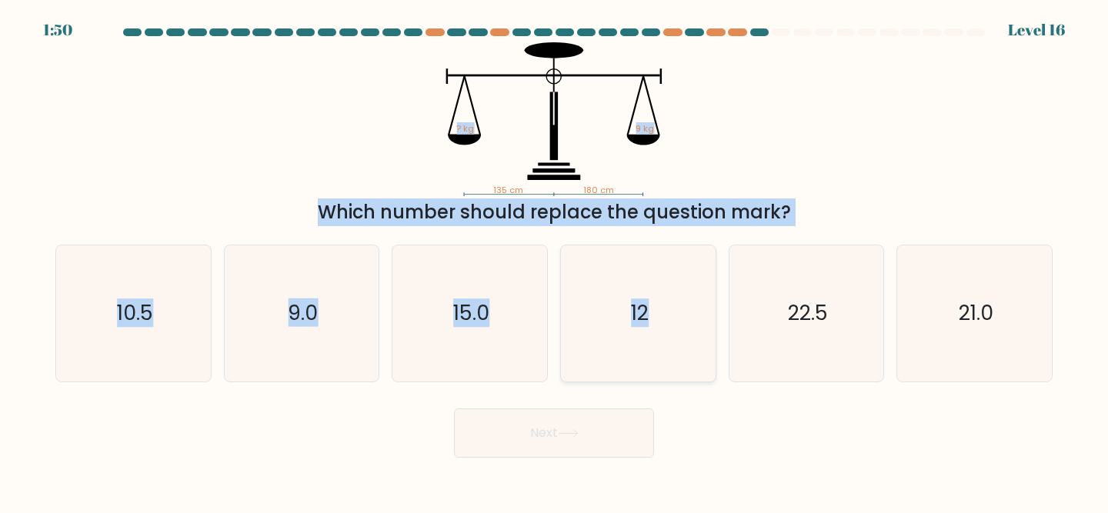
drag, startPoint x: 448, startPoint y: 53, endPoint x: 708, endPoint y: 259, distance: 331.8
click at [708, 259] on form at bounding box center [554, 242] width 1108 height 429
copy body "1:50 Level 16 135 cm 180 cm ? kg 9 kg Which number should replace the question …"
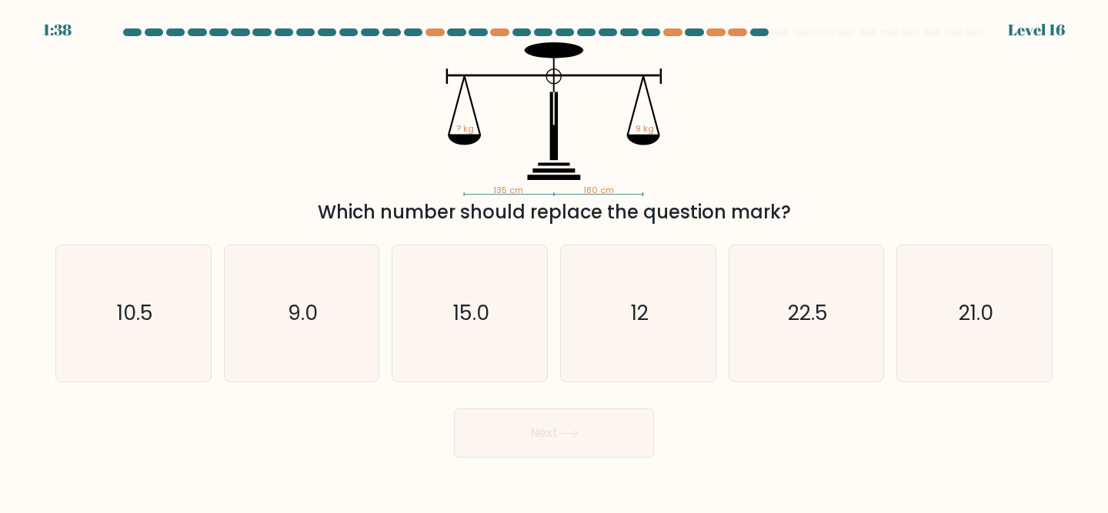
click at [550, 194] on icon "135 cm 180 cm ? kg 9 kg" at bounding box center [553, 119] width 461 height 154
click at [182, 315] on icon "10.5" at bounding box center [133, 313] width 136 height 136
click at [554, 261] on input "a. 10.5" at bounding box center [554, 259] width 1 height 4
radio input "true"
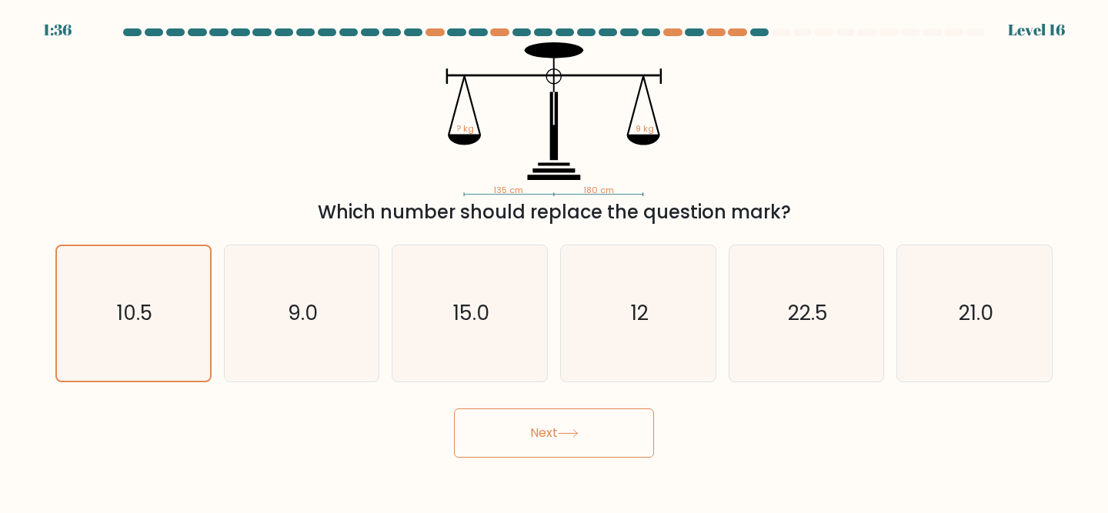
click at [485, 429] on button "Next" at bounding box center [554, 432] width 200 height 49
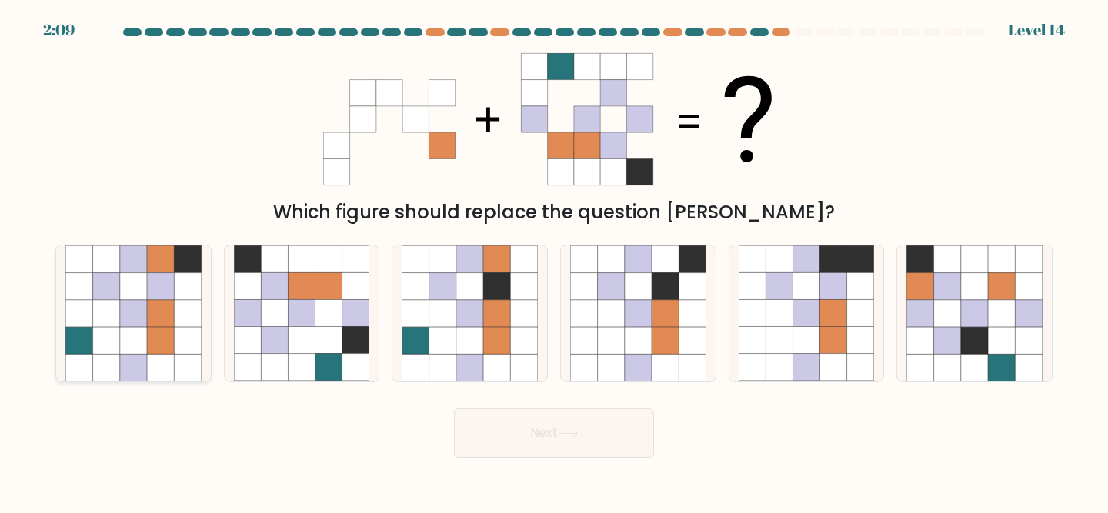
click at [178, 321] on icon at bounding box center [187, 313] width 27 height 27
click at [554, 261] on input "a." at bounding box center [554, 259] width 1 height 4
radio input "true"
click at [580, 440] on button "Next" at bounding box center [554, 432] width 200 height 49
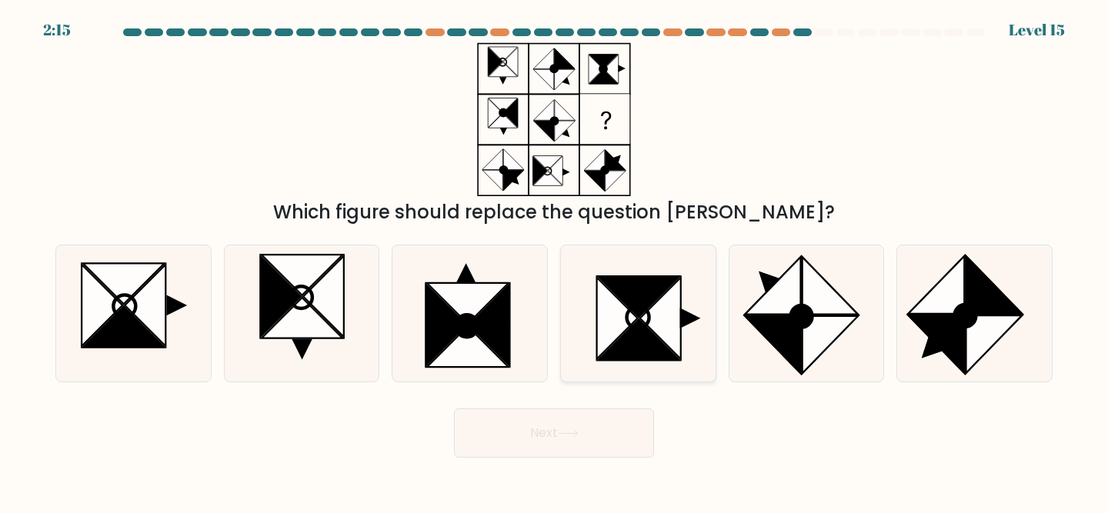
click at [665, 302] on icon at bounding box center [660, 319] width 41 height 82
click at [555, 261] on input "d." at bounding box center [554, 259] width 1 height 4
radio input "true"
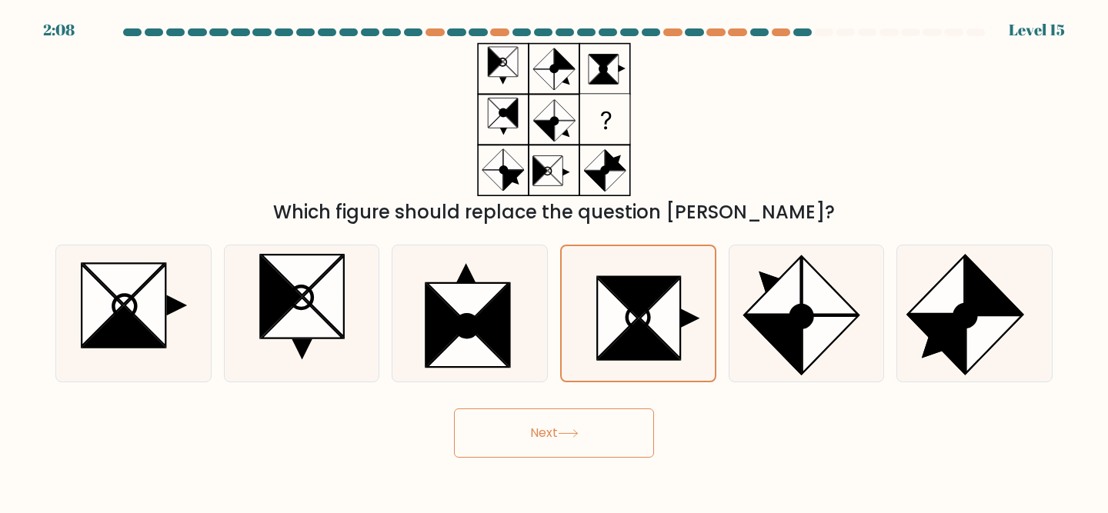
click at [592, 424] on button "Next" at bounding box center [554, 432] width 200 height 49
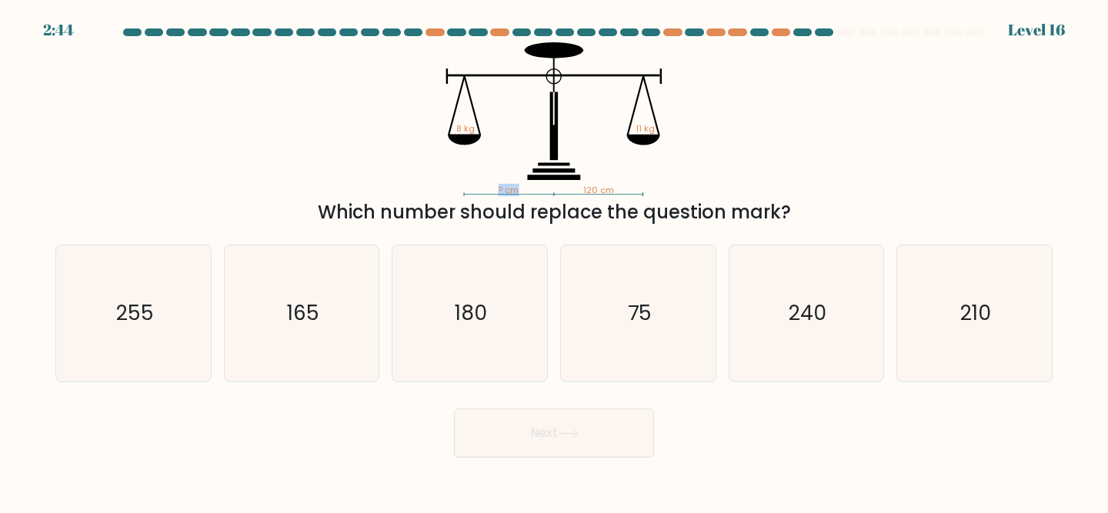
drag, startPoint x: 427, startPoint y: 39, endPoint x: 572, endPoint y: 164, distance: 191.5
click at [572, 164] on form at bounding box center [554, 242] width 1108 height 429
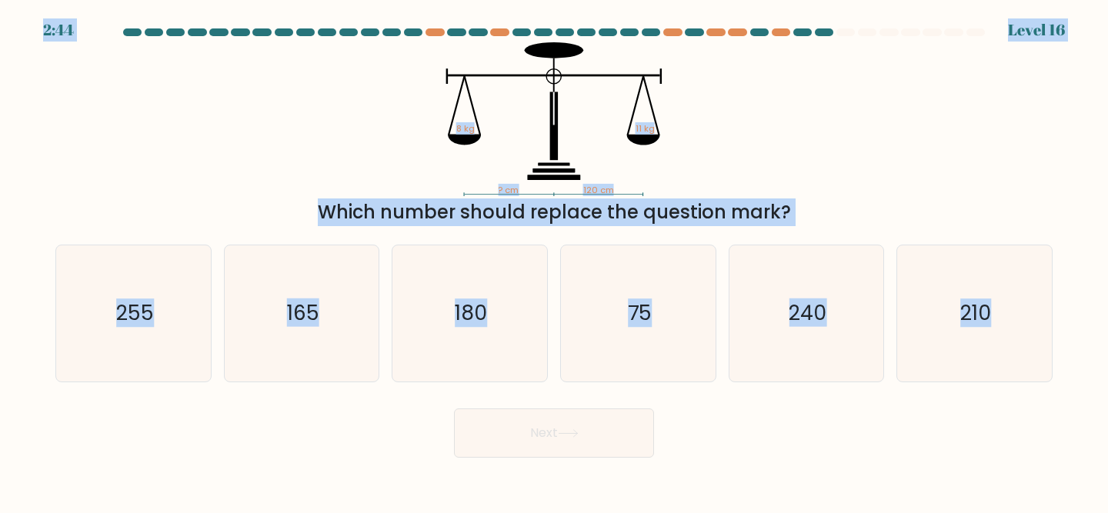
copy body "2:44 Level 16 ? cm 120 cm 8 kg 11 kg Which number should replace the question m…"
click at [364, 161] on icon "? cm 120 cm 8 kg 11 kg" at bounding box center [553, 119] width 461 height 154
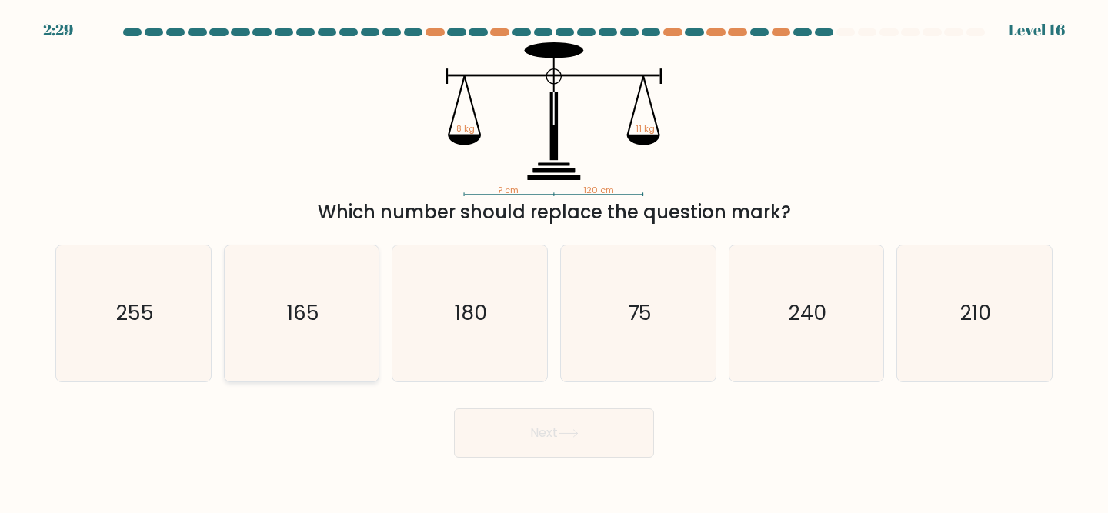
click at [305, 330] on icon "165" at bounding box center [302, 313] width 136 height 136
click at [554, 261] on input "b. 165" at bounding box center [554, 259] width 1 height 4
radio input "true"
click at [562, 439] on button "Next" at bounding box center [554, 432] width 200 height 49
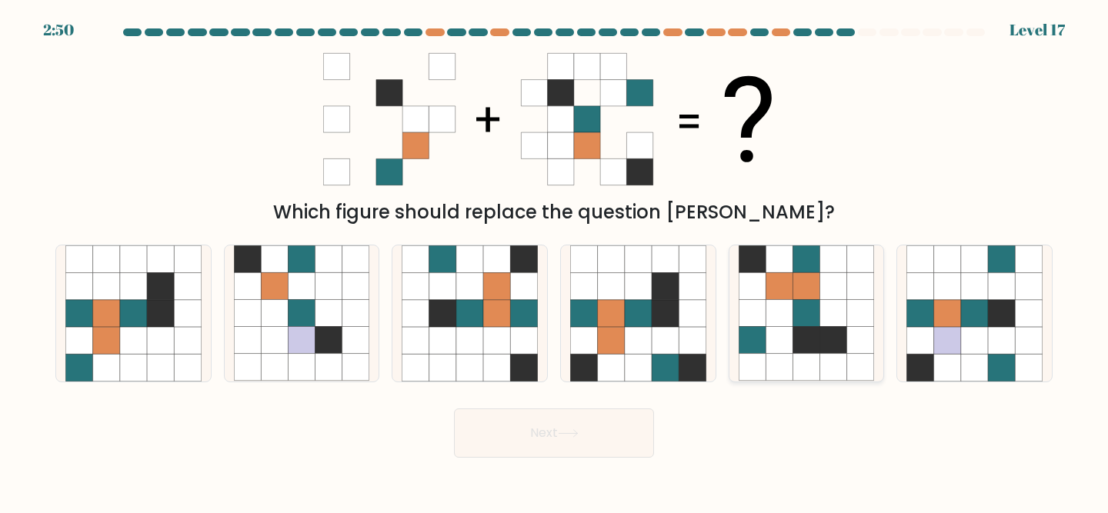
click at [804, 273] on icon at bounding box center [805, 286] width 27 height 27
click at [555, 261] on input "e." at bounding box center [554, 259] width 1 height 4
radio input "true"
click at [554, 438] on button "Next" at bounding box center [554, 432] width 200 height 49
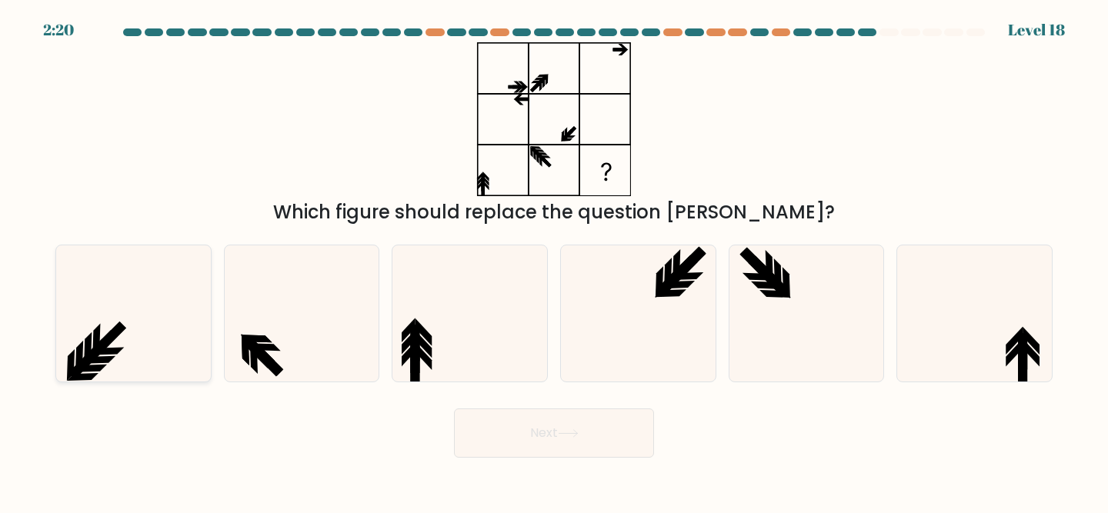
click at [139, 326] on icon at bounding box center [133, 313] width 136 height 136
click at [554, 261] on input "a." at bounding box center [554, 259] width 1 height 4
radio input "true"
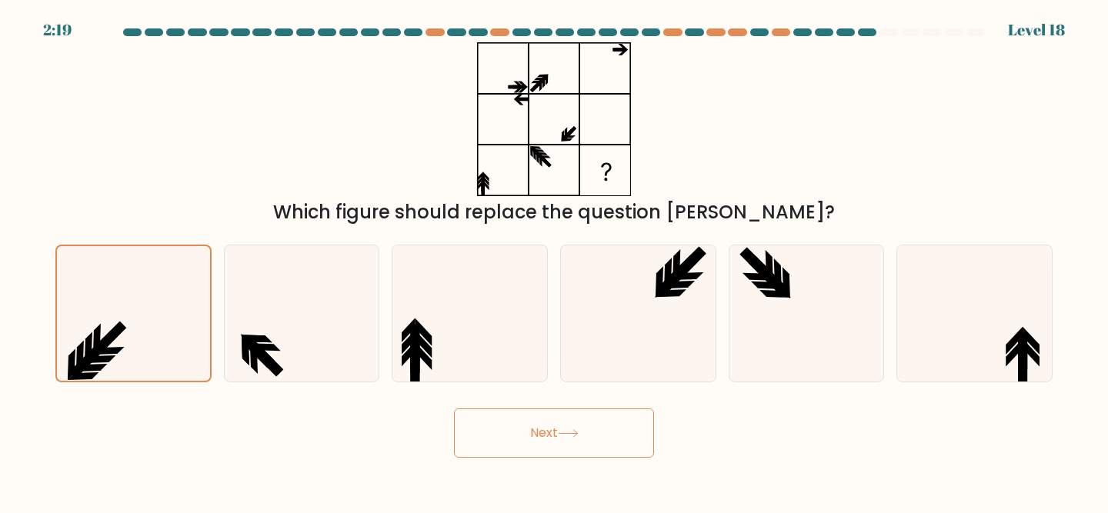
click at [495, 426] on button "Next" at bounding box center [554, 432] width 200 height 49
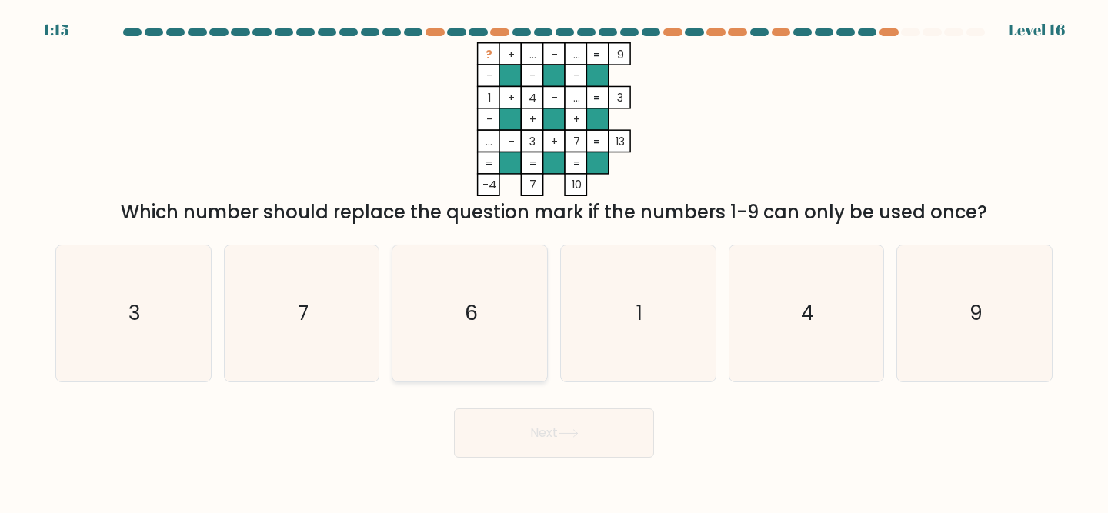
click at [441, 296] on icon "6" at bounding box center [469, 313] width 136 height 136
click at [554, 261] on input "c. 6" at bounding box center [554, 259] width 1 height 4
radio input "true"
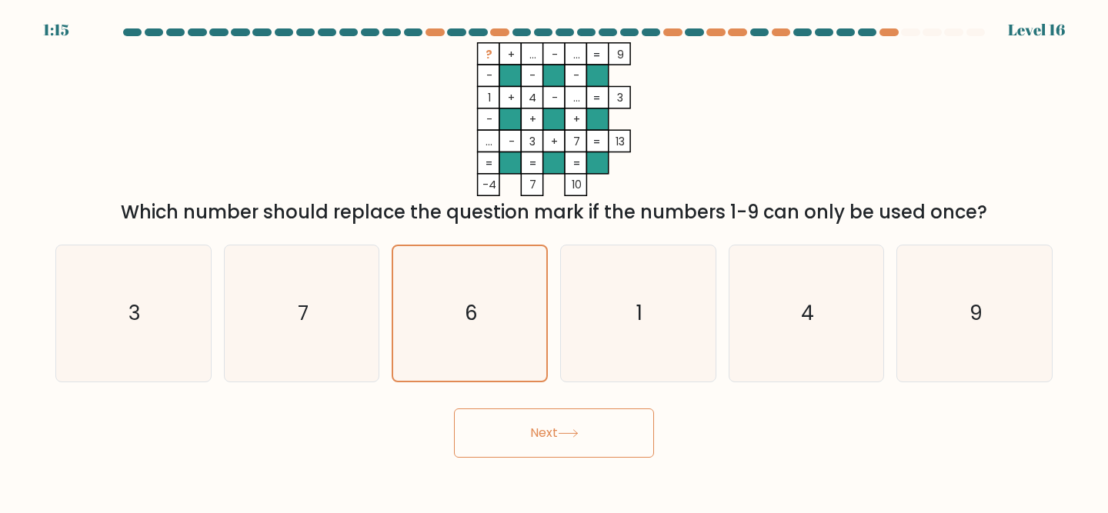
click at [531, 429] on button "Next" at bounding box center [554, 432] width 200 height 49
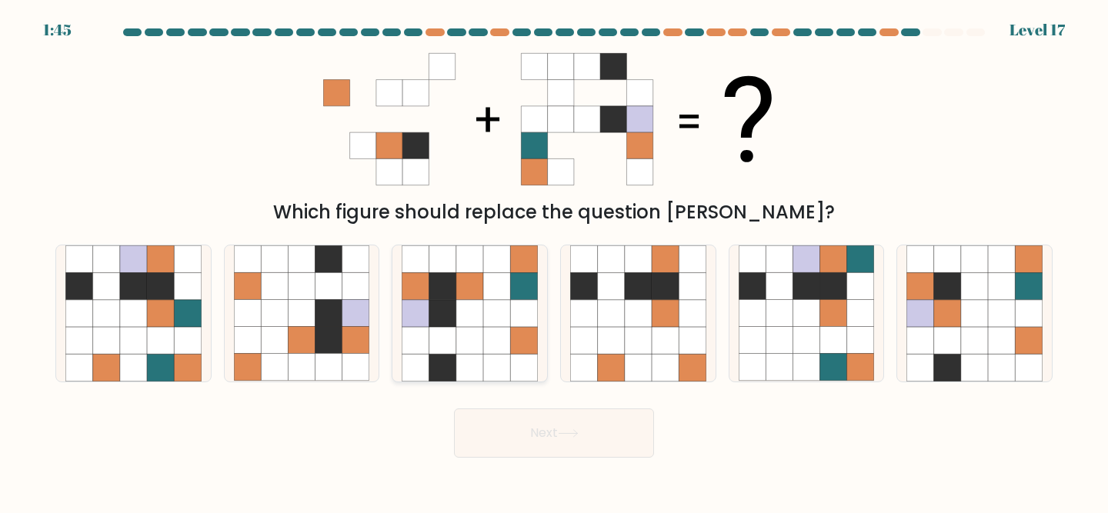
click at [507, 303] on icon at bounding box center [496, 313] width 27 height 27
click at [554, 261] on input "c." at bounding box center [554, 259] width 1 height 4
radio input "true"
click at [620, 426] on button "Next" at bounding box center [554, 432] width 200 height 49
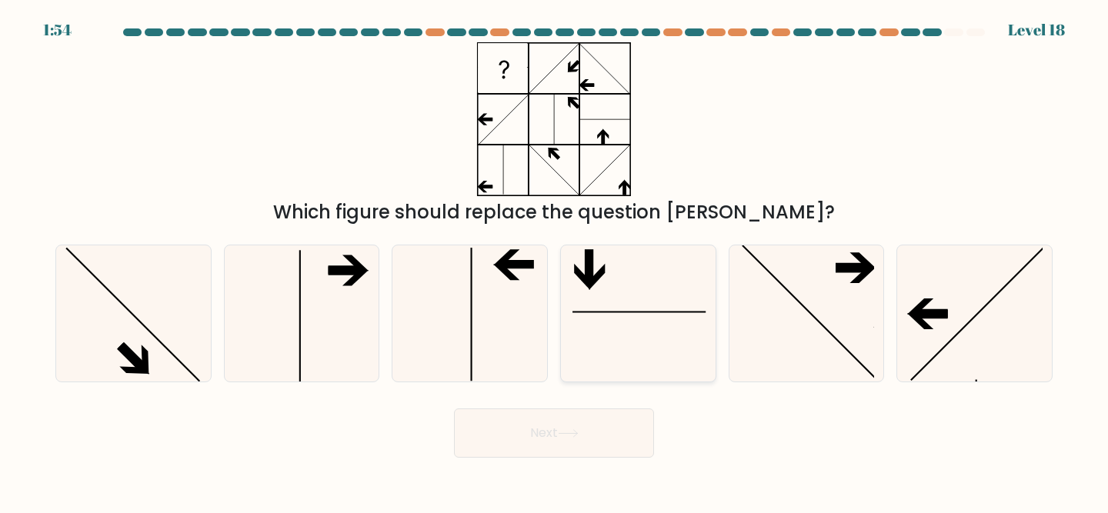
click at [674, 296] on icon at bounding box center [638, 313] width 136 height 136
click at [555, 261] on input "d." at bounding box center [554, 259] width 1 height 4
radio input "true"
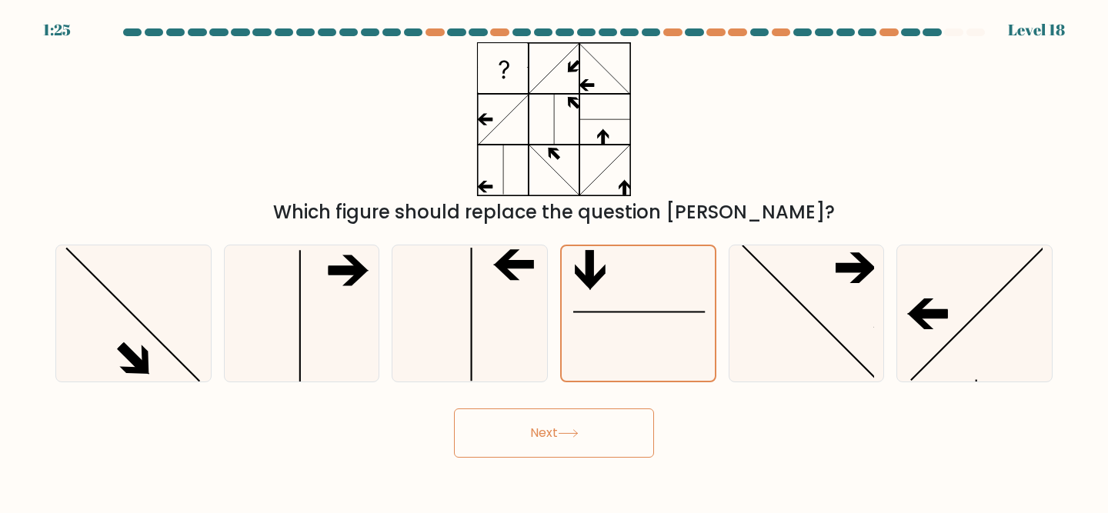
click at [565, 435] on icon at bounding box center [568, 433] width 21 height 8
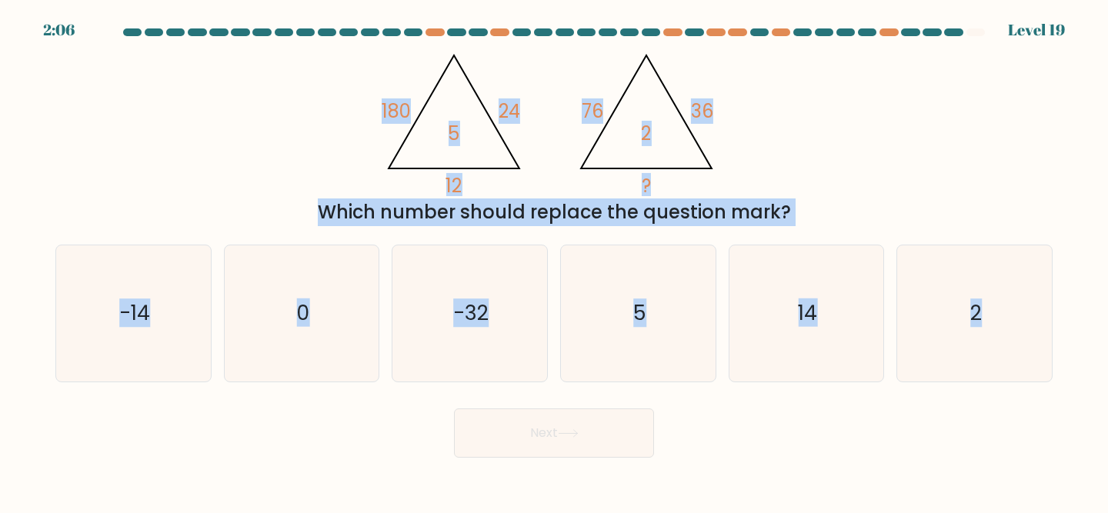
drag, startPoint x: 364, startPoint y: 93, endPoint x: 827, endPoint y: 482, distance: 604.8
click at [826, 482] on body "2:06 Level 19" at bounding box center [554, 256] width 1108 height 513
copy form "180 24 12 5 @import url('https://fonts.googleapis.com/css?family=Abril+Fatface:…"
click at [505, 249] on icon "-32" at bounding box center [469, 313] width 136 height 136
click at [554, 257] on input "c. -32" at bounding box center [554, 259] width 1 height 4
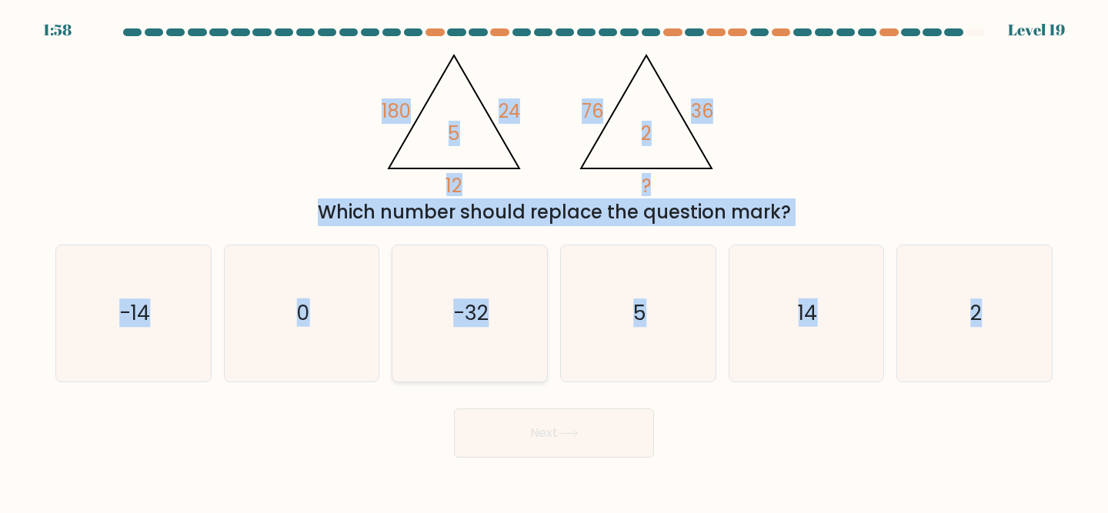
radio input "true"
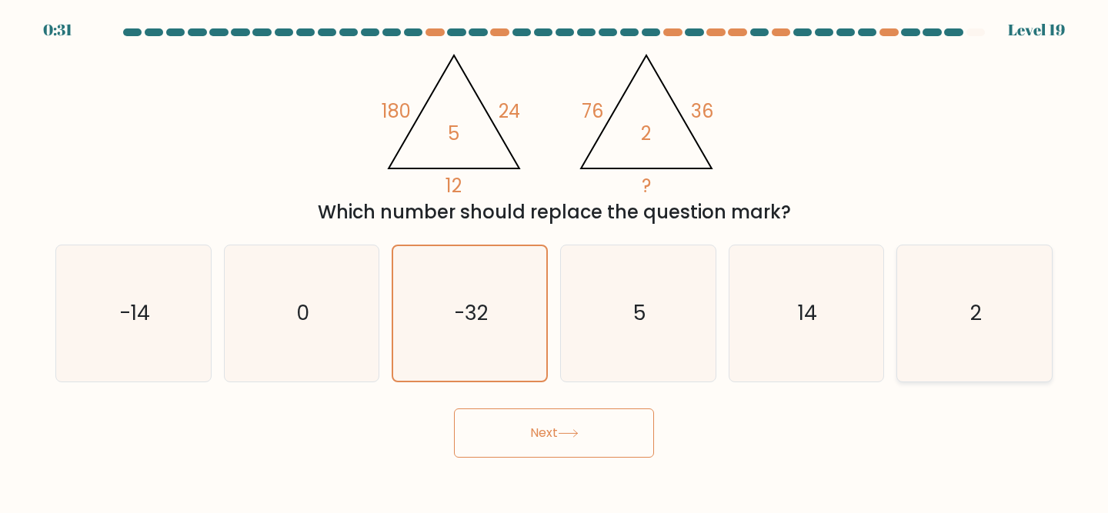
click at [925, 293] on icon "2" at bounding box center [974, 313] width 136 height 136
click at [555, 261] on input "f. 2" at bounding box center [554, 259] width 1 height 4
radio input "true"
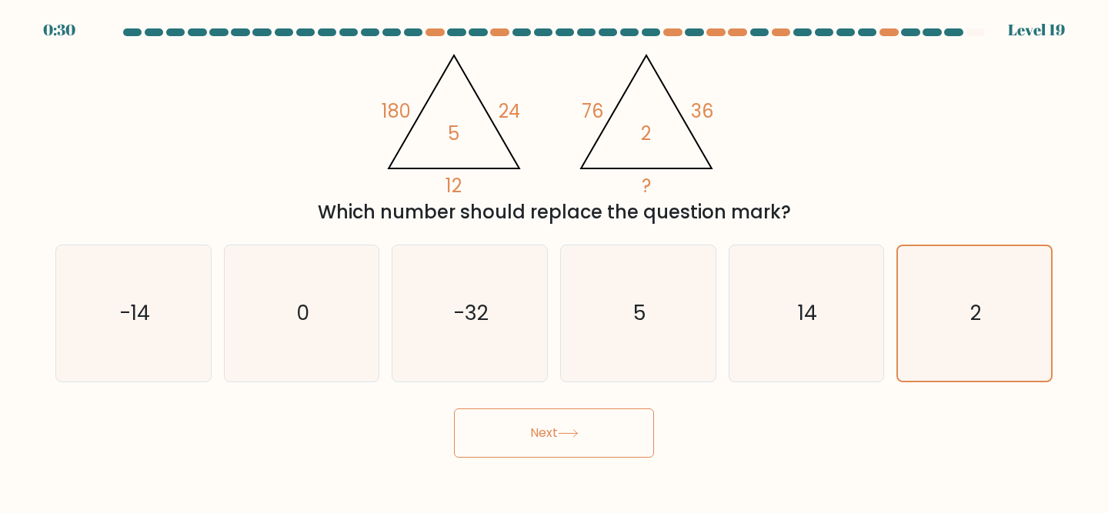
click at [578, 445] on button "Next" at bounding box center [554, 432] width 200 height 49
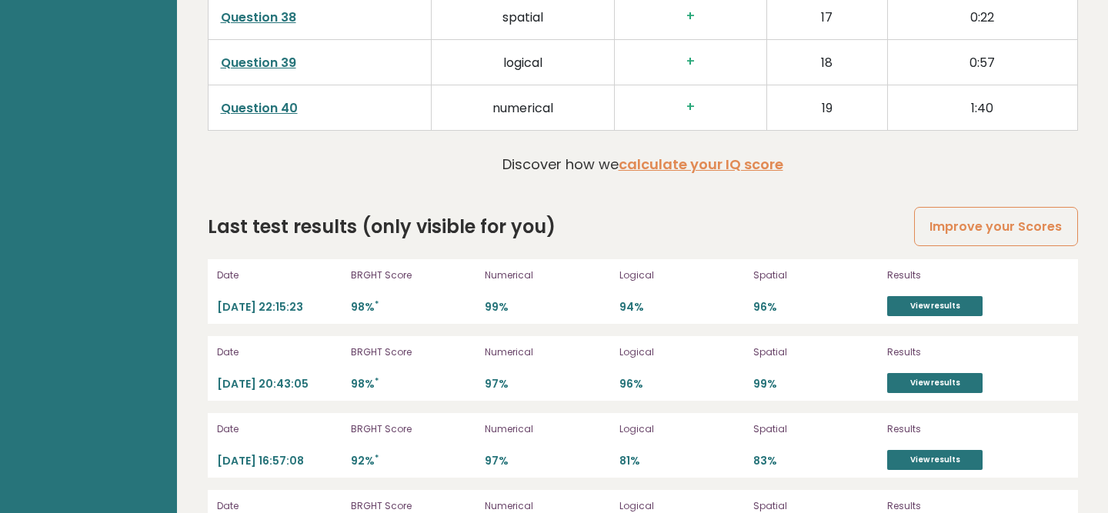
scroll to position [4221, 0]
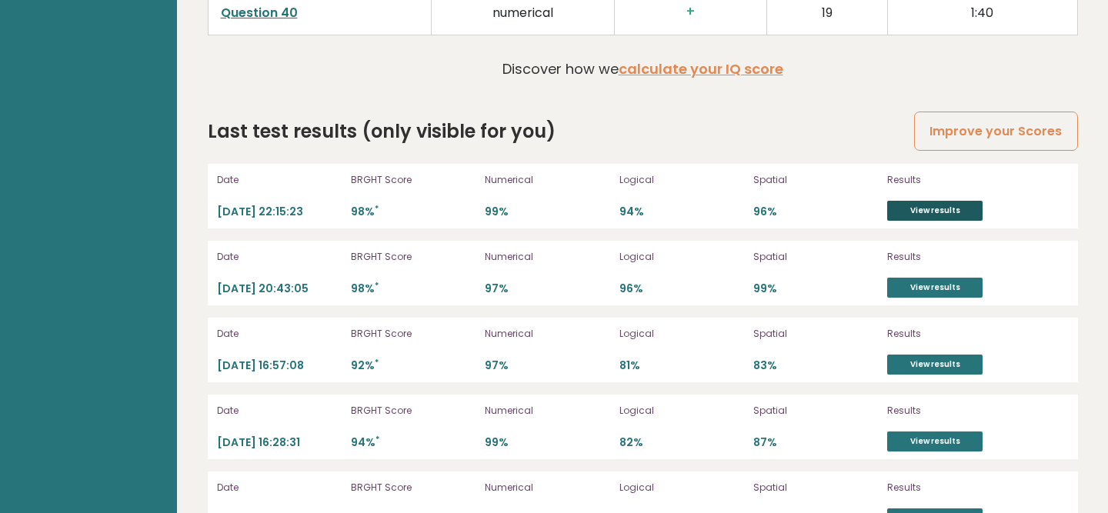
click at [902, 201] on link "View results" at bounding box center [934, 211] width 95 height 20
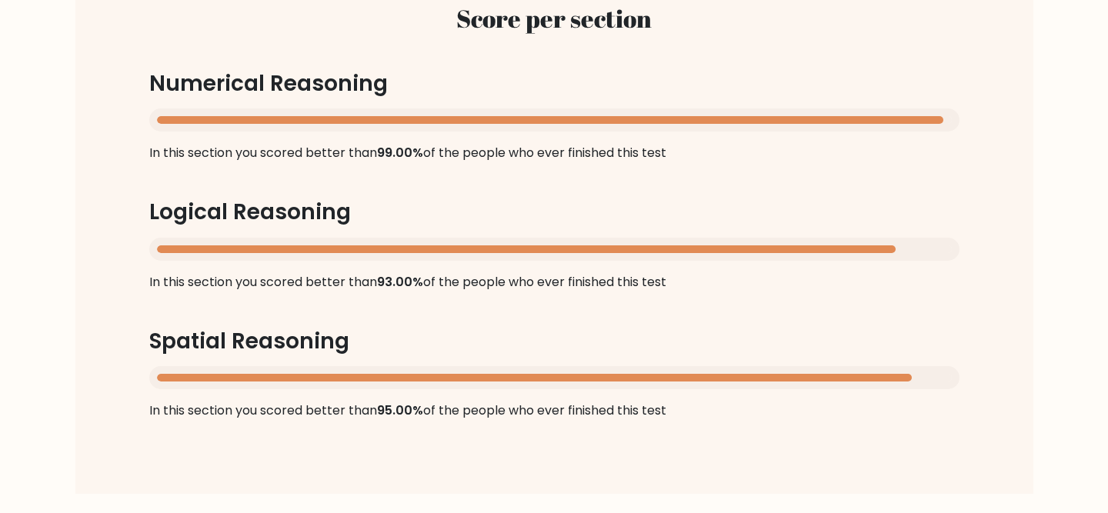
scroll to position [1878, 0]
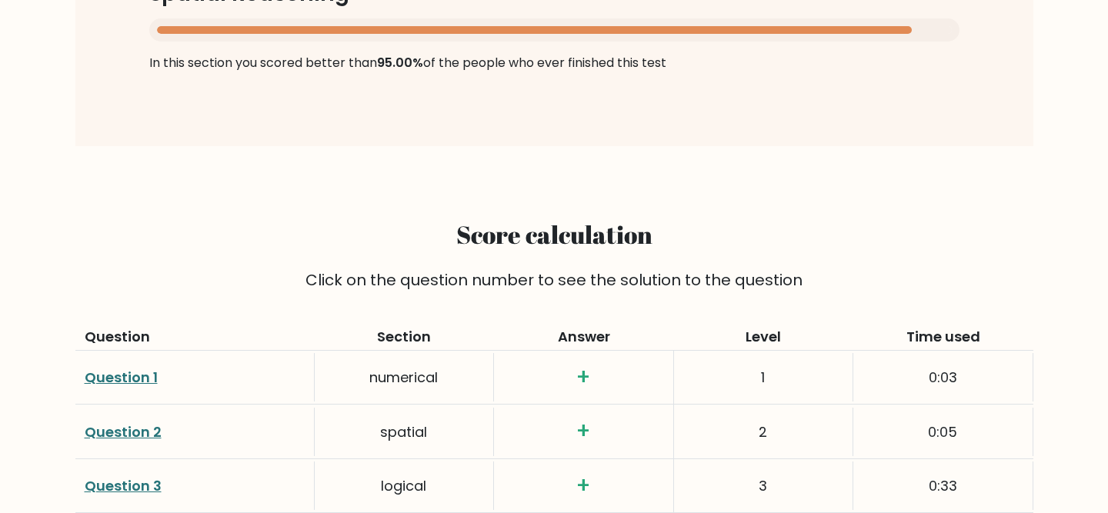
drag, startPoint x: 970, startPoint y: 318, endPoint x: 407, endPoint y: 242, distance: 568.0
copy div "Score calculation Click on the question number to see the solution to the quest…"
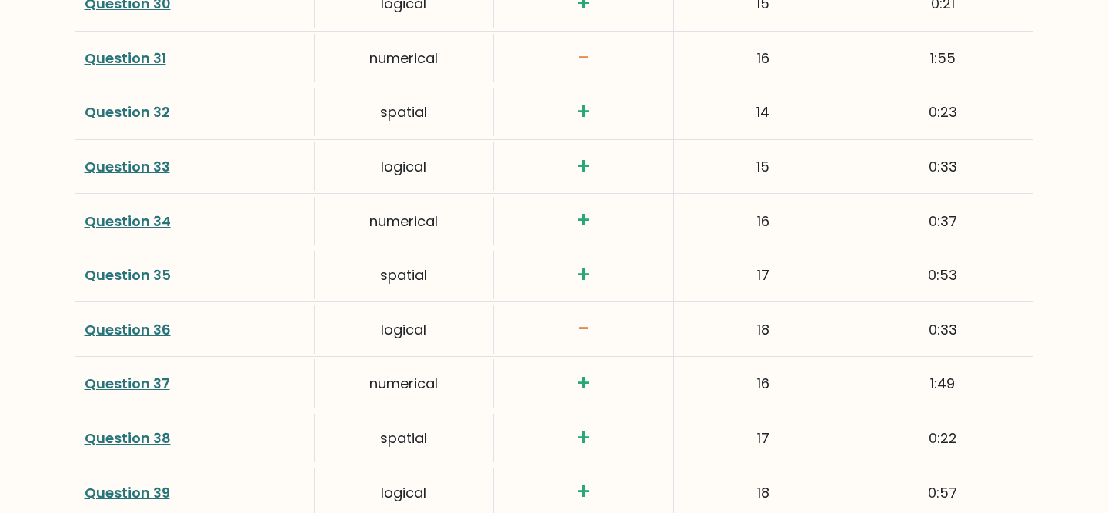
scroll to position [4126, 0]
